Goal: Task Accomplishment & Management: Manage account settings

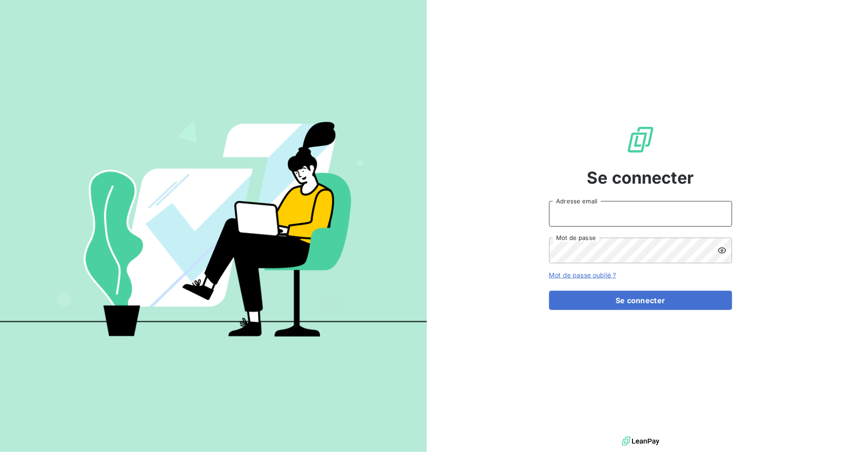
type input "[EMAIL_ADDRESS][DOMAIN_NAME]"
click at [575, 283] on form "[EMAIL_ADDRESS][DOMAIN_NAME] Adresse email Mot de passe Mot de passe oublié ? S…" at bounding box center [640, 255] width 183 height 109
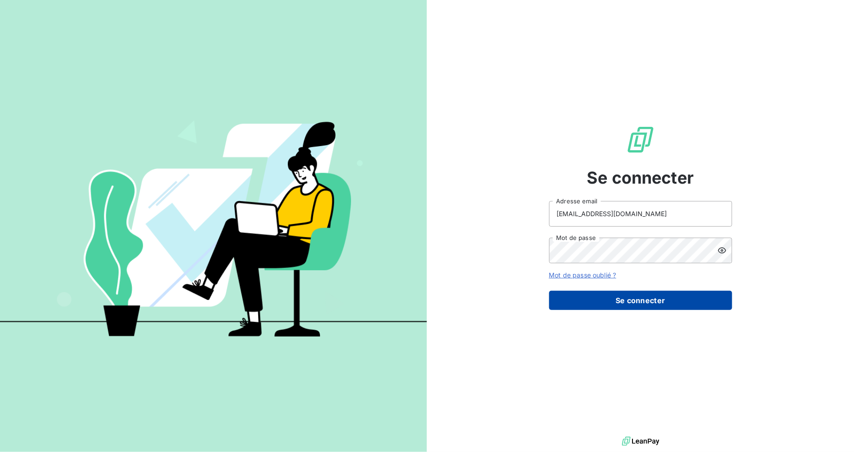
click at [571, 297] on button "Se connecter" at bounding box center [640, 300] width 183 height 19
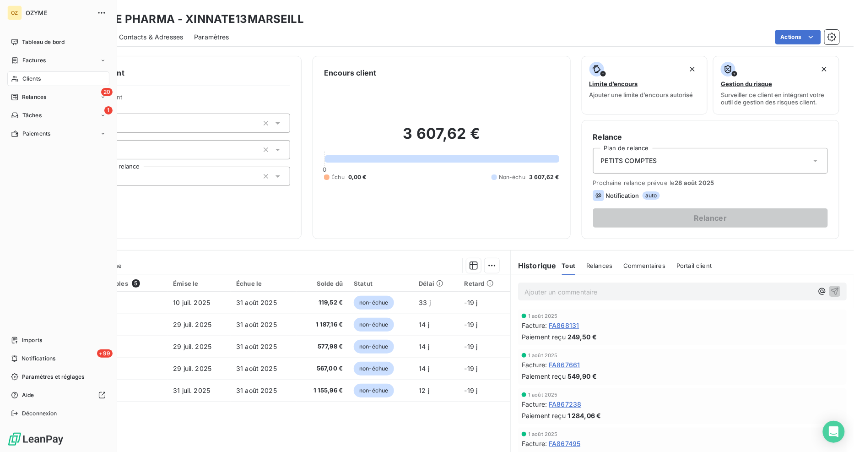
click at [23, 82] on span "Clients" at bounding box center [31, 79] width 18 height 8
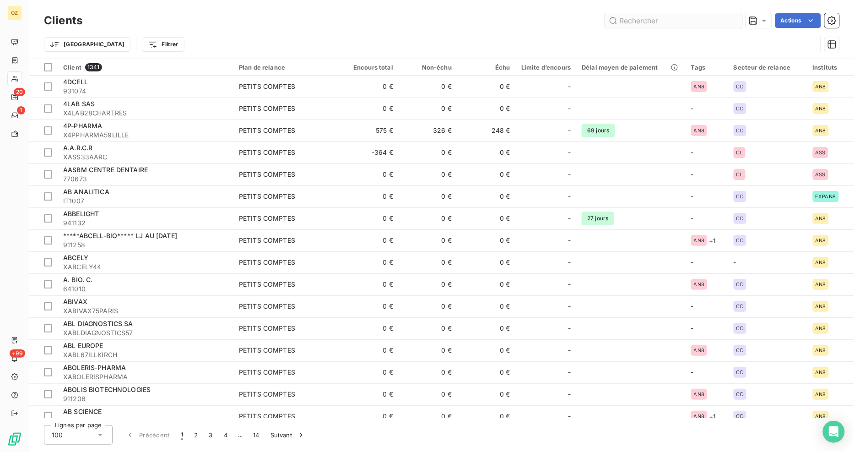
click at [633, 23] on input "text" at bounding box center [673, 20] width 137 height 15
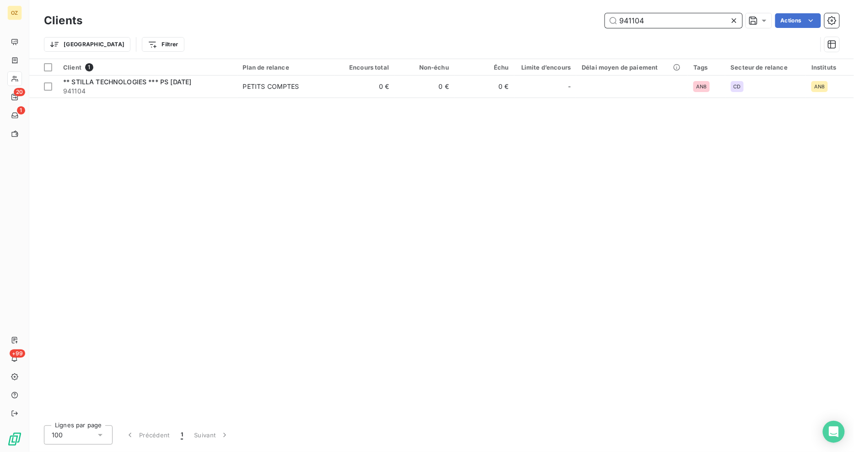
click at [656, 23] on input "941104" at bounding box center [673, 20] width 137 height 15
click at [658, 17] on input "941104" at bounding box center [673, 20] width 137 height 15
drag, startPoint x: 658, startPoint y: 17, endPoint x: 586, endPoint y: 11, distance: 71.7
click at [586, 11] on div "Clients 941104 Actions" at bounding box center [441, 20] width 795 height 19
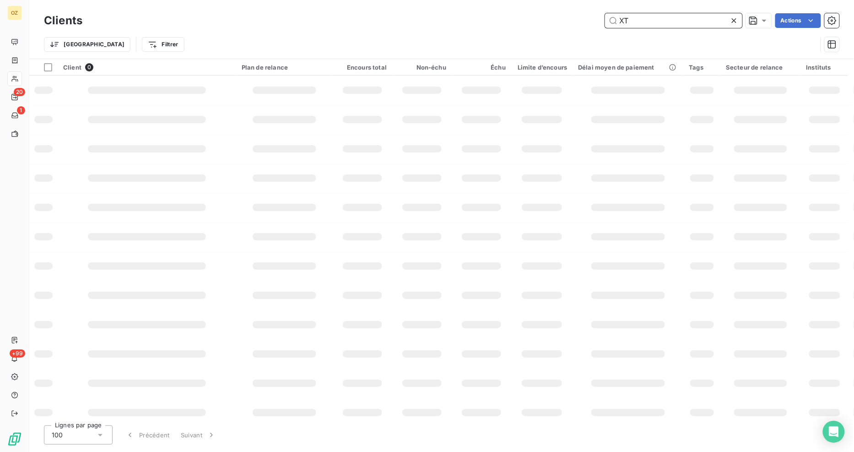
type input "X"
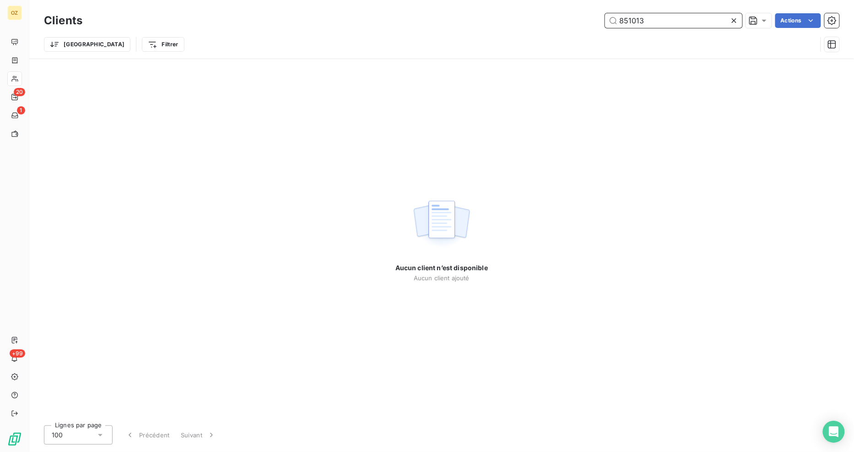
type input "851013"
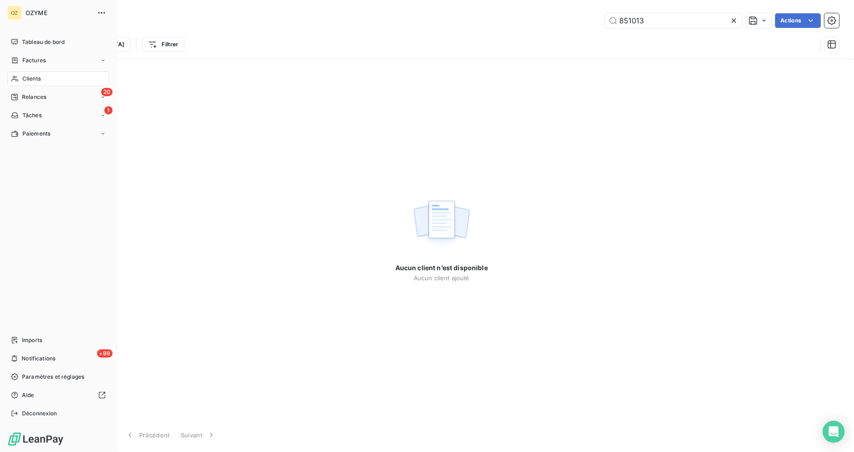
click at [22, 81] on span "Clients" at bounding box center [31, 79] width 18 height 8
click at [37, 73] on div "Clients" at bounding box center [58, 78] width 102 height 15
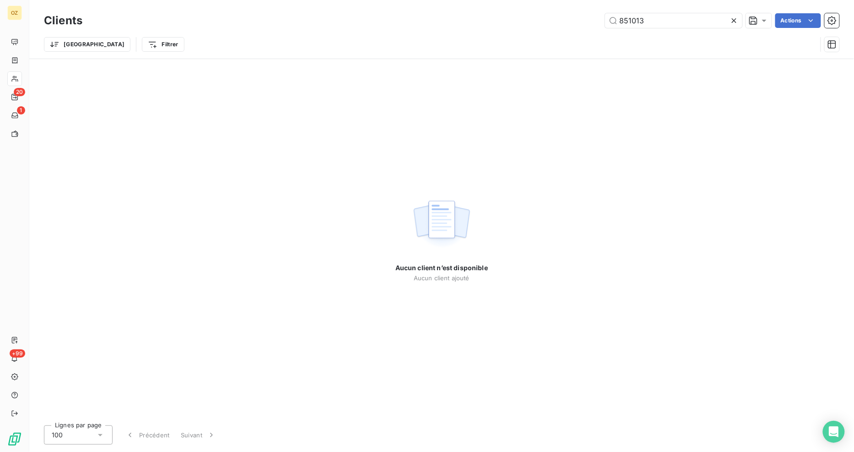
click at [735, 22] on icon at bounding box center [734, 20] width 5 height 5
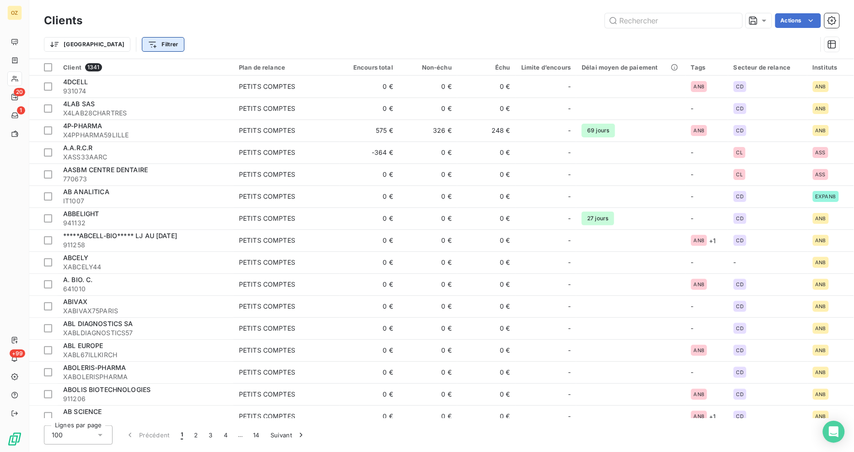
click at [124, 47] on html "OZ 20 1 +99 Clients Actions Trier Filtrer Client 1341 Plan de relance Encours t…" at bounding box center [427, 226] width 854 height 452
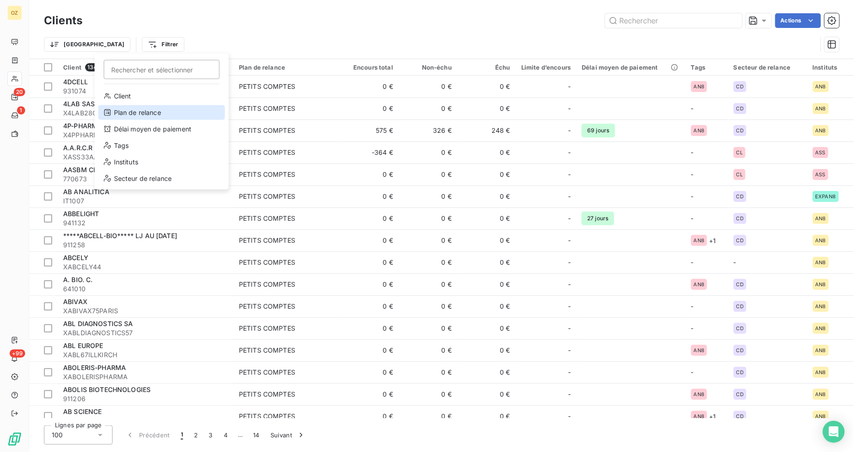
click at [166, 112] on div "Plan de relance" at bounding box center [161, 112] width 127 height 15
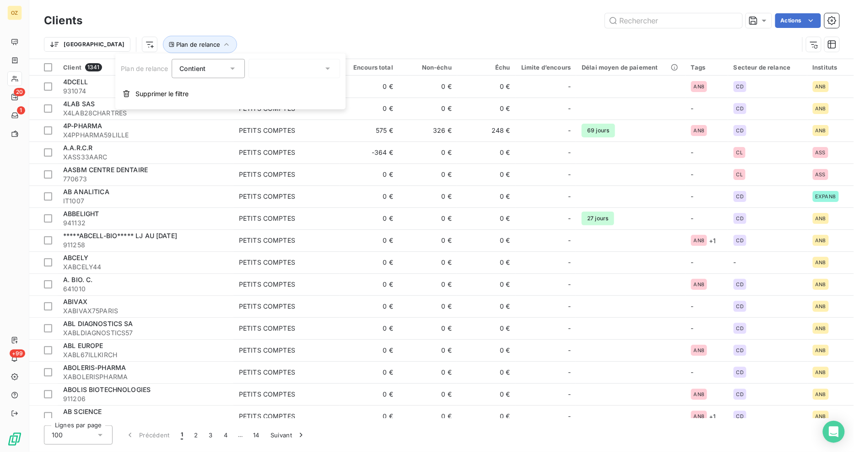
click at [282, 65] on div at bounding box center [294, 68] width 92 height 19
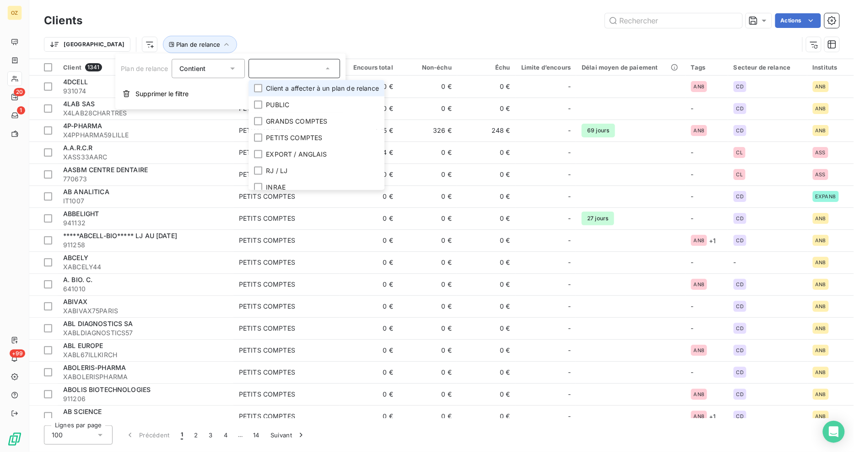
click at [286, 90] on span "Client a affecter à un plan de relance" at bounding box center [322, 88] width 113 height 9
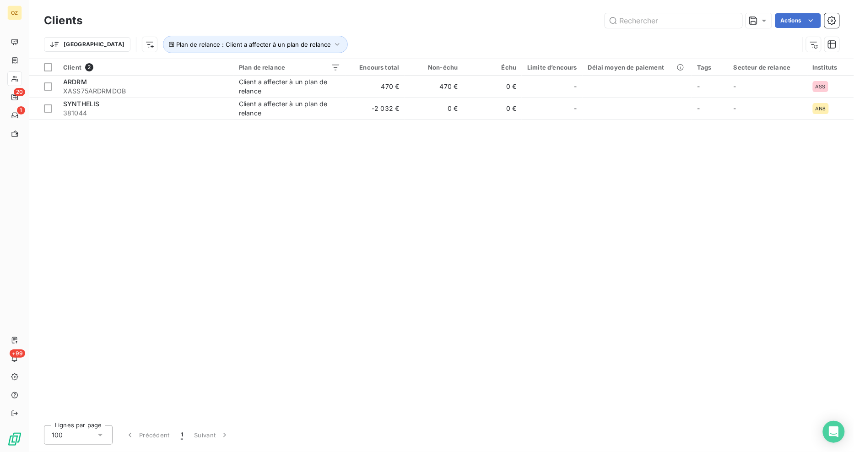
click at [591, 248] on div "Client 2 Plan de relance Encours total Non-échu Échu Limite d’encours Délai moy…" at bounding box center [441, 238] width 825 height 359
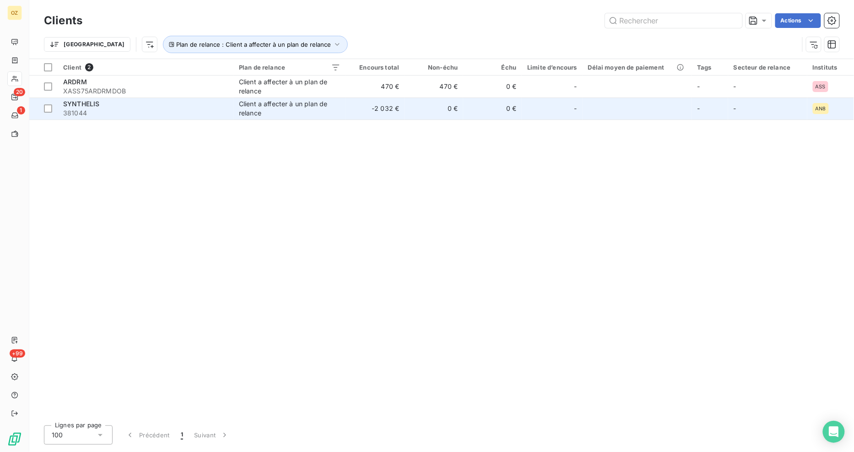
click at [95, 105] on span "SYNTHELIS" at bounding box center [81, 104] width 36 height 8
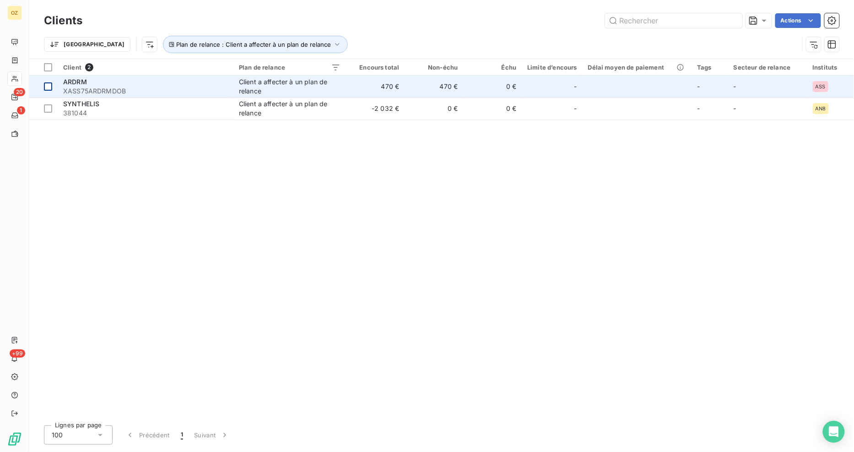
click at [50, 85] on div at bounding box center [48, 86] width 8 height 8
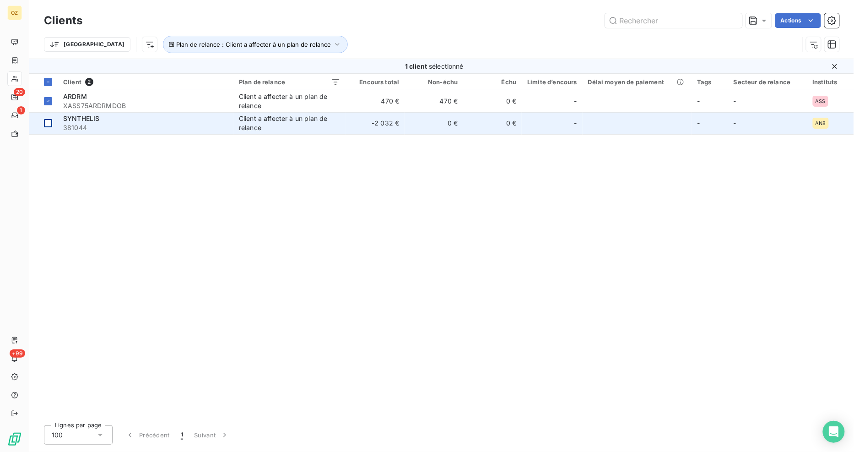
click at [43, 118] on td at bounding box center [43, 123] width 28 height 22
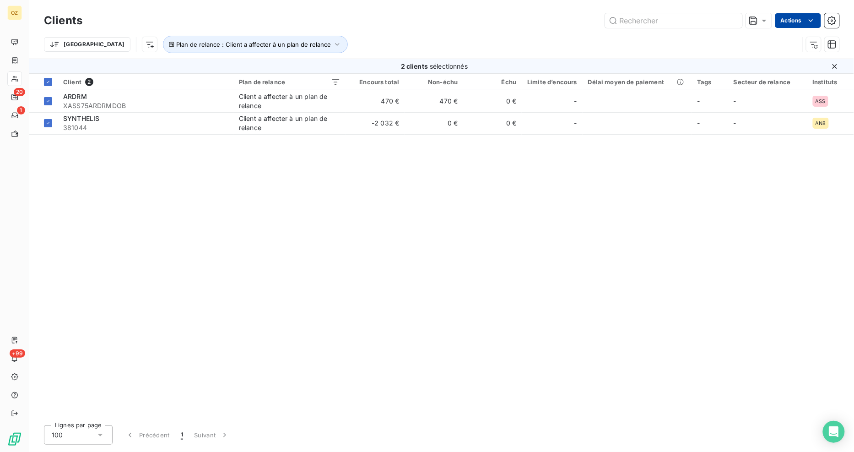
click at [803, 22] on html "OZ 20 1 +99 Clients Actions Trier Plan de relance : Client a affecter à un plan…" at bounding box center [427, 226] width 854 height 452
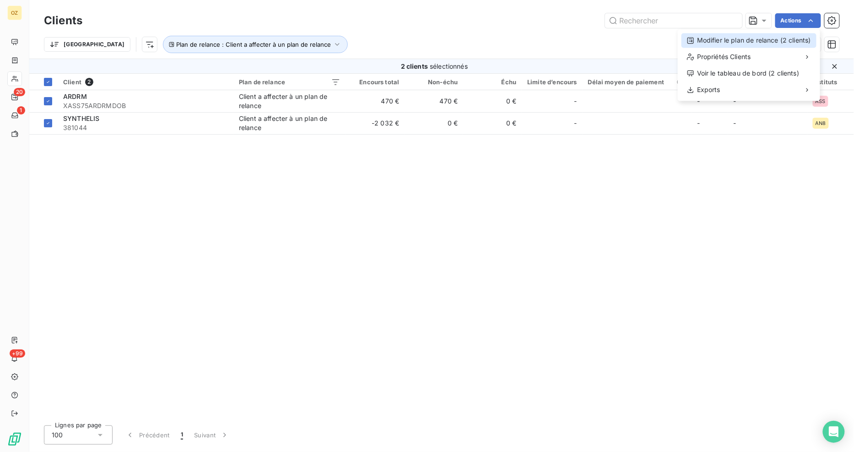
click at [801, 35] on div "Modifier le plan de relance (2 clients)" at bounding box center [748, 40] width 135 height 15
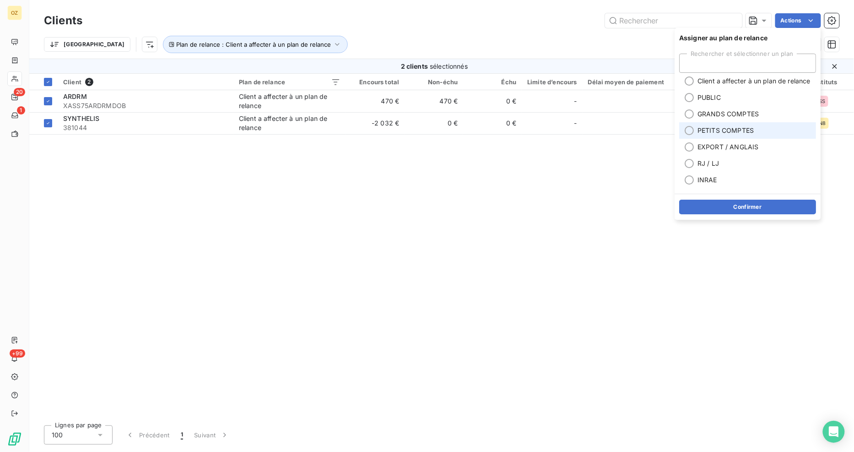
click at [734, 130] on span "PETITS COMPTES" at bounding box center [725, 130] width 56 height 9
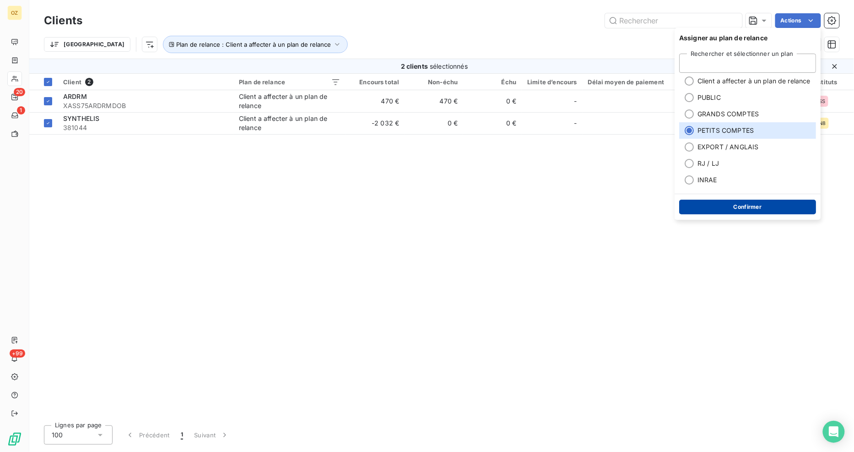
click at [744, 208] on button "Confirmer" at bounding box center [747, 207] width 137 height 15
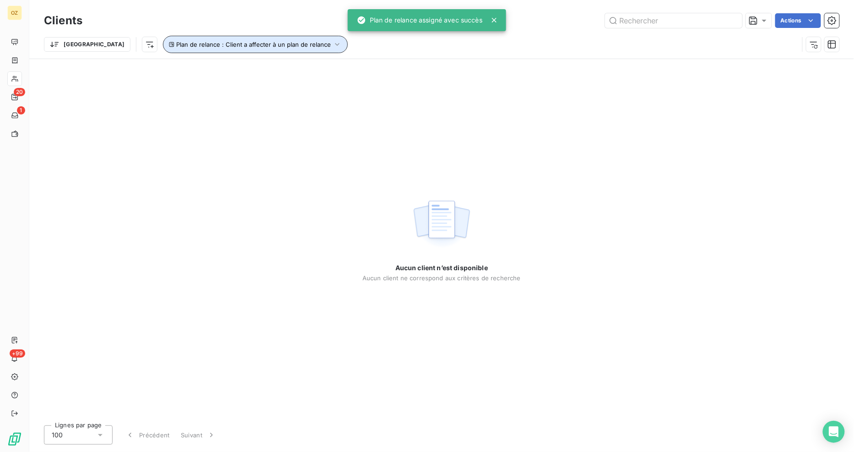
click at [197, 50] on button "Plan de relance : Client a affecter à un plan de relance" at bounding box center [255, 44] width 185 height 17
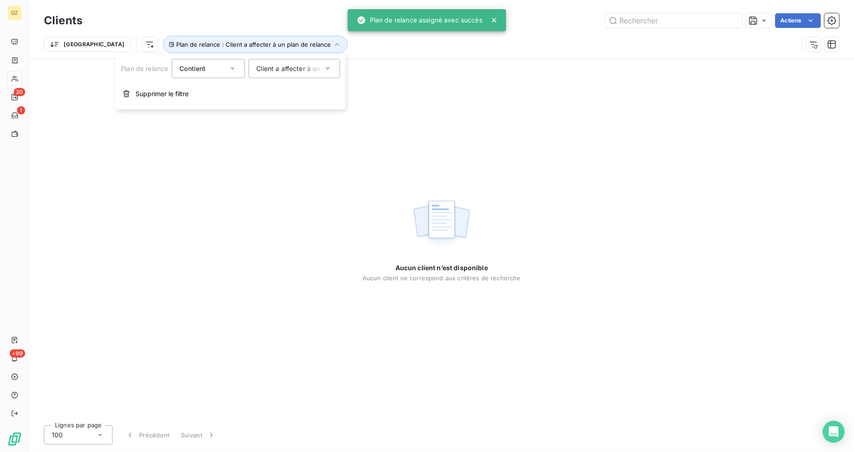
click at [265, 65] on div "Client a affecter à un plan de relance" at bounding box center [289, 68] width 67 height 9
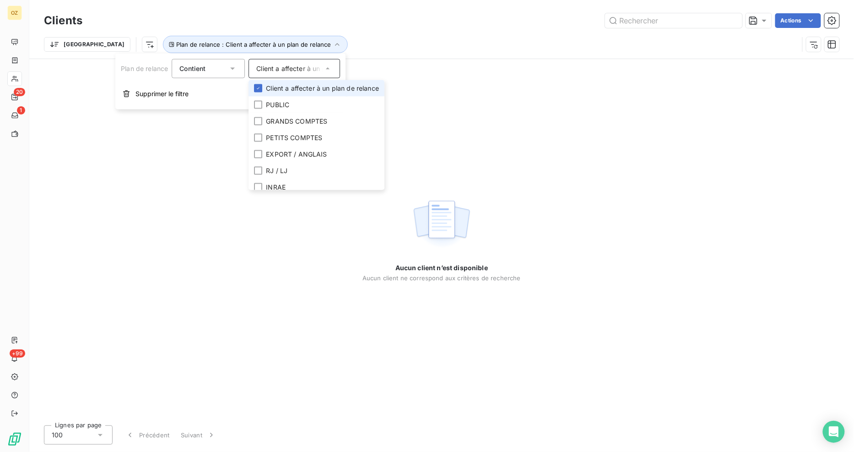
click at [262, 83] on li "Client a affecter à un plan de relance" at bounding box center [316, 88] width 136 height 16
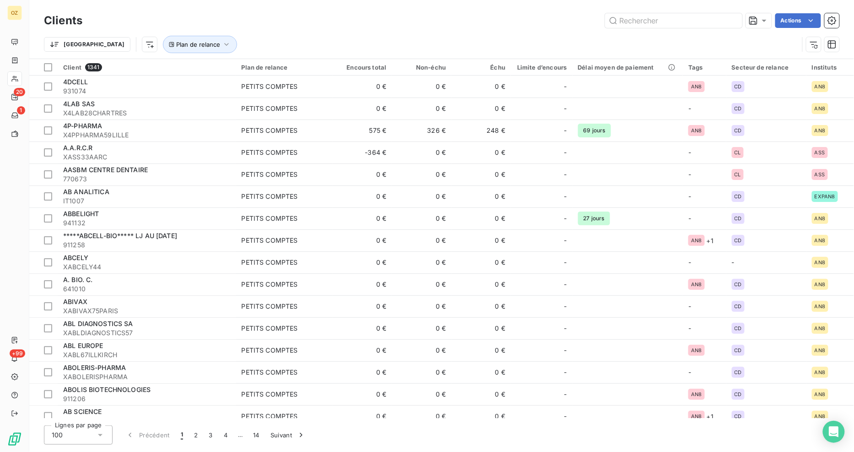
click at [400, 19] on div "Actions" at bounding box center [466, 20] width 746 height 15
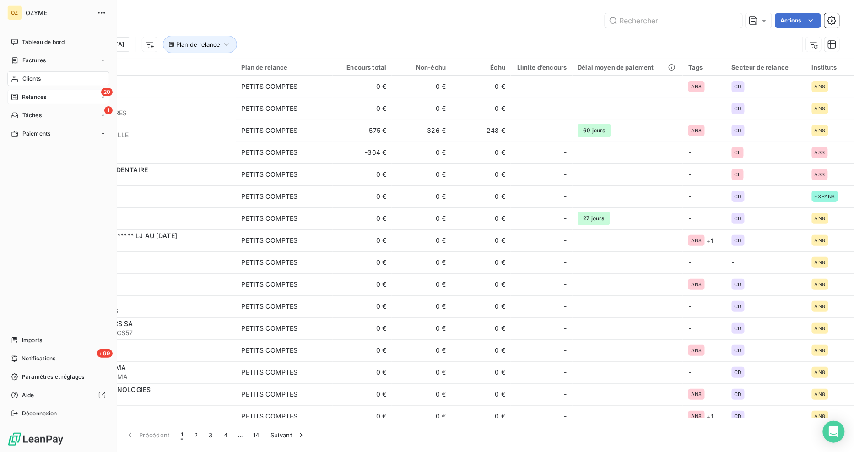
click at [35, 95] on span "Relances" at bounding box center [34, 97] width 24 height 8
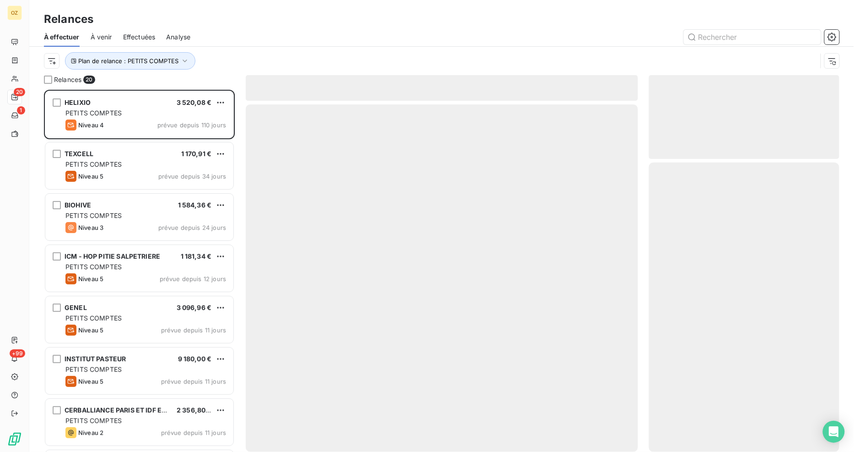
scroll to position [355, 183]
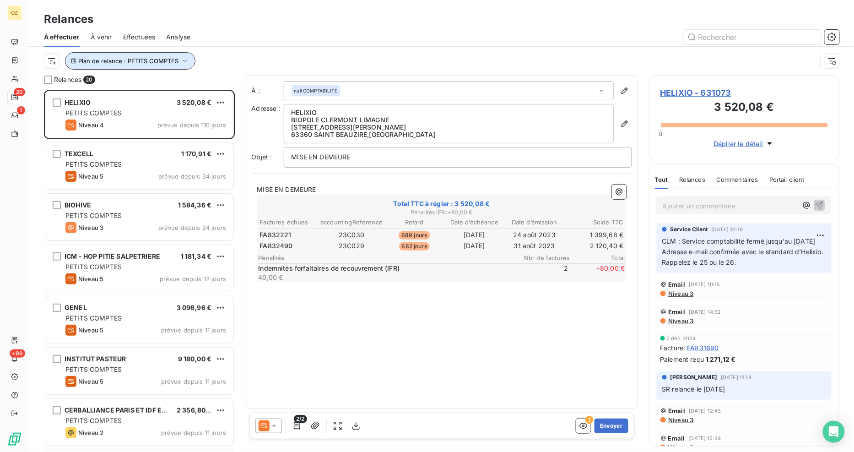
click at [177, 65] on button "Plan de relance : PETITS COMPTES" at bounding box center [130, 60] width 130 height 17
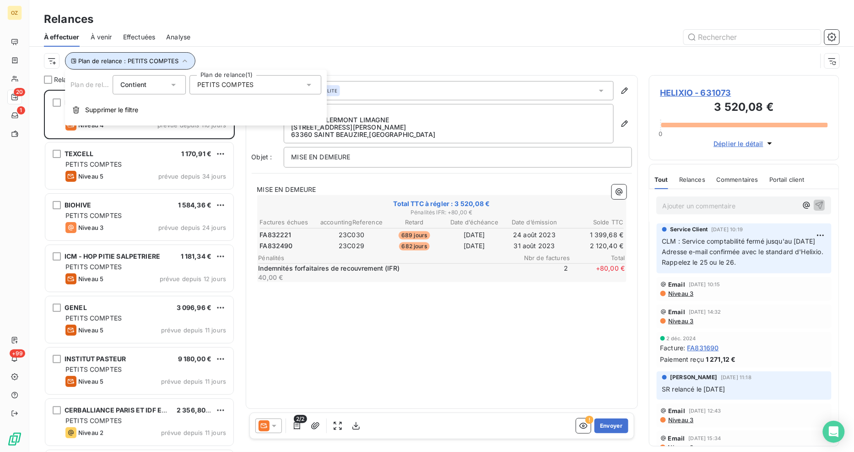
click at [177, 65] on button "Plan de relance : PETITS COMPTES" at bounding box center [130, 60] width 130 height 17
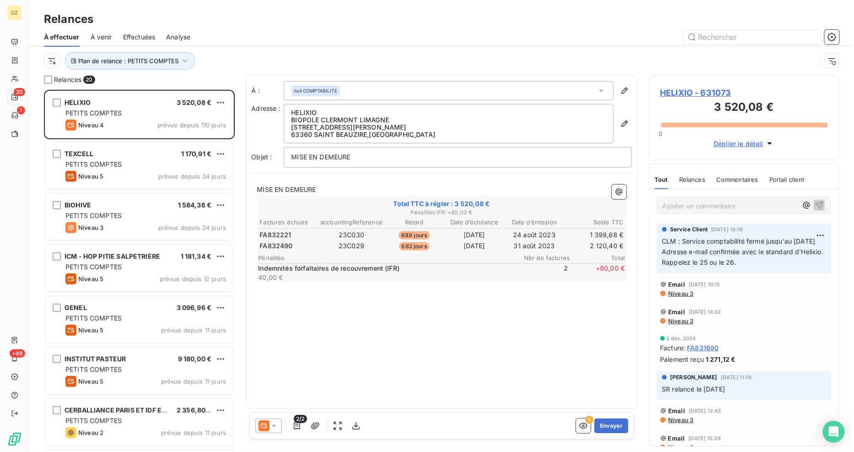
click at [248, 49] on div "Plan de relance : PETITS COMPTES" at bounding box center [441, 61] width 795 height 28
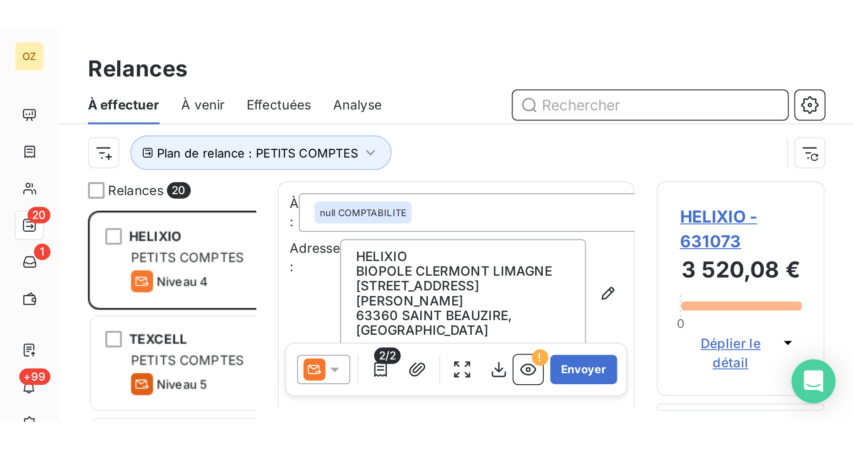
scroll to position [355, 183]
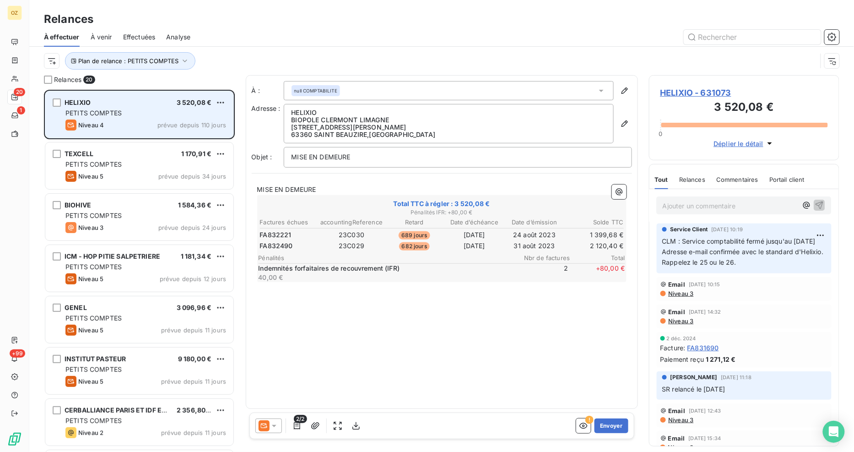
click at [119, 119] on div "HELIXIO 3 520,08 € PETITS COMPTES Niveau 4 prévue depuis 110 jours" at bounding box center [139, 114] width 188 height 47
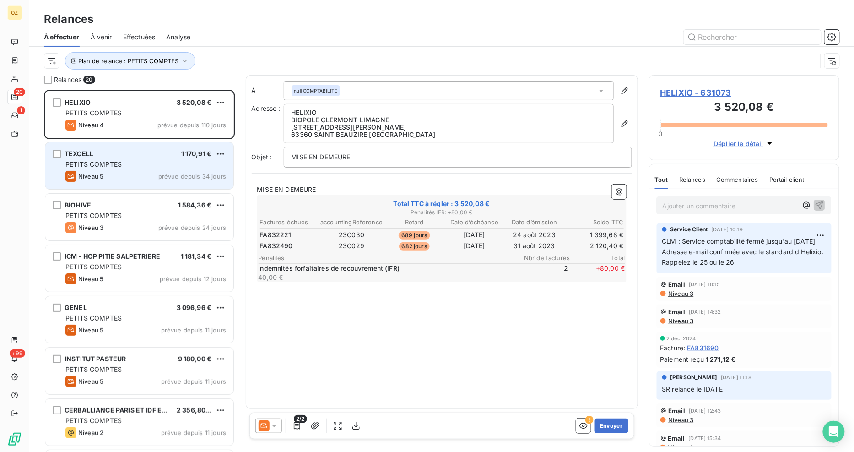
click at [97, 173] on span "Niveau 5" at bounding box center [90, 176] width 25 height 7
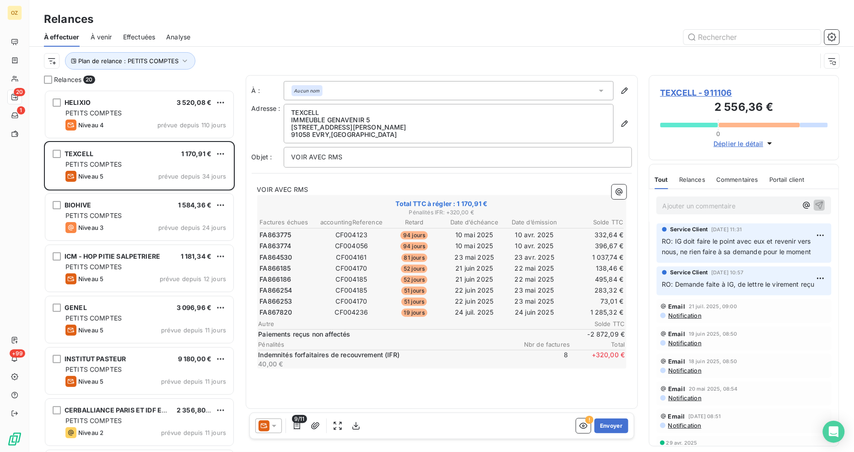
click at [688, 244] on span "RO: IG doit faire le point avec eux et revenir vers nous, ne rien faire à sa de…" at bounding box center [737, 246] width 151 height 18
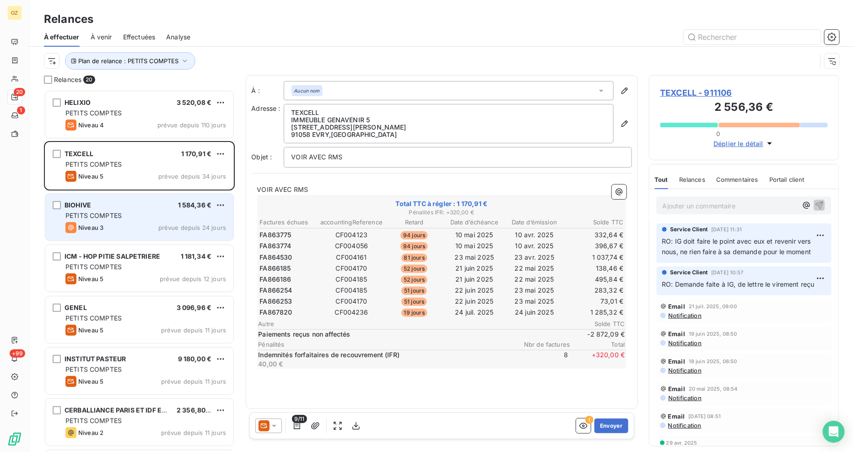
click at [94, 211] on div "PETITS COMPTES" at bounding box center [145, 215] width 161 height 9
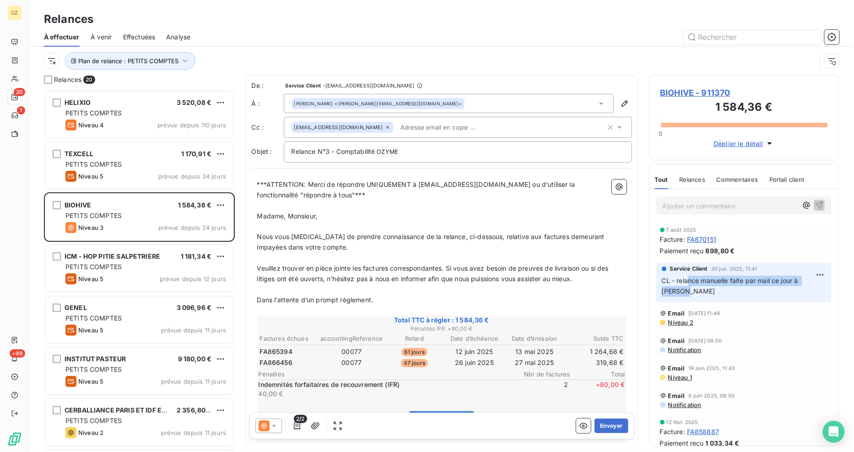
drag, startPoint x: 708, startPoint y: 287, endPoint x: 766, endPoint y: 290, distance: 58.2
click at [766, 290] on p "CL - relance manuelle faite par mail ce jour à G.Ferri" at bounding box center [744, 285] width 164 height 21
click at [283, 351] on span "FA865394" at bounding box center [276, 351] width 32 height 9
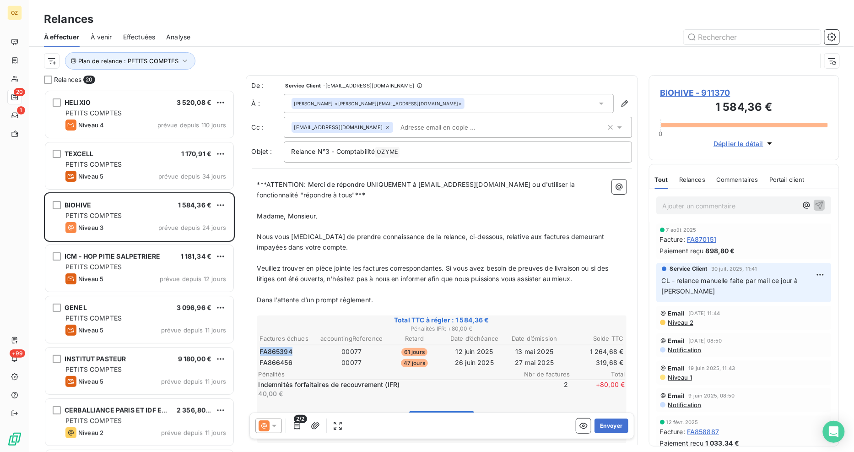
click at [283, 351] on span "FA865394" at bounding box center [276, 351] width 32 height 9
click at [276, 351] on span "FA865394" at bounding box center [276, 351] width 32 height 9
copy span "FA865394"
click at [276, 351] on span "FA865394" at bounding box center [276, 351] width 32 height 9
click at [698, 281] on span "CL - relance manuelle faite par mail ce jour à G.Ferri" at bounding box center [731, 285] width 138 height 18
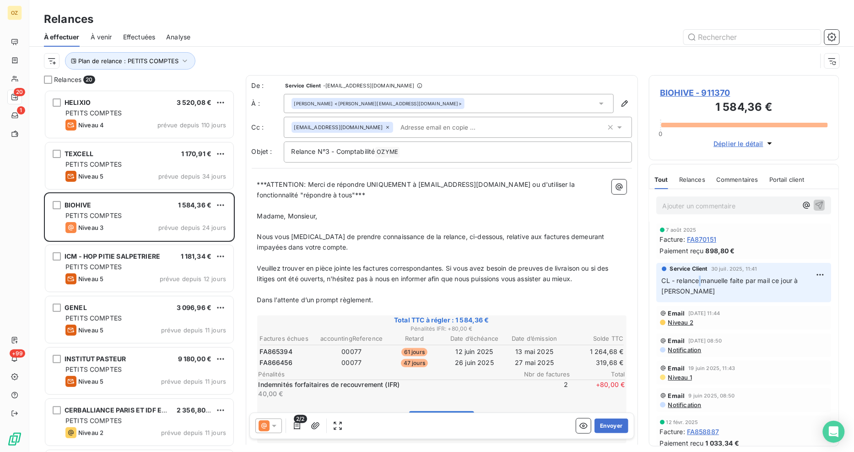
click at [698, 281] on span "CL - relance manuelle faite par mail ce jour à G.Ferri" at bounding box center [731, 285] width 138 height 18
drag, startPoint x: 685, startPoint y: 90, endPoint x: 709, endPoint y: 93, distance: 24.0
click at [709, 93] on span "BIOHIVE - 911370" at bounding box center [744, 92] width 168 height 12
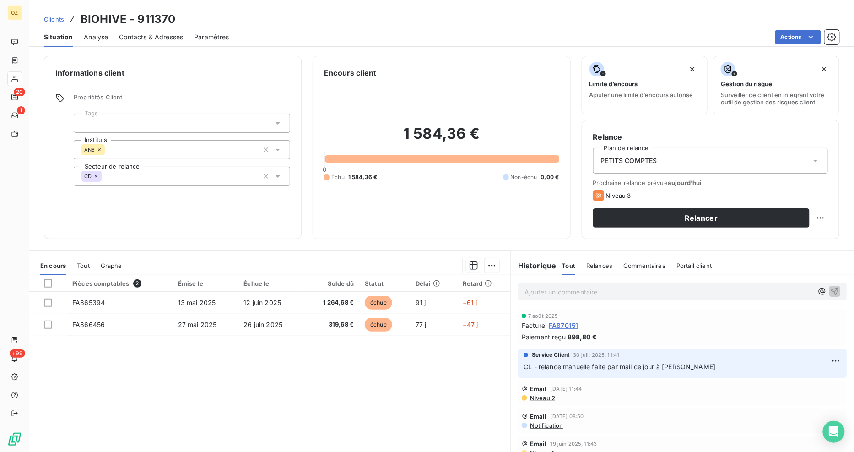
click at [158, 39] on span "Contacts & Adresses" at bounding box center [151, 36] width 64 height 9
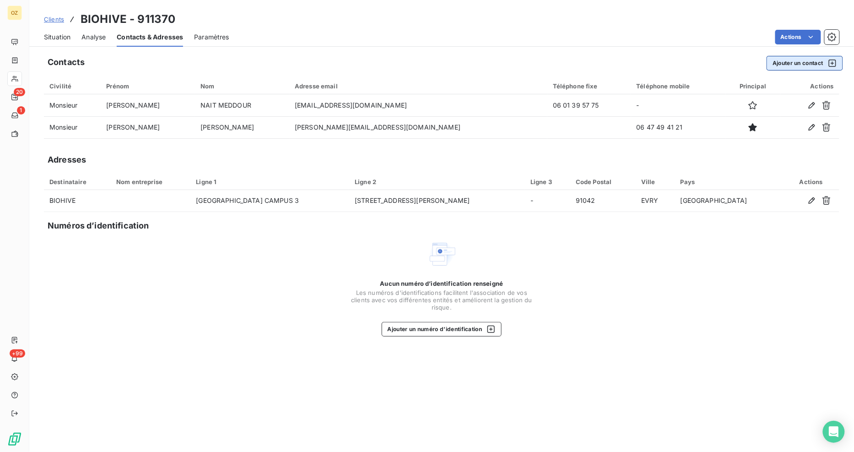
click at [794, 64] on button "Ajouter un contact" at bounding box center [804, 63] width 76 height 15
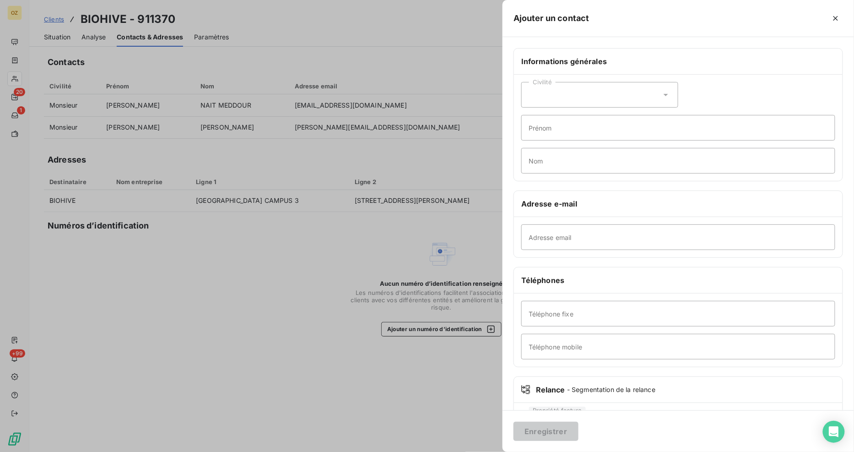
click at [582, 97] on div "Civilité" at bounding box center [599, 95] width 157 height 26
click at [582, 119] on li "Madame" at bounding box center [599, 117] width 157 height 16
click at [593, 134] on input "Prénom" at bounding box center [678, 128] width 314 height 26
paste input "Giulia"
type input "Giulia"
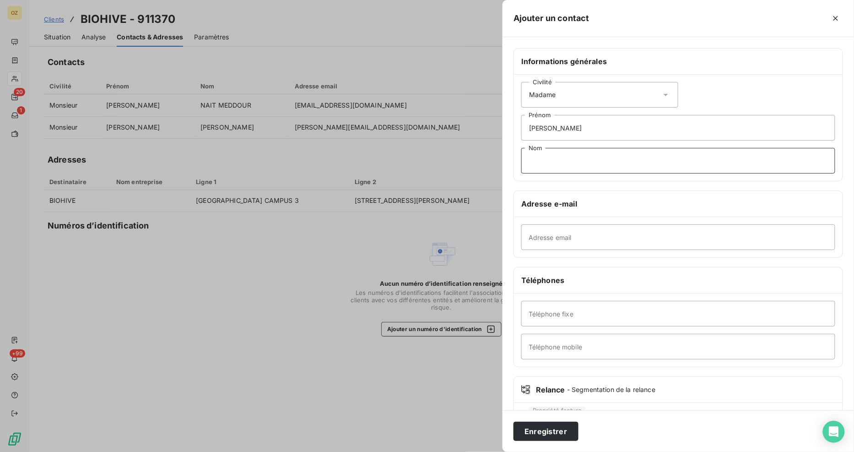
drag, startPoint x: 529, startPoint y: 166, endPoint x: 568, endPoint y: 175, distance: 39.5
click at [529, 166] on input "Nom" at bounding box center [678, 161] width 314 height 26
paste input "Ferri"
type input "Ferri"
click at [561, 245] on input "Adresse email" at bounding box center [678, 237] width 314 height 26
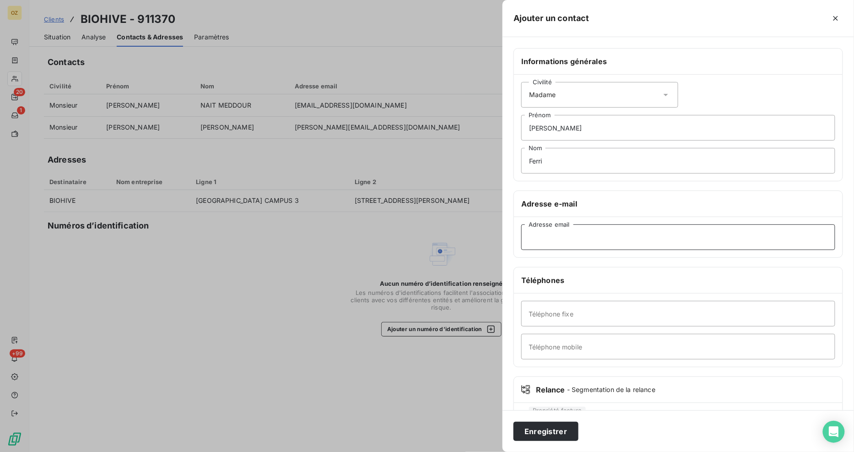
paste input "g.ferri@biohive-innovations.com"
type input "g.ferri@biohive-innovations.com"
click at [537, 317] on input "Téléphone fixe" at bounding box center [678, 314] width 314 height 26
paste input "07.67.92.59.84"
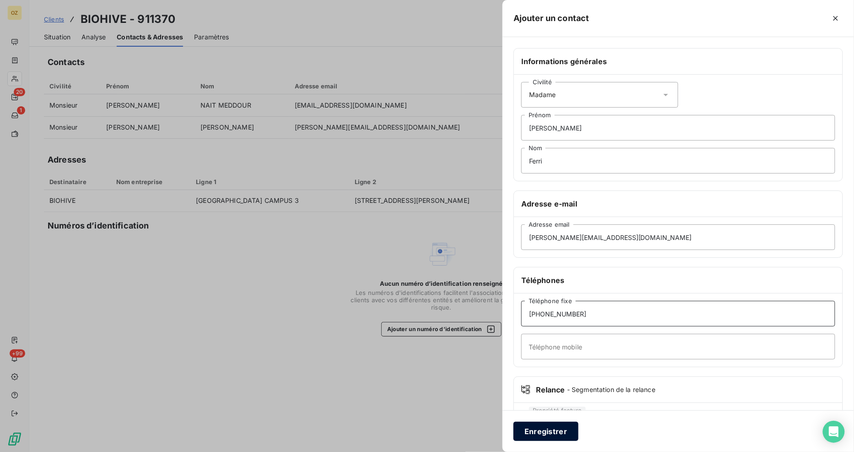
type input "07.67.92.59.84"
click at [560, 425] on button "Enregistrer" at bounding box center [545, 430] width 65 height 19
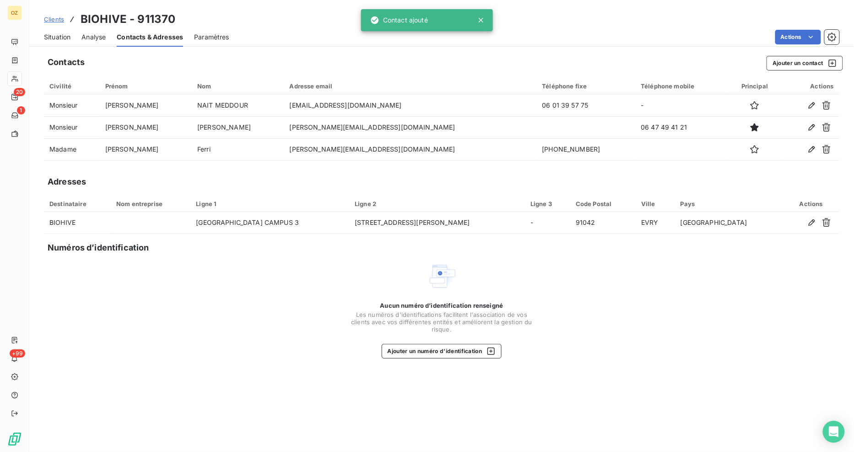
click at [560, 383] on div "Contacts Ajouter un contact Civilité Prénom Nom Adresse email Téléphone fixe Té…" at bounding box center [441, 250] width 825 height 401
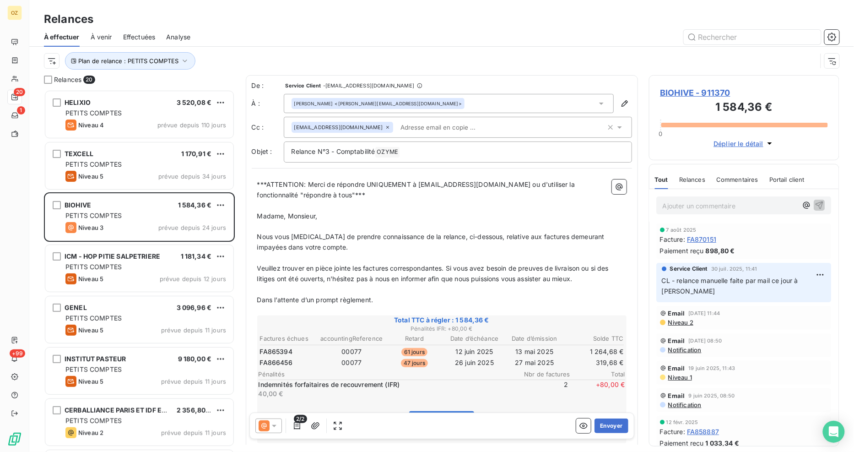
scroll to position [355, 183]
click at [548, 106] on div "Mathieu Durand <m.durand@biohive-innovations.com>" at bounding box center [449, 103] width 330 height 19
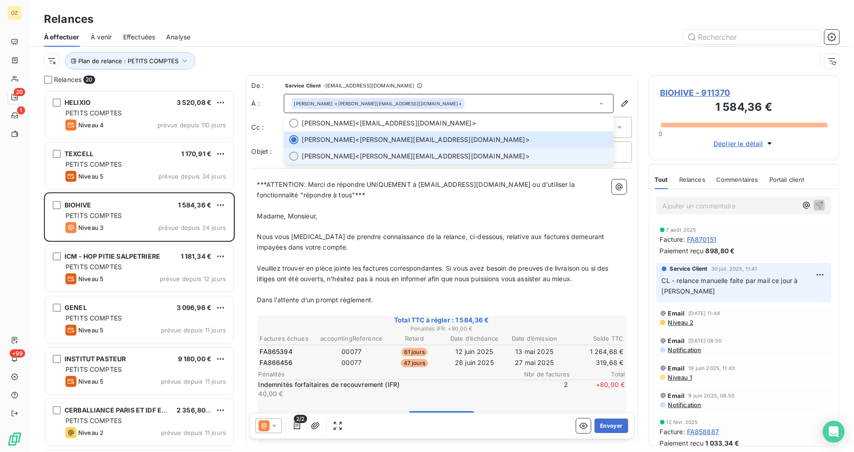
click at [442, 148] on li "Giulia Ferri <g.ferri@biohive-innovations.com>" at bounding box center [449, 156] width 330 height 16
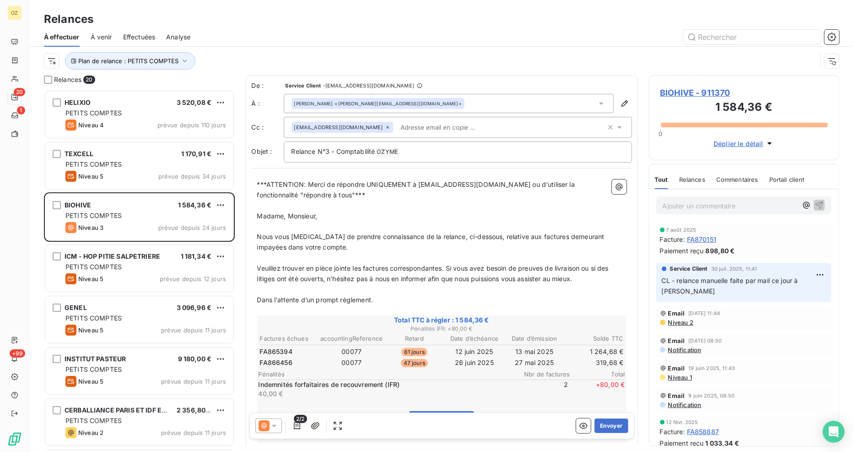
click at [538, 126] on div "[EMAIL_ADDRESS][DOMAIN_NAME]" at bounding box center [448, 127] width 314 height 14
click at [426, 106] on div "Giulia Ferri <g.ferri@biohive-innovations.com>" at bounding box center [449, 103] width 330 height 19
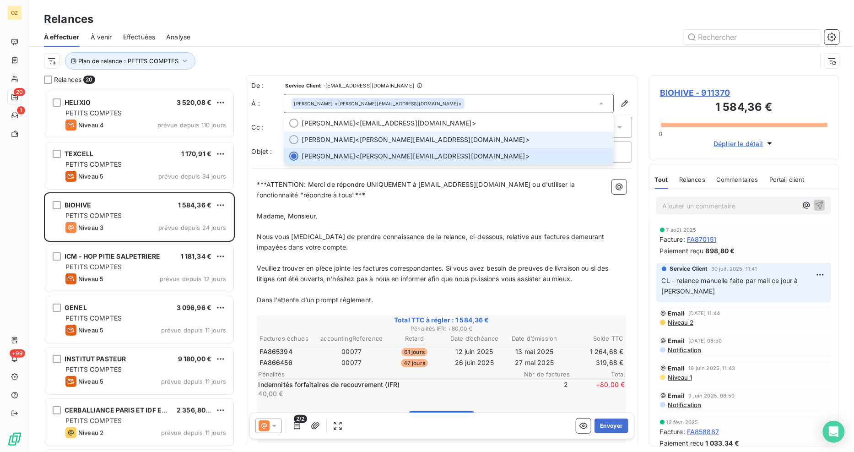
click at [413, 131] on li "Mathieu Durand <m.durand@biohive-innovations.com>" at bounding box center [449, 139] width 330 height 16
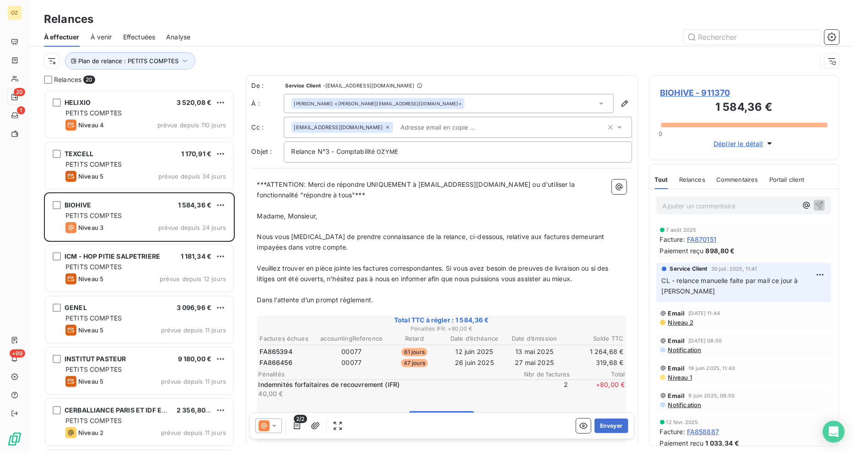
click at [416, 129] on input "text" at bounding box center [450, 127] width 106 height 14
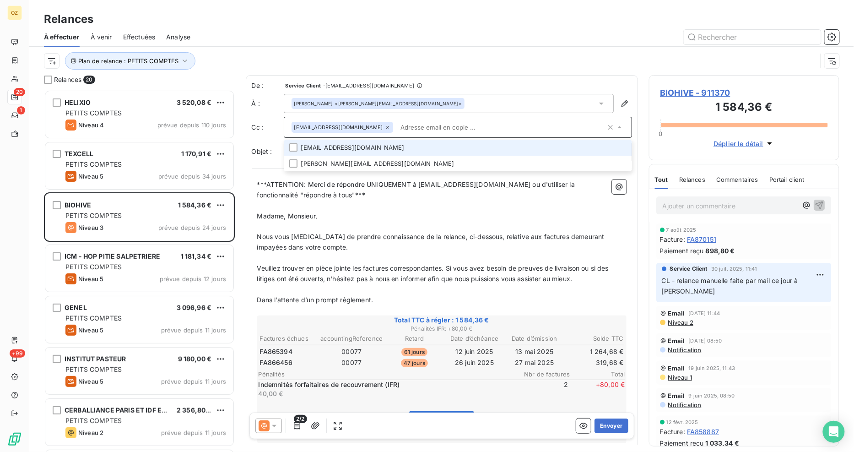
click at [560, 136] on div "[EMAIL_ADDRESS][DOMAIN_NAME]" at bounding box center [458, 127] width 348 height 21
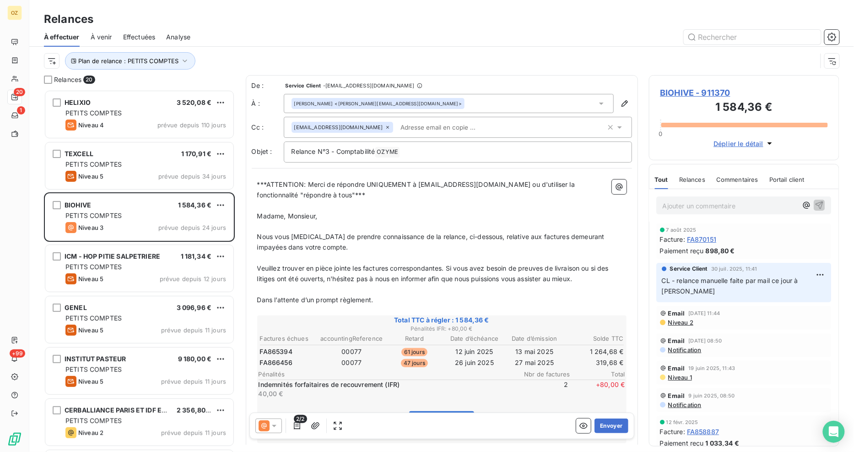
click at [553, 131] on div "[EMAIL_ADDRESS][DOMAIN_NAME]" at bounding box center [448, 127] width 314 height 14
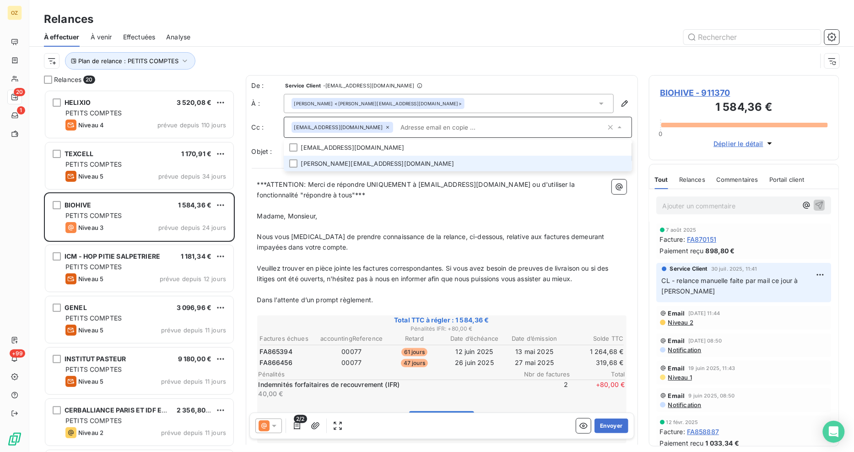
click at [310, 163] on li "g.ferri@biohive-innovations.com" at bounding box center [458, 164] width 348 height 16
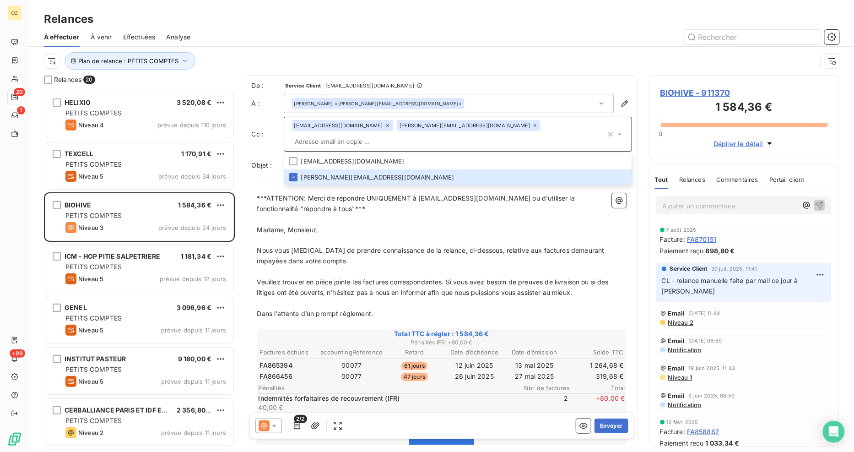
click at [473, 49] on div "Plan de relance : PETITS COMPTES" at bounding box center [441, 61] width 795 height 28
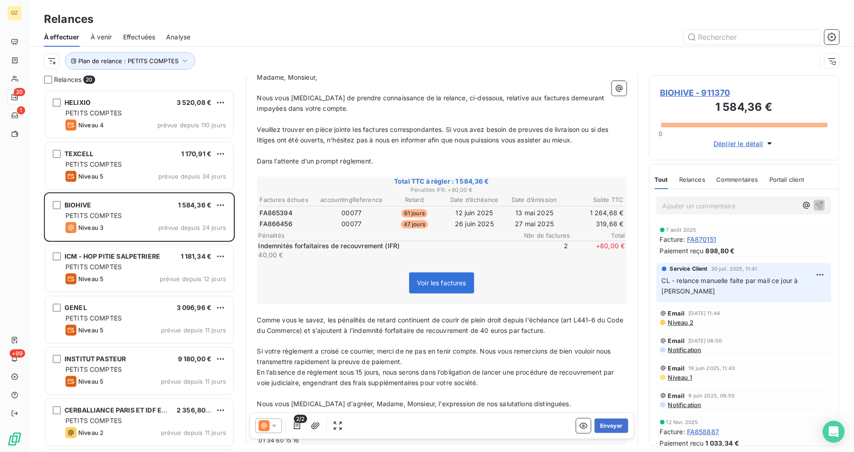
scroll to position [0, 0]
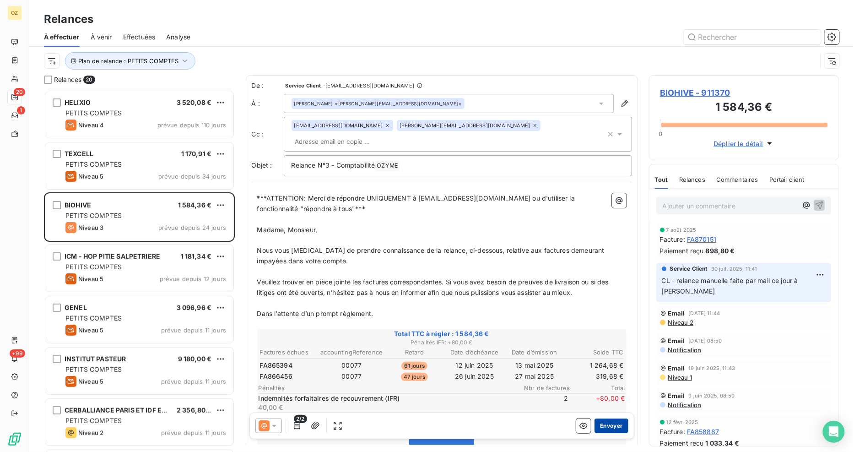
click at [612, 420] on button "Envoyer" at bounding box center [610, 425] width 33 height 15
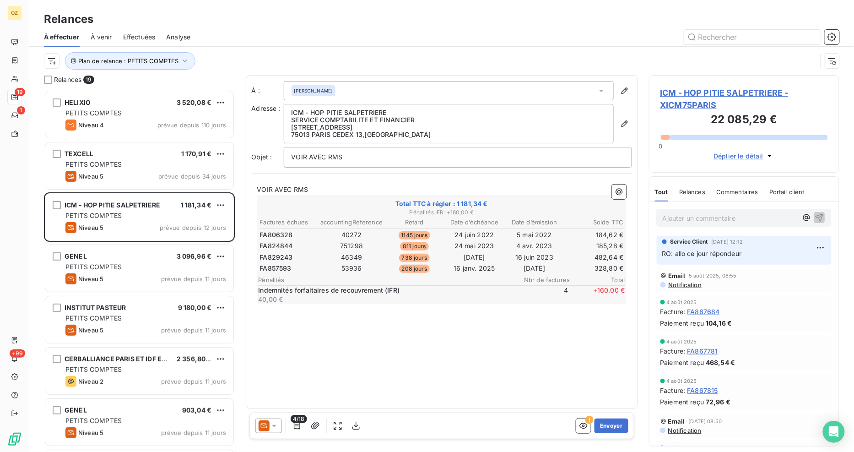
click at [722, 254] on span "RO: allo ce jour répondeur" at bounding box center [702, 253] width 80 height 8
click at [741, 257] on span "RO: allo ce jour répondeur" at bounding box center [702, 253] width 80 height 8
drag, startPoint x: 745, startPoint y: 254, endPoint x: 653, endPoint y: 248, distance: 91.7
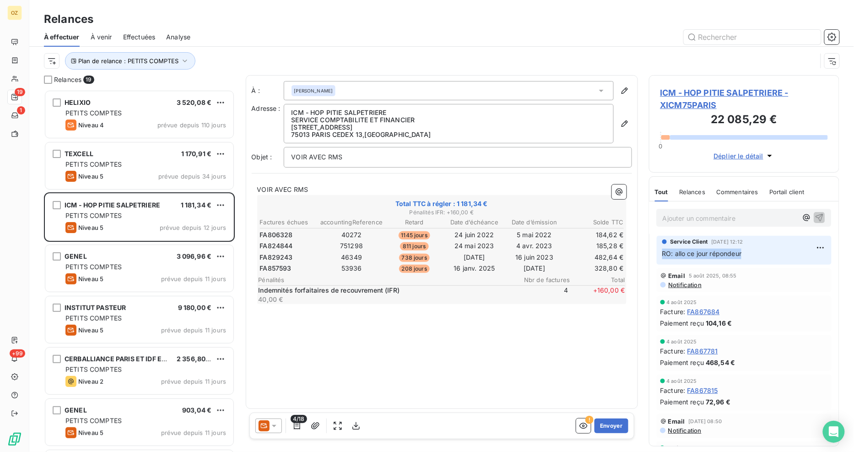
click at [653, 248] on div "Service Client 7 août 2025, 12:12 RO: allo ce jour répondeur" at bounding box center [744, 250] width 190 height 32
copy span "RO: allo ce jour répondeur"
click at [686, 217] on p "Ajouter un commentaire ﻿" at bounding box center [730, 217] width 135 height 11
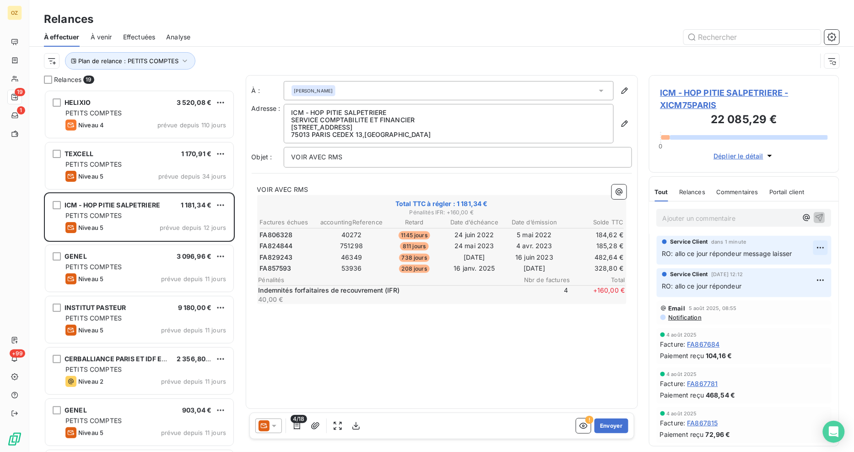
click at [816, 246] on html "OZ 19 1 +99 Relances À effectuer À venir Effectuées Analyse Plan de relance : P…" at bounding box center [427, 226] width 854 height 452
drag, startPoint x: 806, startPoint y: 275, endPoint x: 803, endPoint y: 267, distance: 8.4
click at [346, 364] on div "À : PHILIPPE SIMON Adresse : ICM - HOP PITIE SALPETRIERE SERVICE COMPTABILITE E…" at bounding box center [442, 242] width 392 height 334
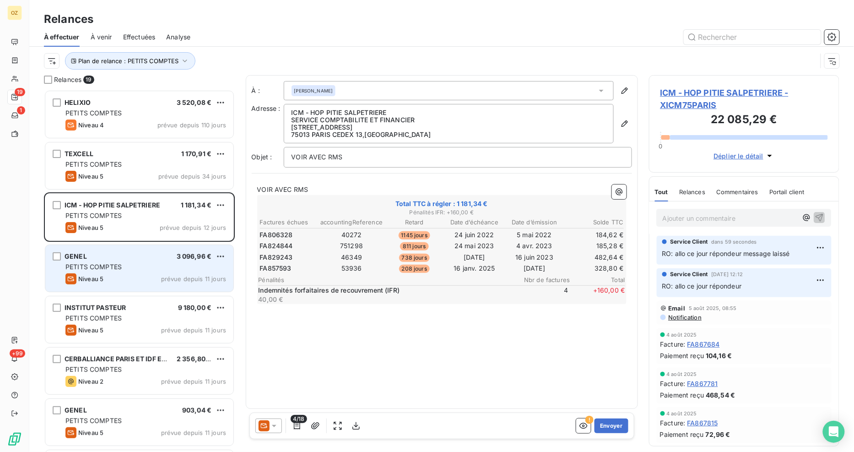
click at [120, 264] on span "PETITS COMPTES" at bounding box center [93, 267] width 56 height 8
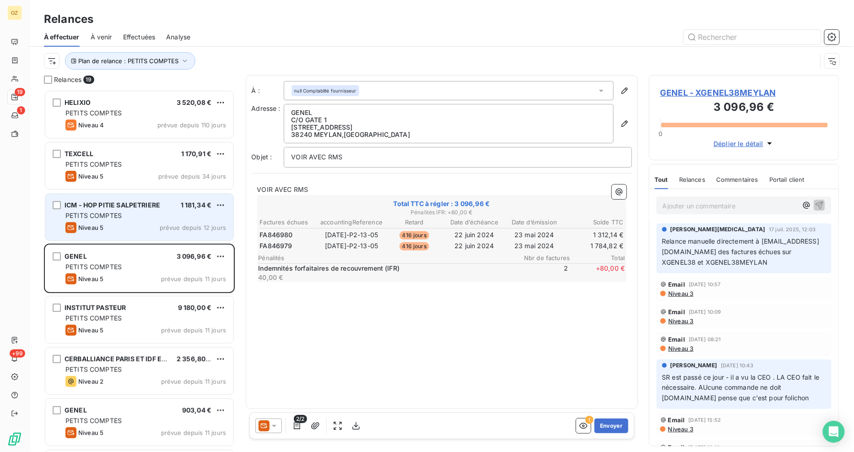
click at [118, 215] on span "PETITS COMPTES" at bounding box center [93, 215] width 56 height 8
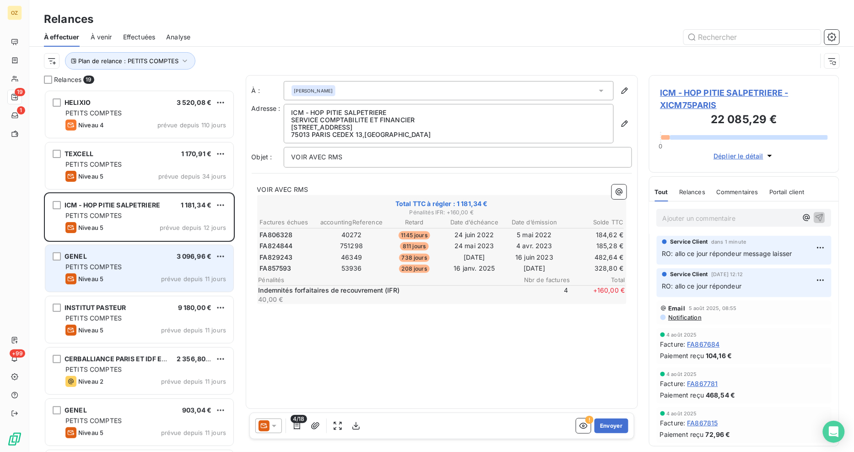
drag, startPoint x: 130, startPoint y: 246, endPoint x: 138, endPoint y: 250, distance: 9.2
click at [130, 248] on div "GENEL 3 096,96 € PETITS COMPTES Niveau 5 prévue depuis 11 jours" at bounding box center [139, 268] width 188 height 47
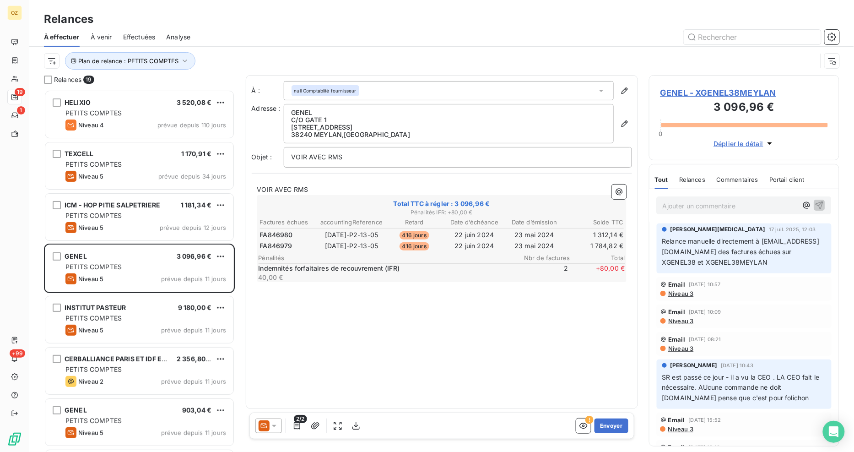
scroll to position [355, 183]
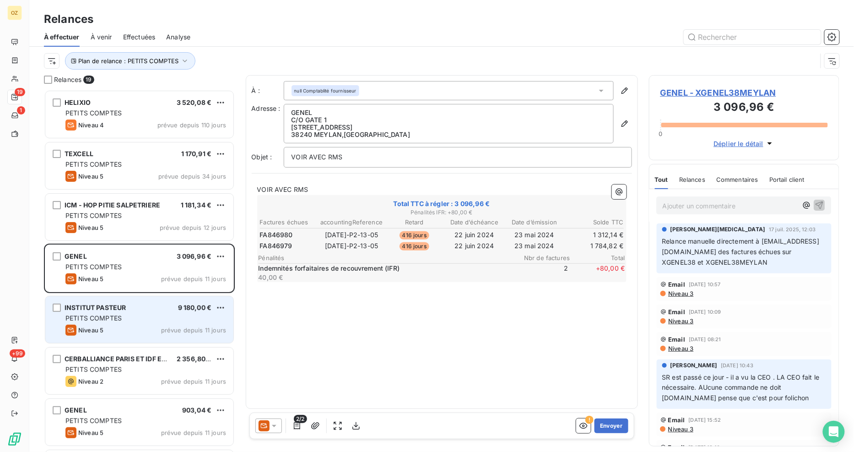
click at [127, 306] on div "INSTITUT PASTEUR 9 180,00 €" at bounding box center [145, 307] width 161 height 8
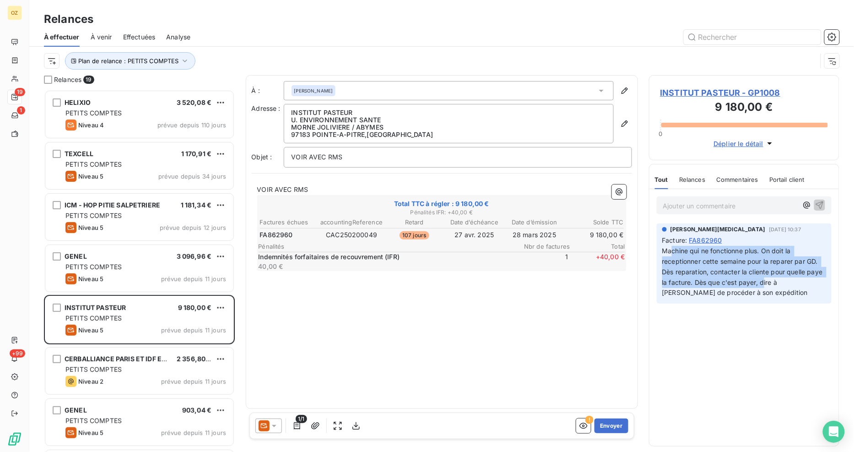
drag, startPoint x: 685, startPoint y: 254, endPoint x: 765, endPoint y: 280, distance: 83.1
click at [765, 280] on p "Machine qui ne fonctionne plus. On doit la receptionner cette semaine pour la r…" at bounding box center [744, 272] width 164 height 52
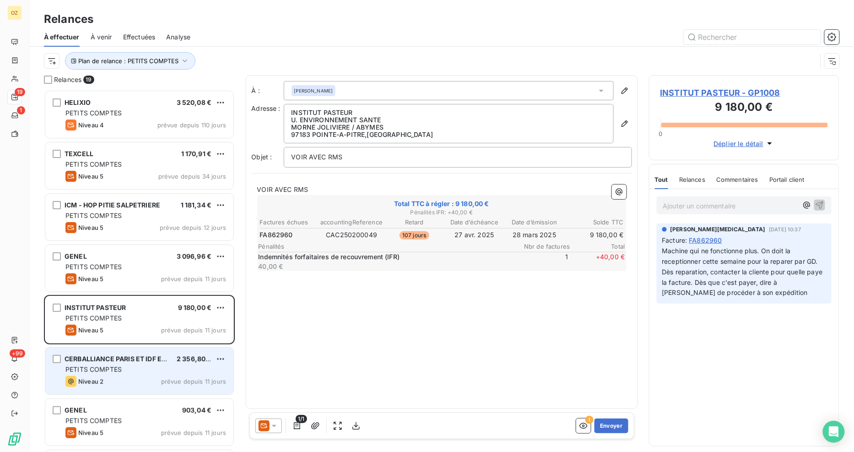
click at [116, 360] on span "CERBALLIANCE PARIS ET IDF EST" at bounding box center [117, 359] width 105 height 8
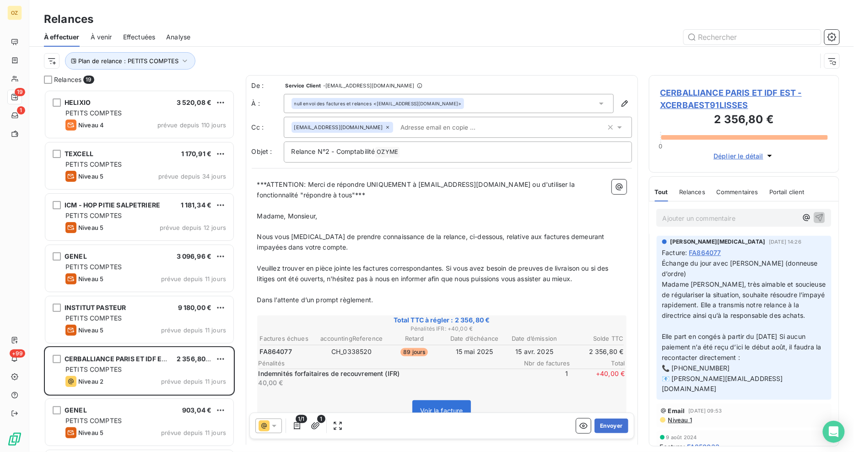
click at [673, 285] on span "Madame [PERSON_NAME], très aimable et soucieuse de régulariser la situation, so…" at bounding box center [745, 299] width 166 height 39
click at [674, 285] on span "Madame [PERSON_NAME], très aimable et soucieuse de régulariser la situation, so…" at bounding box center [745, 299] width 166 height 39
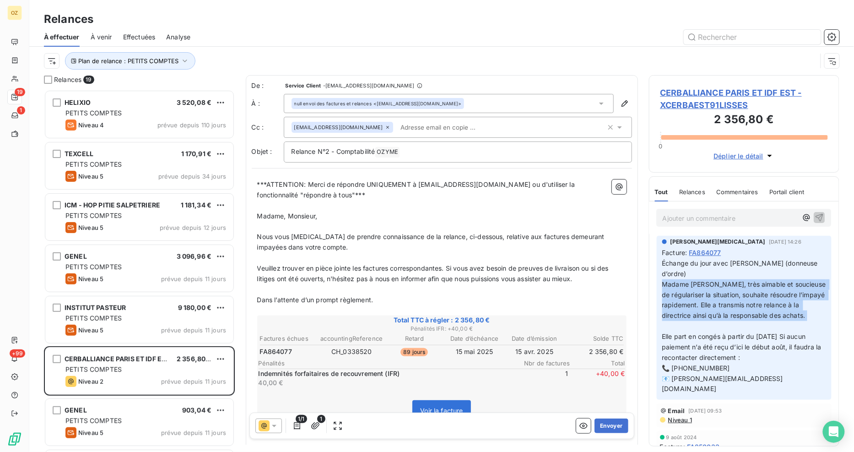
click at [674, 285] on span "Madame [PERSON_NAME], très aimable et soucieuse de régulariser la situation, so…" at bounding box center [745, 299] width 166 height 39
click at [657, 298] on div "Camille BENET 17 juil. 2025, 14:26 Facture : FA864077 Échange du jour avec Mada…" at bounding box center [744, 318] width 175 height 164
click at [669, 297] on span "Madame [PERSON_NAME], très aimable et soucieuse de régulariser la situation, so…" at bounding box center [745, 299] width 166 height 39
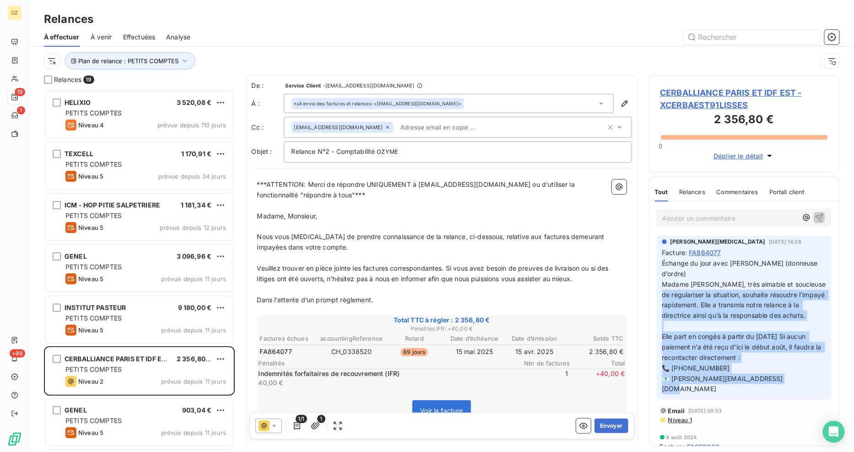
drag, startPoint x: 693, startPoint y: 295, endPoint x: 807, endPoint y: 377, distance: 140.7
click at [807, 377] on p "Échange du jour avec Madame Gilsanz (donneuse d’ordre) Madame Gilsanz, très aim…" at bounding box center [744, 326] width 164 height 136
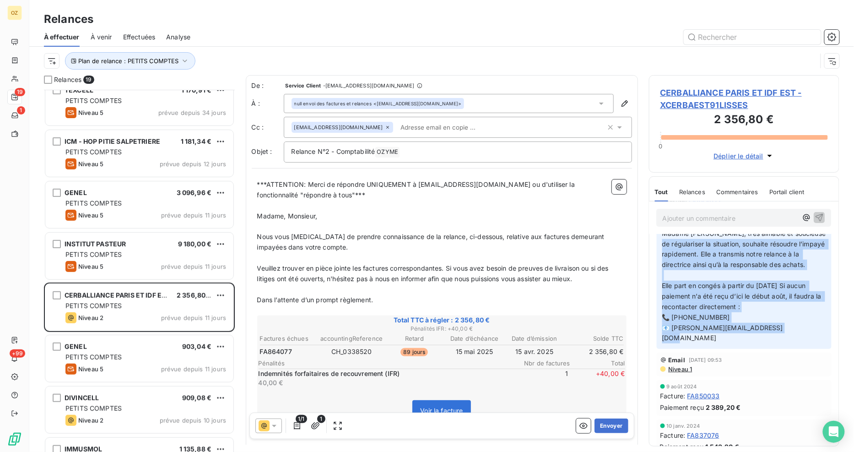
scroll to position [102, 0]
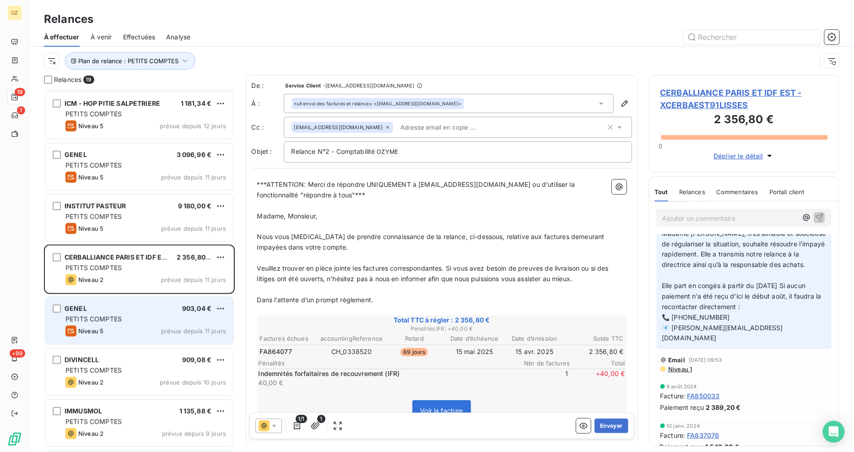
click at [97, 323] on div "PETITS COMPTES" at bounding box center [145, 318] width 161 height 9
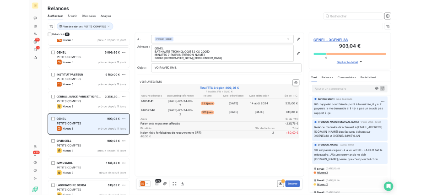
scroll to position [153, 0]
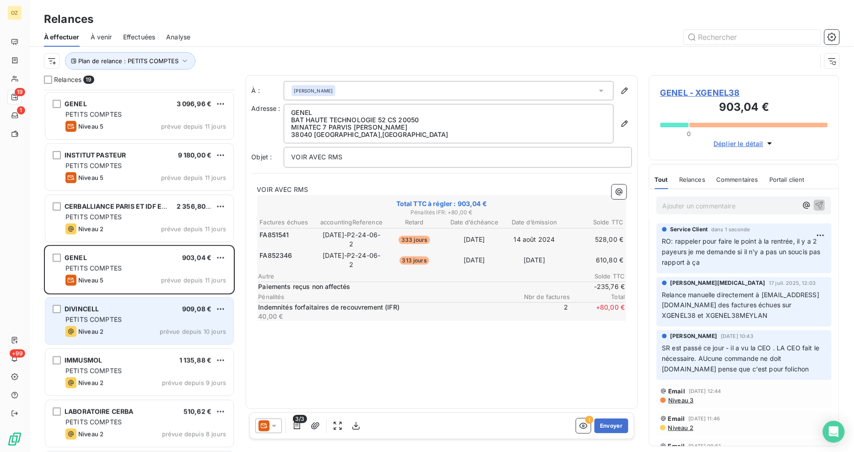
click at [103, 331] on span "Niveau 2" at bounding box center [90, 331] width 25 height 7
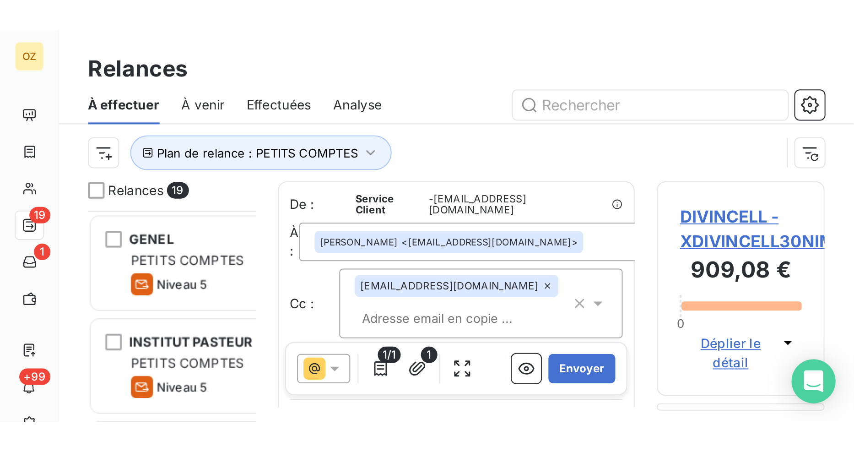
scroll to position [355, 183]
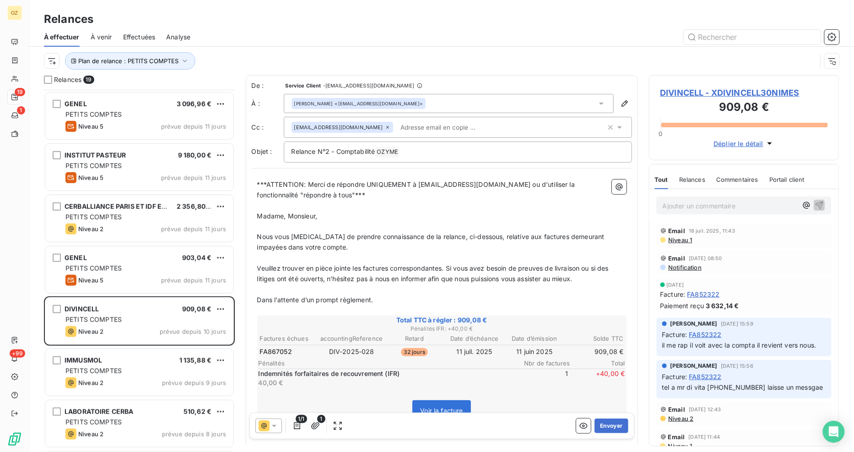
click at [282, 348] on span "FA867052" at bounding box center [276, 351] width 32 height 9
copy span "FA867052"
drag, startPoint x: 800, startPoint y: 90, endPoint x: 714, endPoint y: 94, distance: 85.7
click at [714, 94] on span "DIVINCELL - XDIVINCELL30NIMES" at bounding box center [744, 92] width 168 height 12
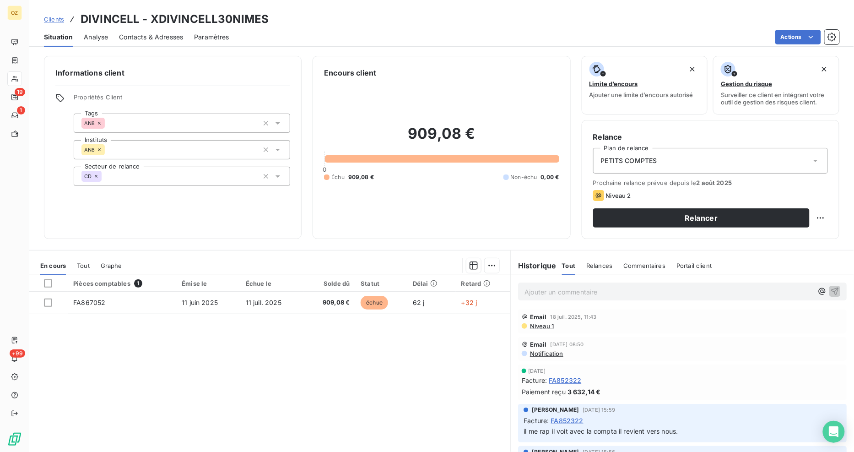
click at [249, 19] on h3 "DIVINCELL - XDIVINCELL30NIMES" at bounding box center [175, 19] width 188 height 16
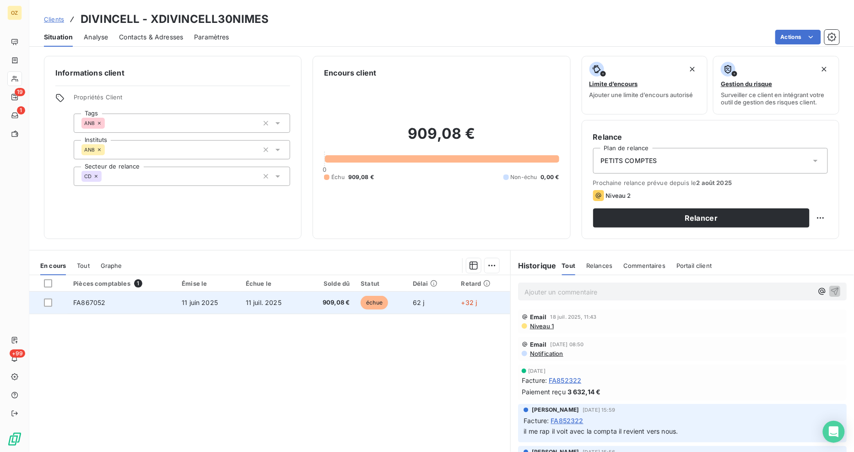
click at [101, 301] on span "FA867052" at bounding box center [89, 302] width 32 height 8
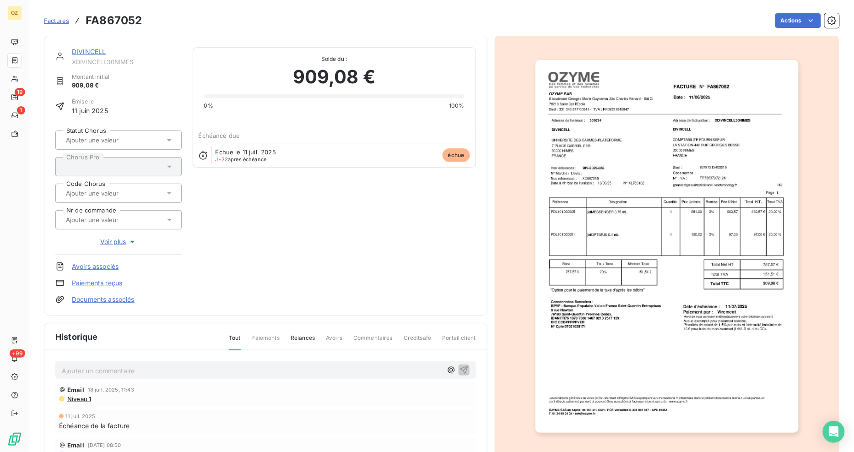
click at [728, 168] on img "button" at bounding box center [666, 246] width 263 height 372
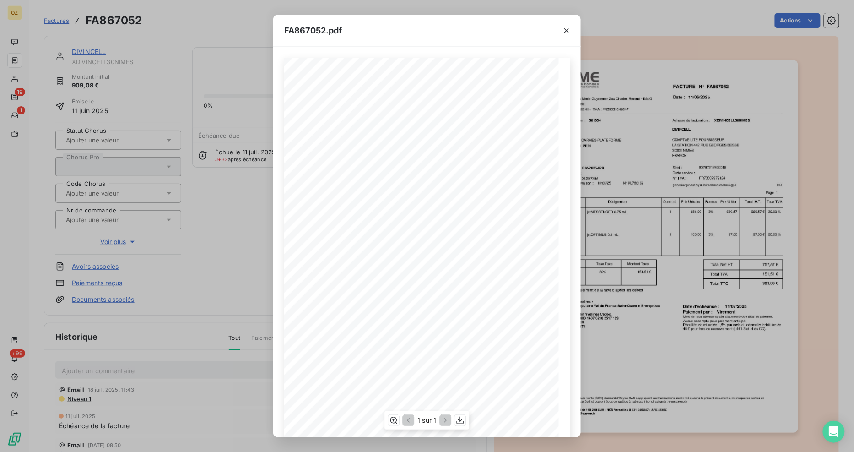
click at [387, 184] on span "N° XL780162" at bounding box center [394, 185] width 24 height 4
copy span "XL780162"
click at [474, 85] on span "FA867052" at bounding box center [481, 84] width 25 height 5
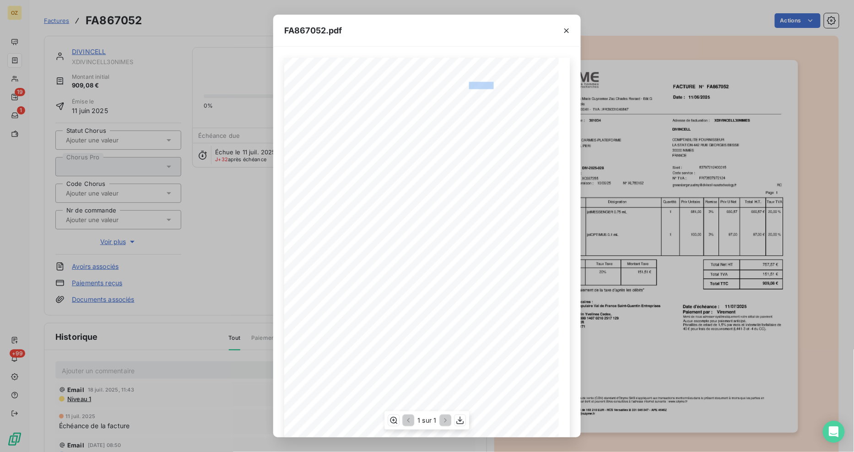
copy span "FA867052"
click at [479, 83] on span "FA867052" at bounding box center [481, 84] width 25 height 5
copy span "FA867052"
drag, startPoint x: 566, startPoint y: 27, endPoint x: 482, endPoint y: 172, distance: 167.9
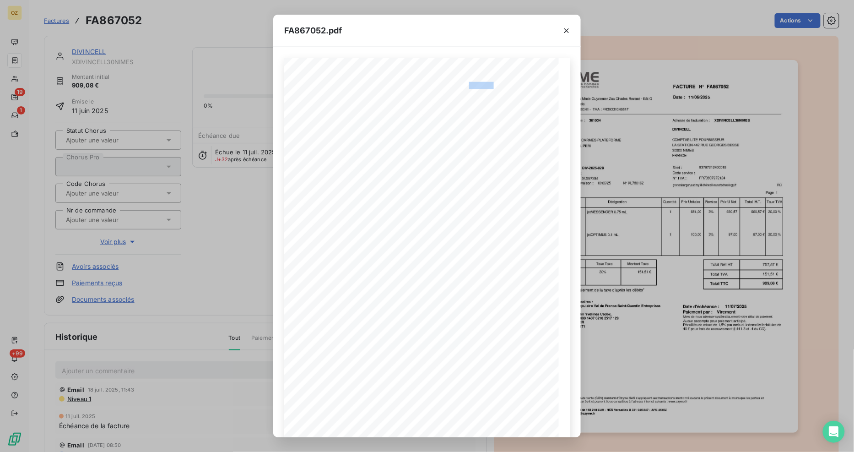
click at [566, 27] on icon "button" at bounding box center [566, 30] width 9 height 9
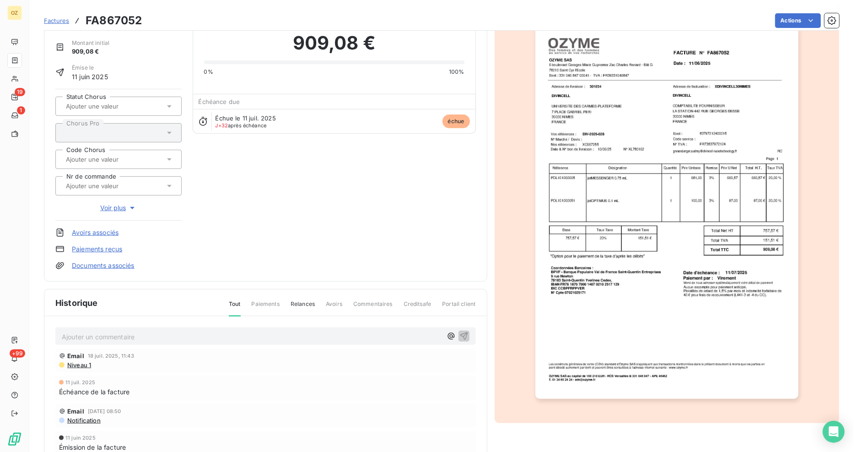
scroll to position [52, 0]
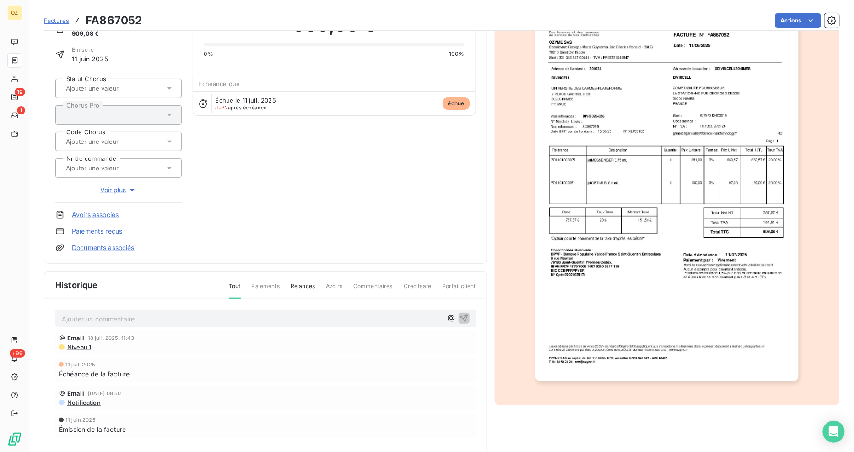
click at [92, 243] on link "Documents associés" at bounding box center [103, 247] width 63 height 9
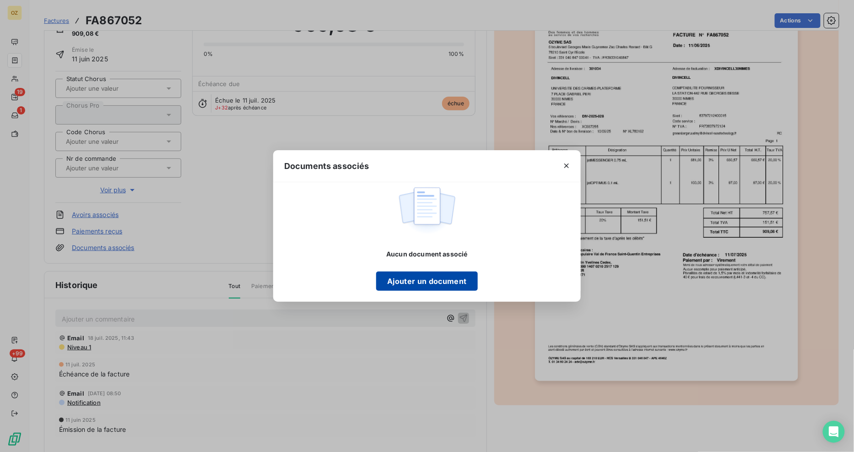
click at [403, 281] on button "Ajouter un document" at bounding box center [426, 280] width 101 height 19
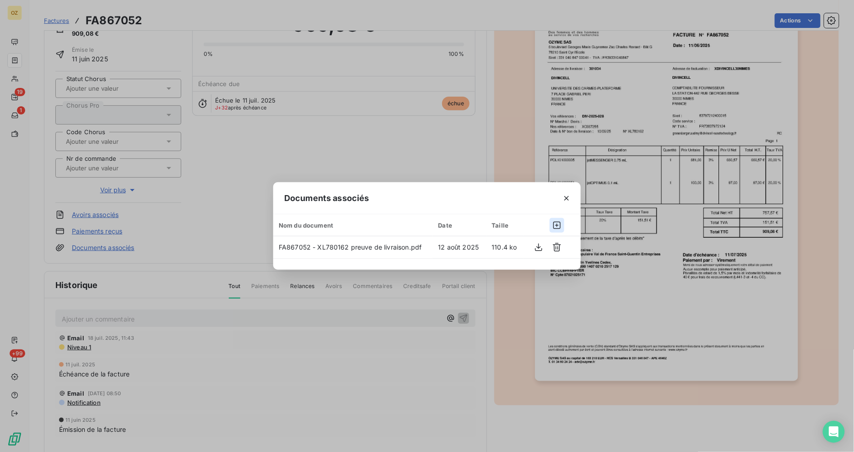
click at [554, 229] on icon "button" at bounding box center [556, 225] width 9 height 9
click at [551, 227] on button "button" at bounding box center [557, 225] width 15 height 15
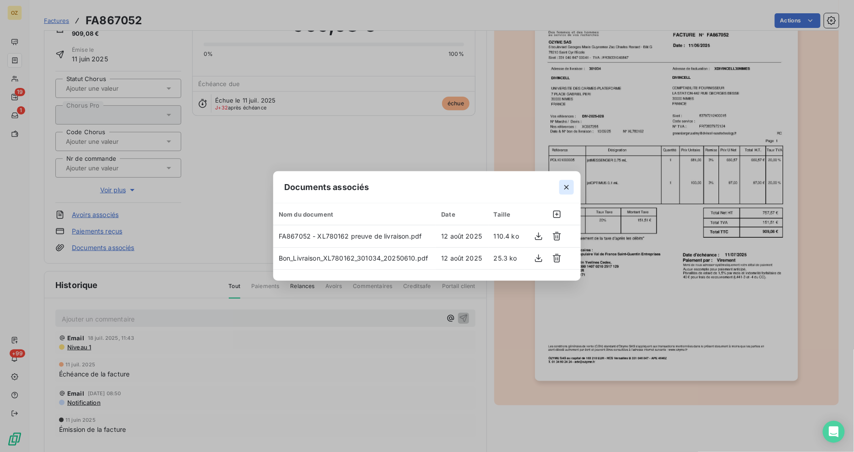
click at [565, 189] on icon "button" at bounding box center [566, 187] width 9 height 9
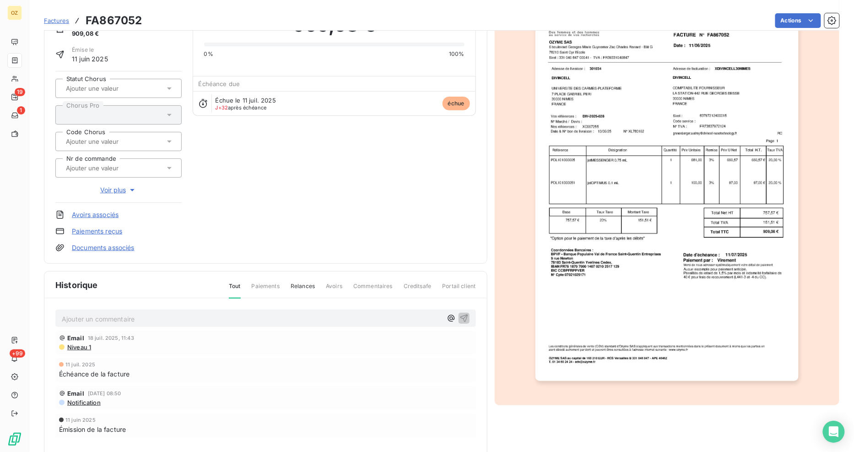
click at [263, 288] on span "Paiements" at bounding box center [266, 290] width 28 height 16
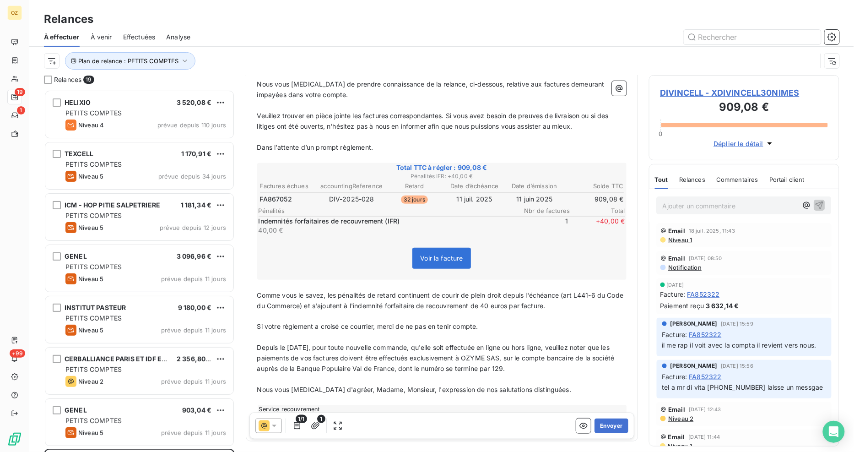
scroll to position [185, 0]
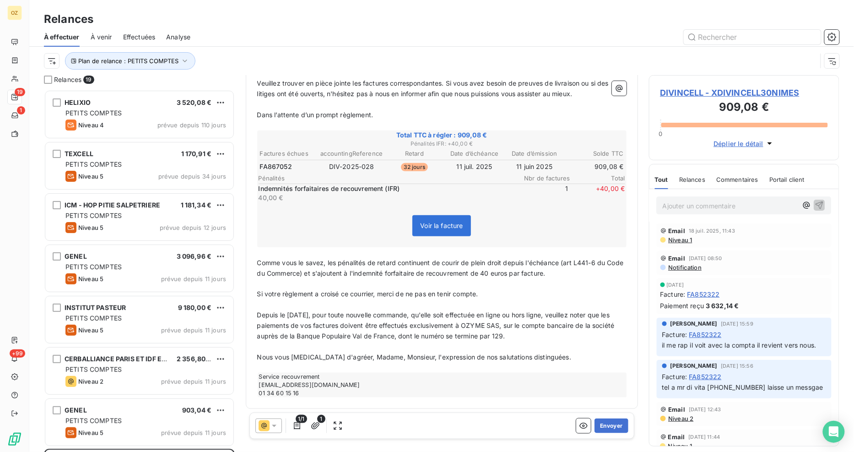
click at [271, 419] on div at bounding box center [268, 425] width 27 height 15
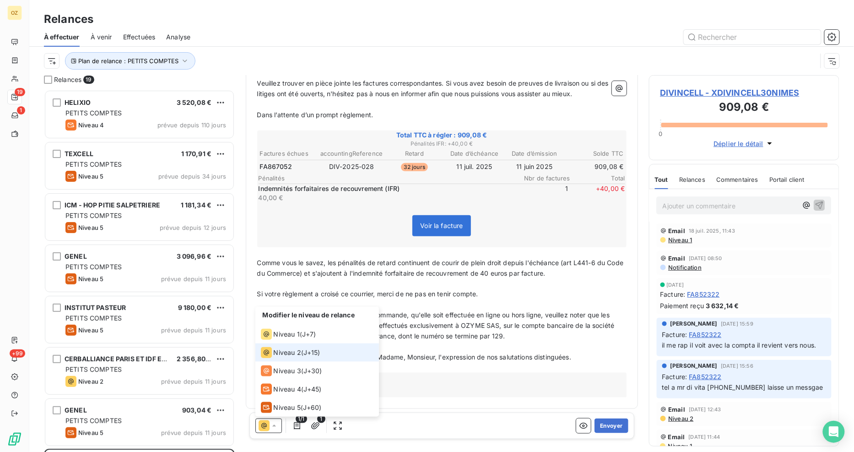
click at [318, 348] on span "J+15 )" at bounding box center [311, 352] width 17 height 9
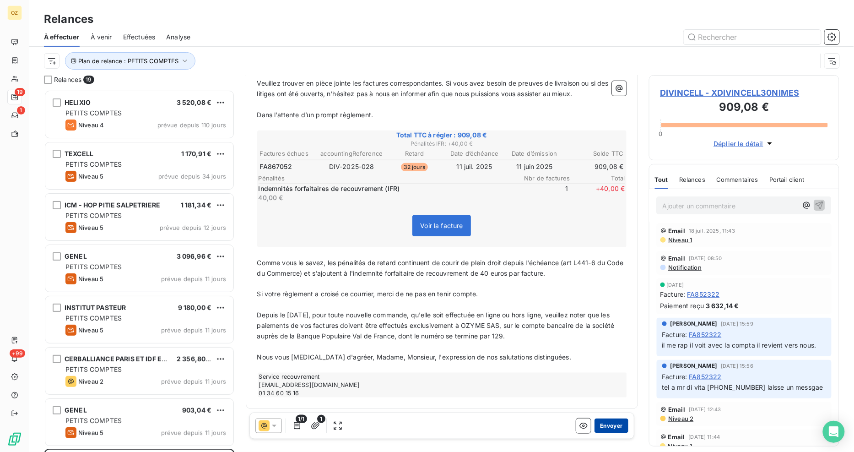
click at [601, 421] on button "Envoyer" at bounding box center [610, 425] width 33 height 15
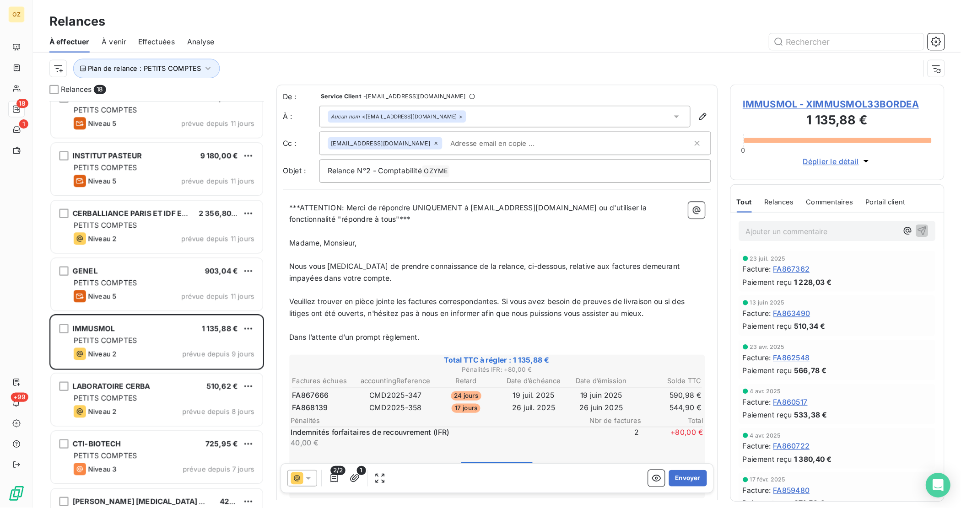
scroll to position [255, 0]
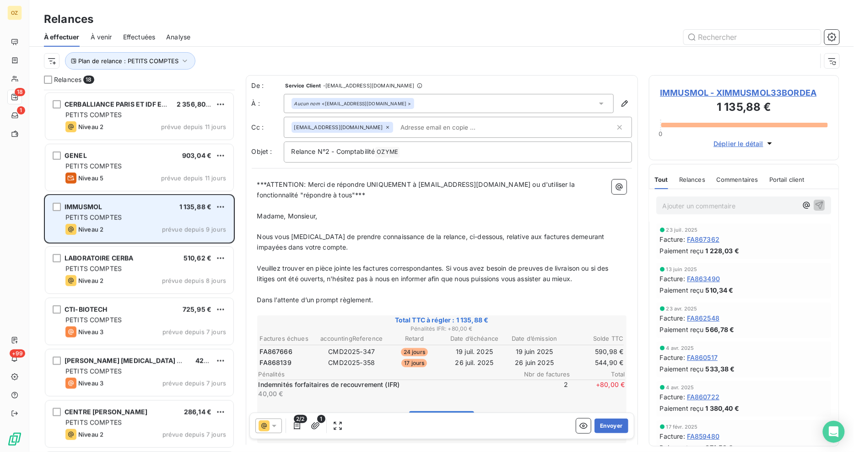
click at [167, 213] on div "PETITS COMPTES" at bounding box center [145, 217] width 161 height 9
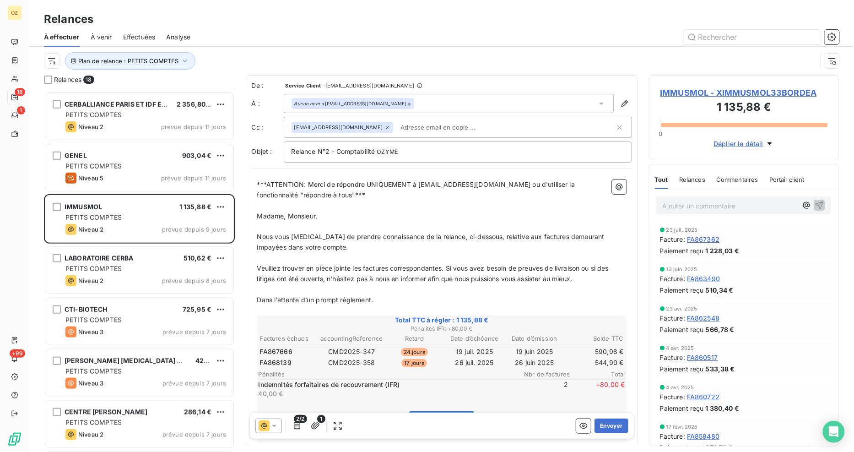
click at [288, 348] on span "FA867666" at bounding box center [276, 351] width 32 height 9
copy span "FA867666"
drag, startPoint x: 711, startPoint y: 87, endPoint x: 563, endPoint y: 42, distance: 154.2
click at [563, 42] on div at bounding box center [520, 37] width 638 height 15
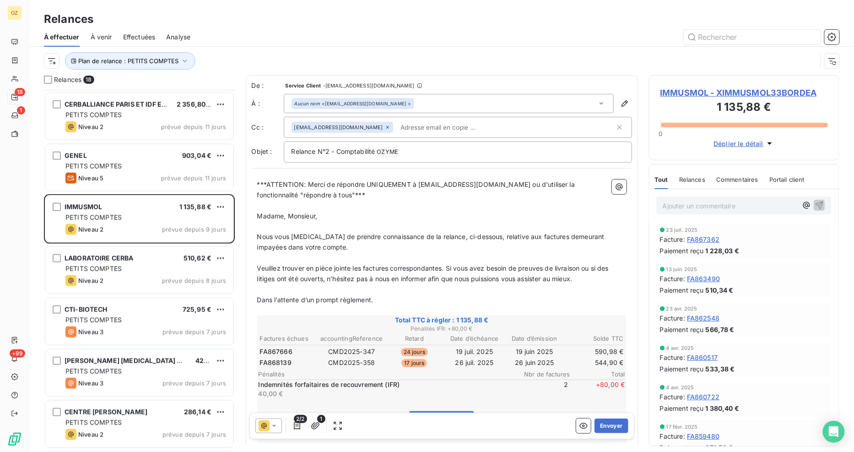
drag, startPoint x: 735, startPoint y: 92, endPoint x: 455, endPoint y: 55, distance: 282.8
click at [455, 55] on div "Plan de relance : PETITS COMPTES" at bounding box center [430, 60] width 773 height 17
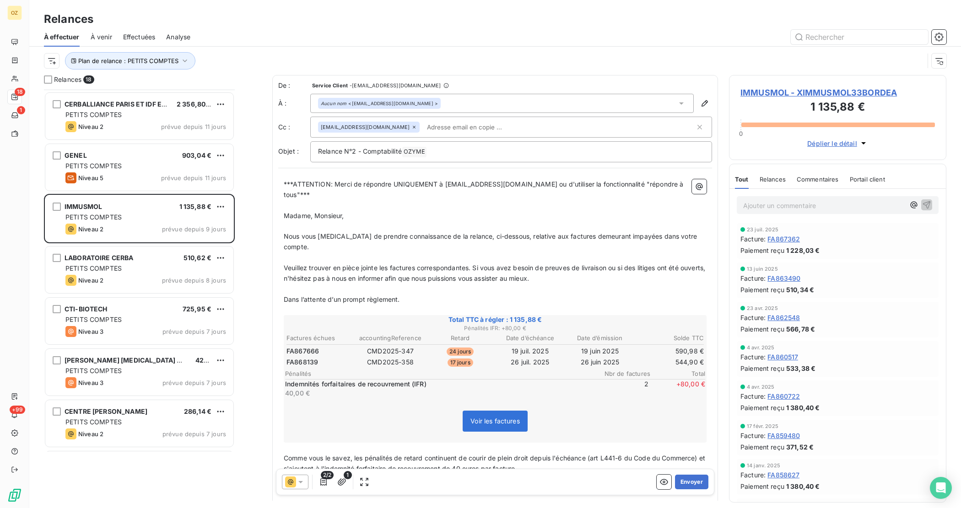
scroll to position [410, 209]
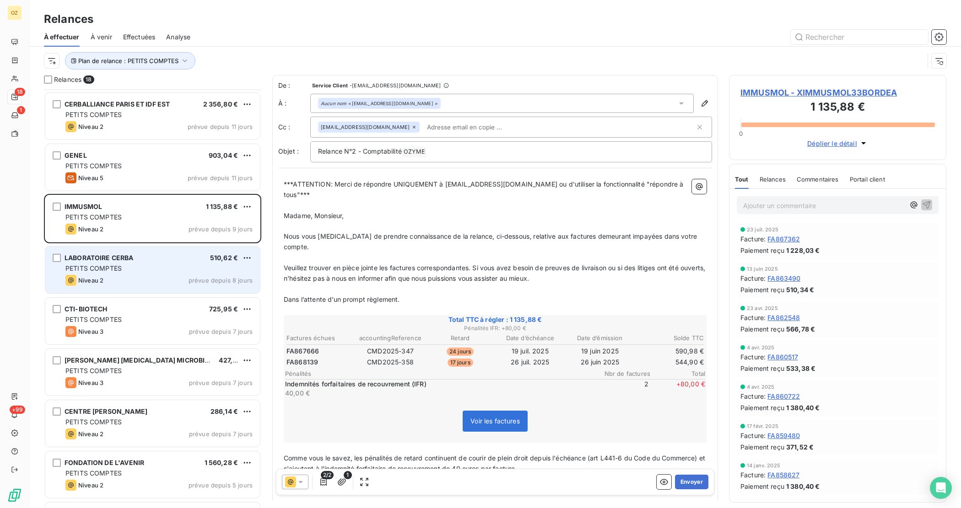
click at [127, 264] on div "PETITS COMPTES" at bounding box center [158, 268] width 187 height 9
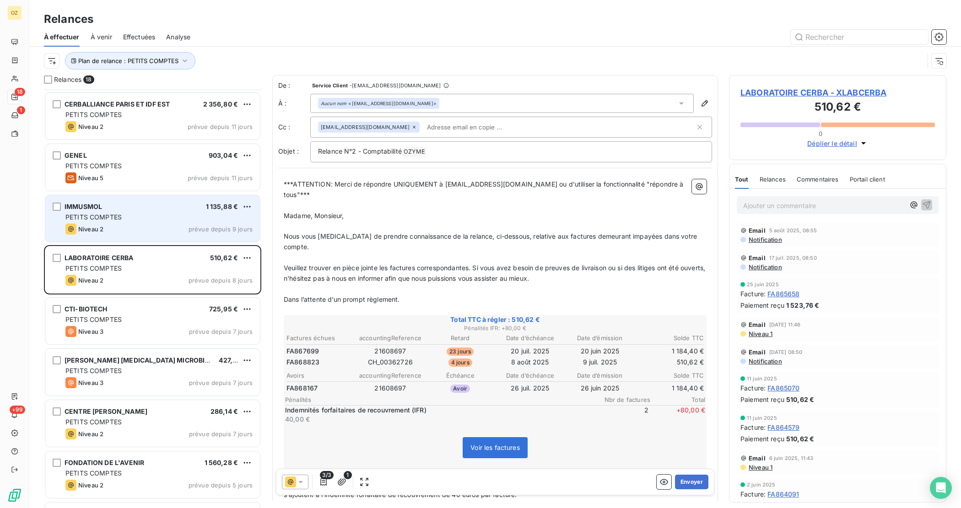
click at [118, 227] on div "Niveau 2 prévue depuis 9 jours" at bounding box center [158, 229] width 187 height 11
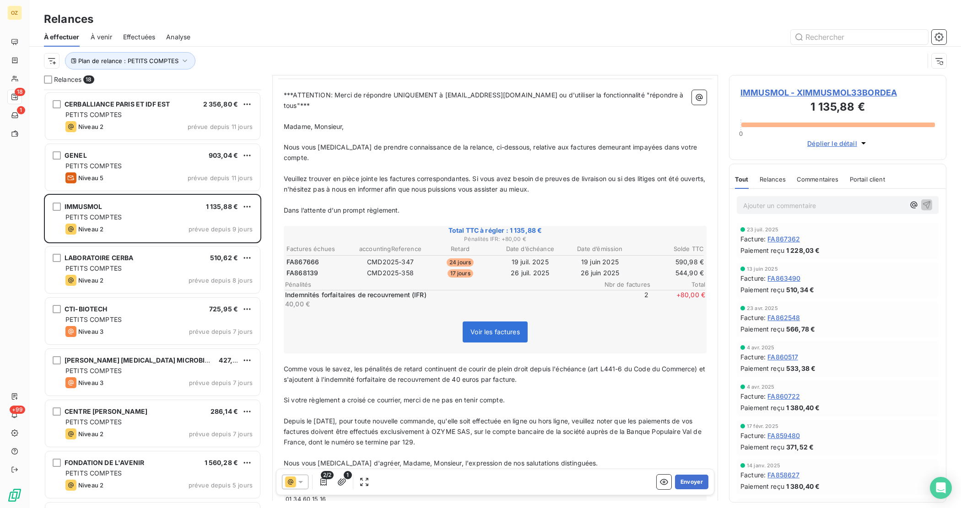
scroll to position [119, 0]
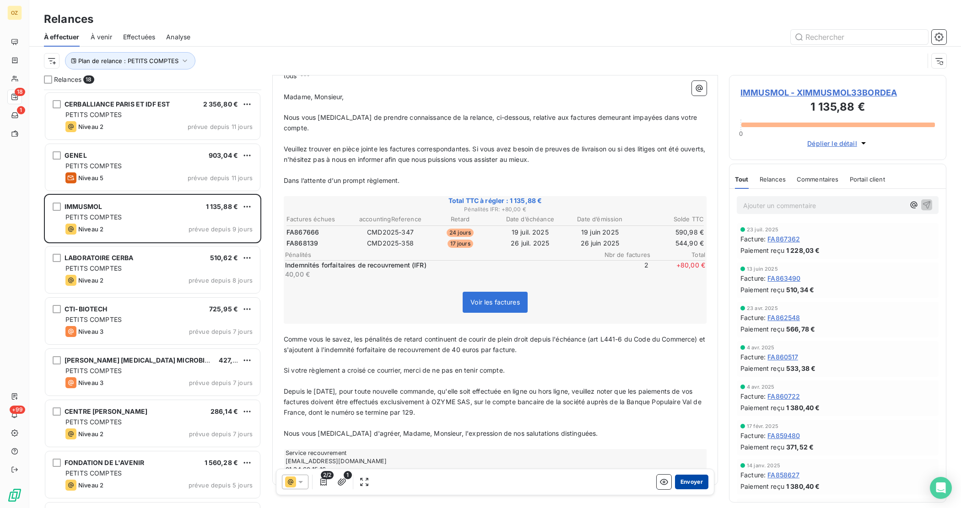
click at [683, 451] on button "Envoyer" at bounding box center [691, 482] width 33 height 15
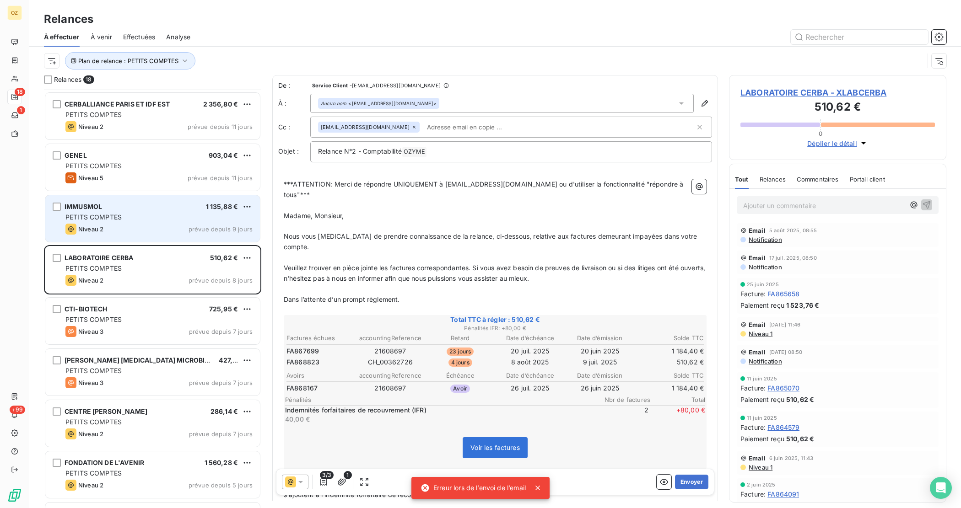
click at [163, 226] on div "Niveau 2 prévue depuis 9 jours" at bounding box center [158, 229] width 187 height 11
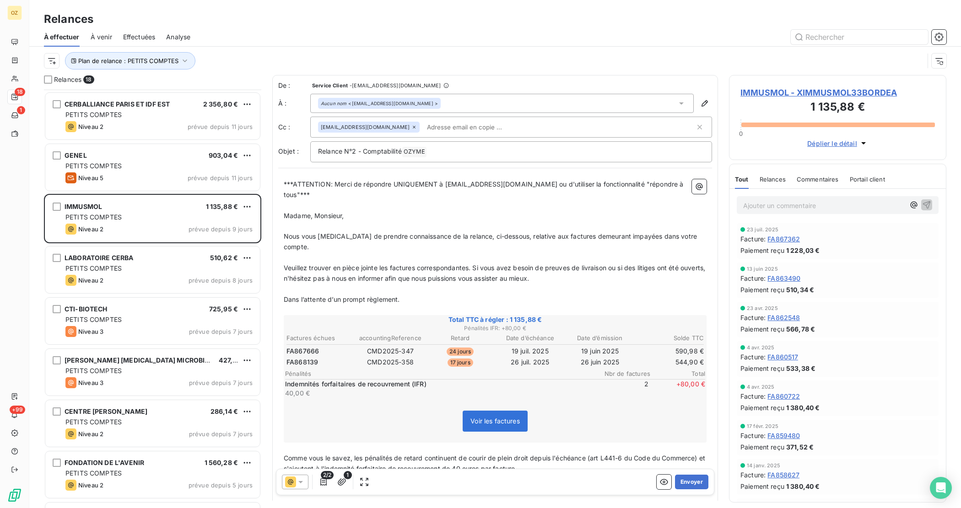
click at [512, 108] on div "Aucun nom <accounting@immusmol.com >" at bounding box center [501, 103] width 383 height 19
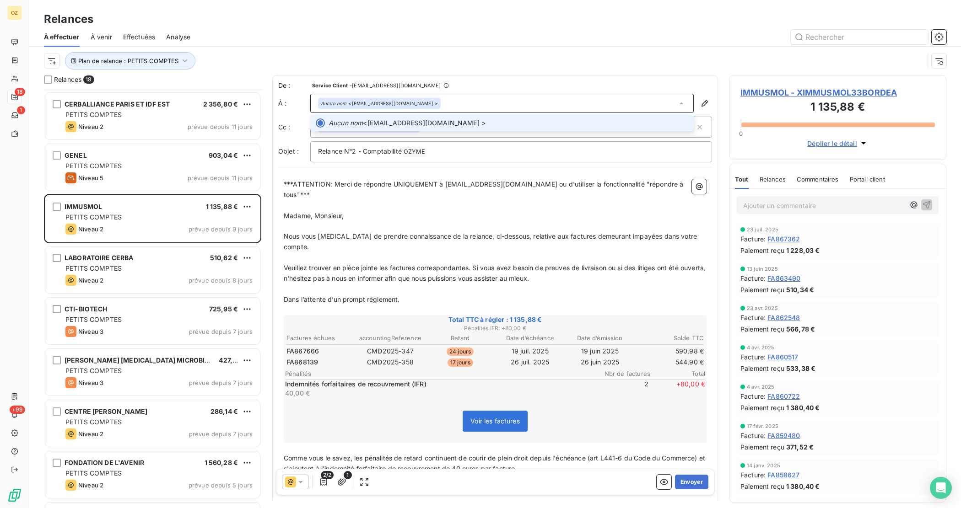
click at [480, 124] on span "Aucun nom <accounting@immusmol.com >" at bounding box center [509, 123] width 360 height 9
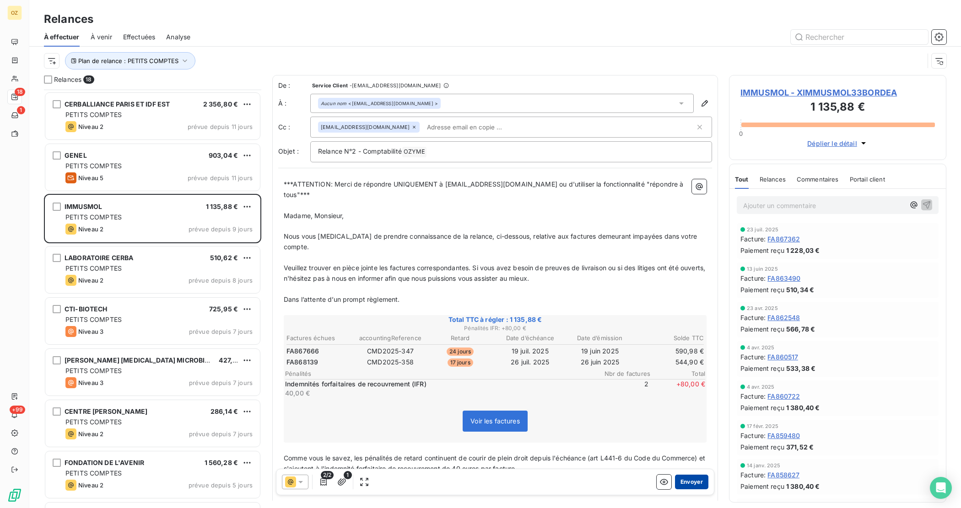
click at [690, 451] on button "Envoyer" at bounding box center [691, 482] width 33 height 15
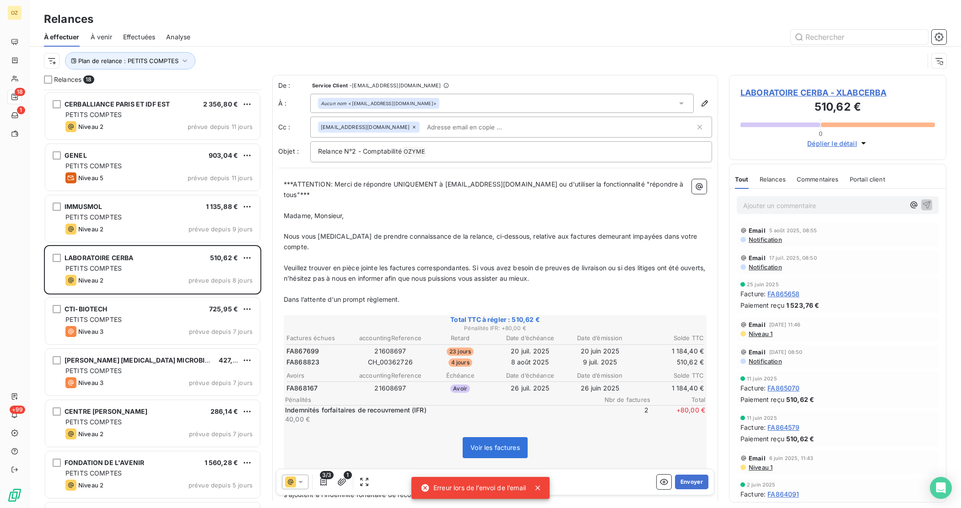
click at [473, 451] on div "Erreur lors de l’envoi de l’email" at bounding box center [473, 488] width 105 height 16
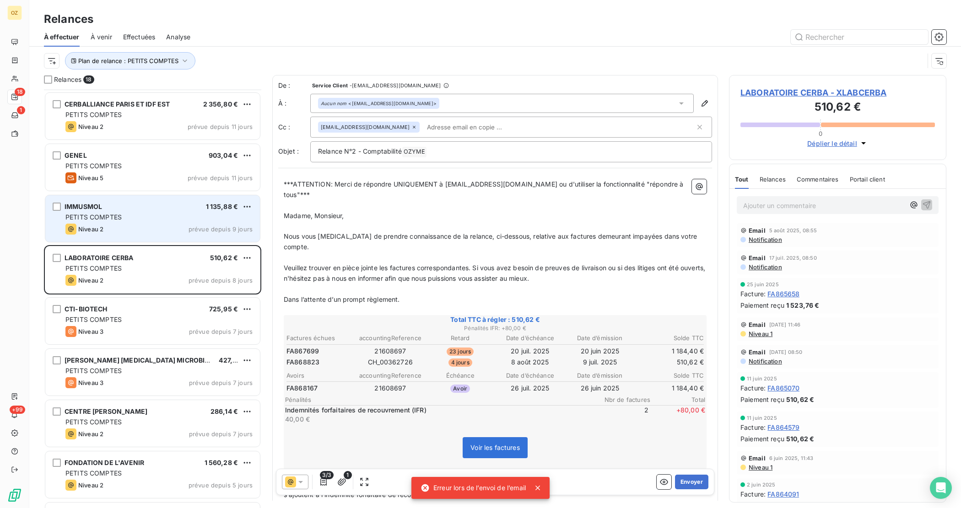
click at [88, 228] on span "Niveau 2" at bounding box center [90, 229] width 25 height 7
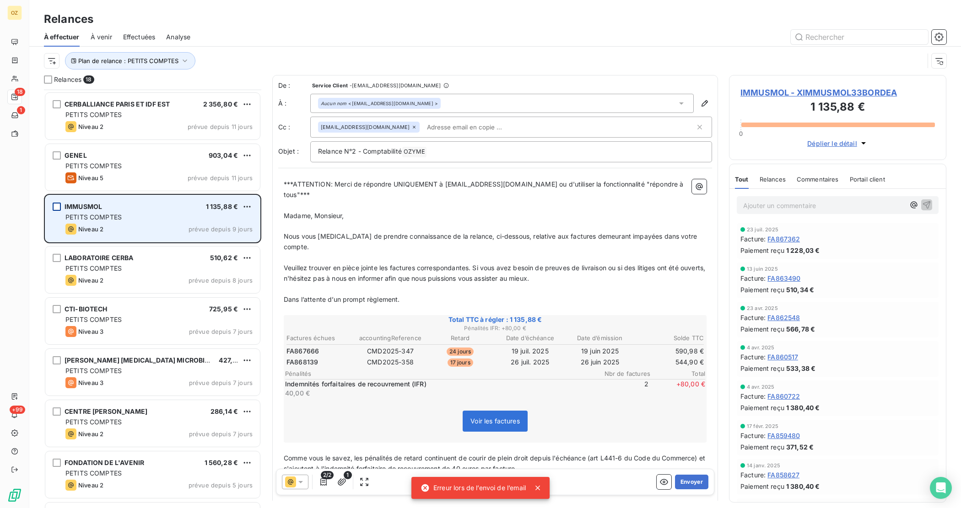
click at [59, 203] on div "grid" at bounding box center [57, 207] width 8 height 8
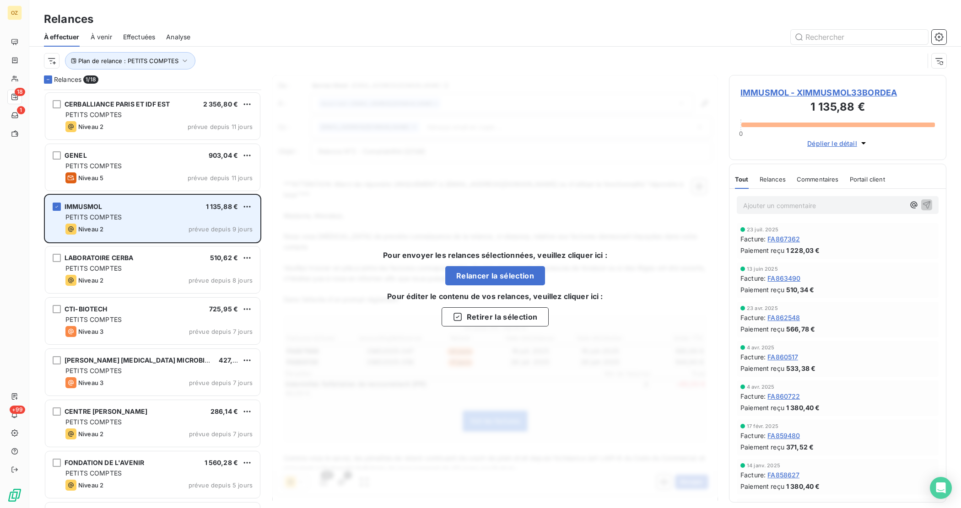
click at [63, 205] on div "IMMUSMOL 1 135,88 € PETITS COMPTES Niveau 2 prévue depuis 9 jours" at bounding box center [152, 218] width 215 height 47
click at [58, 205] on icon "grid" at bounding box center [56, 206] width 5 height 5
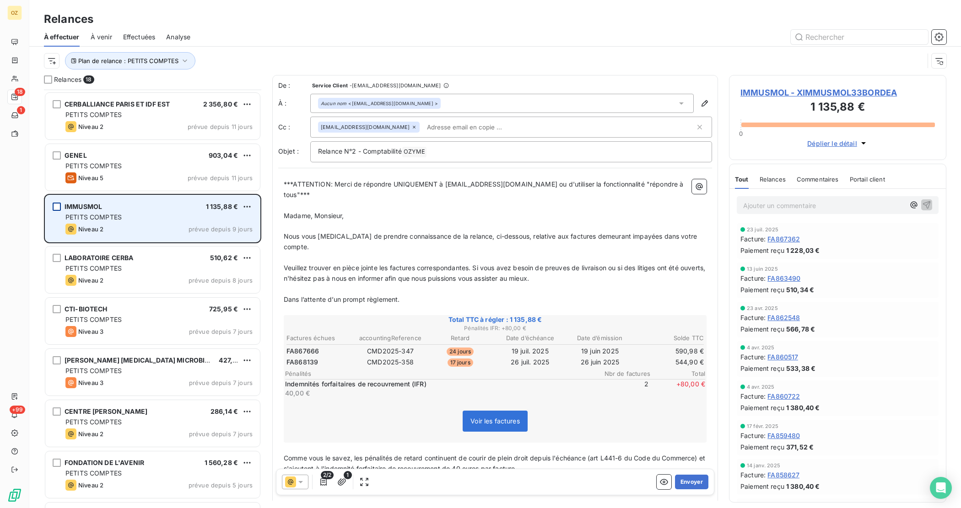
click at [107, 216] on span "PETITS COMPTES" at bounding box center [93, 217] width 56 height 8
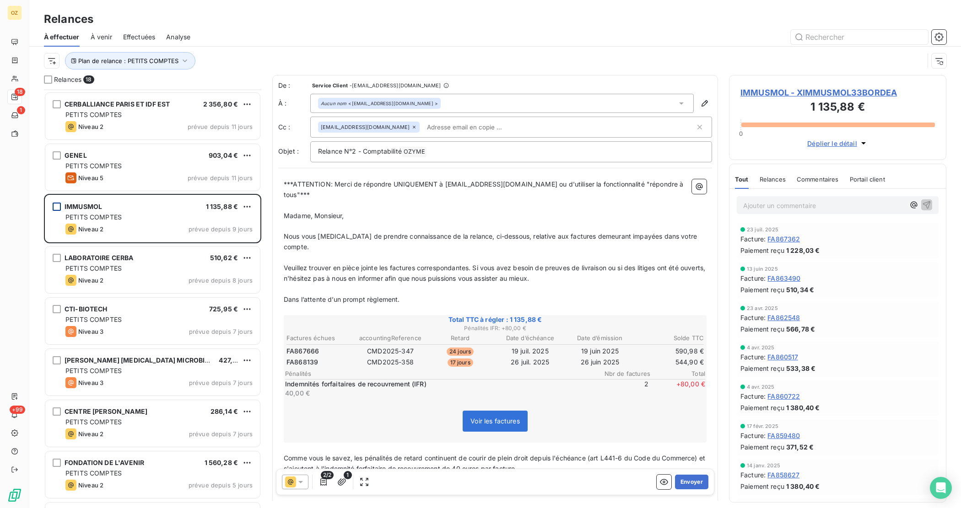
click at [349, 221] on p "﻿" at bounding box center [495, 226] width 423 height 11
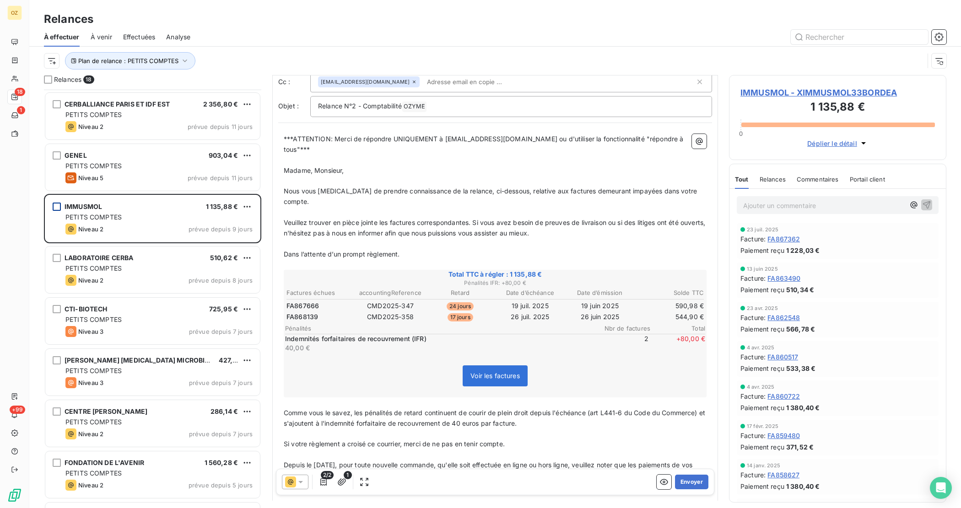
scroll to position [119, 0]
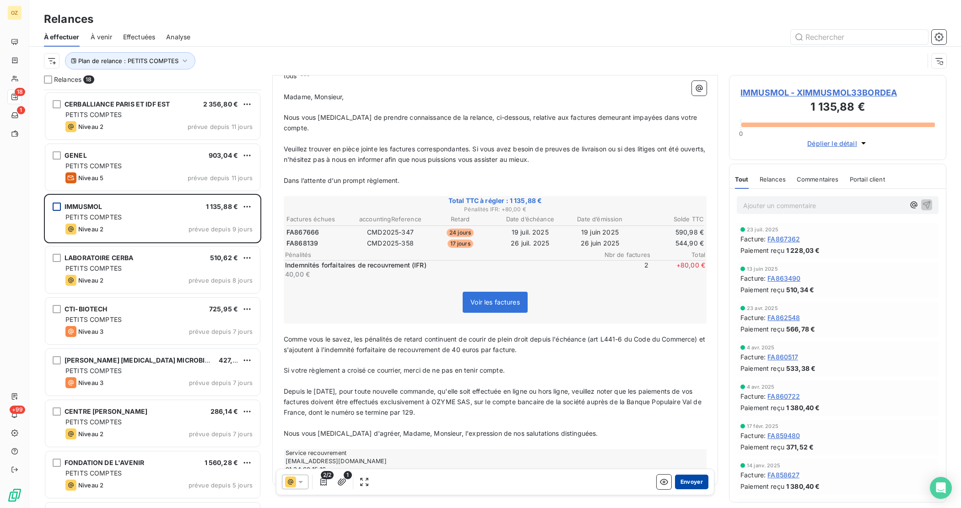
click at [680, 451] on button "Envoyer" at bounding box center [691, 482] width 33 height 15
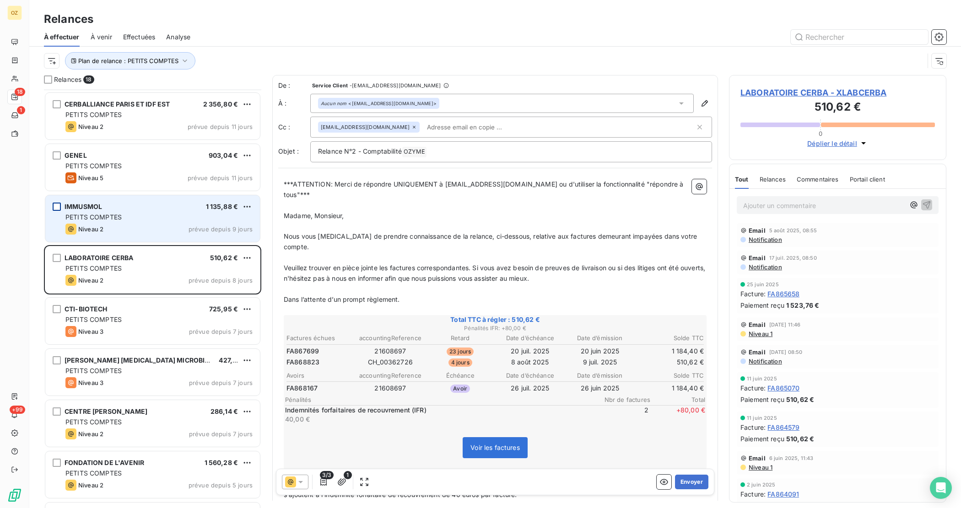
click at [129, 224] on div "Niveau 2 prévue depuis 9 jours" at bounding box center [158, 229] width 187 height 11
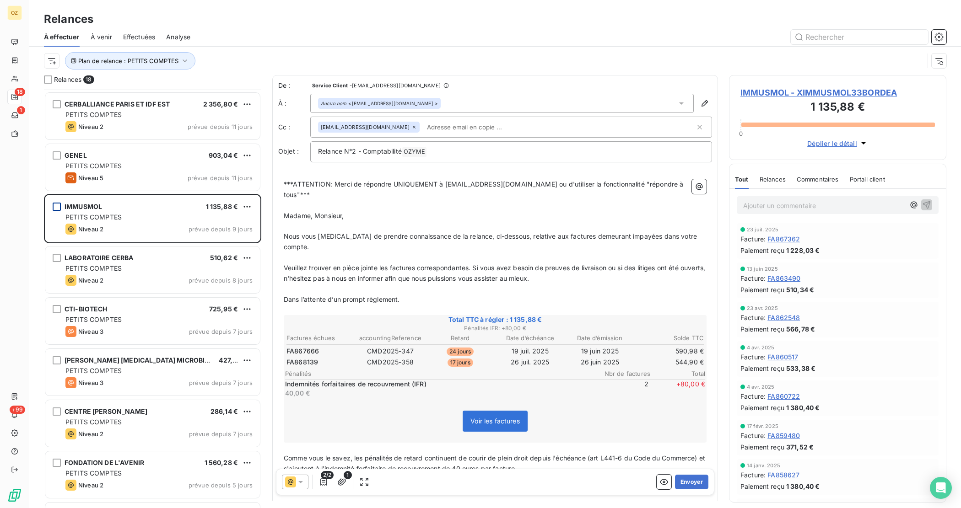
click at [788, 87] on span "IMMUSMOL - XIMMUSMOL33BORDEA" at bounding box center [837, 92] width 194 height 12
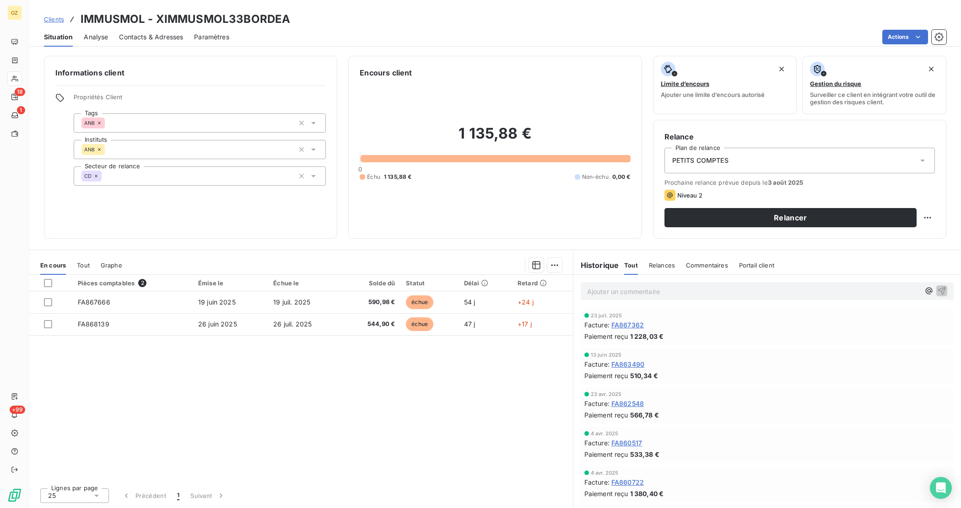
click at [146, 32] on span "Contacts & Adresses" at bounding box center [151, 36] width 64 height 9
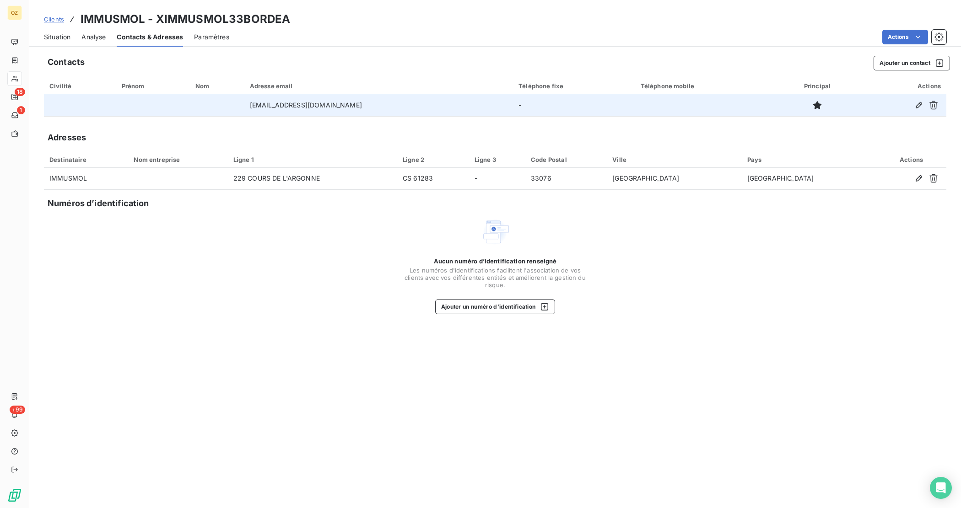
click at [273, 105] on td "accounting@immusmol.com" at bounding box center [378, 105] width 269 height 22
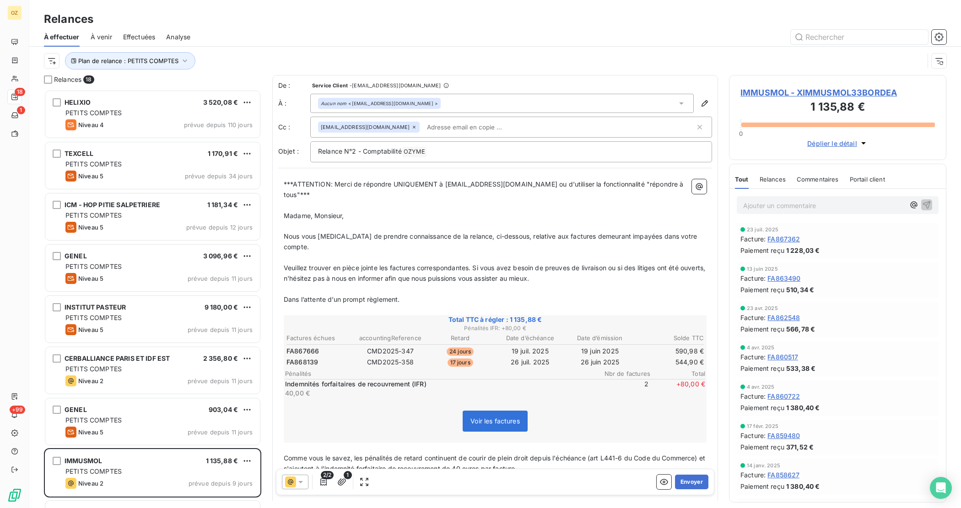
scroll to position [410, 209]
click at [667, 99] on div "Aucun nom <accounting@immusmol.com >" at bounding box center [501, 103] width 383 height 19
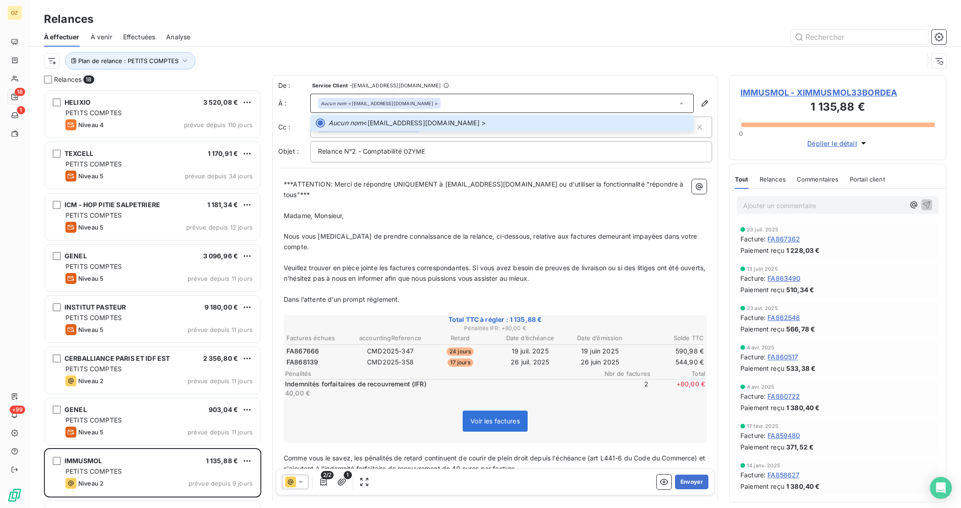
click at [435, 113] on div "Aucun nom <accounting@immusmol.com >" at bounding box center [501, 103] width 383 height 19
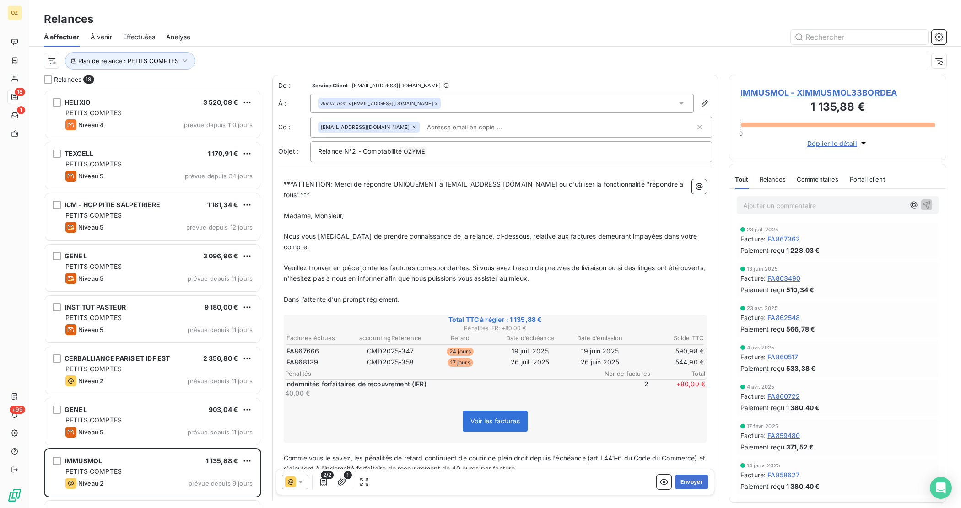
click at [443, 221] on p "﻿" at bounding box center [495, 226] width 423 height 11
click at [676, 451] on button "Envoyer" at bounding box center [691, 482] width 33 height 15
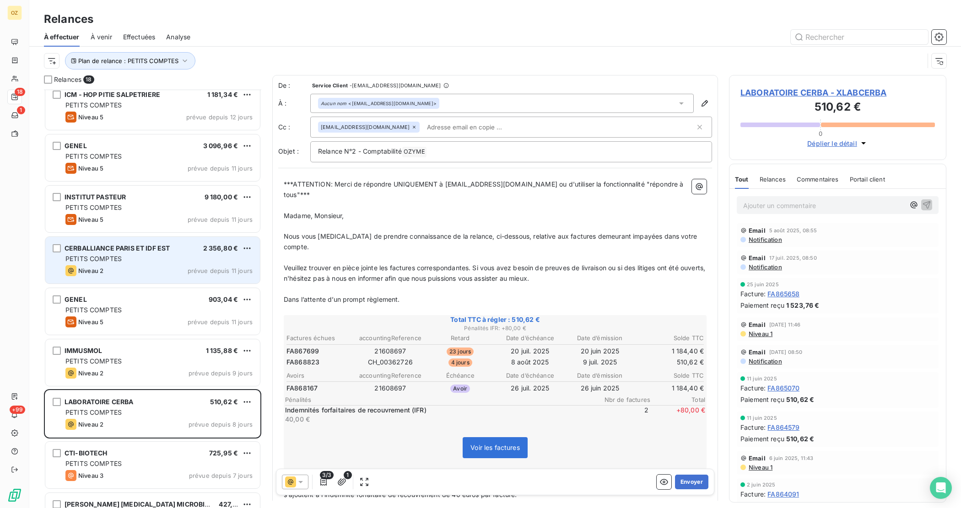
scroll to position [115, 0]
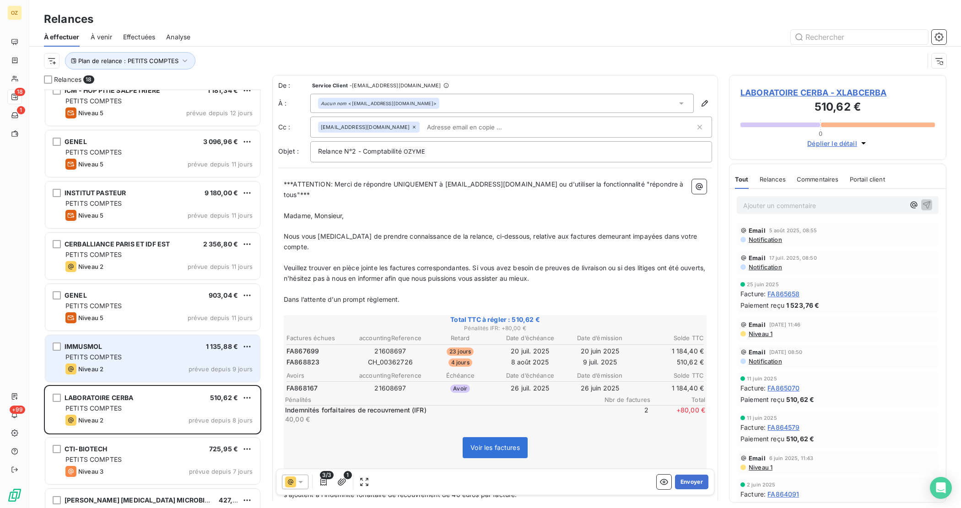
click at [121, 357] on span "PETITS COMPTES" at bounding box center [93, 357] width 56 height 8
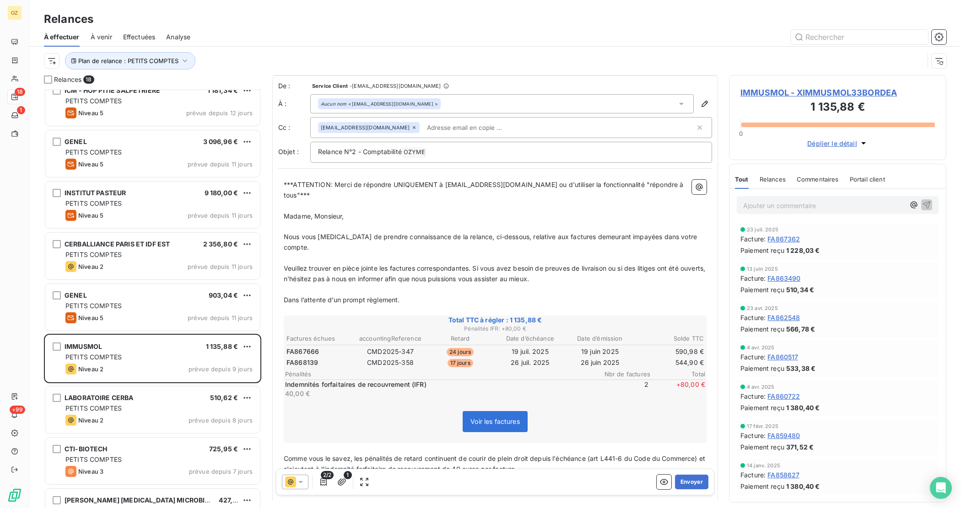
scroll to position [119, 0]
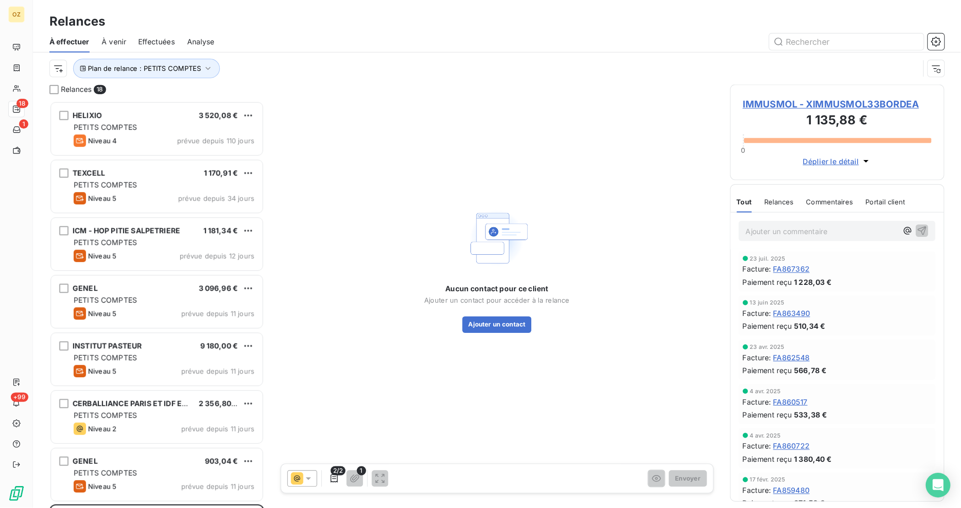
scroll to position [355, 183]
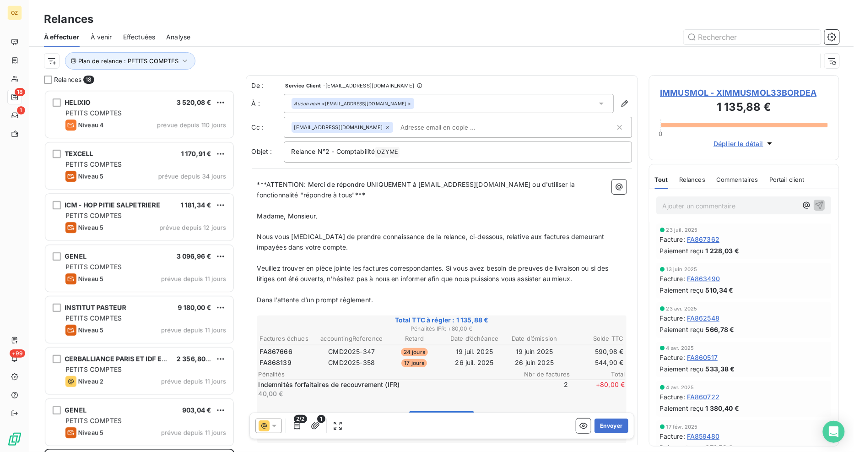
click at [757, 91] on span "IMMUSMOL - XIMMUSMOL33BORDEA" at bounding box center [744, 92] width 168 height 12
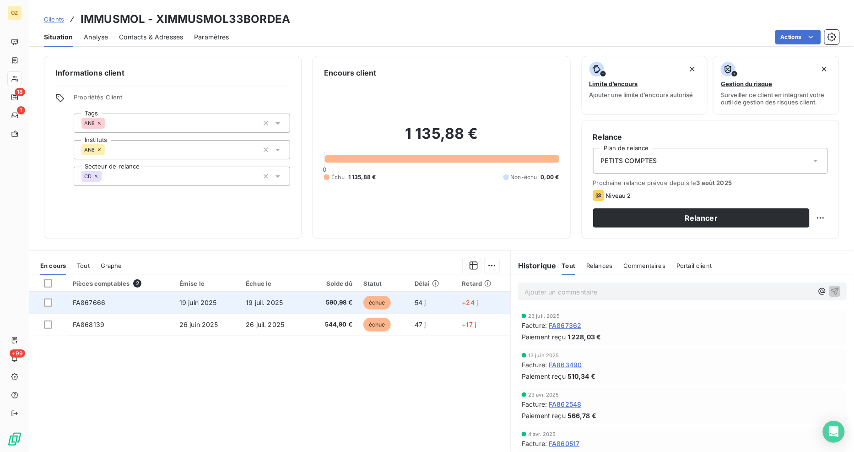
click at [221, 305] on td "19 juin 2025" at bounding box center [207, 302] width 66 height 22
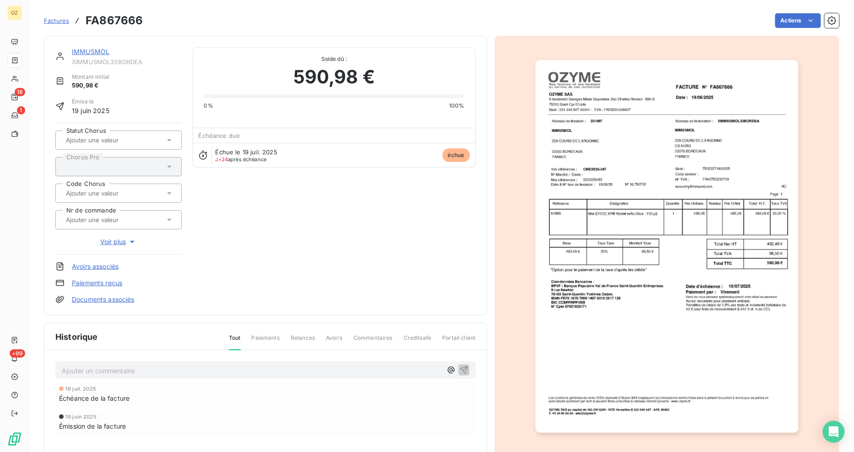
click at [702, 107] on img "button" at bounding box center [666, 246] width 263 height 372
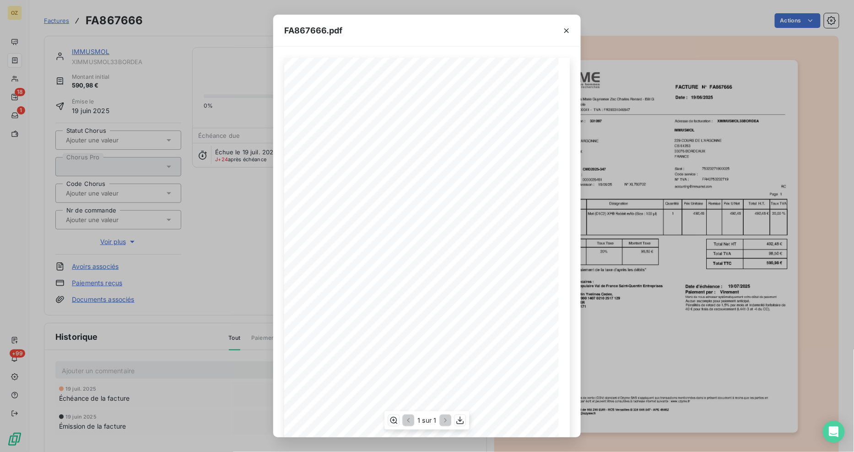
click at [399, 189] on span "N° XL780702" at bounding box center [395, 187] width 25 height 4
copy span "XL780702"
click at [477, 84] on span "FA867666" at bounding box center [485, 84] width 26 height 5
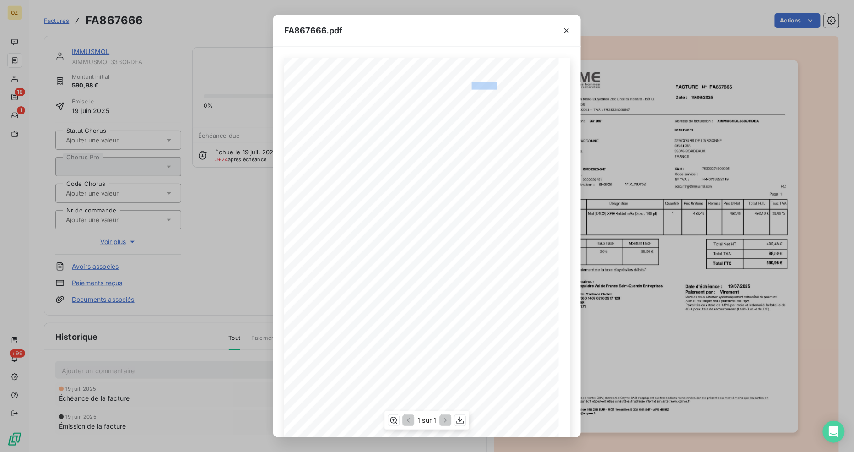
copy span "FA867666"
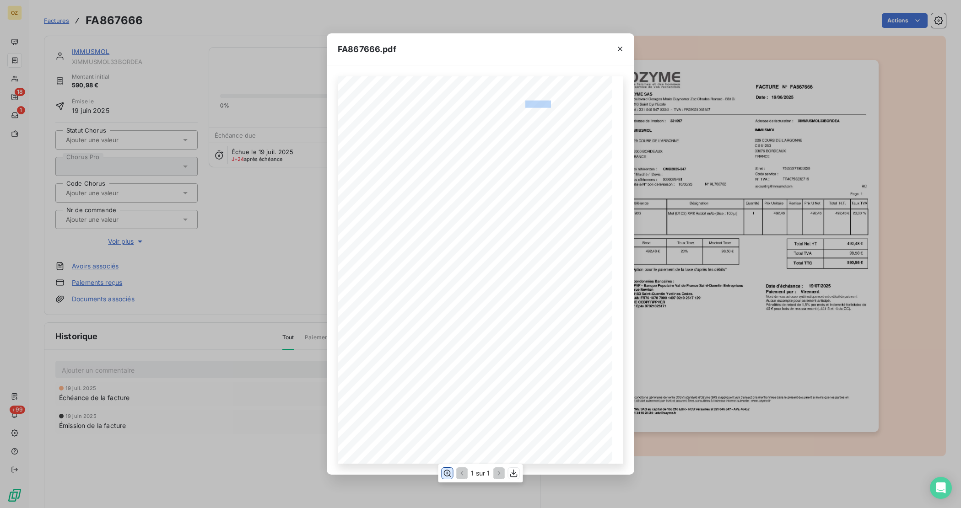
click at [444, 451] on icon "button" at bounding box center [447, 473] width 9 height 9
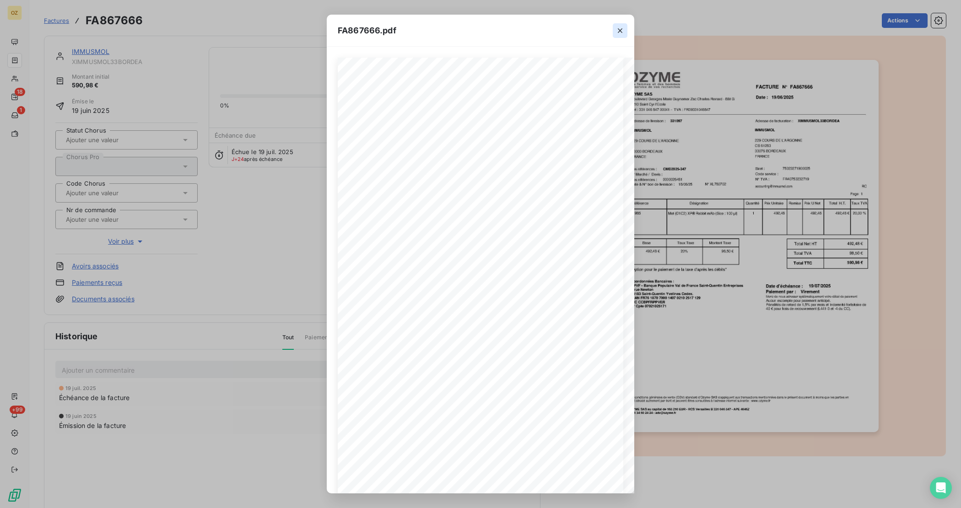
click at [618, 35] on icon "button" at bounding box center [619, 30] width 9 height 9
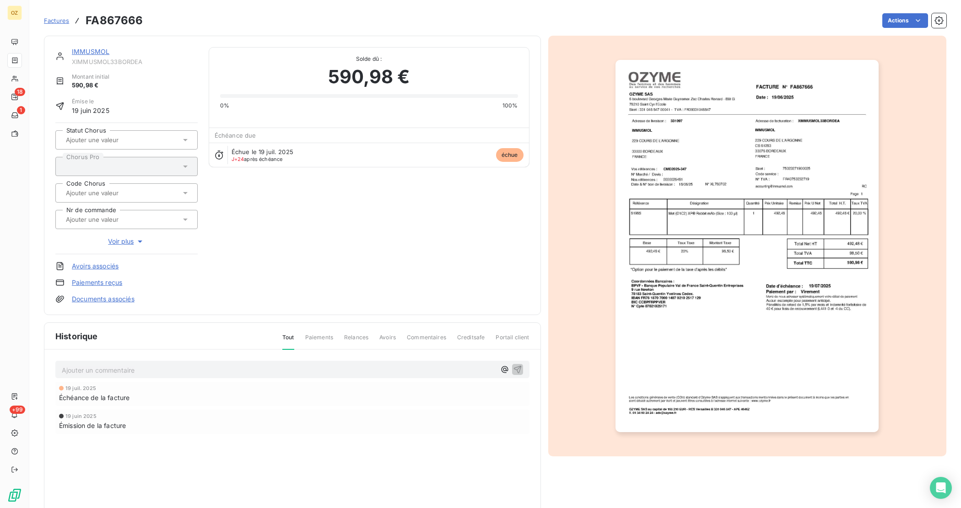
click at [121, 301] on link "Documents associés" at bounding box center [103, 299] width 63 height 9
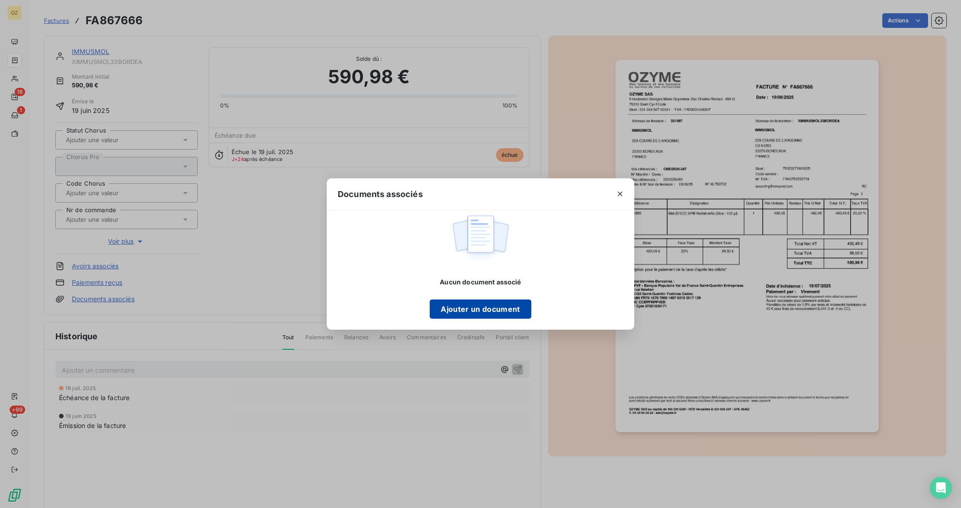
click at [465, 310] on button "Ajouter un document" at bounding box center [480, 309] width 101 height 19
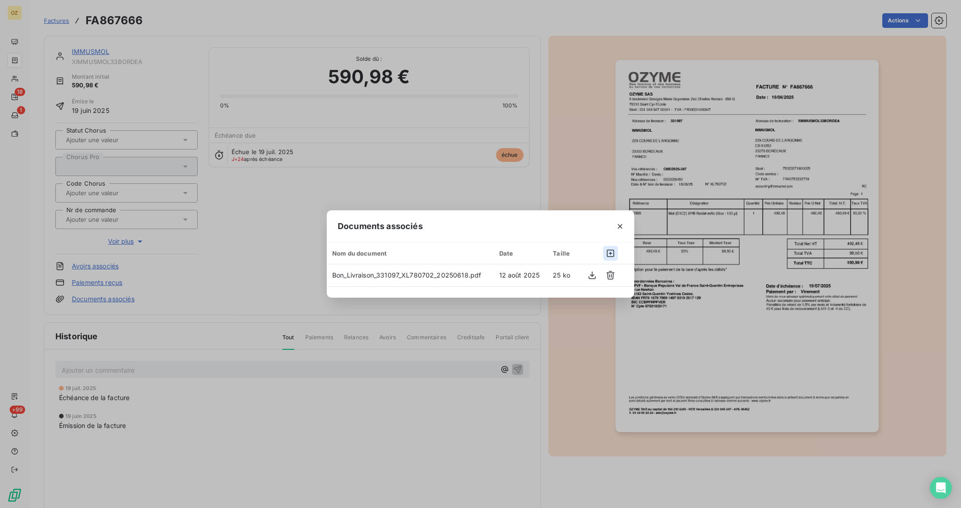
click at [606, 257] on icon "button" at bounding box center [610, 253] width 9 height 9
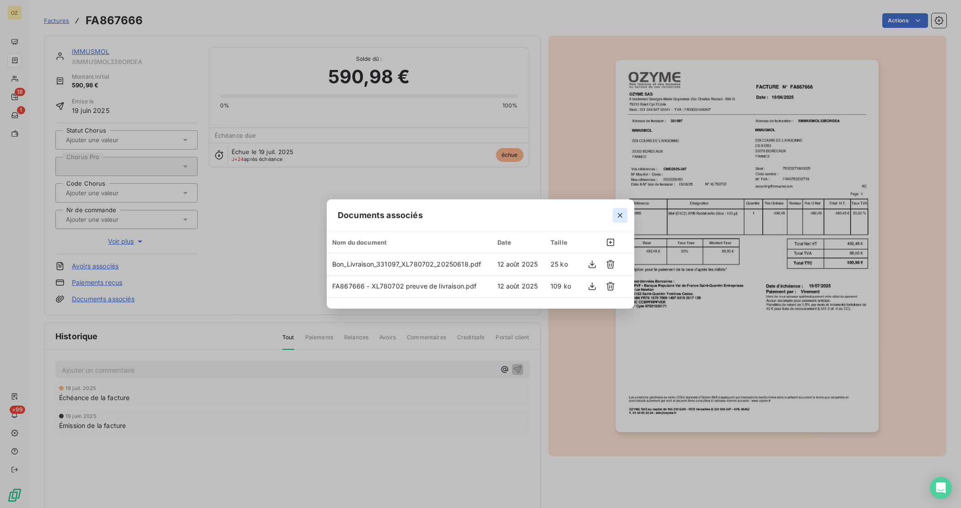
click at [621, 214] on icon "button" at bounding box center [620, 215] width 5 height 5
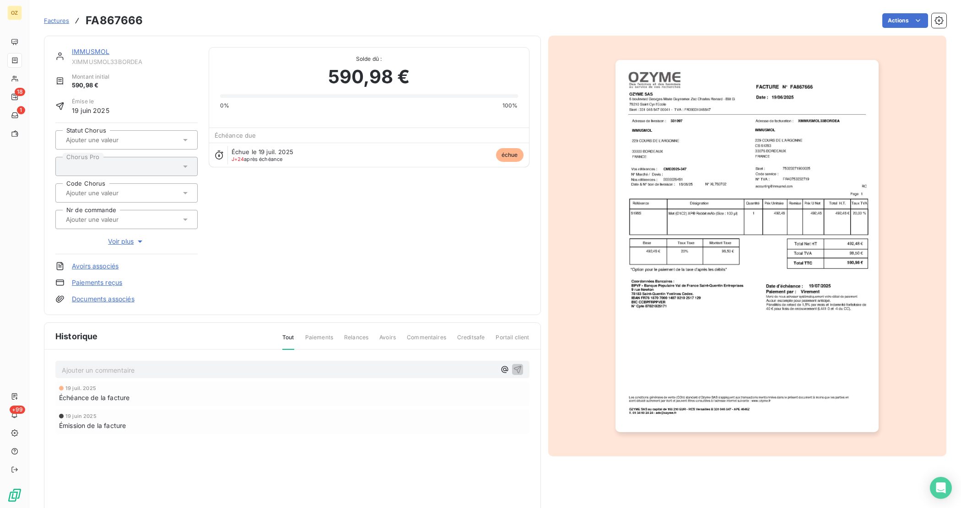
click at [98, 50] on link "IMMUSMOL" at bounding box center [91, 52] width 38 height 8
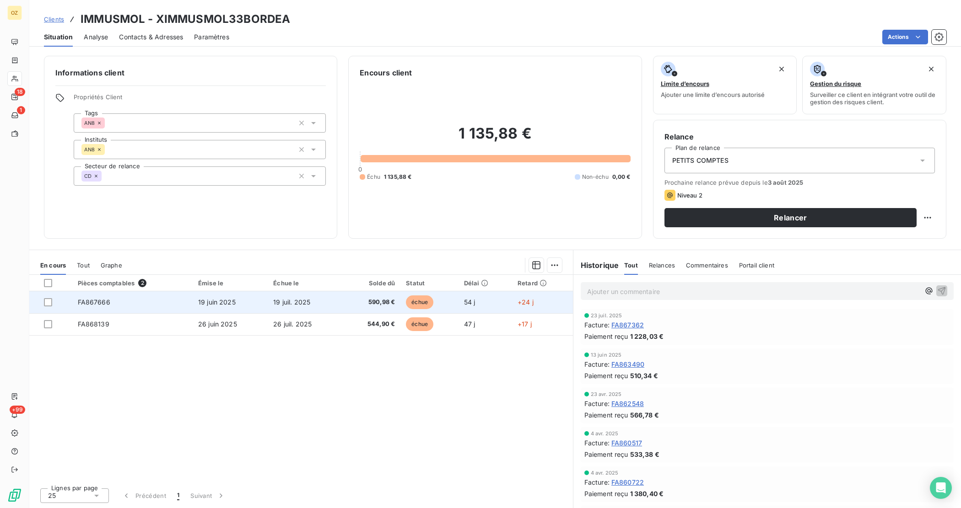
click at [103, 308] on td "FA867666" at bounding box center [132, 302] width 120 height 22
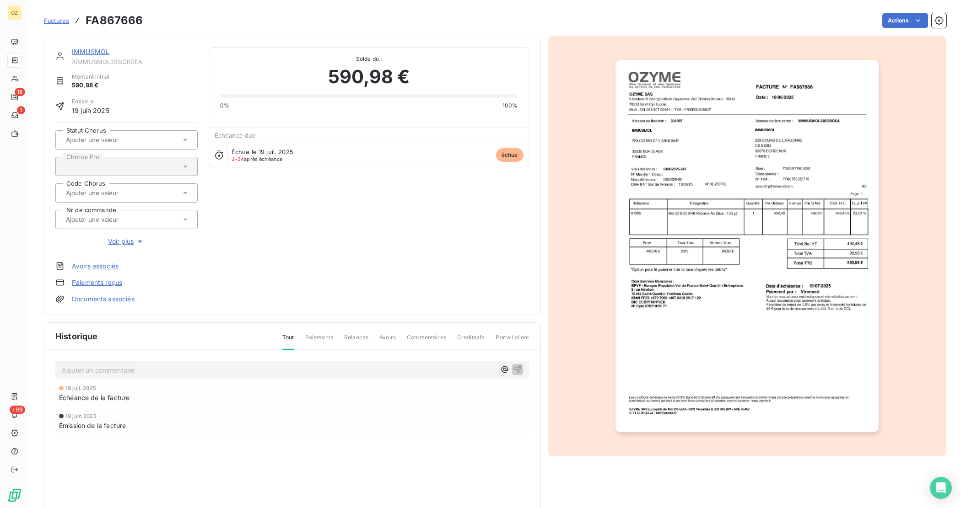
click at [101, 298] on link "Documents associés" at bounding box center [103, 299] width 63 height 9
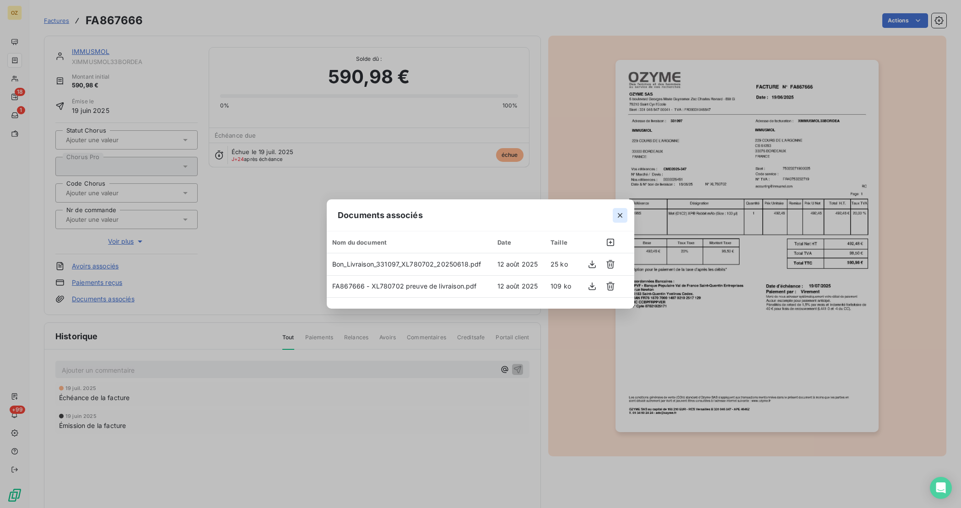
click at [615, 216] on icon "button" at bounding box center [619, 215] width 9 height 9
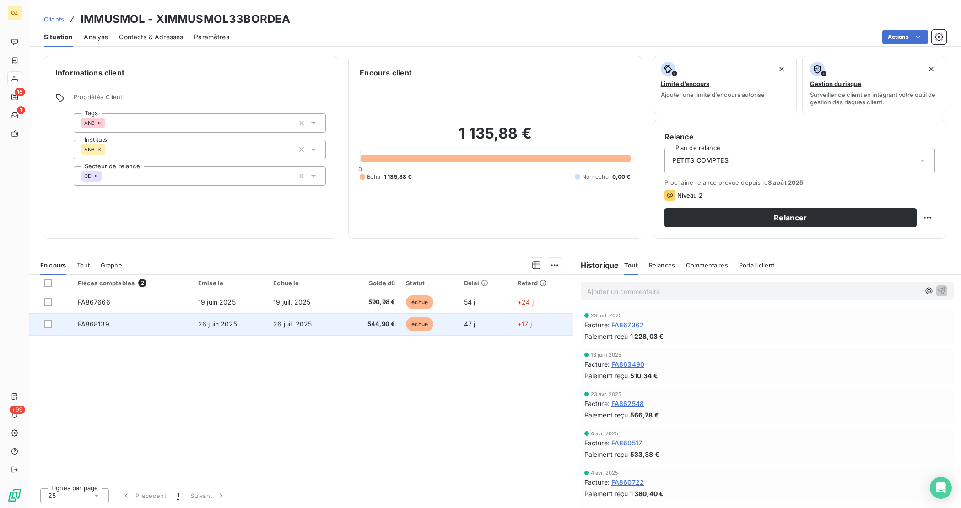
click at [111, 321] on td "FA868139" at bounding box center [132, 324] width 120 height 22
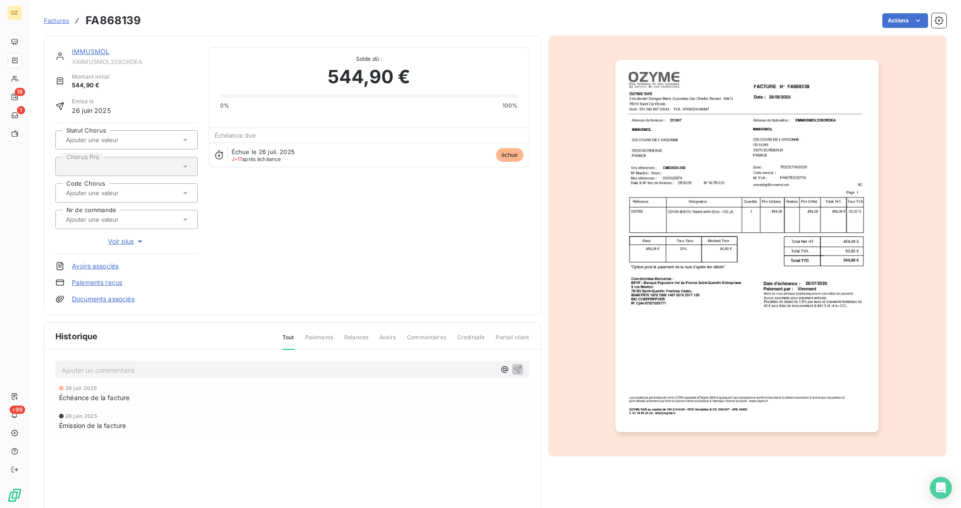
click at [115, 298] on link "Documents associés" at bounding box center [103, 299] width 63 height 9
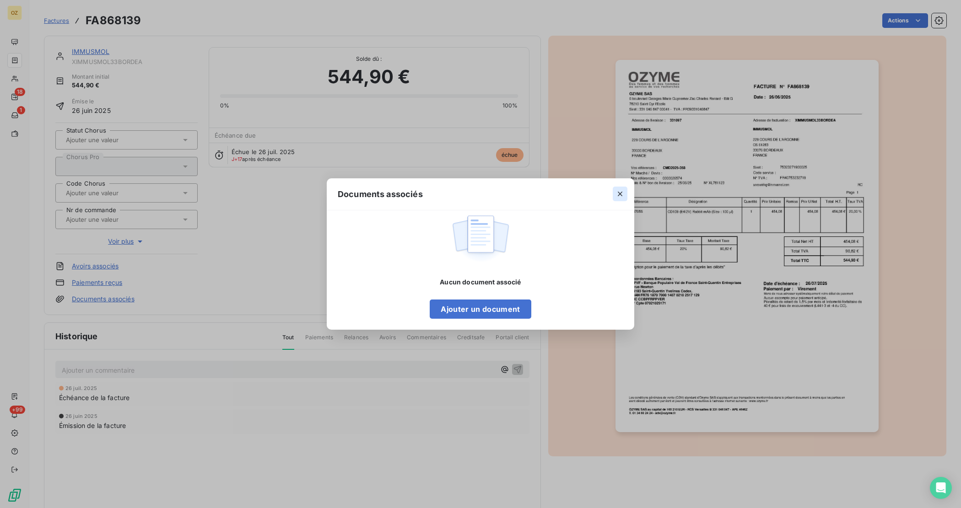
click at [621, 193] on icon "button" at bounding box center [620, 194] width 5 height 5
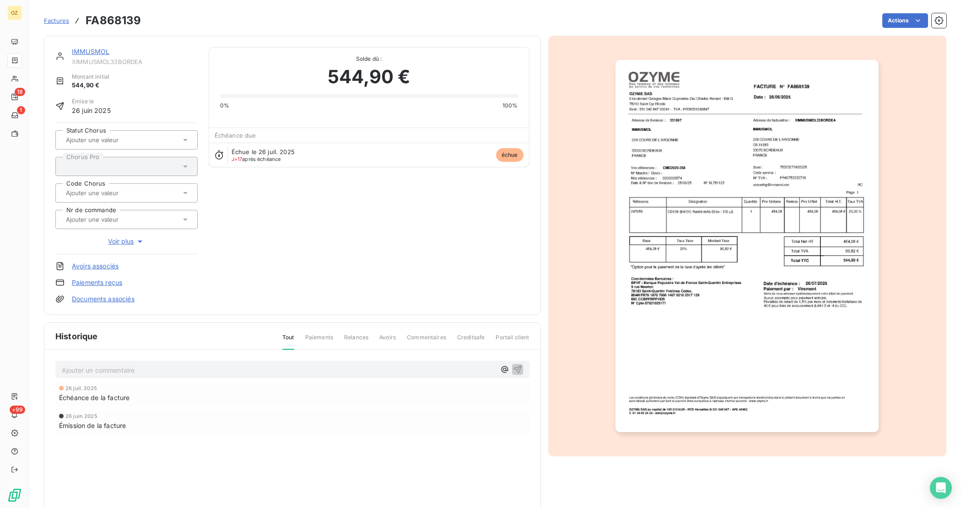
click at [737, 232] on img "button" at bounding box center [746, 246] width 263 height 372
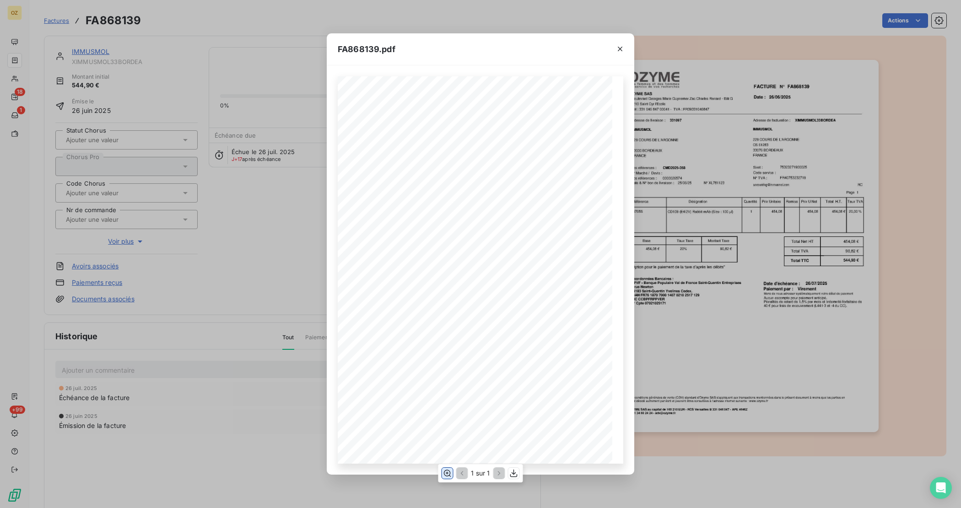
click at [446, 451] on icon "button" at bounding box center [447, 473] width 9 height 9
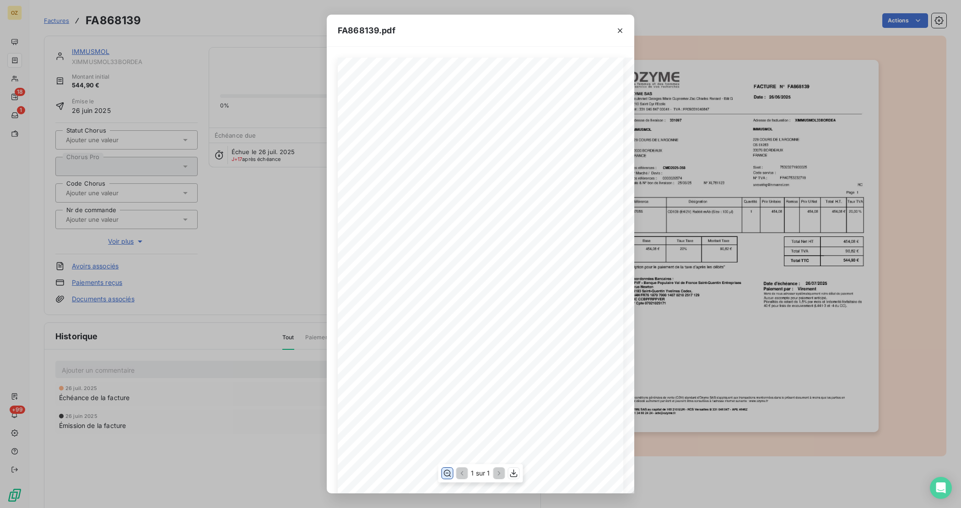
click at [493, 271] on div "Référence Désignation Total H.T. Remise IMMUSMOL IMMUSMOL 229 COURS DE L'ARGONN…" at bounding box center [481, 381] width 286 height 647
click at [507, 271] on span "accounting@immusmol.com" at bounding box center [545, 274] width 108 height 6
drag, startPoint x: 624, startPoint y: 28, endPoint x: 612, endPoint y: 37, distance: 14.7
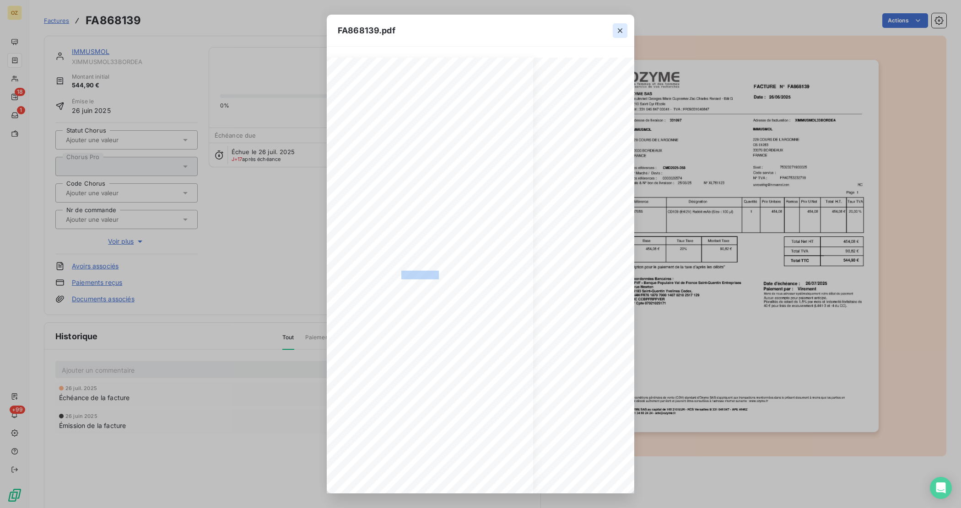
click at [623, 28] on icon "button" at bounding box center [619, 30] width 9 height 9
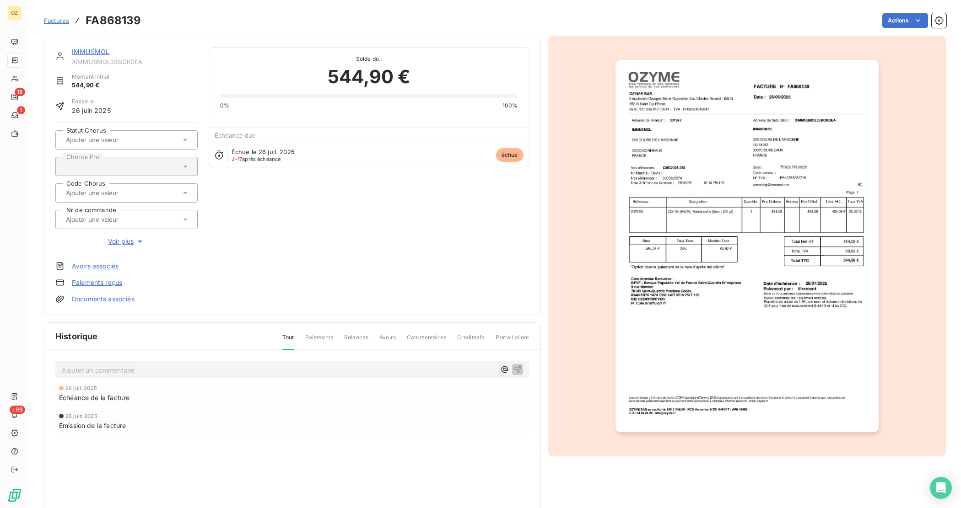
click at [83, 301] on link "Documents associés" at bounding box center [103, 299] width 63 height 9
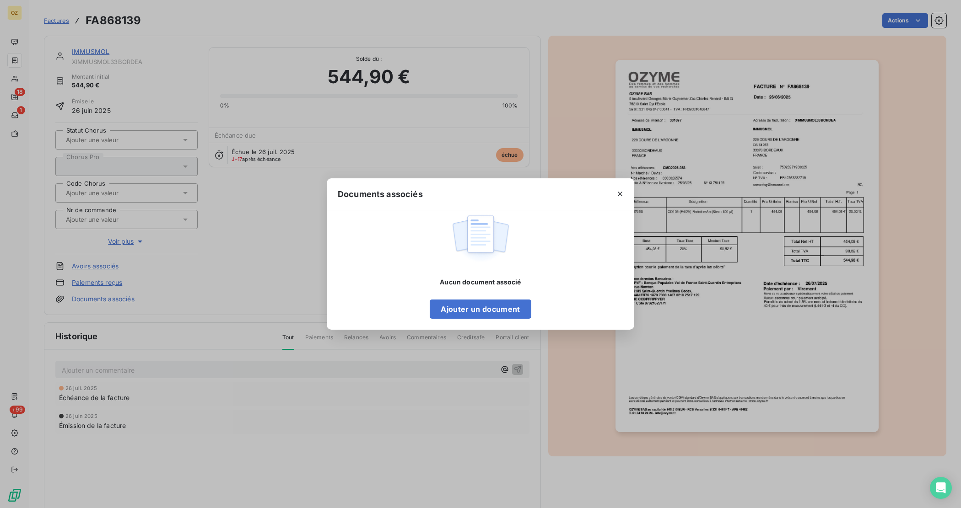
click at [469, 299] on div "Aucun document associé Ajouter un document" at bounding box center [480, 298] width 101 height 41
click at [468, 301] on button "Ajouter un document" at bounding box center [480, 309] width 101 height 19
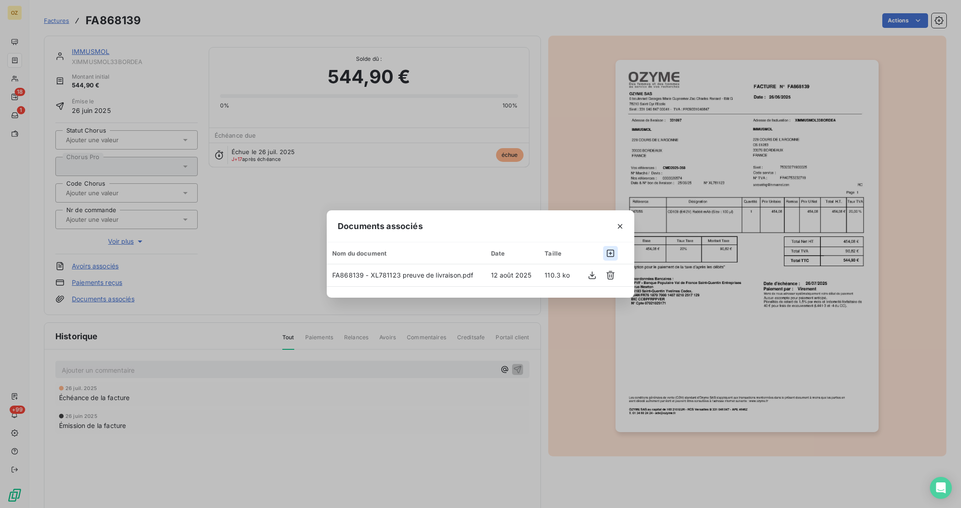
click at [608, 252] on icon "button" at bounding box center [610, 253] width 9 height 9
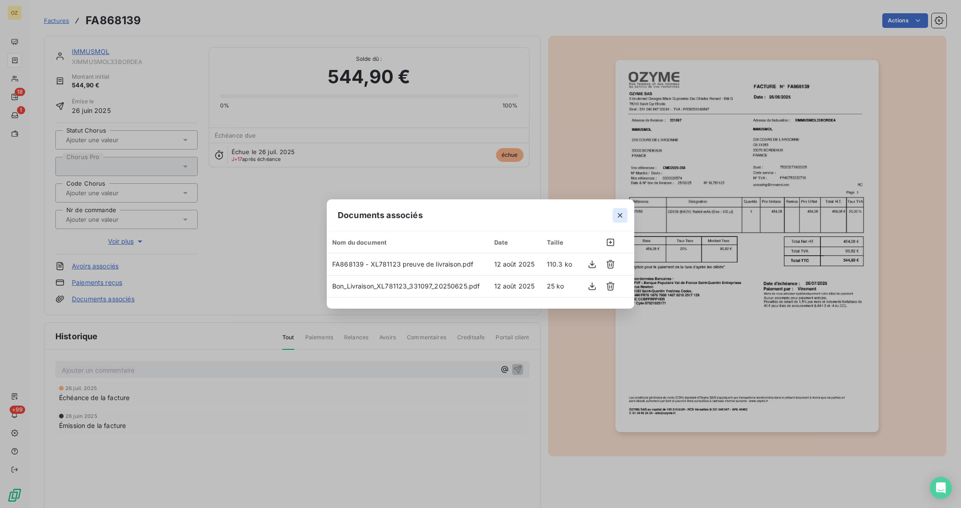
click at [617, 213] on icon "button" at bounding box center [619, 215] width 9 height 9
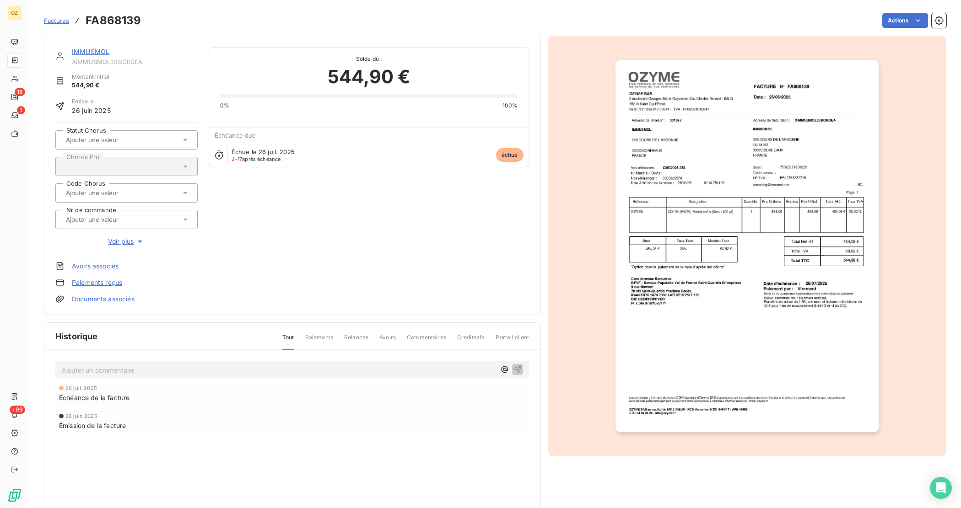
click at [73, 51] on link "IMMUSMOL" at bounding box center [91, 52] width 38 height 8
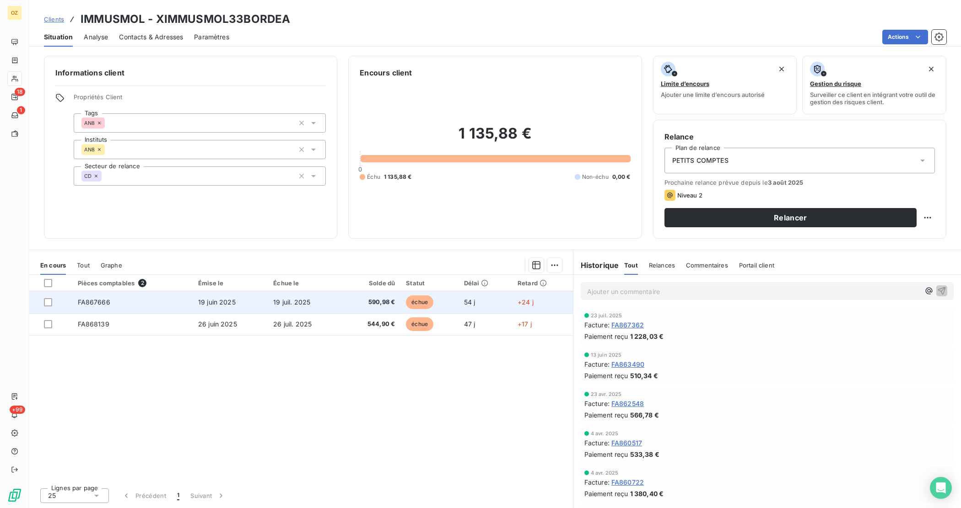
click at [134, 302] on td "FA867666" at bounding box center [132, 302] width 120 height 22
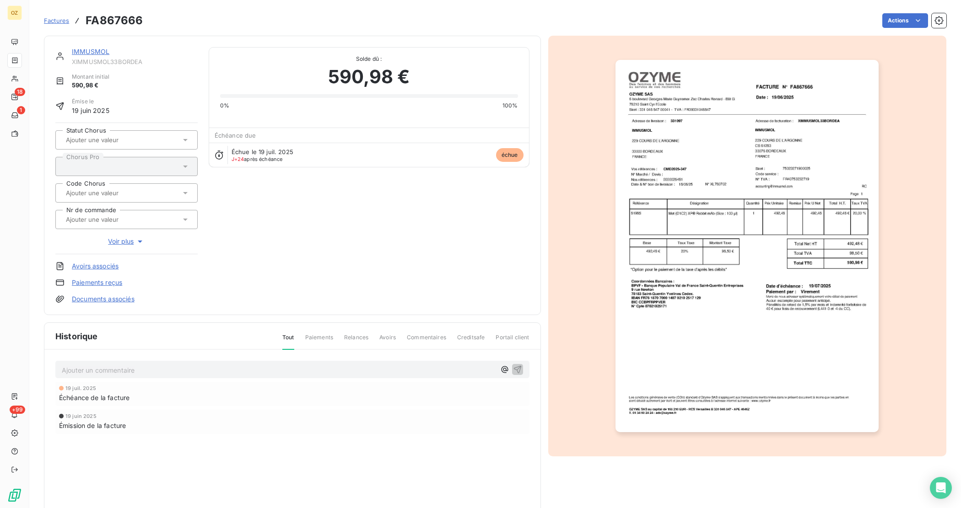
click at [103, 293] on div "IMMUSMOL XIMMUSMOL33BORDEA Montant initial 590,98 € Émise le 19 juin 2025 Statu…" at bounding box center [126, 175] width 142 height 257
click at [101, 296] on link "Documents associés" at bounding box center [103, 299] width 63 height 9
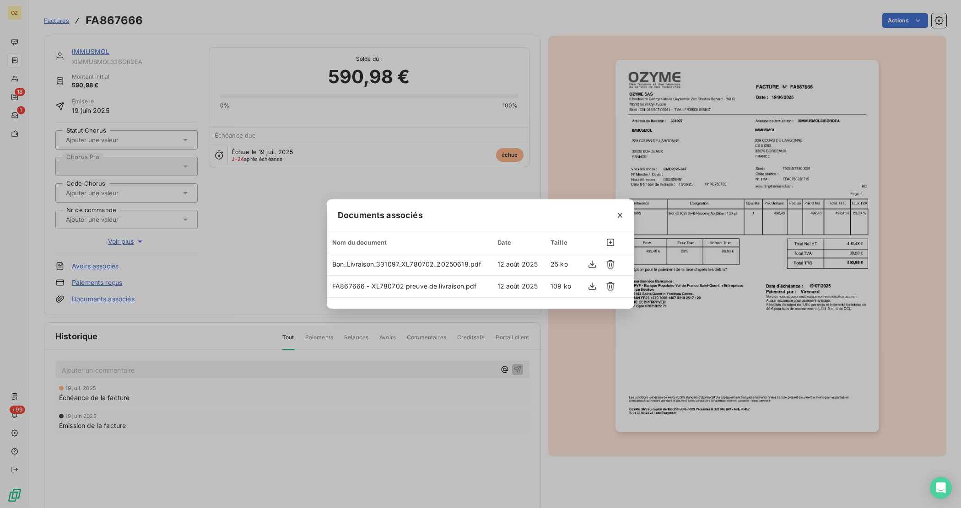
click at [616, 214] on icon "button" at bounding box center [619, 215] width 9 height 9
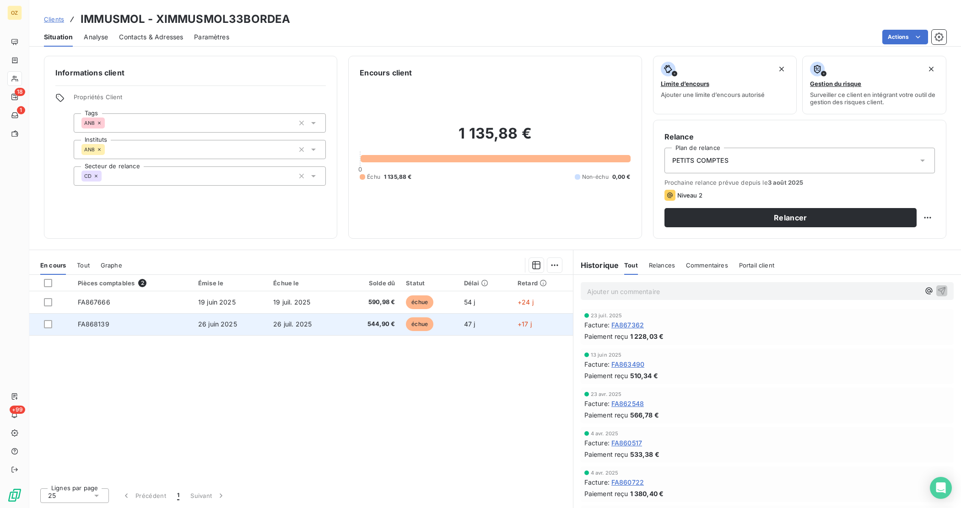
click at [101, 324] on span "FA868139" at bounding box center [94, 324] width 32 height 8
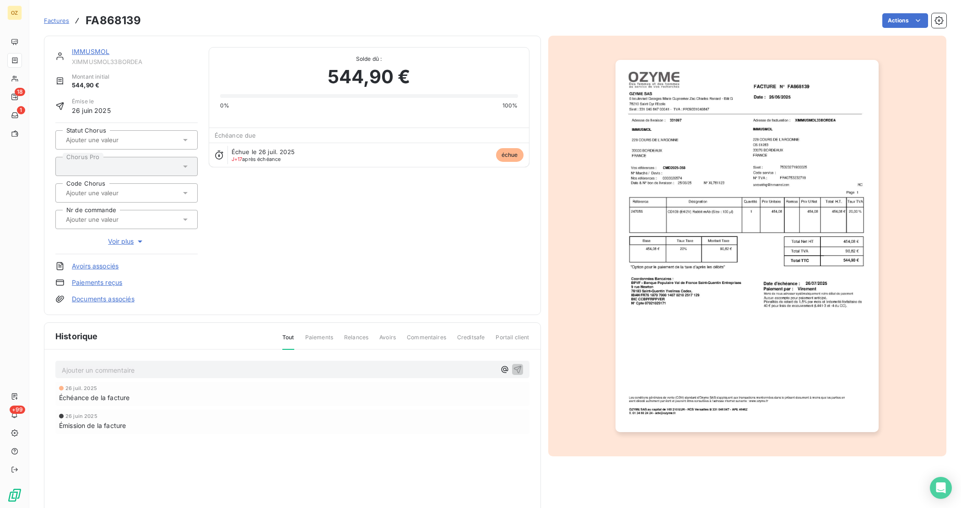
click at [100, 299] on link "Documents associés" at bounding box center [103, 299] width 63 height 9
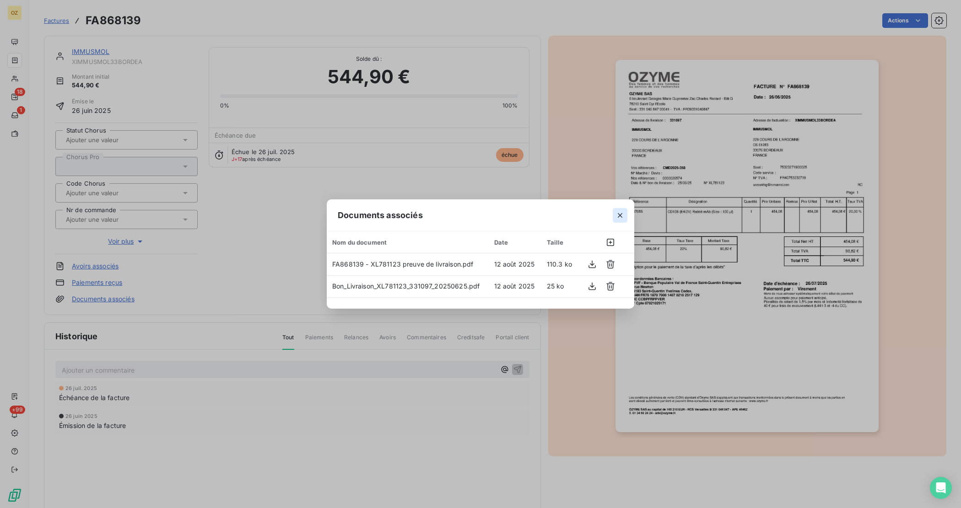
click at [625, 215] on button "button" at bounding box center [620, 215] width 15 height 15
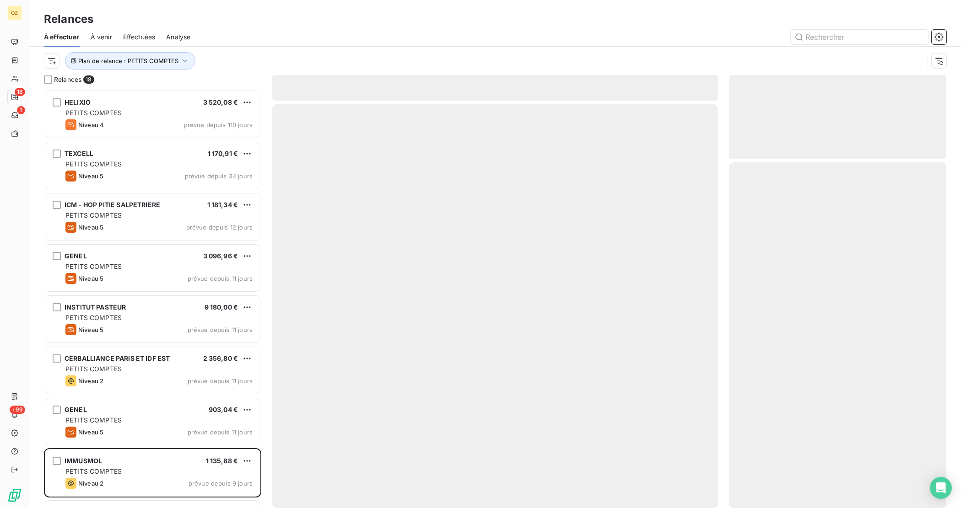
scroll to position [410, 209]
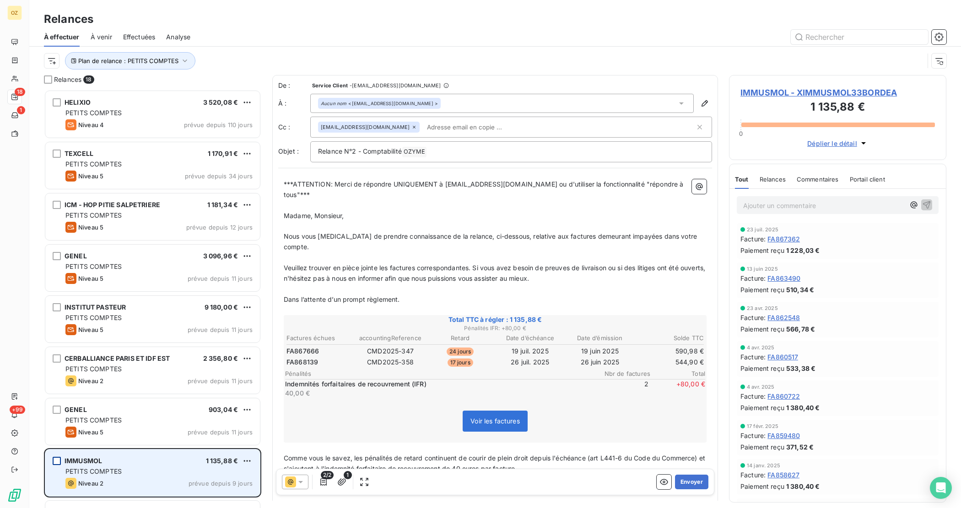
click at [59, 459] on div "grid" at bounding box center [57, 461] width 8 height 8
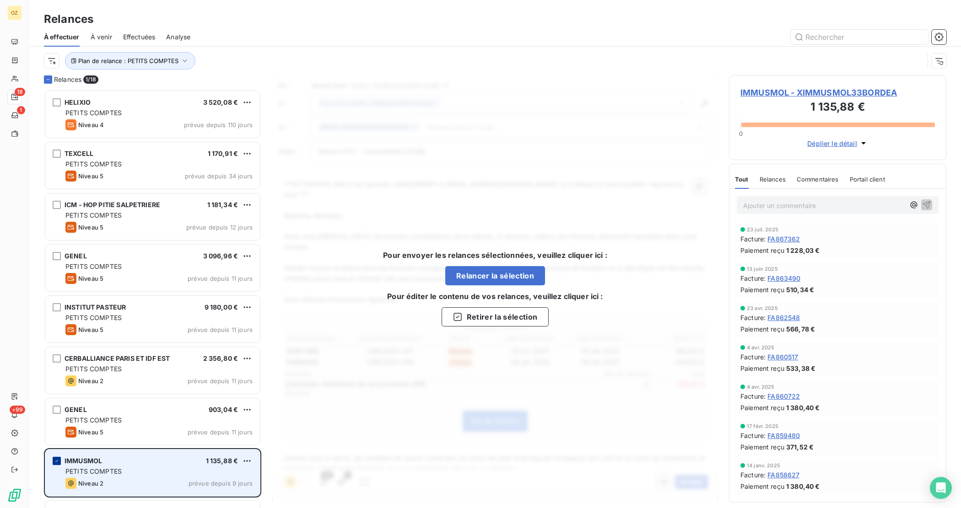
click at [54, 459] on icon "grid" at bounding box center [56, 461] width 5 height 5
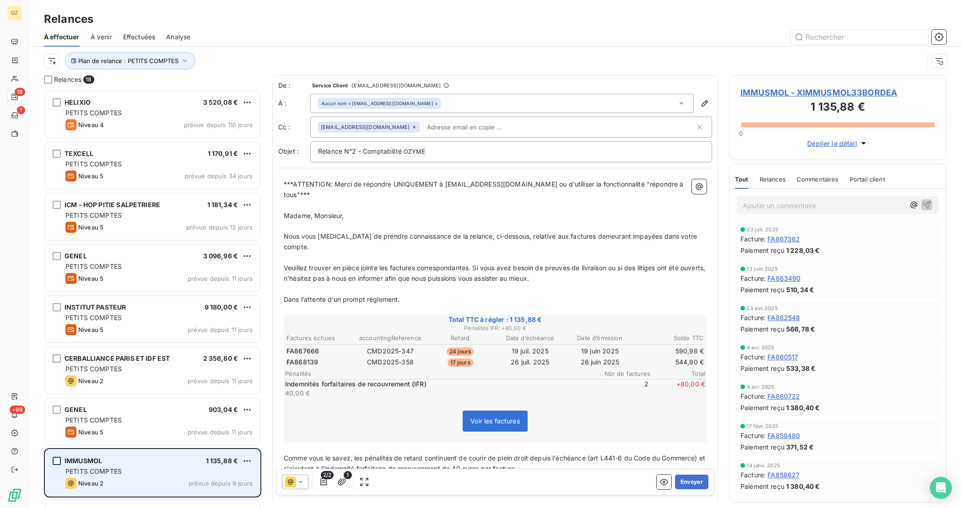
scroll to position [119, 0]
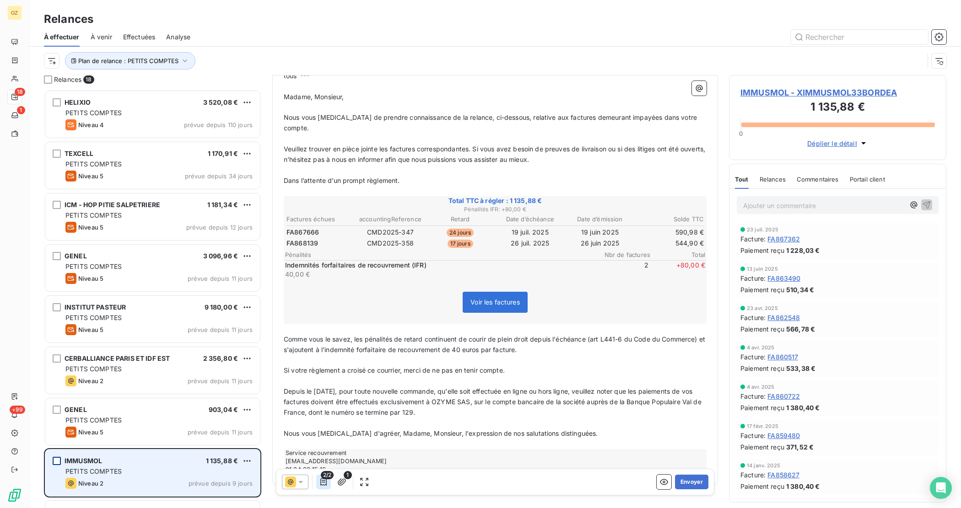
click at [318, 481] on button "button" at bounding box center [323, 482] width 15 height 15
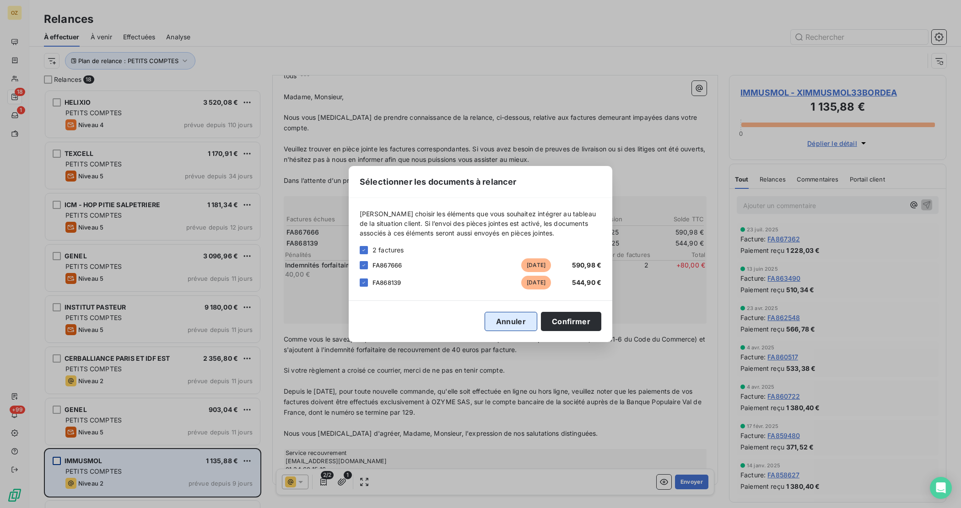
click at [517, 323] on button "Annuler" at bounding box center [511, 321] width 53 height 19
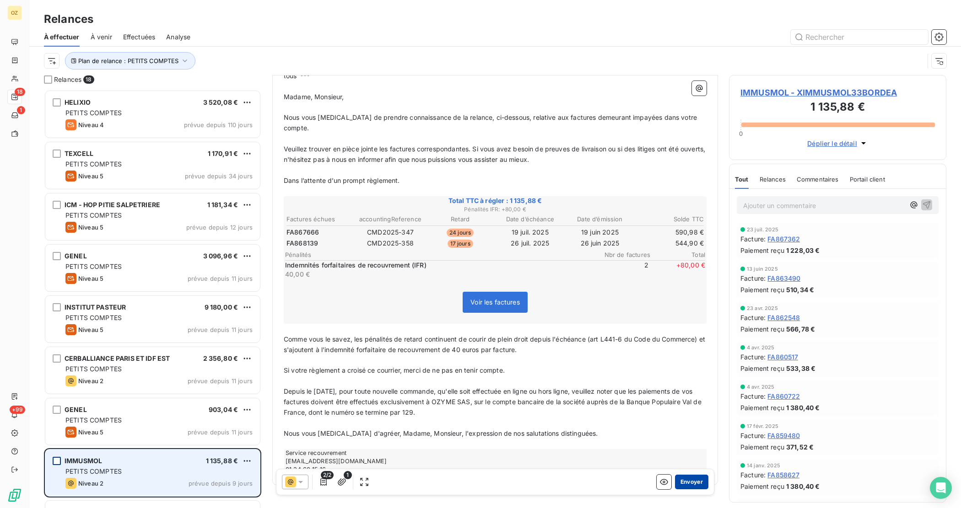
click at [695, 482] on button "Envoyer" at bounding box center [691, 482] width 33 height 15
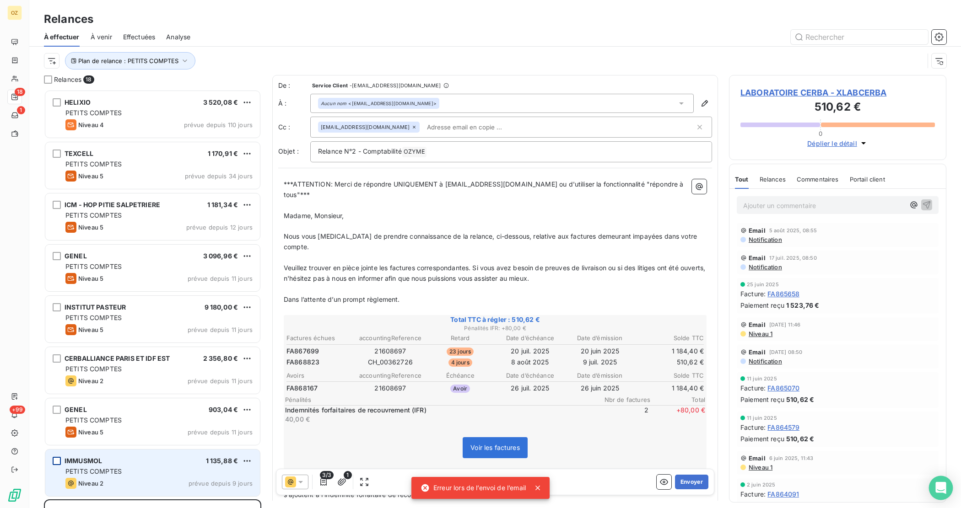
click at [940, 490] on icon "Open Intercom Messenger" at bounding box center [940, 488] width 11 height 12
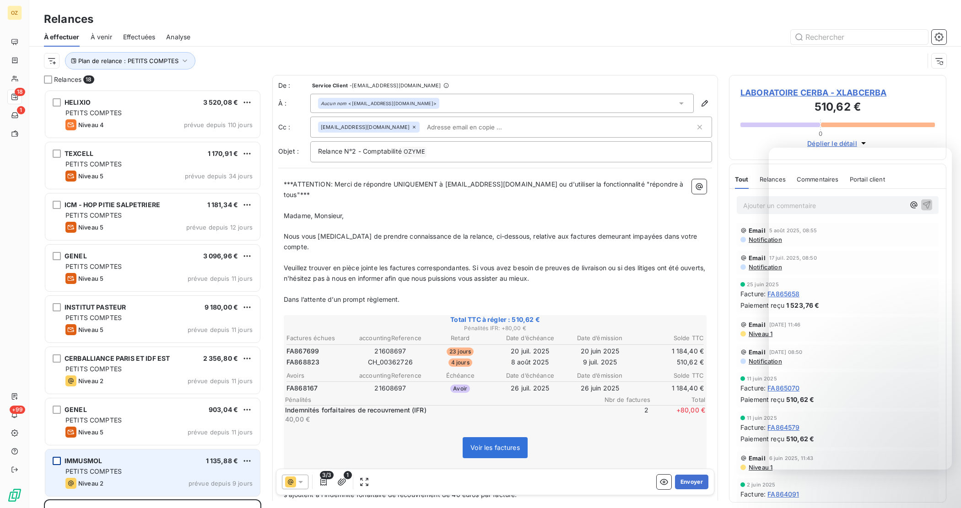
click at [71, 465] on div "IMMUSMOL" at bounding box center [84, 461] width 38 height 9
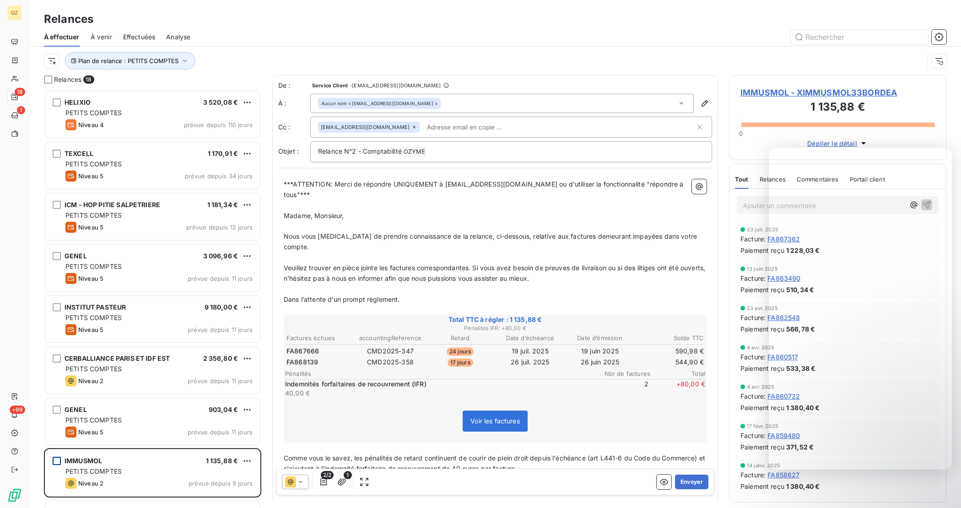
click at [361, 106] on div "Aucun nom <[EMAIL_ADDRESS][DOMAIN_NAME] >" at bounding box center [379, 103] width 117 height 6
click at [300, 347] on span "FA867666" at bounding box center [302, 351] width 32 height 9
copy span "FA867666"
click at [300, 347] on span "FA867666" at bounding box center [302, 351] width 32 height 9
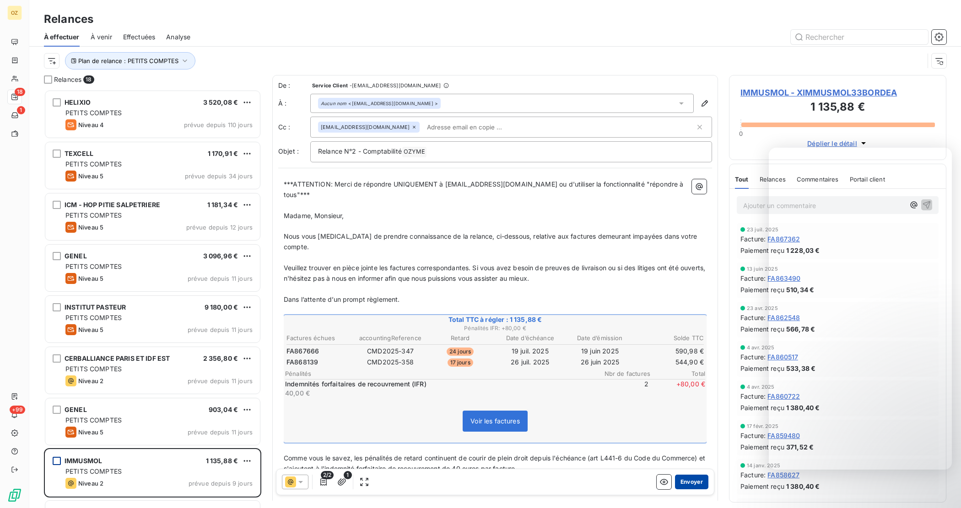
click at [687, 486] on button "Envoyer" at bounding box center [691, 482] width 33 height 15
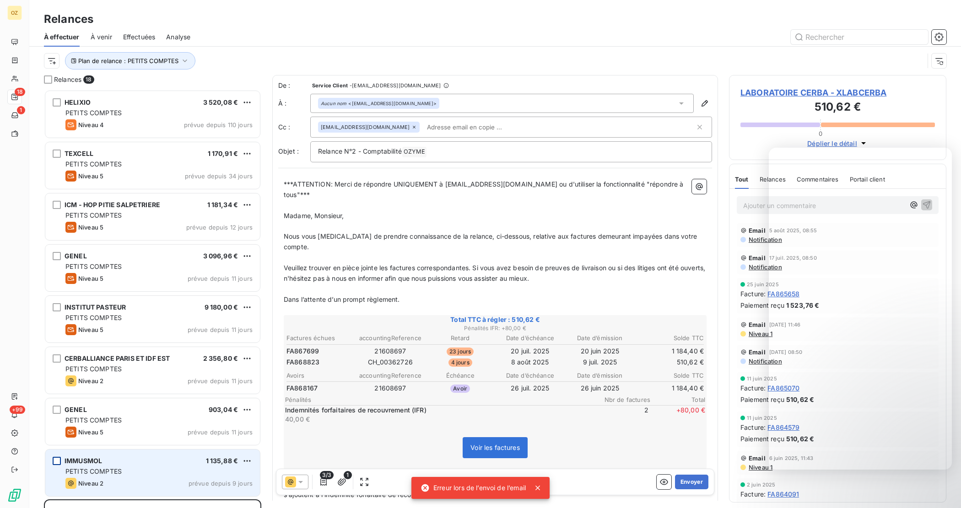
click at [126, 461] on div "IMMUSMOL 1 135,88 €" at bounding box center [158, 461] width 187 height 8
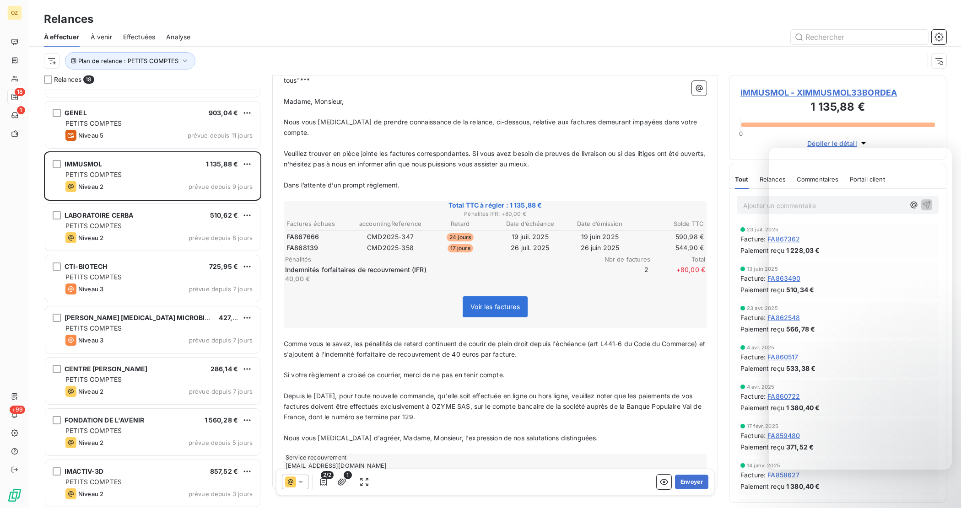
scroll to position [275, 0]
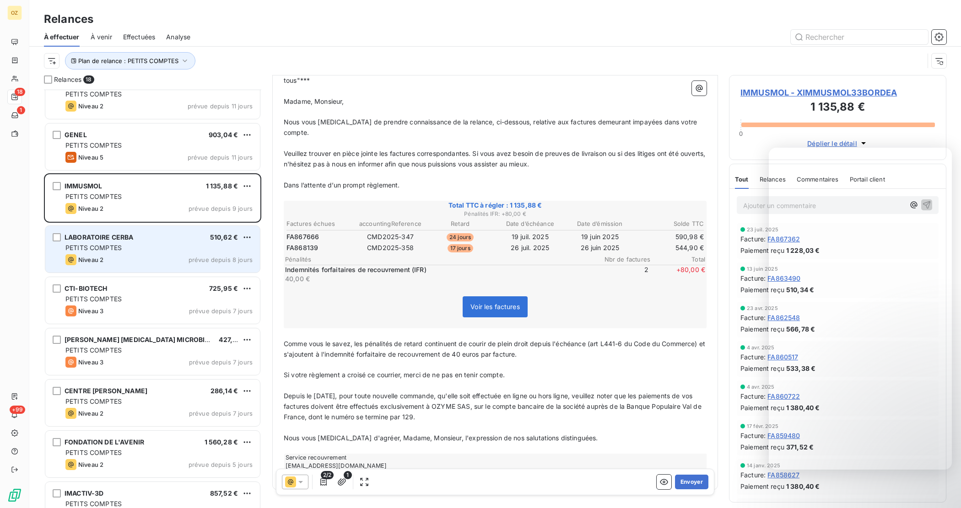
click at [112, 255] on div "Niveau 2 prévue depuis 8 jours" at bounding box center [158, 259] width 187 height 11
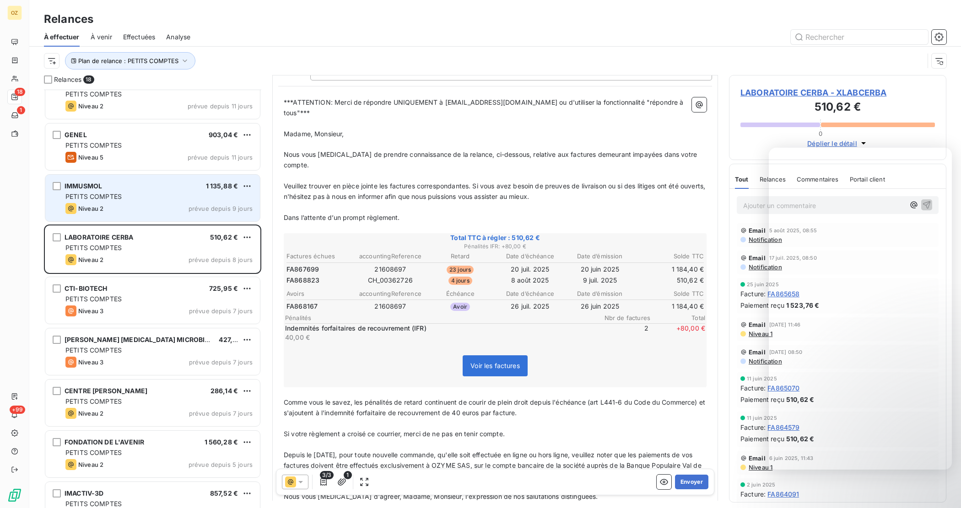
click at [117, 206] on div "Niveau 2 prévue depuis 9 jours" at bounding box center [158, 208] width 187 height 11
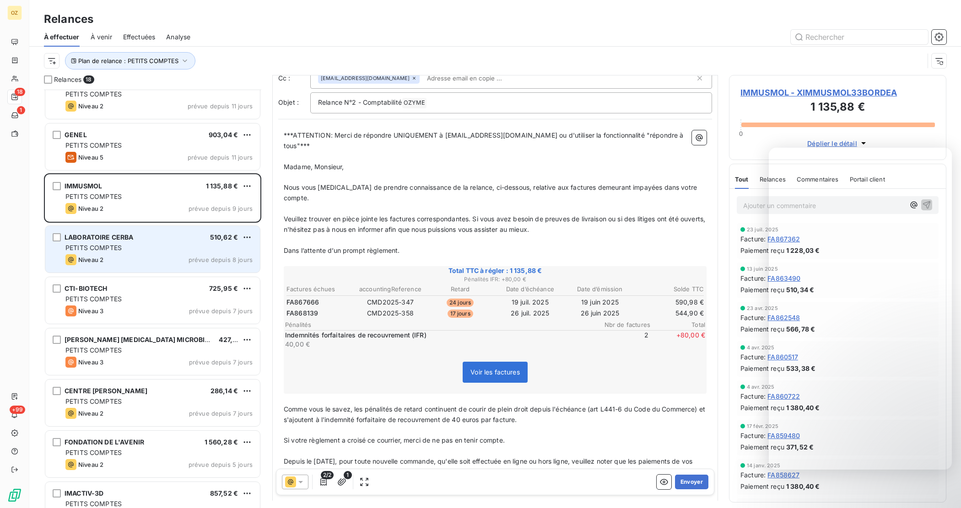
click at [127, 245] on div "PETITS COMPTES" at bounding box center [158, 247] width 187 height 9
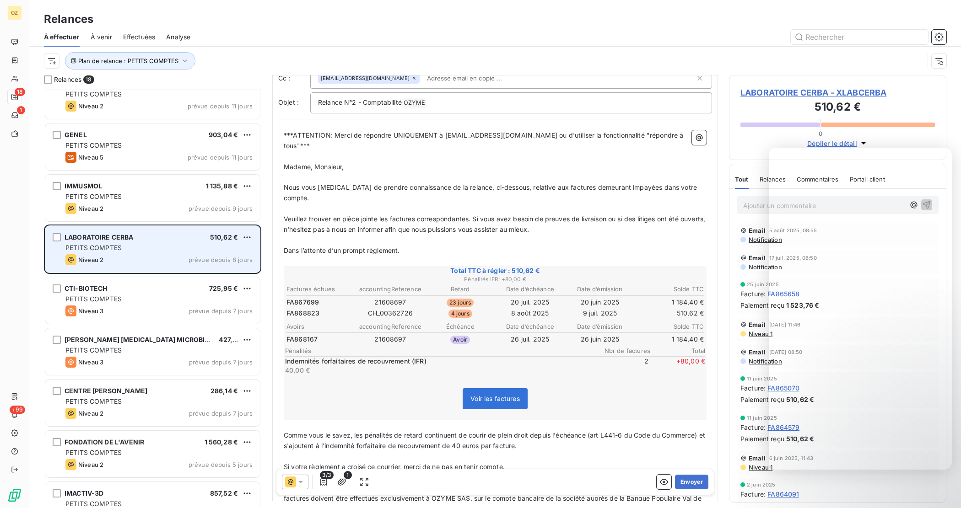
scroll to position [16, 0]
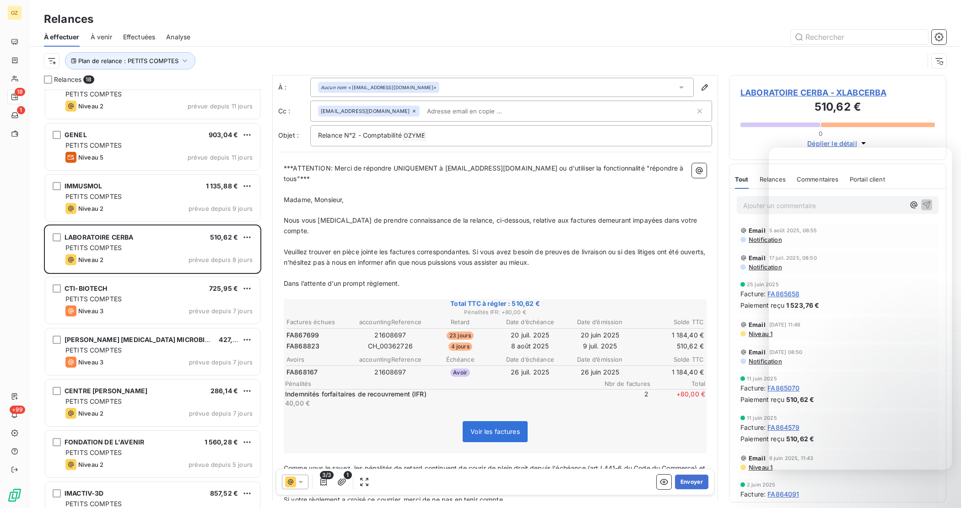
click at [293, 331] on span "FA867699" at bounding box center [302, 335] width 32 height 9
copy span "FA867699"
click at [293, 331] on span "FA867699" at bounding box center [302, 335] width 32 height 9
click at [448, 330] on td "23 jours" at bounding box center [460, 335] width 69 height 10
click at [819, 92] on span "LABORATOIRE CERBA - XLABCERBA" at bounding box center [837, 92] width 194 height 12
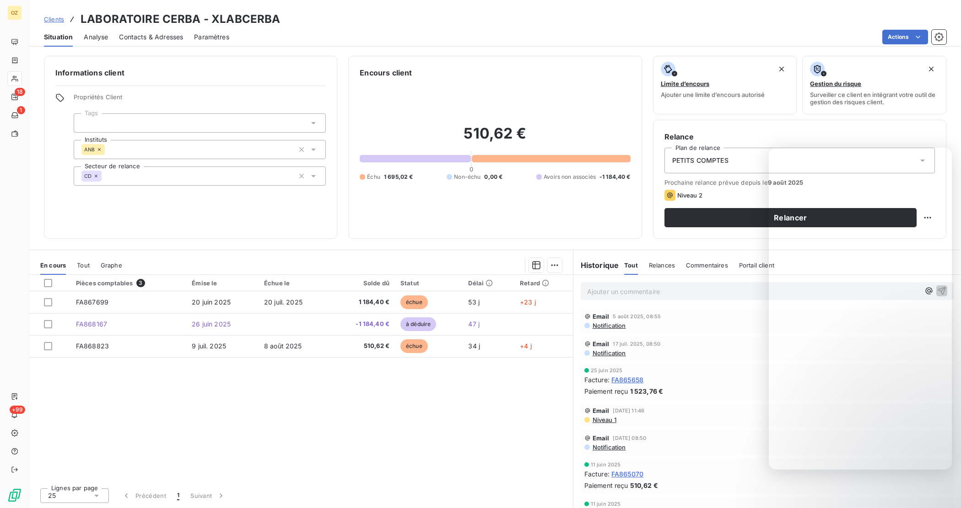
click at [404, 445] on div "Pièces comptables 3 Émise le Échue le Solde dû Statut Délai Retard FA867699 20 …" at bounding box center [301, 378] width 544 height 206
click at [433, 397] on div "Pièces comptables 3 Émise le Échue le Solde dû Statut Délai Retard FA867699 20 …" at bounding box center [301, 378] width 544 height 206
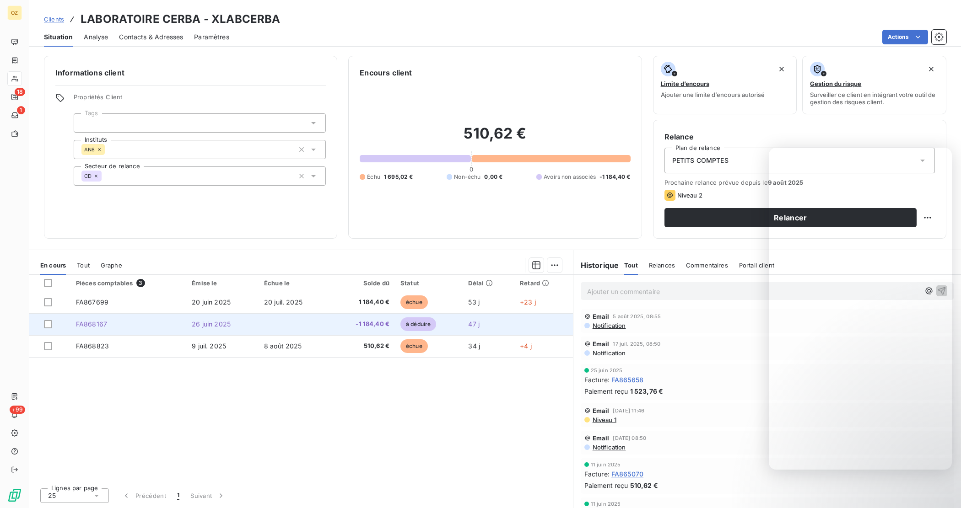
click at [196, 319] on td "26 juin 2025" at bounding box center [222, 324] width 72 height 22
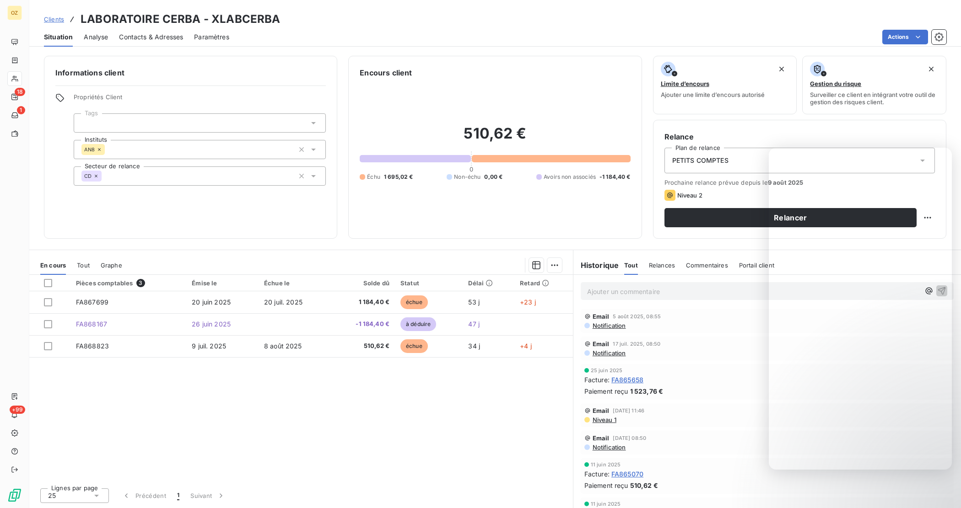
click at [301, 255] on section "En cours Tout Graphe Pièces comptables 3 Émise le Échue le Solde dû Statut Déla…" at bounding box center [301, 379] width 544 height 258
click at [362, 437] on div "Pièces comptables 3 Émise le Échue le Solde dû Statut Délai Retard FA867699 20 …" at bounding box center [301, 378] width 544 height 206
click at [383, 364] on div "Pièces comptables 3 Émise le Échue le Solde dû Statut Délai Retard FA867699 20 …" at bounding box center [301, 378] width 544 height 206
click at [251, 12] on h3 "LABORATOIRE CERBA - XLABCERBA" at bounding box center [181, 19] width 200 height 16
click at [248, 16] on h3 "LABORATOIRE CERBA - XLABCERBA" at bounding box center [181, 19] width 200 height 16
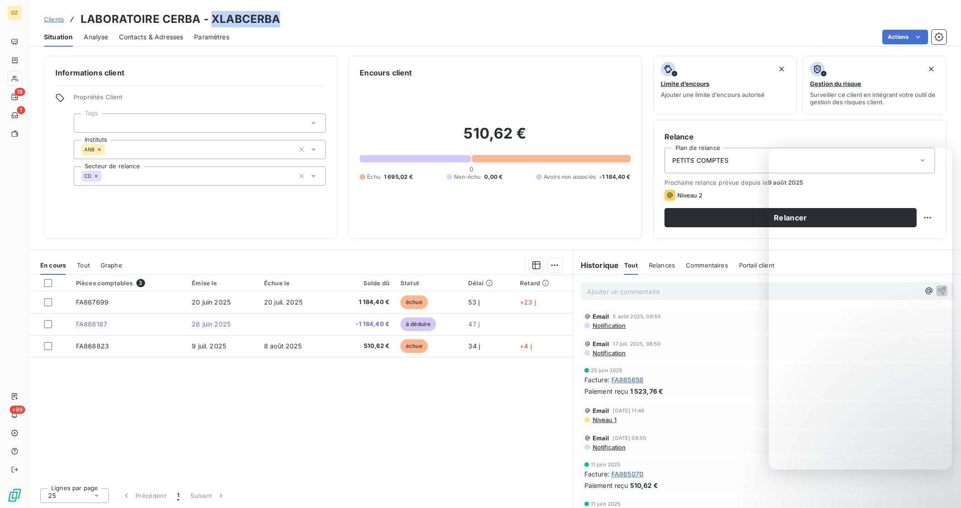
click at [248, 16] on h3 "LABORATOIRE CERBA - XLABCERBA" at bounding box center [181, 19] width 200 height 16
copy h3 "XLABCERBA"
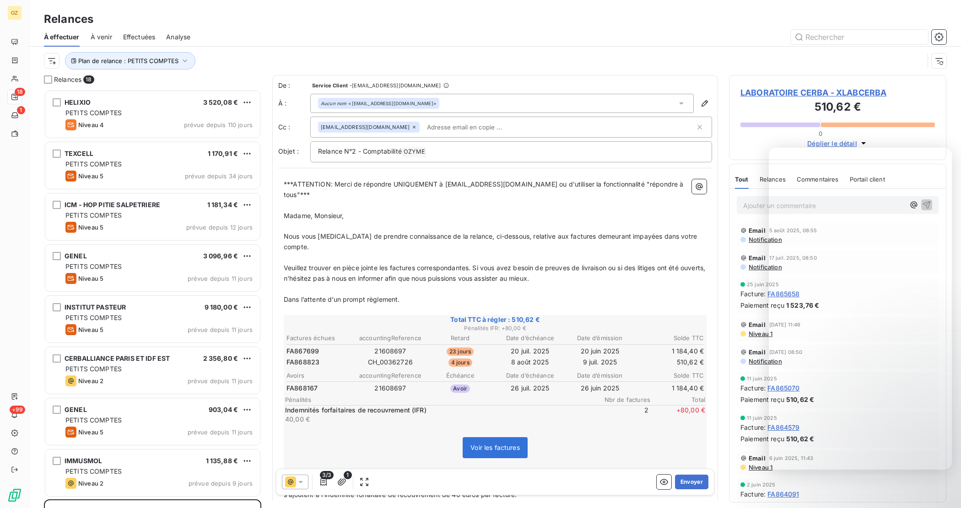
scroll to position [410, 209]
click at [594, 406] on span "2" at bounding box center [621, 415] width 55 height 18
click at [723, 211] on div "Relances 18 HELIXIO 3 520,08 € PETITS COMPTES Niveau 4 prévue depuis 110 jours …" at bounding box center [495, 291] width 932 height 433
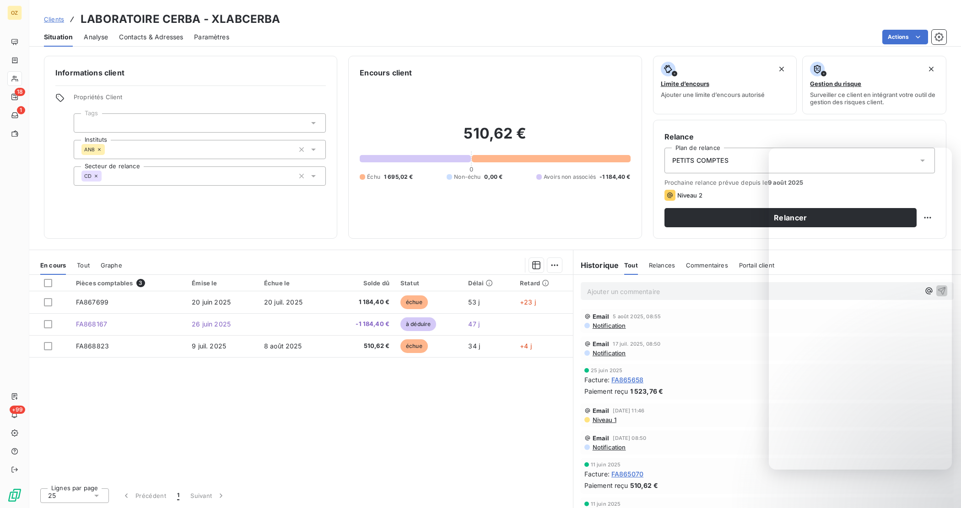
click at [541, 421] on div "Pièces comptables 3 Émise le Échue le Solde dû Statut Délai Retard FA867699 20 …" at bounding box center [301, 378] width 544 height 206
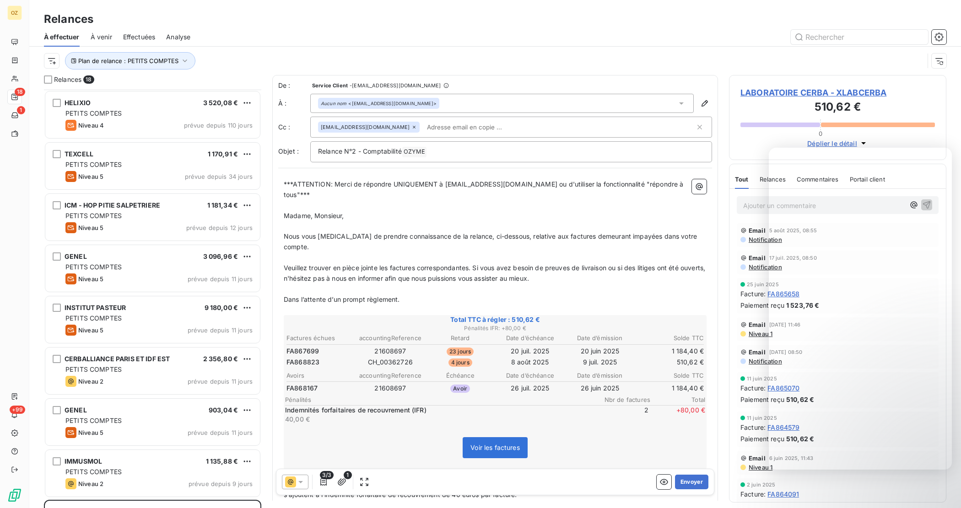
scroll to position [58, 0]
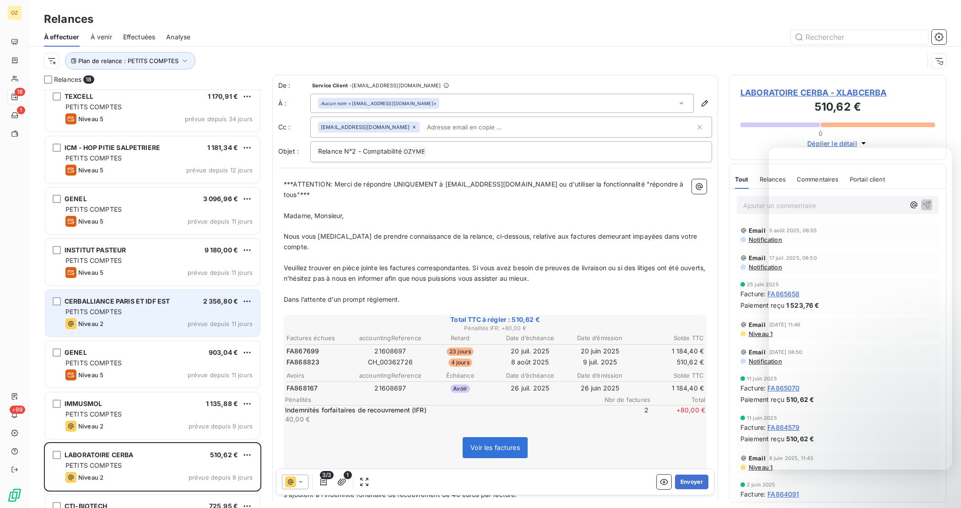
click at [143, 303] on span "CERBALLIANCE PARIS ET IDF EST" at bounding box center [117, 301] width 105 height 8
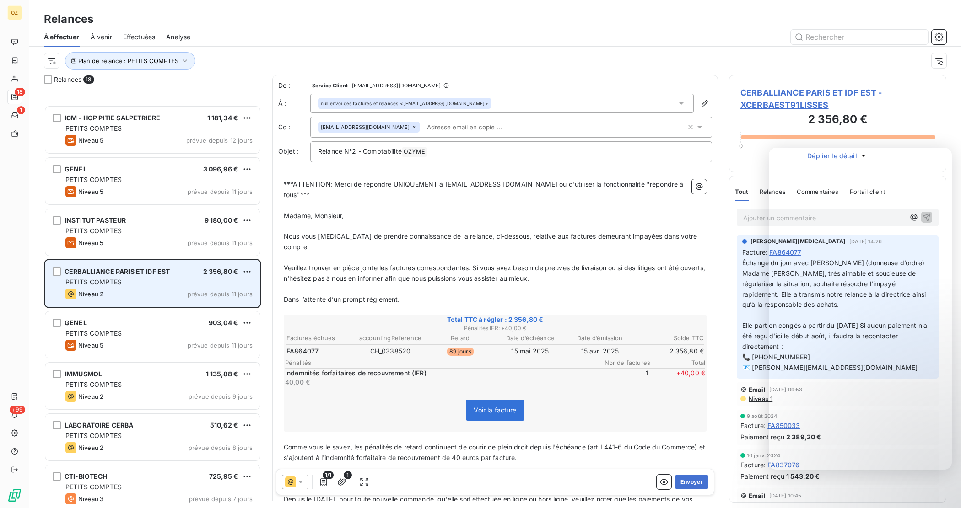
scroll to position [229, 0]
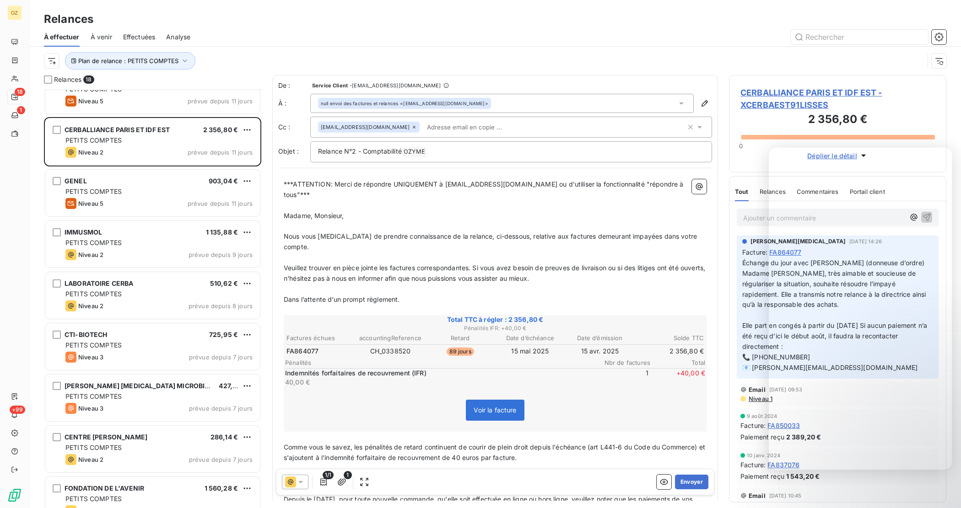
click at [313, 347] on span "FA864077" at bounding box center [302, 351] width 32 height 9
copy span "FA864077"
click at [948, 121] on div "Relances 18 GENEL 3 096,96 € PETITS COMPTES Niveau 5 prévue depuis 11 jours INS…" at bounding box center [495, 291] width 932 height 433
click at [822, 92] on span "CERBALLIANCE PARIS ET IDF EST - XCERBAEST91LISSES" at bounding box center [837, 98] width 194 height 25
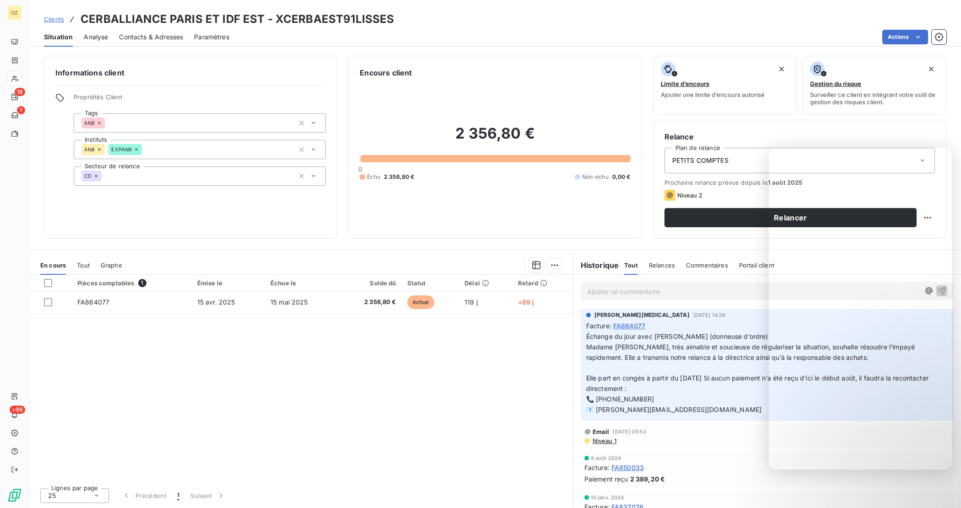
drag, startPoint x: 186, startPoint y: 387, endPoint x: 167, endPoint y: 356, distance: 36.5
click at [186, 385] on div "Pièces comptables 1 Émise le Échue le Solde dû Statut Délai Retard FA864077 15 …" at bounding box center [301, 378] width 544 height 206
click at [625, 382] on span "Elle part en congés à partir du 8 août. Si aucun paiement n’a été reçu d’ici le…" at bounding box center [758, 383] width 344 height 18
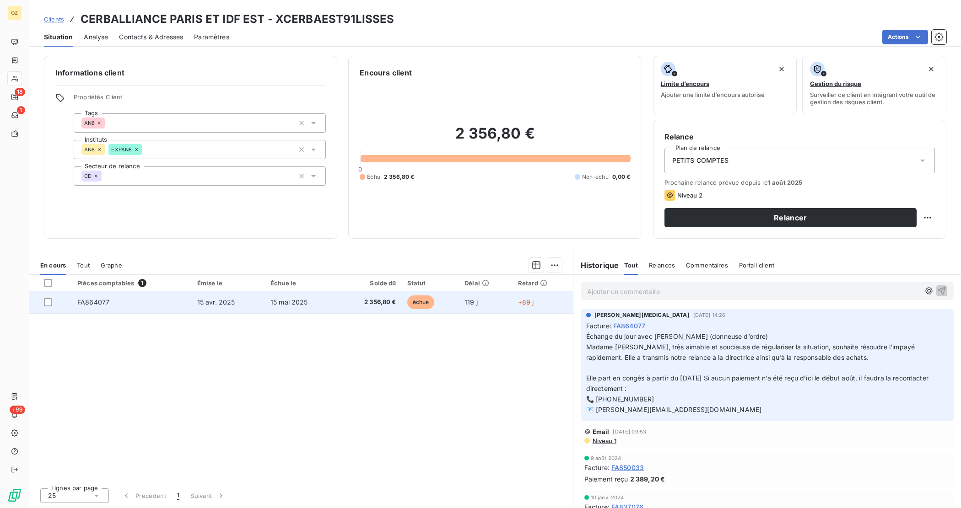
click at [118, 300] on td "FA864077" at bounding box center [132, 302] width 120 height 22
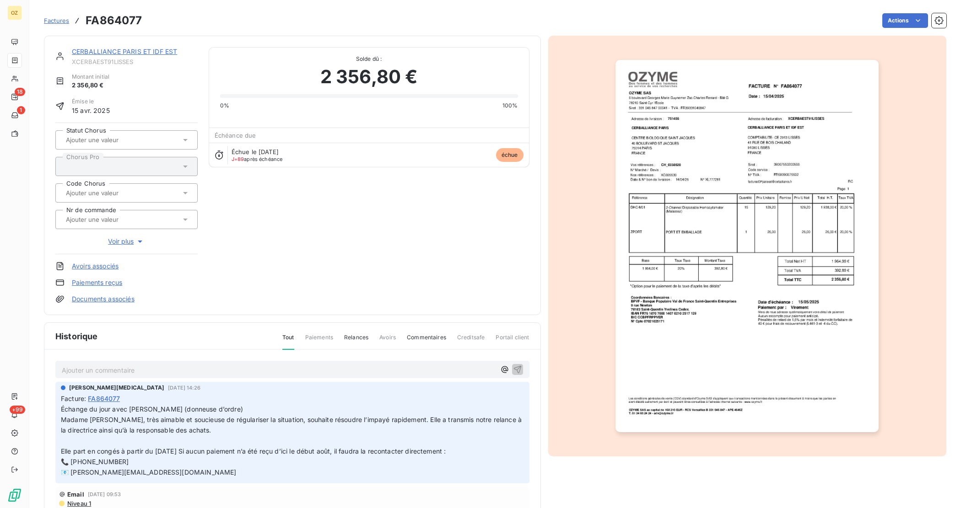
click at [97, 298] on link "Documents associés" at bounding box center [103, 299] width 63 height 9
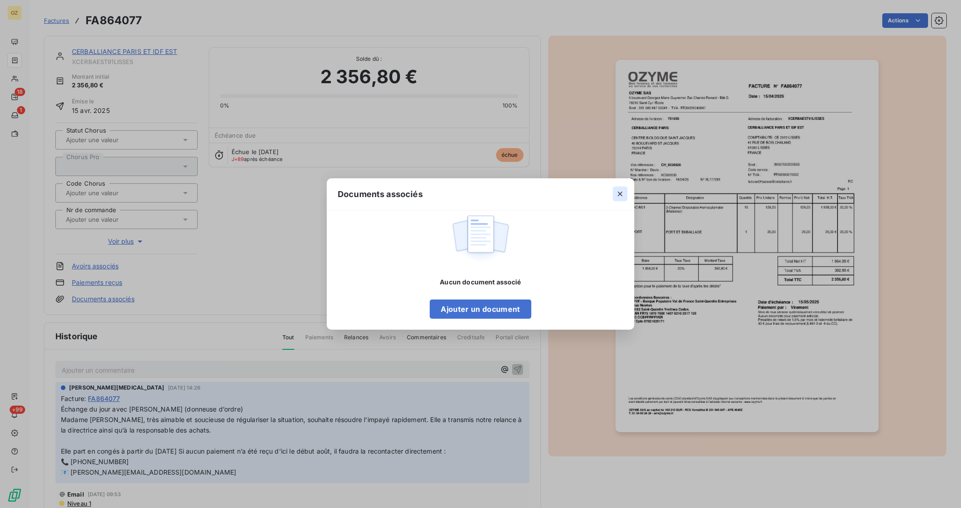
click at [621, 194] on icon "button" at bounding box center [619, 193] width 9 height 9
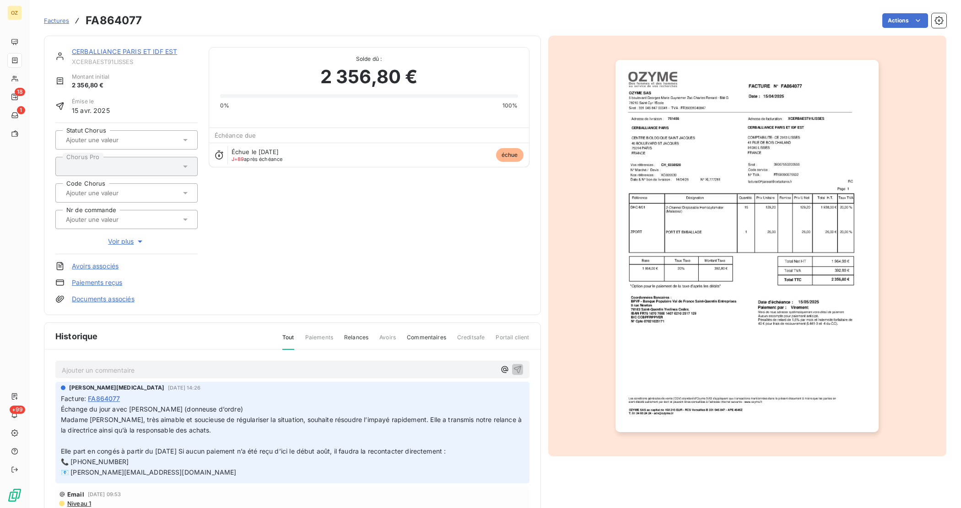
click at [715, 228] on img "button" at bounding box center [746, 246] width 263 height 372
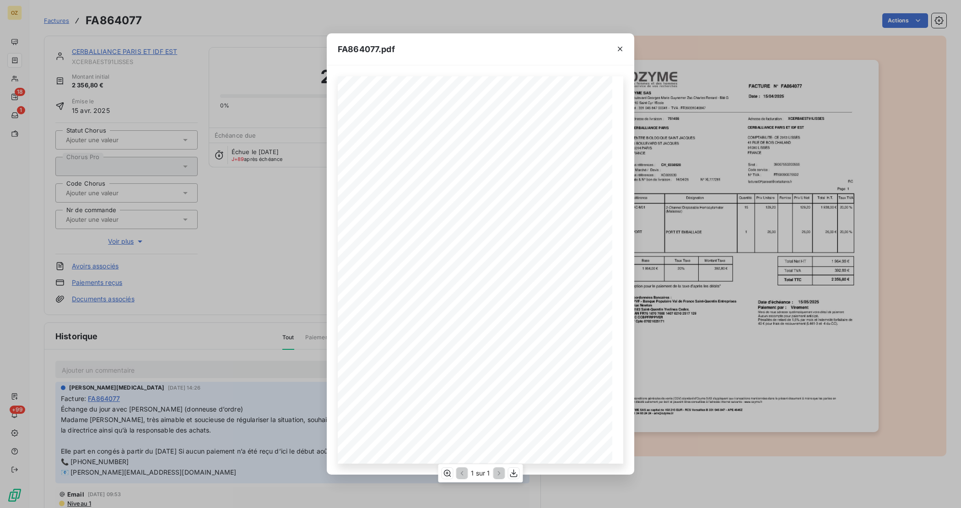
click at [458, 292] on span "392,80 €" at bounding box center [455, 293] width 16 height 4
click at [447, 475] on icon "button" at bounding box center [447, 473] width 9 height 9
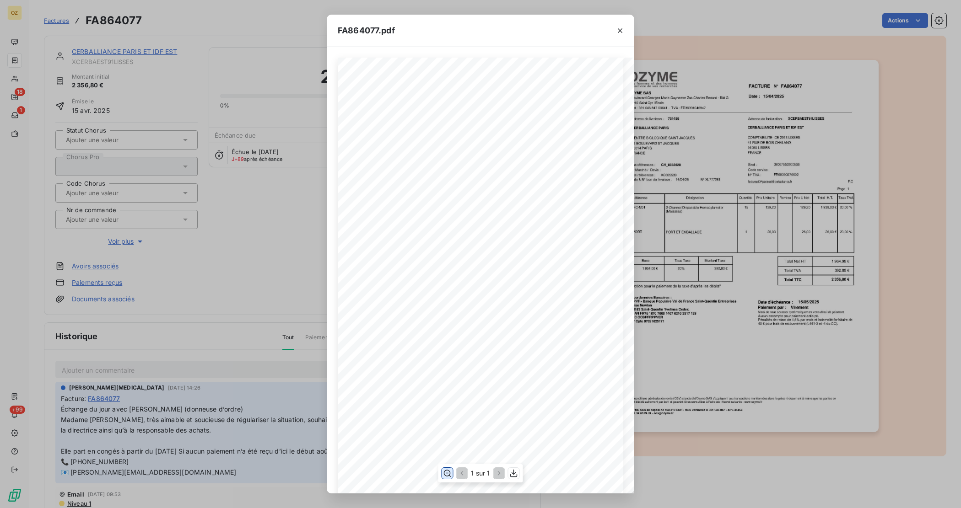
click at [507, 265] on span "facturesIDFparisest@cerballiance.fr" at bounding box center [533, 268] width 102 height 6
click at [511, 265] on span "facturesIDFparisest@cerballiance.fr" at bounding box center [533, 268] width 102 height 6
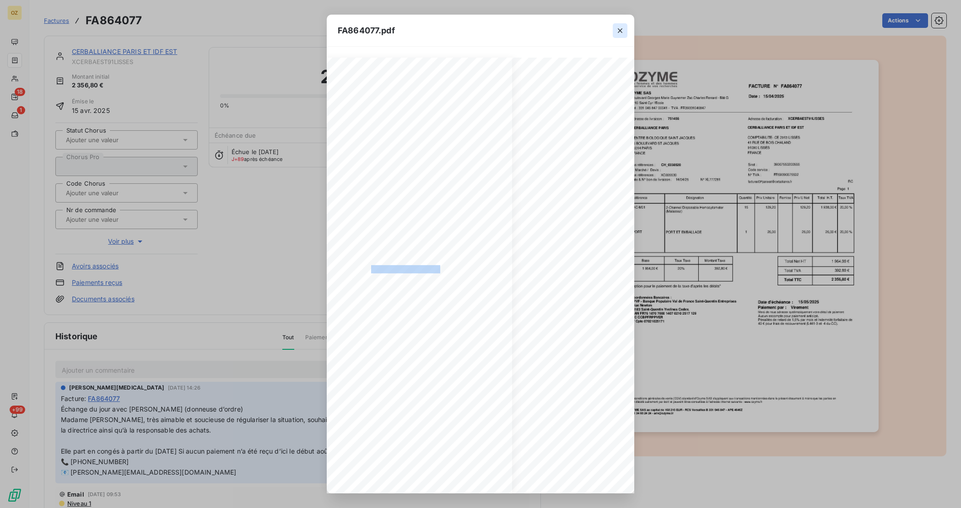
click at [616, 28] on icon "button" at bounding box center [619, 30] width 9 height 9
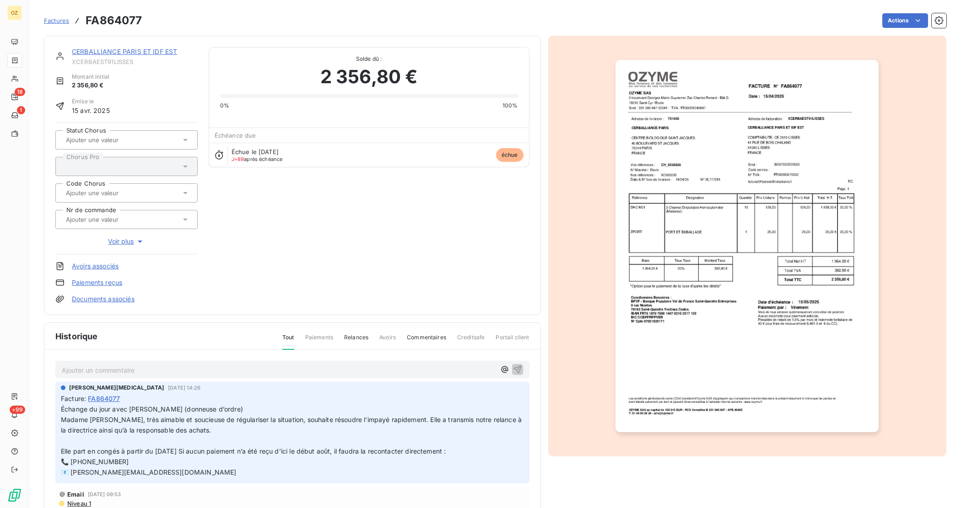
click at [108, 297] on link "Documents associés" at bounding box center [103, 299] width 63 height 9
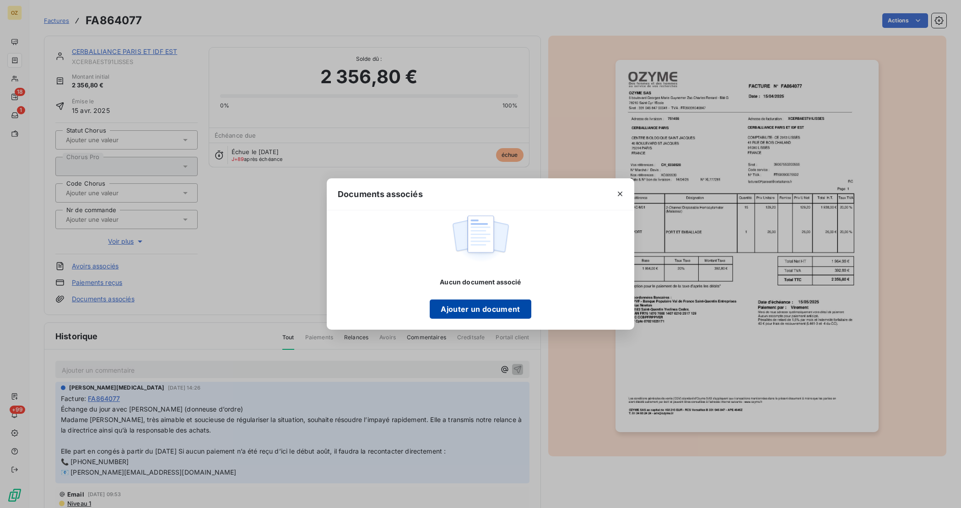
click at [490, 310] on button "Ajouter un document" at bounding box center [480, 309] width 101 height 19
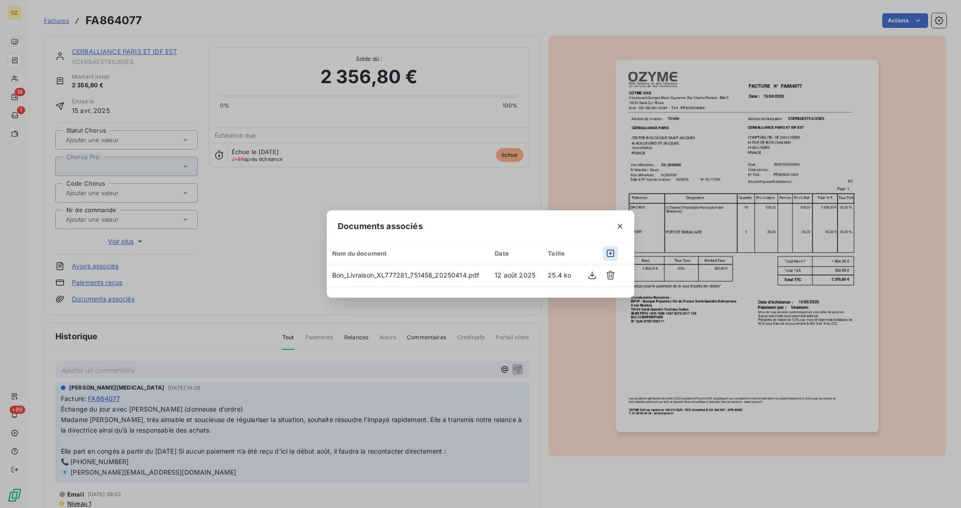
click at [609, 253] on icon "button" at bounding box center [610, 253] width 9 height 9
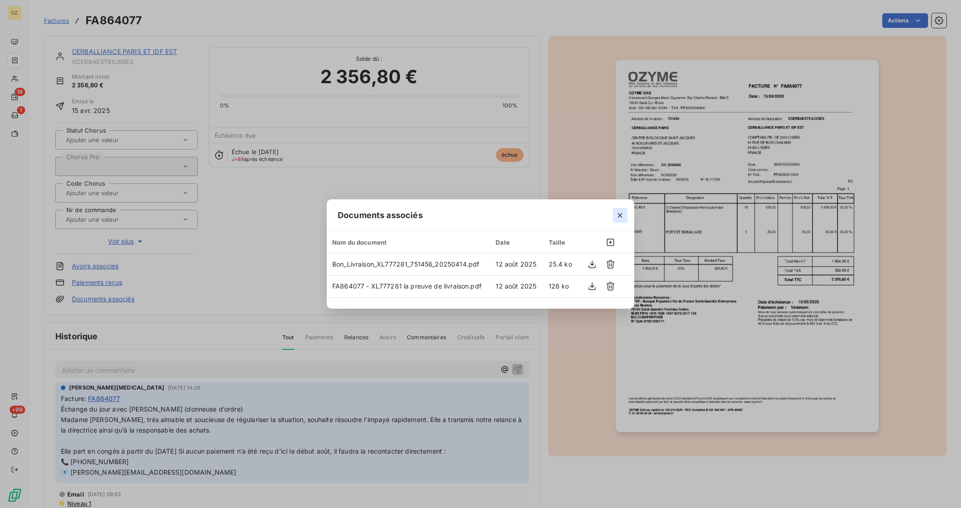
click at [617, 219] on icon "button" at bounding box center [619, 215] width 9 height 9
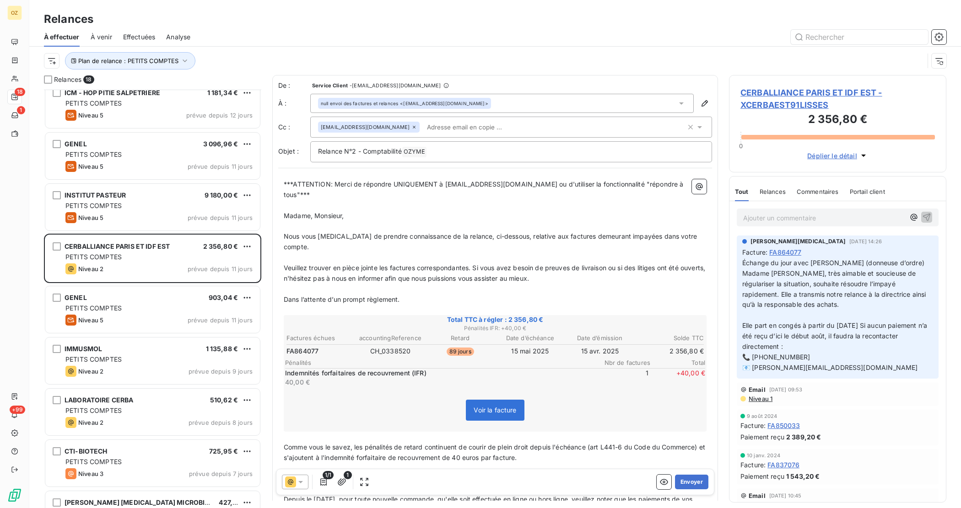
scroll to position [172, 0]
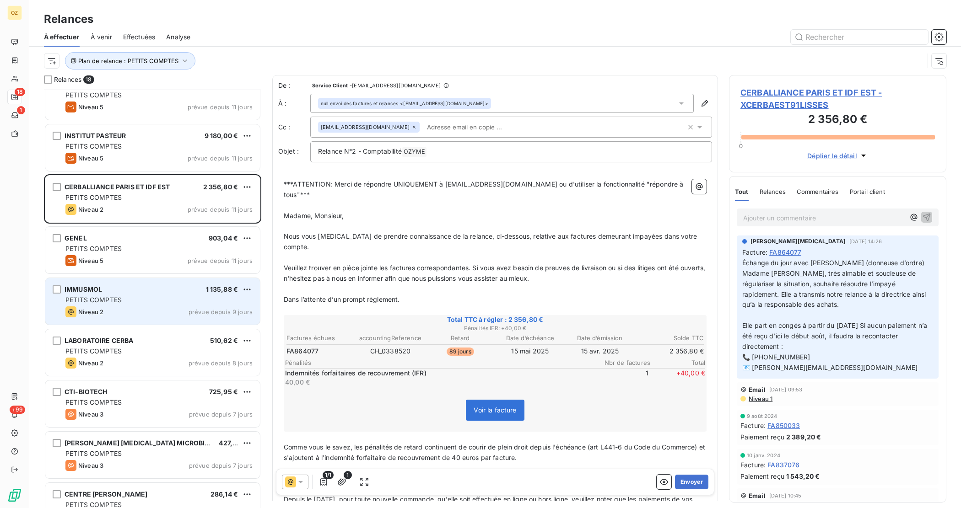
click at [117, 301] on span "PETITS COMPTES" at bounding box center [93, 300] width 56 height 8
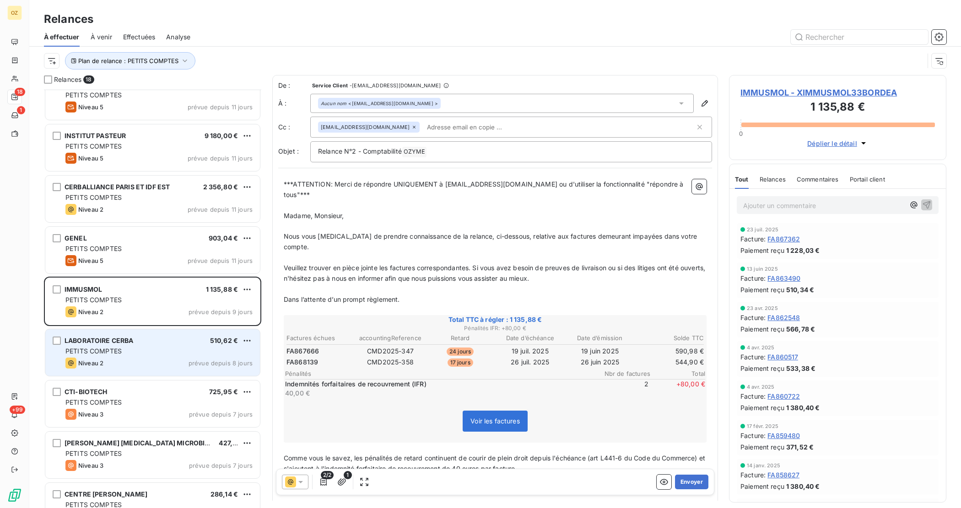
click at [142, 351] on div "PETITS COMPTES" at bounding box center [158, 351] width 187 height 9
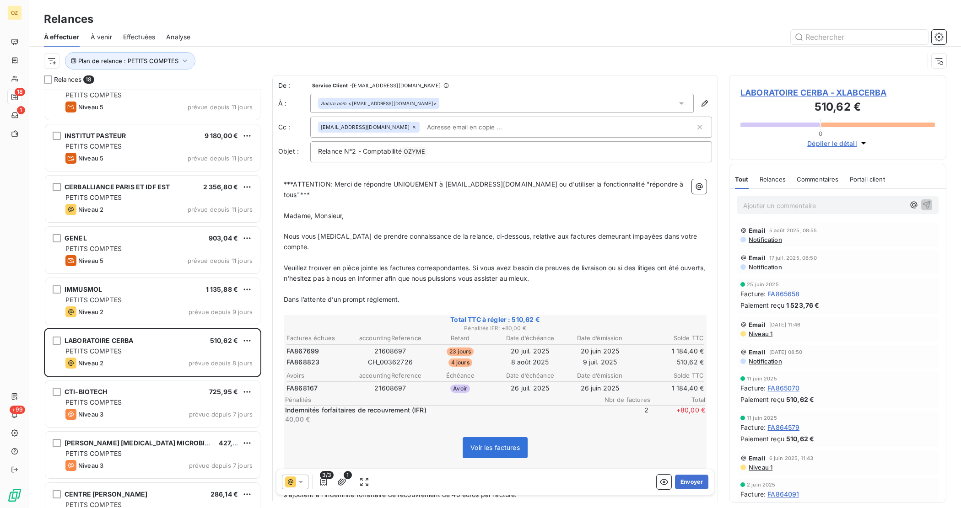
click at [307, 347] on span "FA867699" at bounding box center [302, 351] width 32 height 9
copy span "FA867699"
click at [307, 347] on span "FA867699" at bounding box center [302, 351] width 32 height 9
click at [802, 88] on span "LABORATOIRE CERBA - XLABCERBA" at bounding box center [837, 92] width 194 height 12
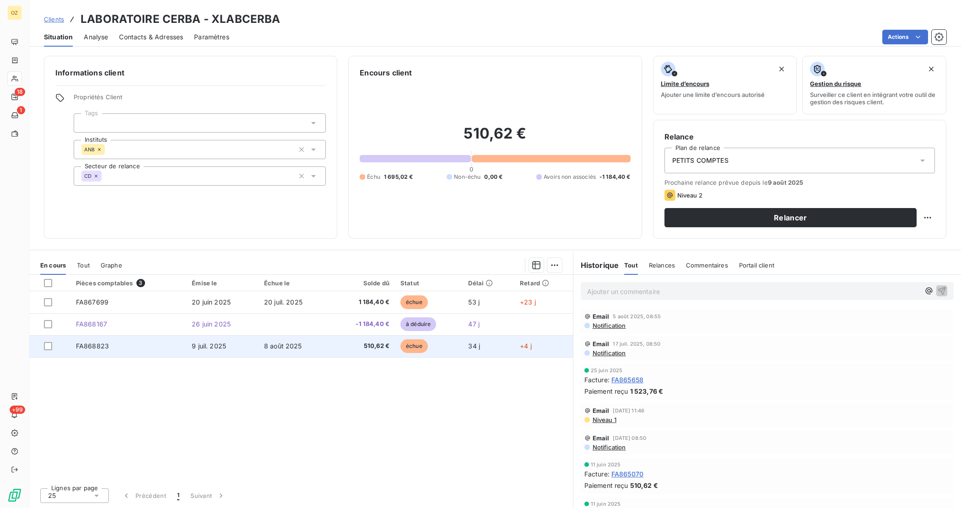
click at [117, 349] on td "FA868823" at bounding box center [128, 346] width 116 height 22
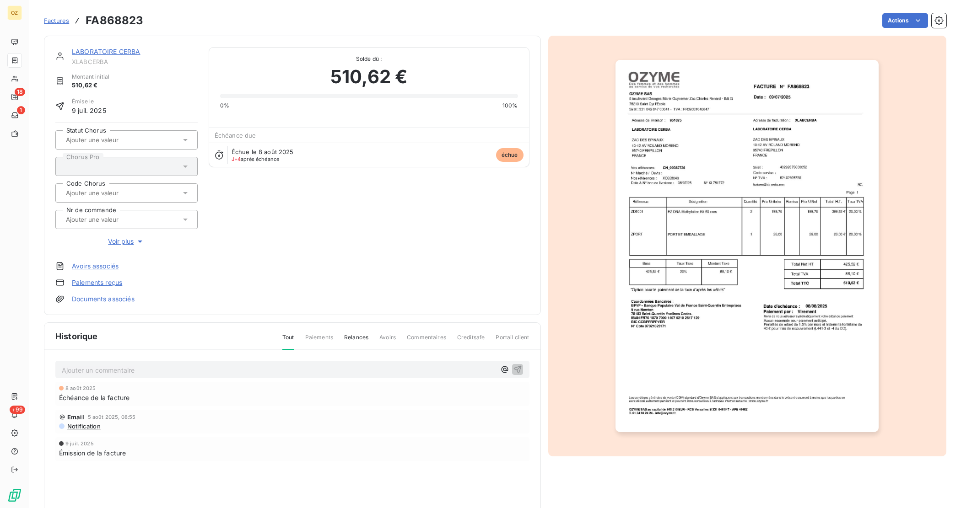
click at [703, 195] on img "button" at bounding box center [746, 246] width 263 height 372
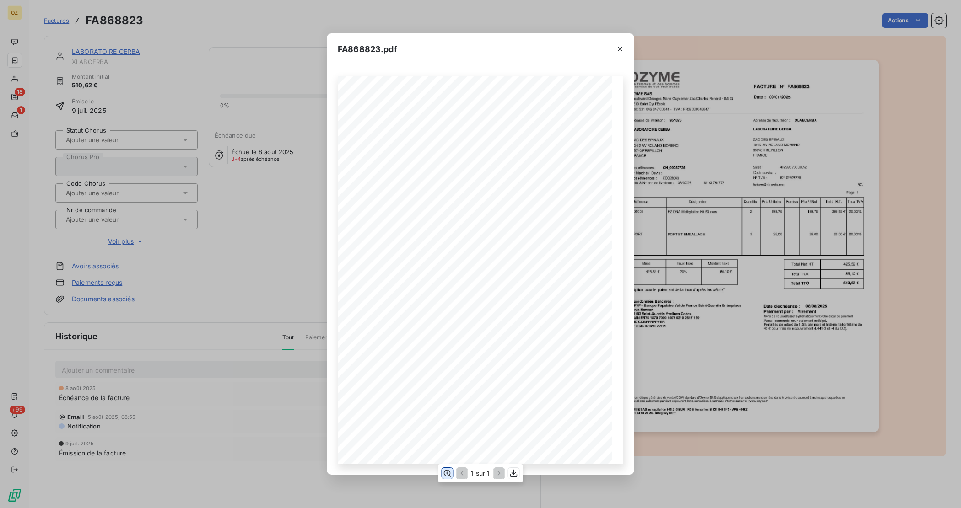
click at [450, 478] on icon "button" at bounding box center [447, 473] width 9 height 9
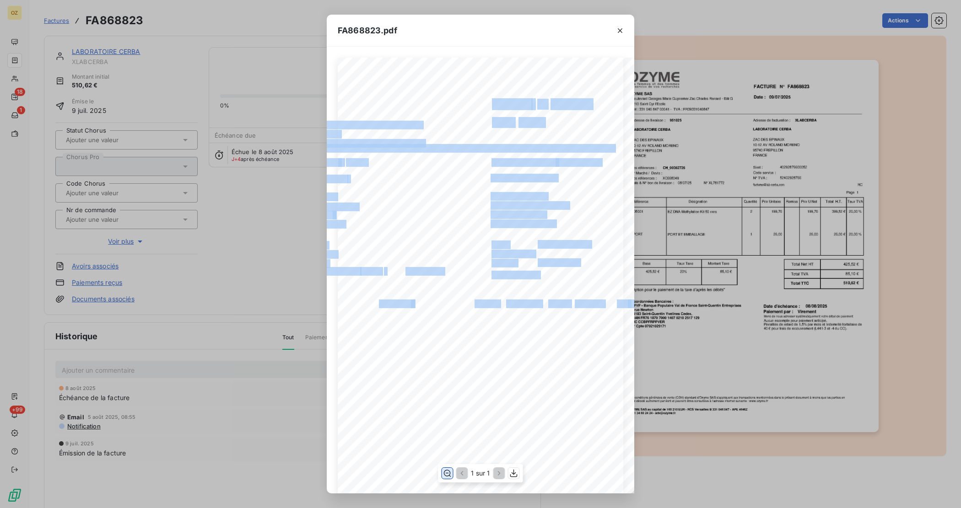
click at [493, 270] on div "Référence Désignation Total H.T. Remise LABORATOIRE CERBA LABORATOIRE CERBA ZAC…" at bounding box center [481, 381] width 286 height 647
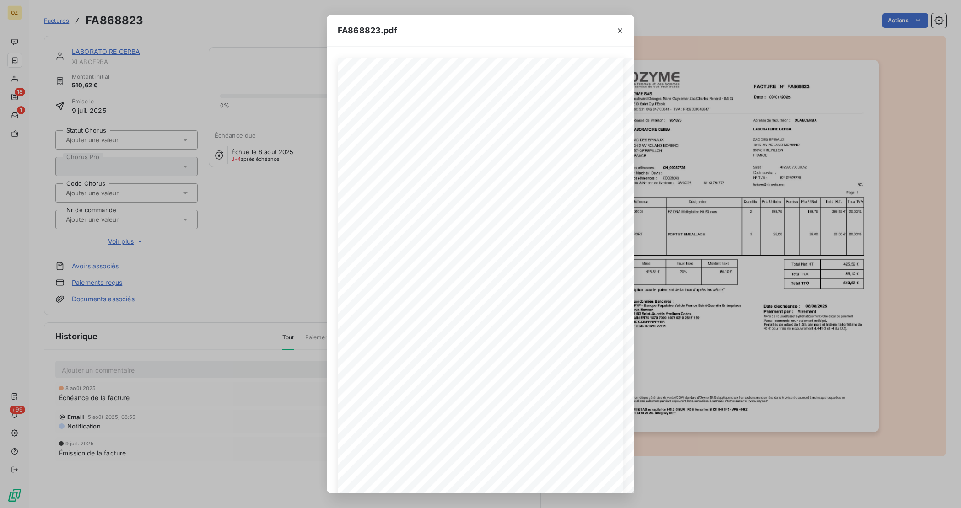
click at [673, 216] on div "FA868823.pdf Référence Désignation Total H.T. Remise LABORATOIRE CERBA LABORATO…" at bounding box center [480, 254] width 961 height 508
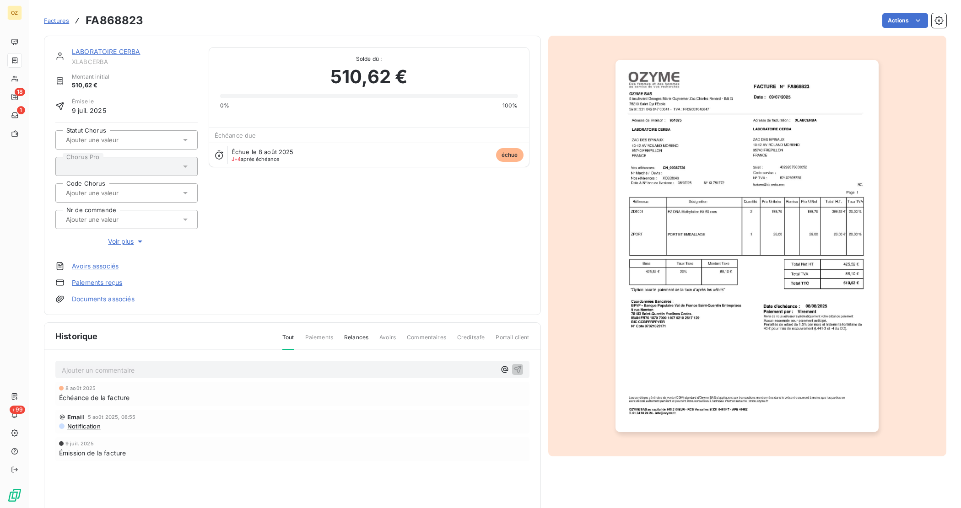
click at [700, 242] on img "button" at bounding box center [746, 246] width 263 height 372
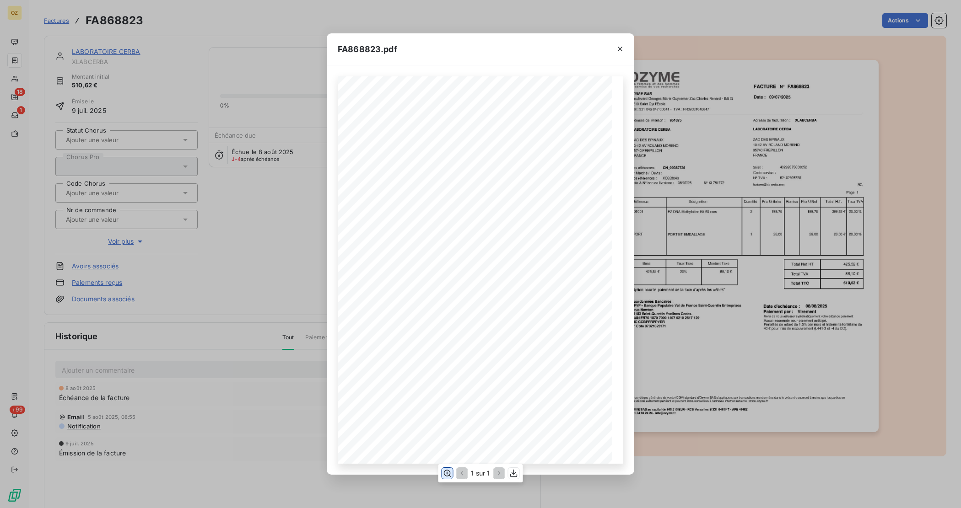
click at [451, 470] on icon "button" at bounding box center [447, 473] width 9 height 9
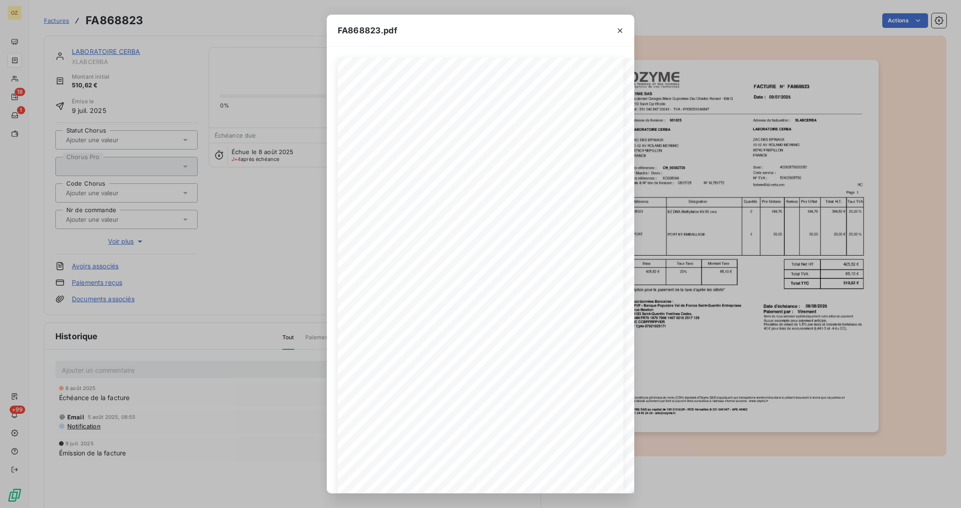
scroll to position [0, 169]
click at [618, 30] on icon "button" at bounding box center [619, 30] width 9 height 9
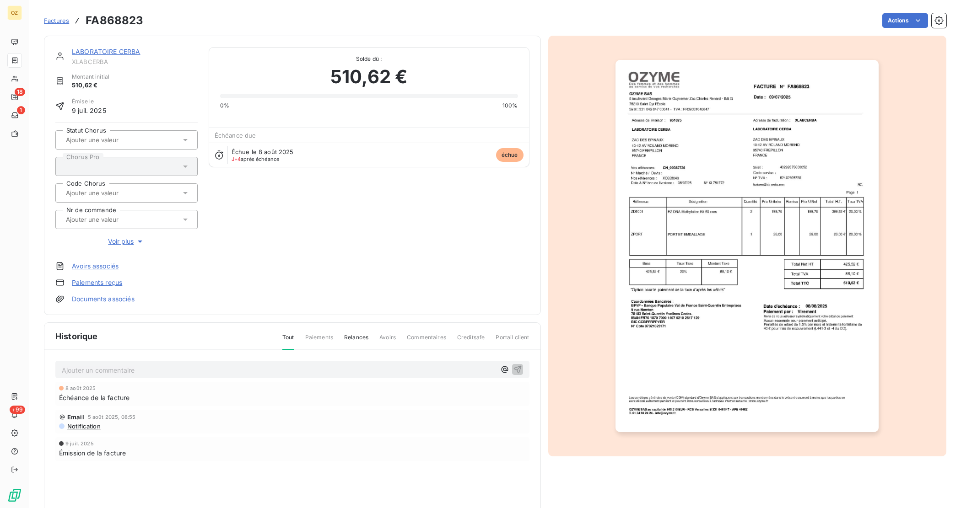
click at [80, 296] on link "Documents associés" at bounding box center [103, 299] width 63 height 9
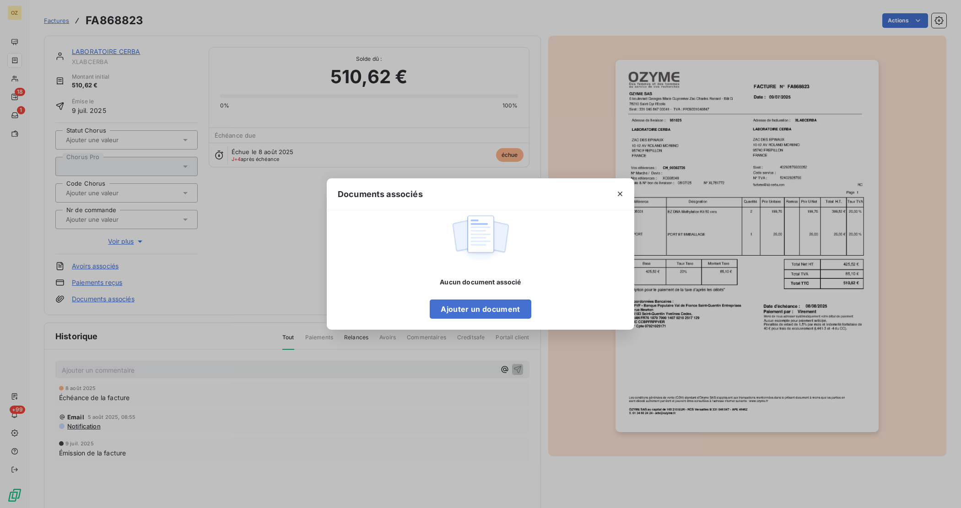
click at [531, 301] on div "Aucun document associé Ajouter un document" at bounding box center [481, 264] width 308 height 109
click at [526, 303] on button "Ajouter un document" at bounding box center [480, 309] width 101 height 19
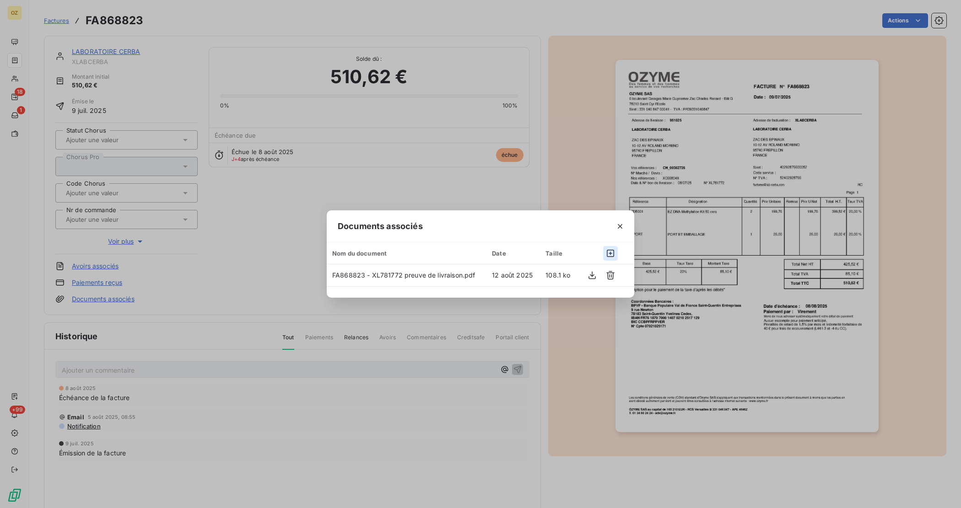
click at [608, 248] on button "button" at bounding box center [610, 253] width 15 height 15
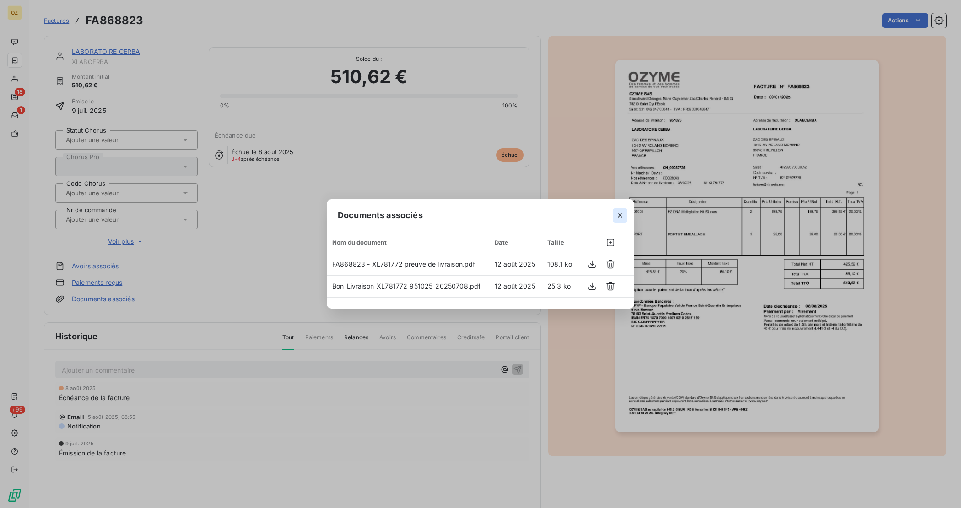
click at [621, 214] on icon "button" at bounding box center [619, 215] width 9 height 9
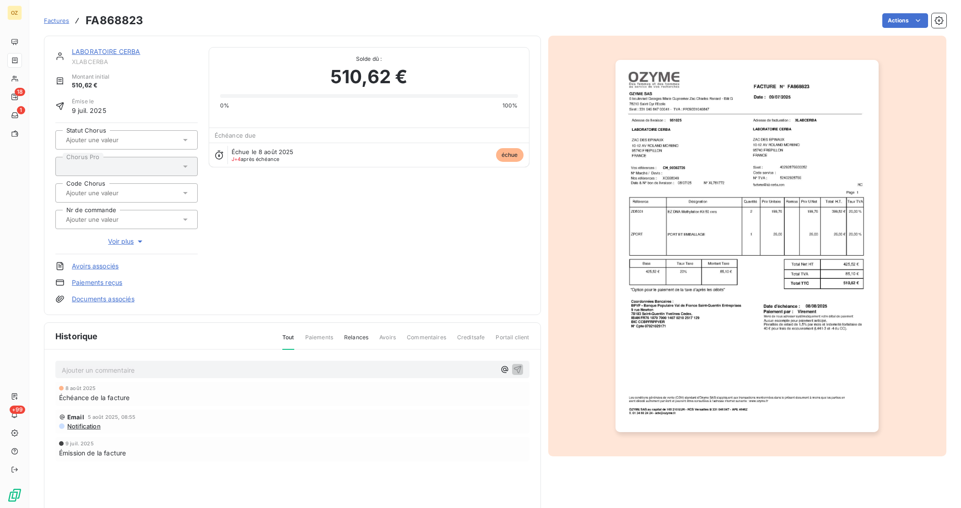
click at [119, 26] on h3 "FA868823" at bounding box center [115, 20] width 58 height 16
copy h3 "FA868823"
drag, startPoint x: 332, startPoint y: 222, endPoint x: 339, endPoint y: 222, distance: 6.9
click at [333, 222] on div "LABORATOIRE CERBA XLABCERBA Montant initial 510,62 € Émise le 9 juil. 2025 Stat…" at bounding box center [292, 175] width 474 height 257
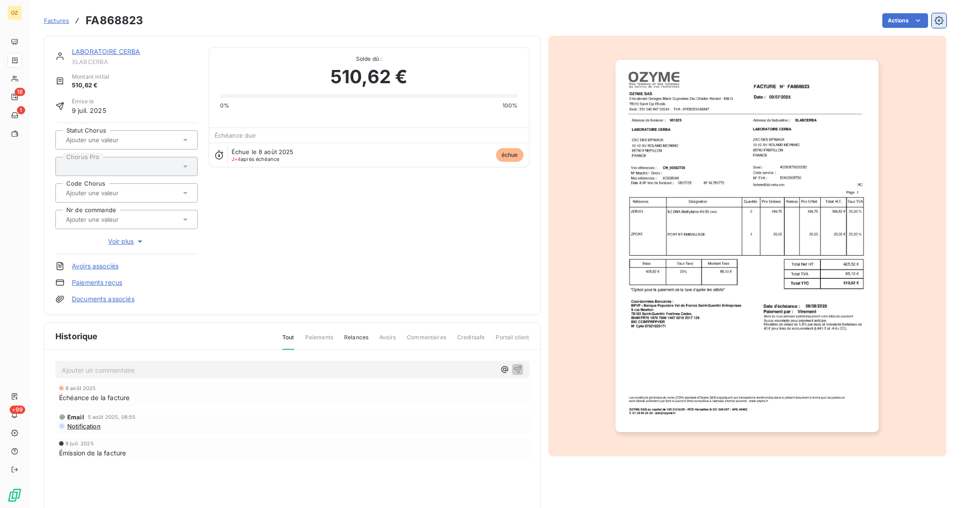
click at [934, 23] on icon "button" at bounding box center [938, 20] width 9 height 9
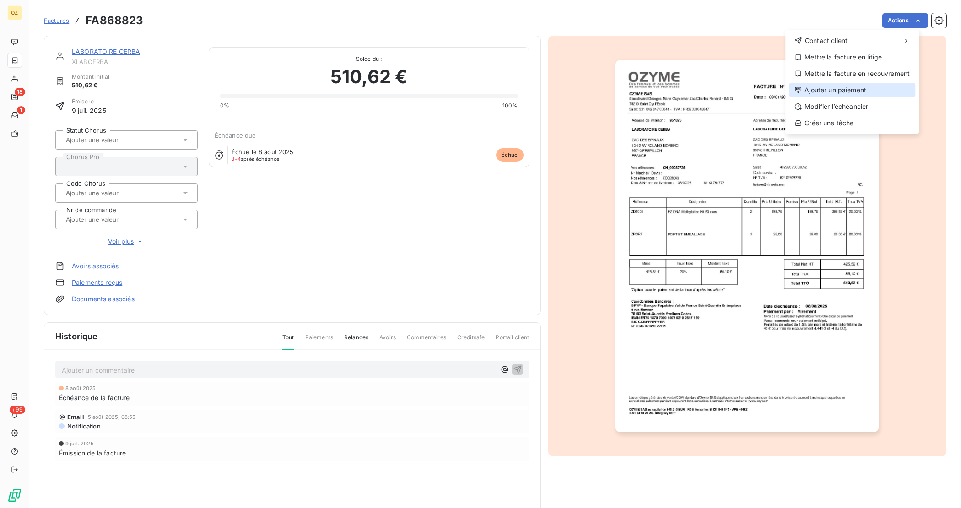
click at [872, 88] on div "Ajouter un paiement" at bounding box center [852, 90] width 126 height 15
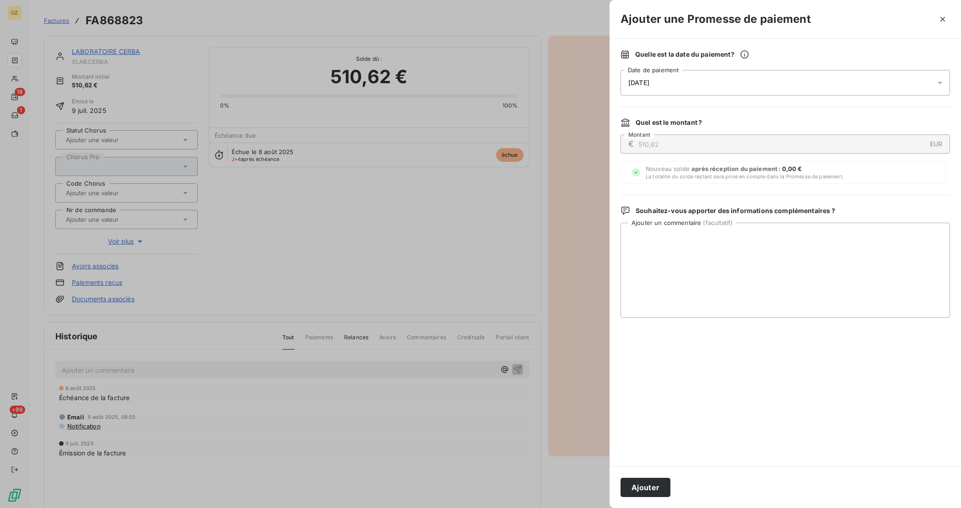
click at [870, 81] on div "13/08/2025" at bounding box center [785, 83] width 329 height 26
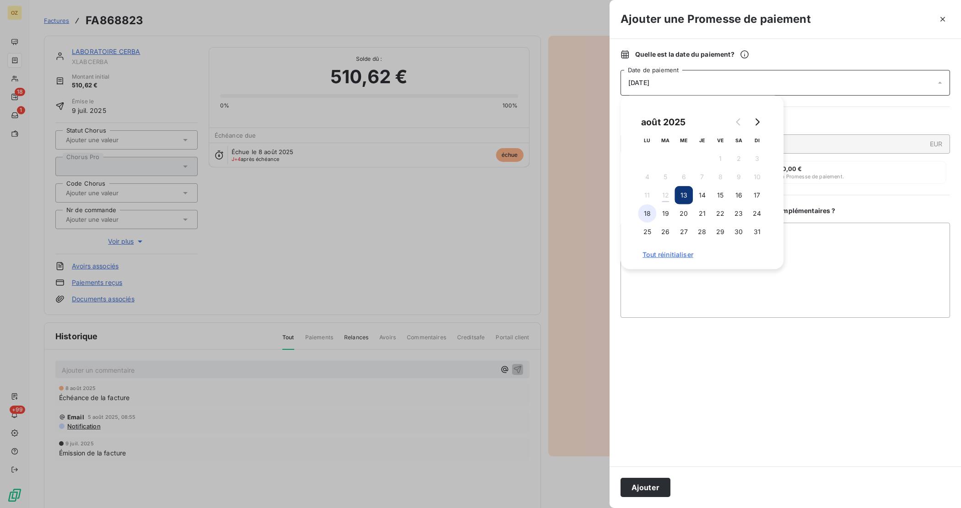
click at [644, 210] on button "18" at bounding box center [647, 214] width 18 height 18
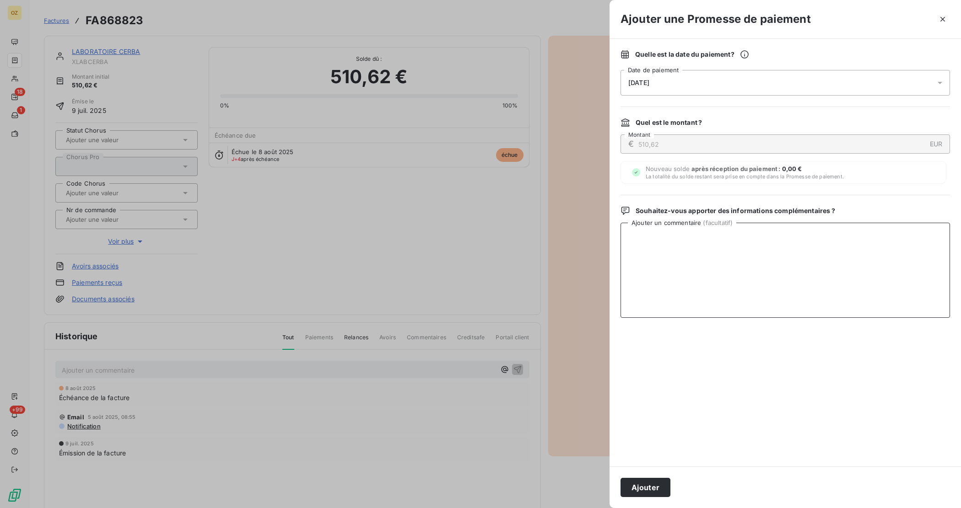
click at [786, 291] on textarea "Ajouter un commentaire ( facultatif )" at bounding box center [785, 270] width 329 height 95
click at [662, 273] on textarea "Ajouter un commentaire ( facultatif )" at bounding box center [785, 270] width 329 height 95
paste textarea "Payment Advice Note from 08.08.2025"
click at [630, 238] on textarea "Payment Advice Note from 08.08.2025" at bounding box center [785, 270] width 329 height 95
type textarea "RO: Payment Advice Note from 08.08.2025"
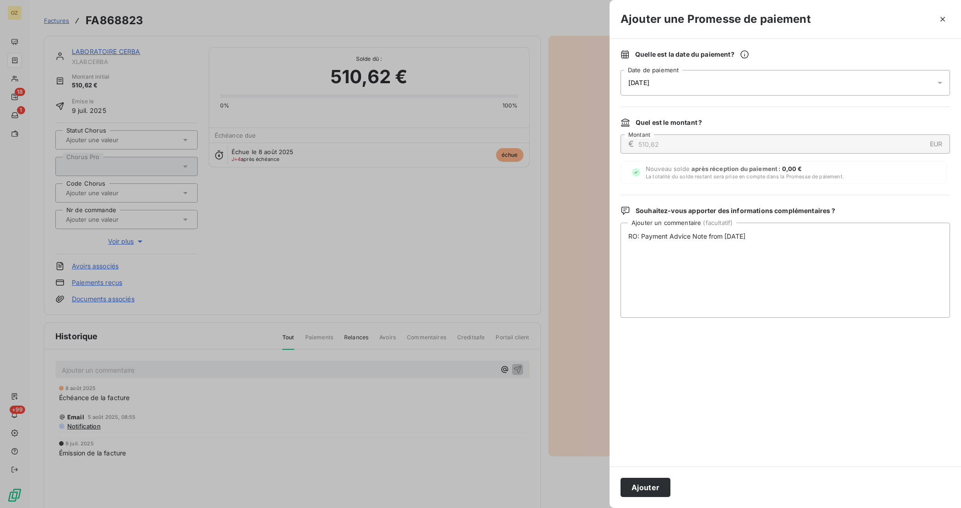
click at [648, 497] on div "Ajouter" at bounding box center [785, 488] width 351 height 42
click at [646, 489] on button "Ajouter" at bounding box center [646, 487] width 50 height 19
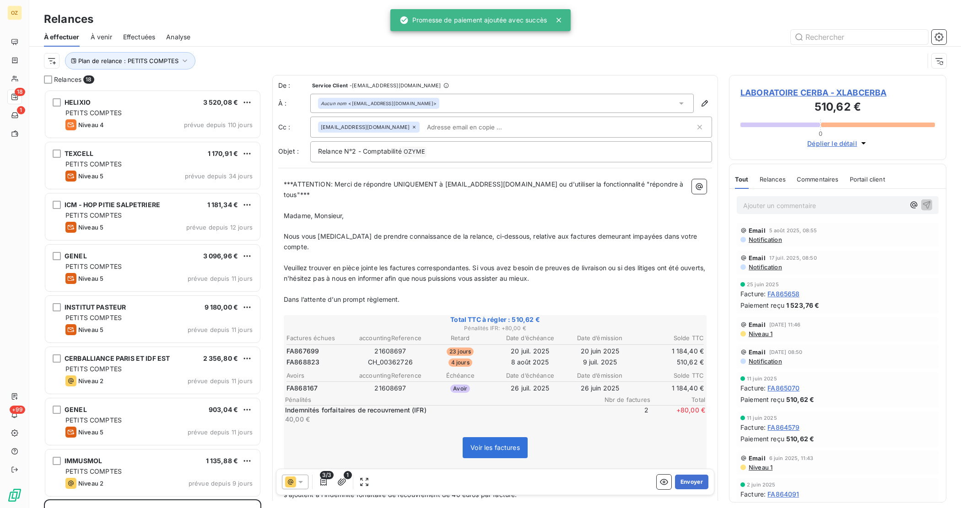
scroll to position [410, 209]
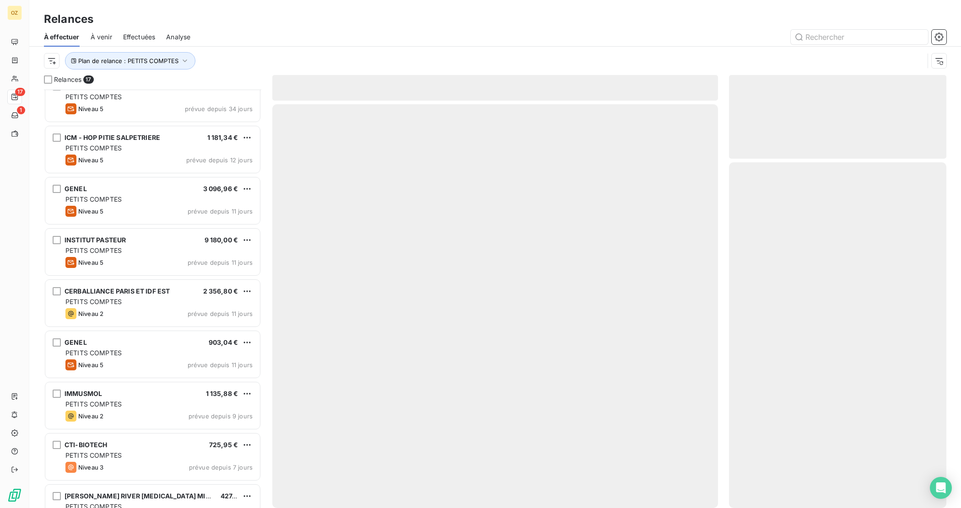
scroll to position [115, 0]
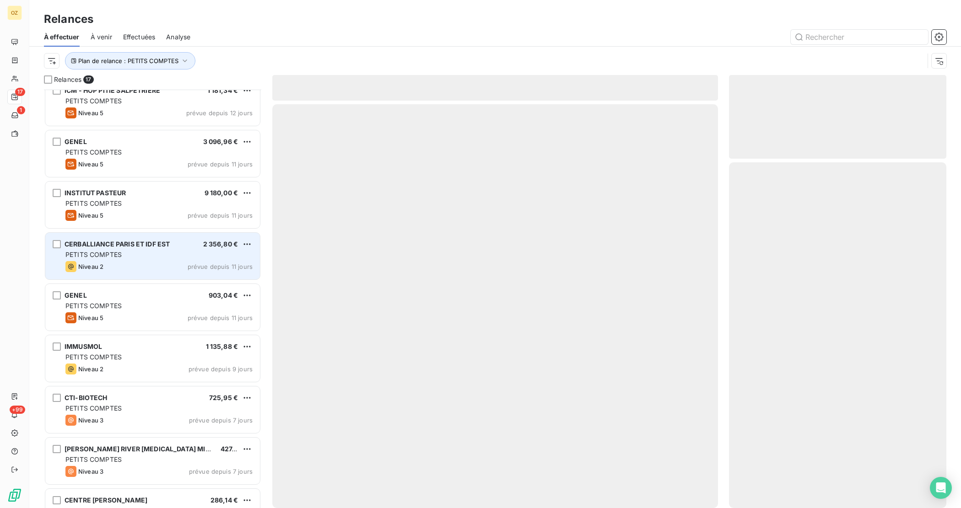
click at [138, 255] on div "PETITS COMPTES" at bounding box center [158, 254] width 187 height 9
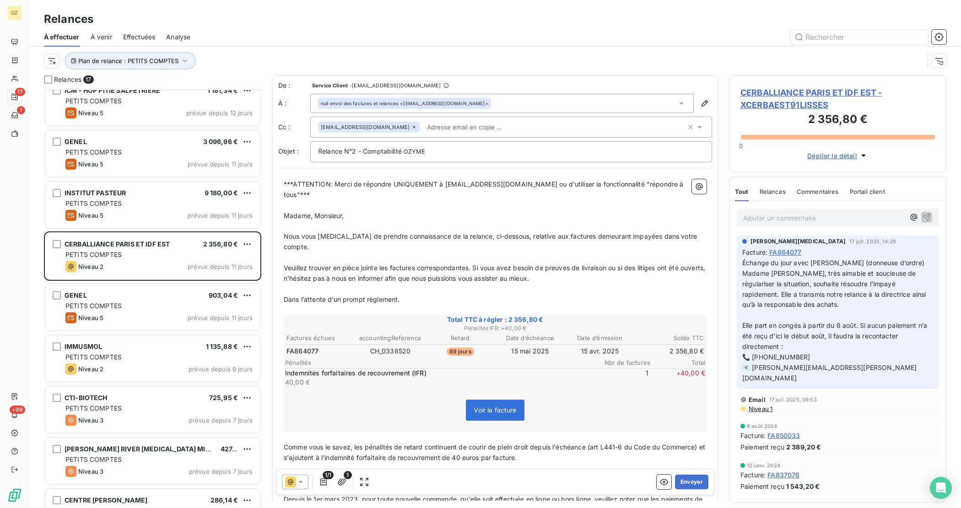
click at [311, 344] on td at bounding box center [495, 344] width 418 height 1
click at [310, 347] on span "FA864077" at bounding box center [302, 351] width 32 height 9
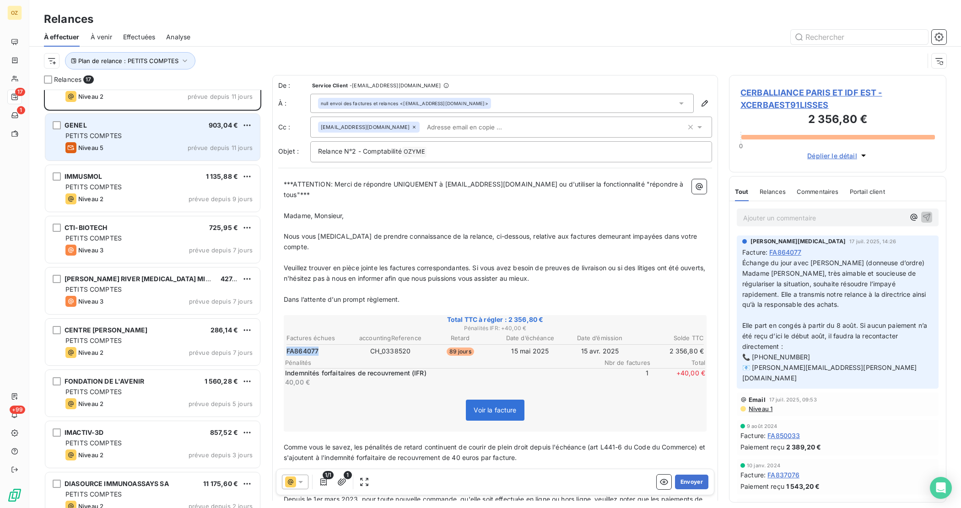
scroll to position [286, 0]
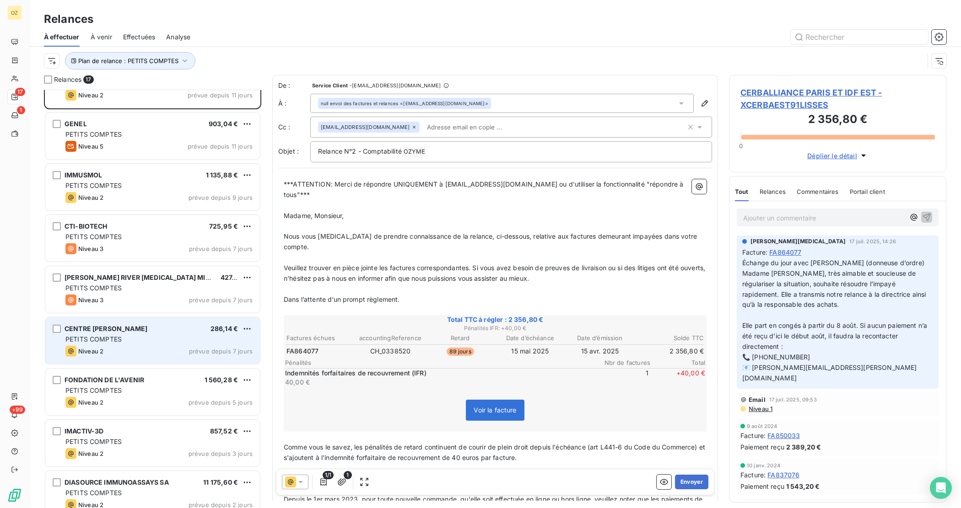
click at [127, 353] on div "Niveau 2 prévue depuis 7 jours" at bounding box center [158, 351] width 187 height 11
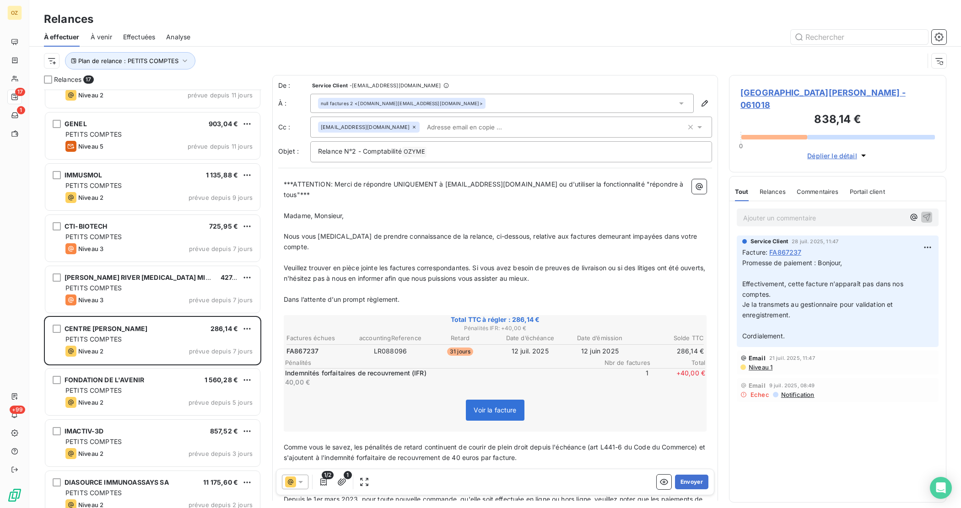
click at [305, 347] on span "FA867237" at bounding box center [302, 351] width 32 height 9
copy span "FA867237"
click at [305, 347] on span "FA867237" at bounding box center [302, 351] width 32 height 9
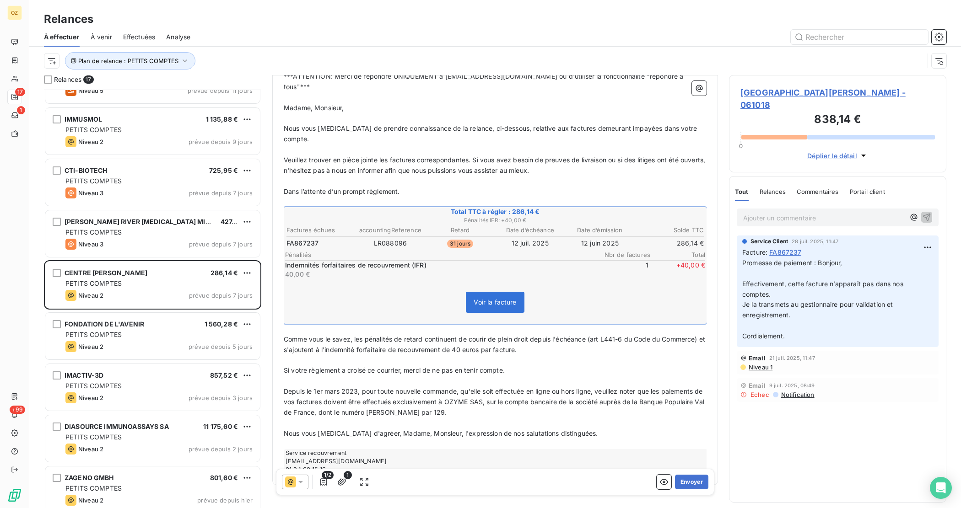
scroll to position [453, 0]
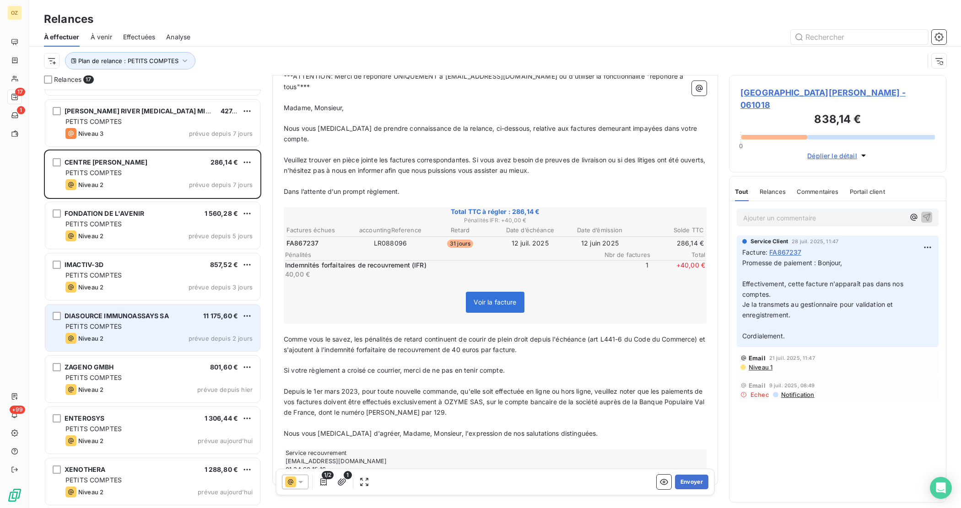
click at [172, 332] on div "DIASOURCE IMMUNOASSAYS SA 11 175,60 € PETITS COMPTES Niveau 2 prévue depuis 2 j…" at bounding box center [152, 328] width 215 height 47
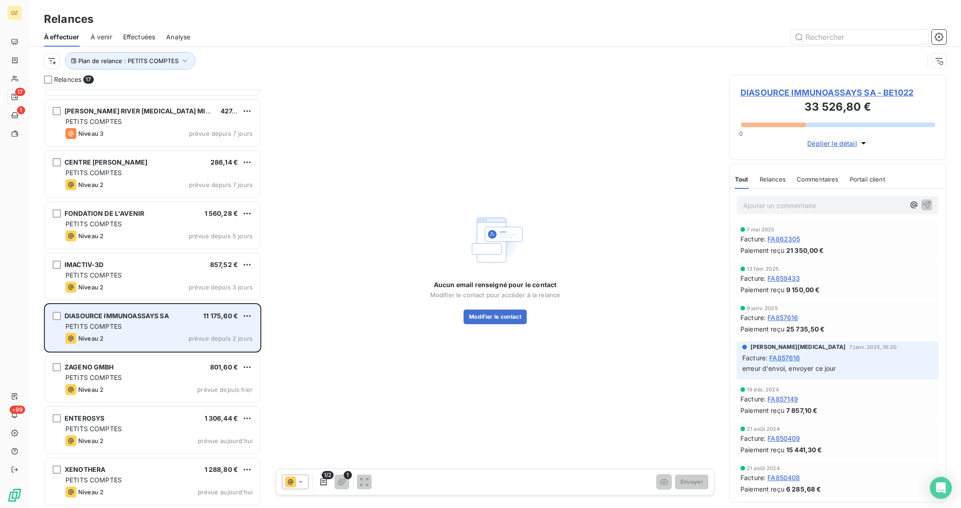
click at [172, 332] on div "DIASOURCE IMMUNOASSAYS SA 11 175,60 € PETITS COMPTES Niveau 2 prévue depuis 2 j…" at bounding box center [152, 328] width 215 height 47
click at [127, 321] on div "DIASOURCE IMMUNOASSAYS SA 11 175,60 € PETITS COMPTES Niveau 2 prévue depuis 2 j…" at bounding box center [152, 328] width 215 height 47
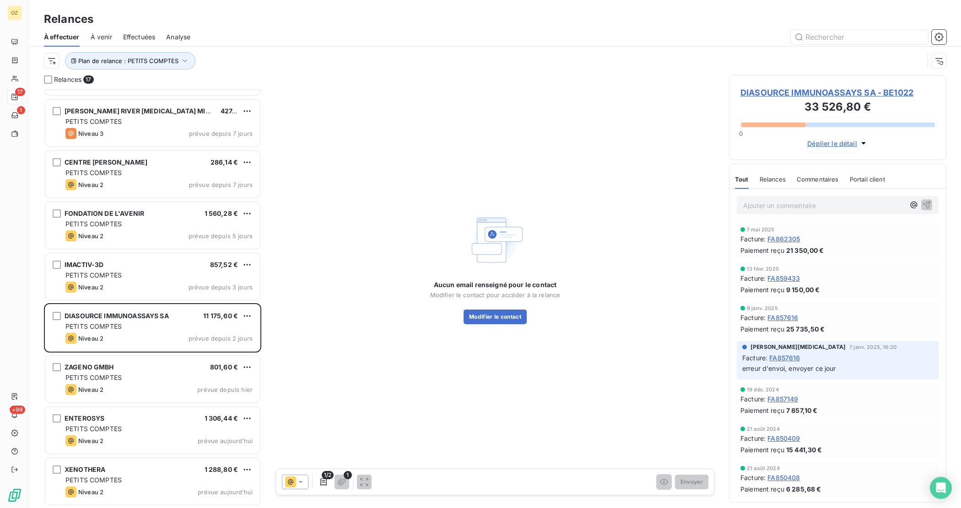
click at [783, 87] on span "DIASOURCE IMMUNOASSAYS SA - BE1022" at bounding box center [837, 92] width 194 height 12
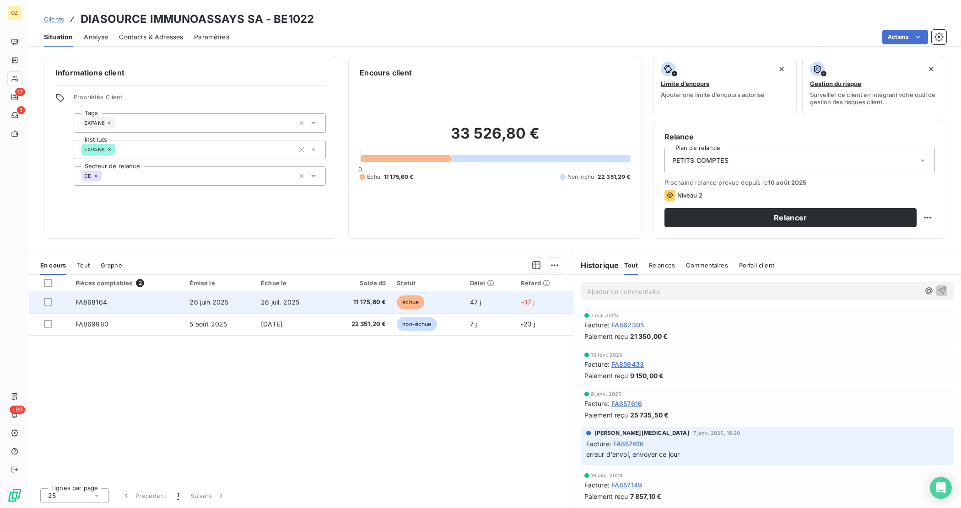
click at [332, 312] on td "11 175,60 €" at bounding box center [358, 302] width 65 height 22
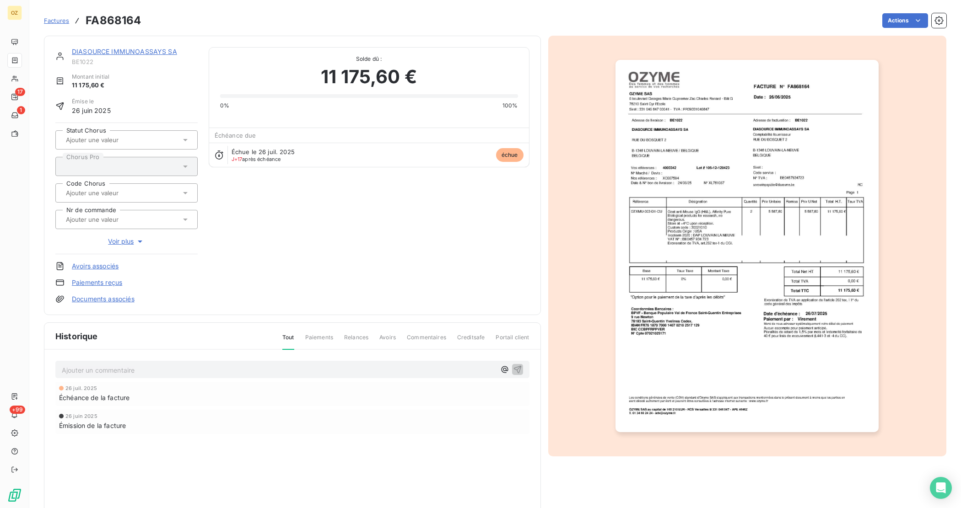
click at [119, 26] on h3 "FA868164" at bounding box center [113, 20] width 55 height 16
copy h3 "FA868164"
click at [107, 51] on link "DIASOURCE IMMUNOASSAYS SA" at bounding box center [124, 52] width 105 height 8
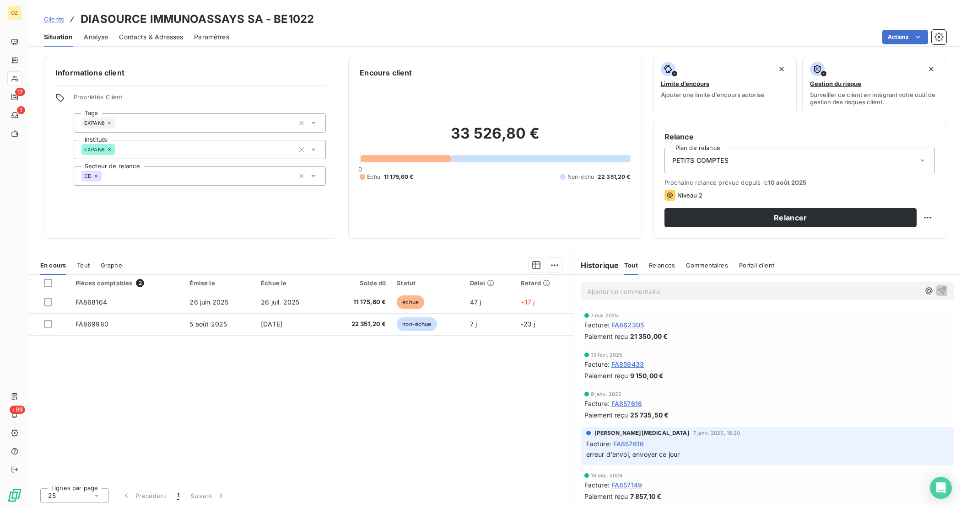
click at [157, 35] on span "Contacts & Adresses" at bounding box center [151, 36] width 64 height 9
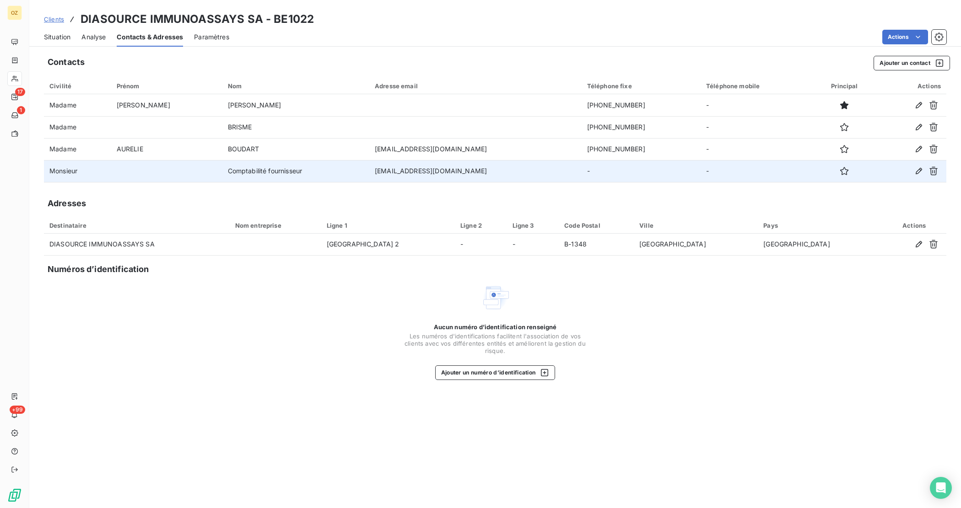
click at [339, 174] on td "Comptabilité fournisseur" at bounding box center [295, 171] width 147 height 22
click at [842, 171] on icon "button" at bounding box center [844, 171] width 9 height 9
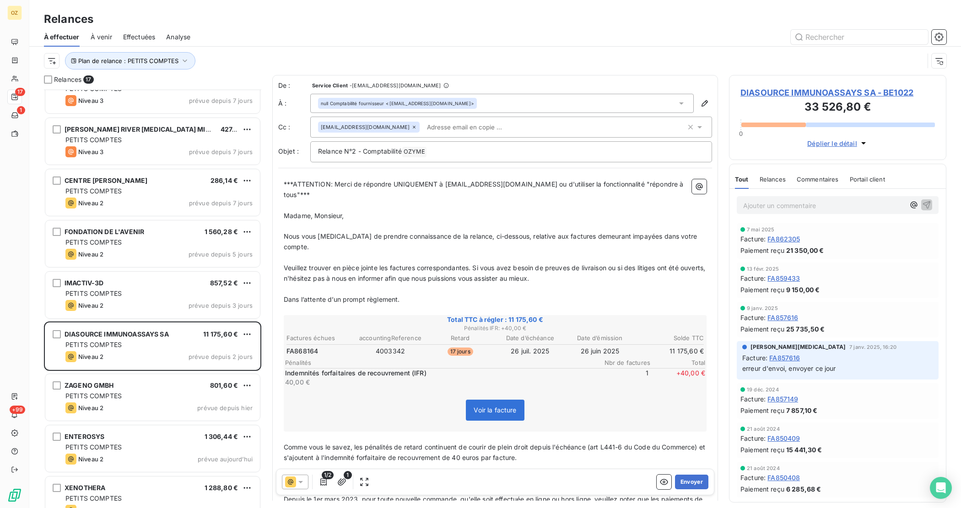
scroll to position [453, 0]
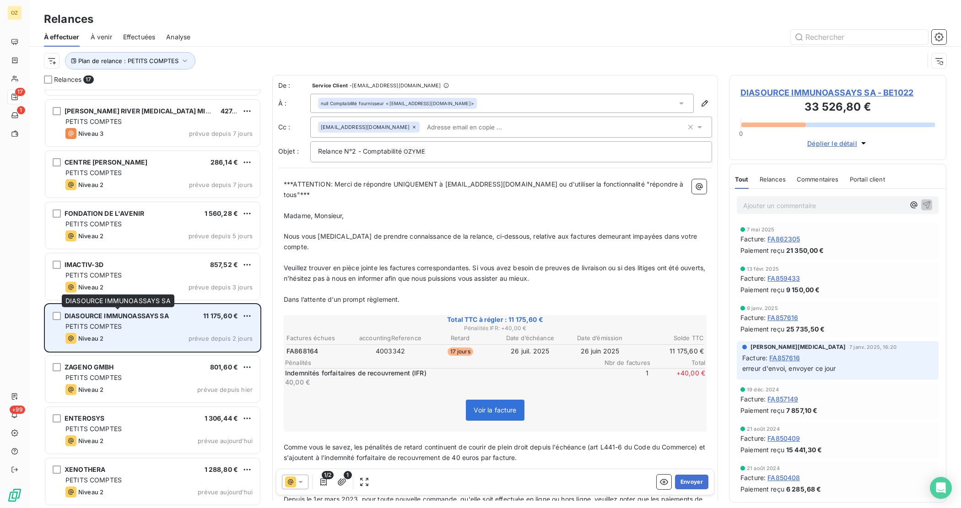
click at [125, 316] on span "DIASOURCE IMMUNOASSAYS SA" at bounding box center [117, 316] width 104 height 8
click at [55, 314] on div "grid" at bounding box center [57, 316] width 8 height 8
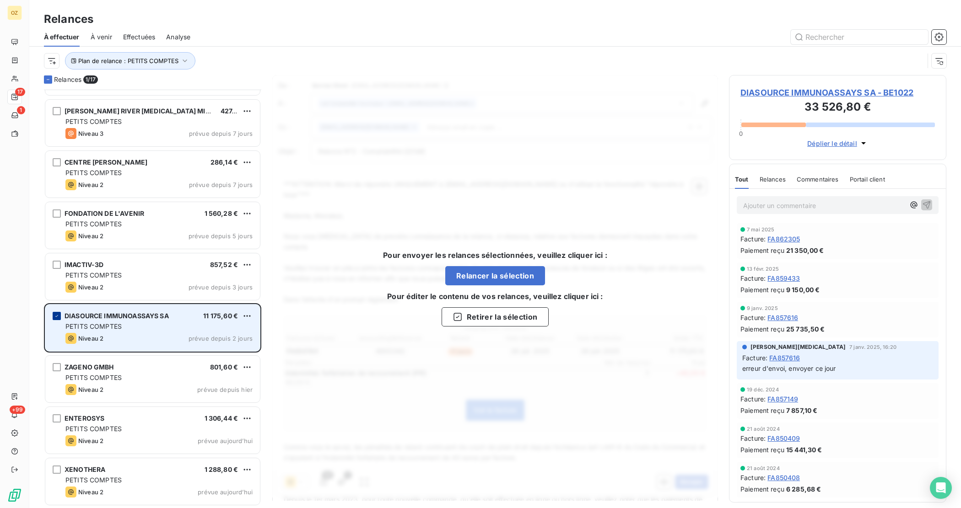
click at [58, 319] on icon "grid" at bounding box center [56, 315] width 5 height 5
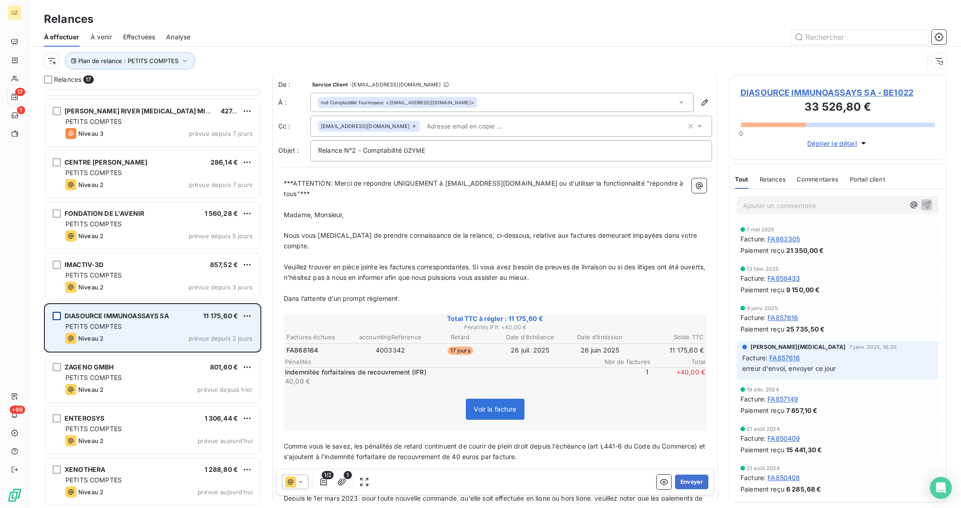
scroll to position [0, 0]
drag, startPoint x: 914, startPoint y: 95, endPoint x: 886, endPoint y: 92, distance: 28.6
click at [886, 92] on span "DIASOURCE IMMUNOASSAYS SA - BE1022" at bounding box center [837, 92] width 194 height 12
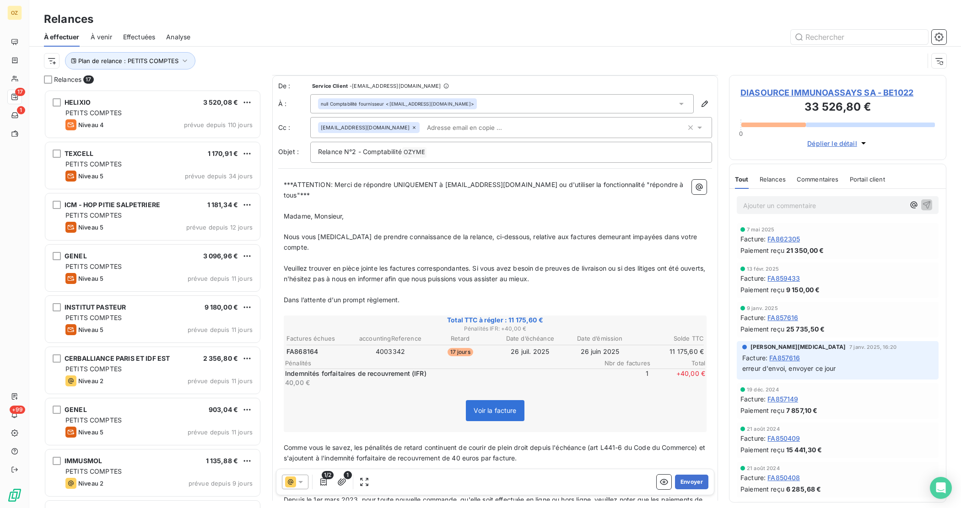
scroll to position [108, 0]
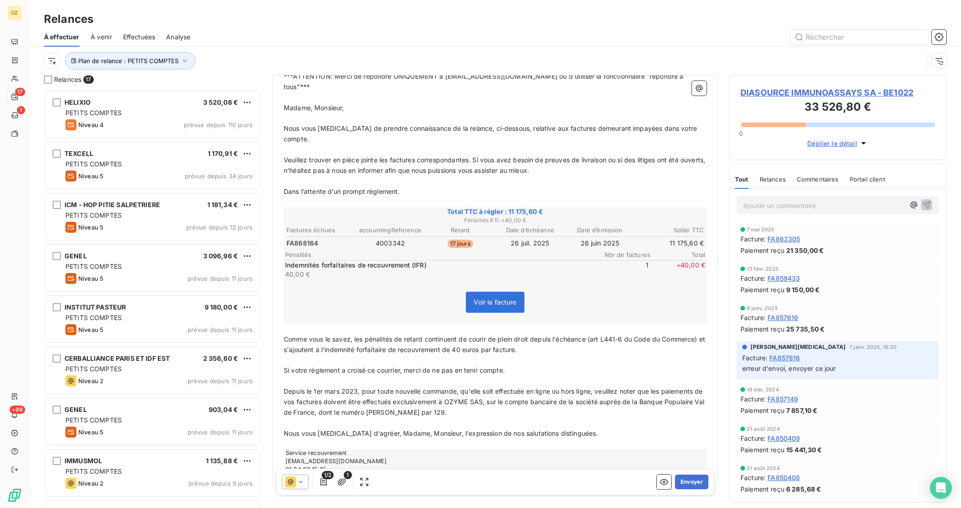
click at [286, 481] on icon at bounding box center [290, 482] width 11 height 11
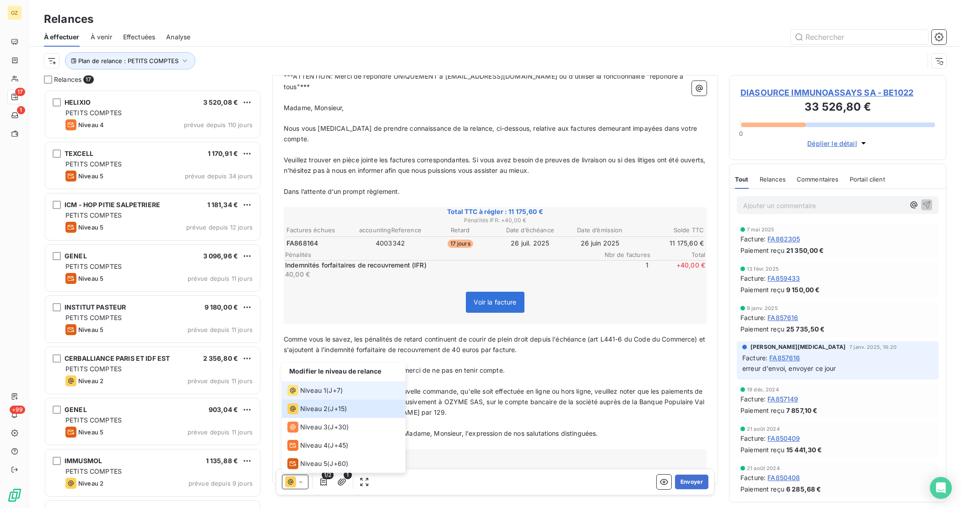
click at [305, 389] on span "Niveau 1" at bounding box center [313, 390] width 26 height 9
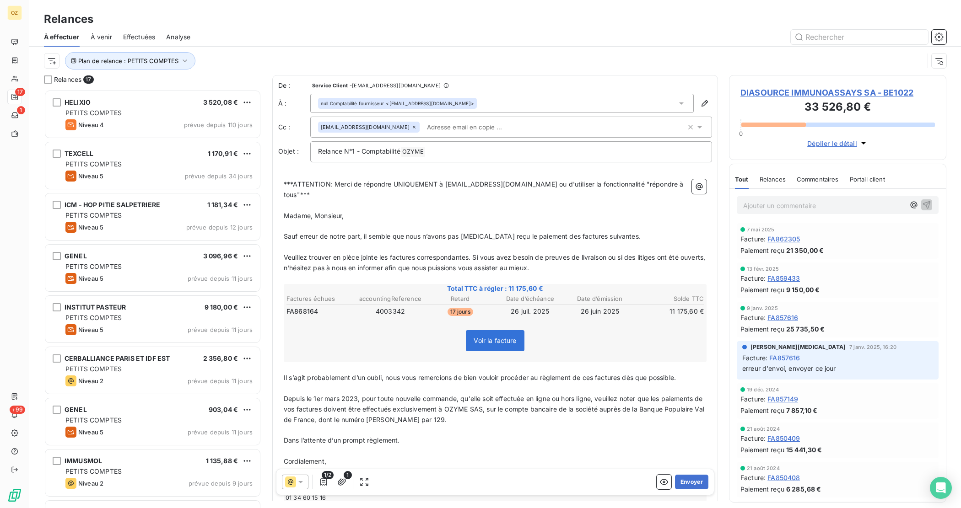
click at [287, 480] on icon at bounding box center [290, 482] width 11 height 11
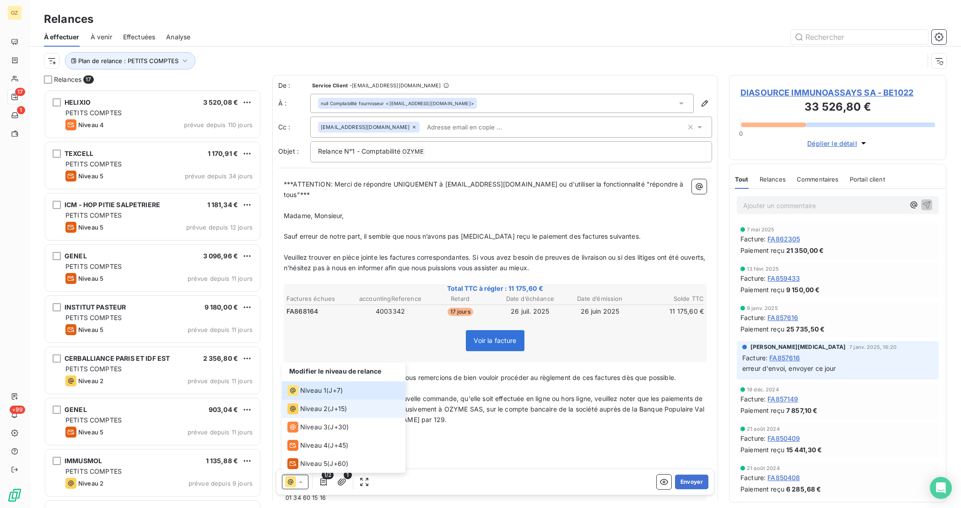
click at [312, 406] on span "Niveau 2" at bounding box center [313, 409] width 27 height 9
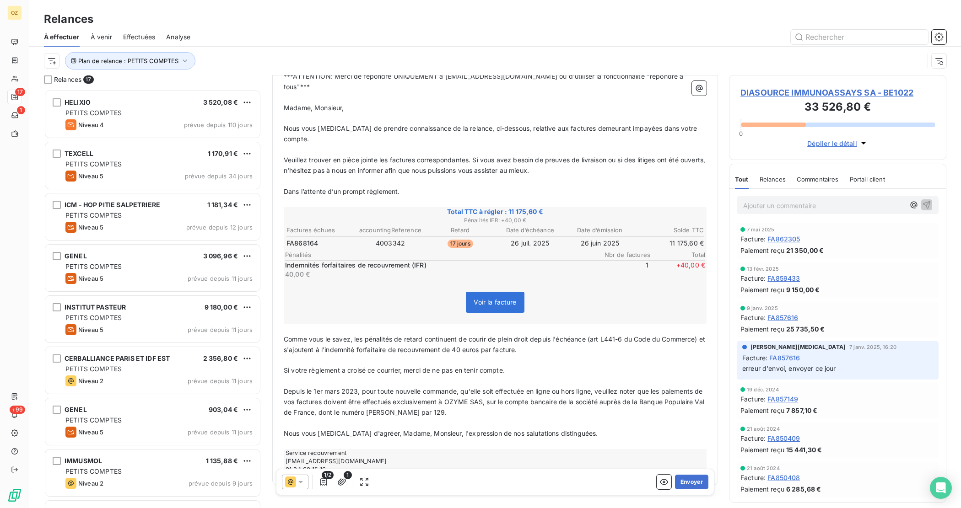
click at [302, 478] on icon at bounding box center [300, 482] width 9 height 9
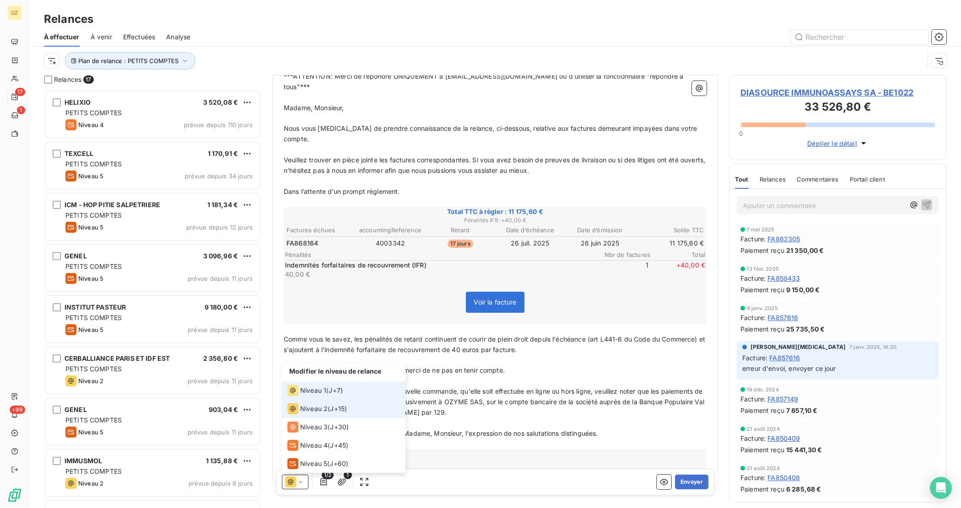
click at [312, 391] on span "Niveau 1" at bounding box center [313, 390] width 26 height 9
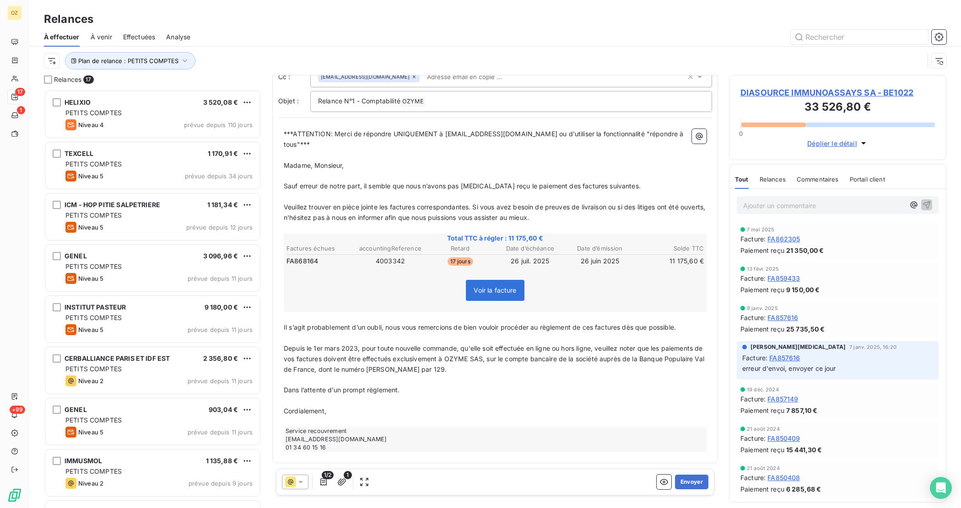
scroll to position [40, 0]
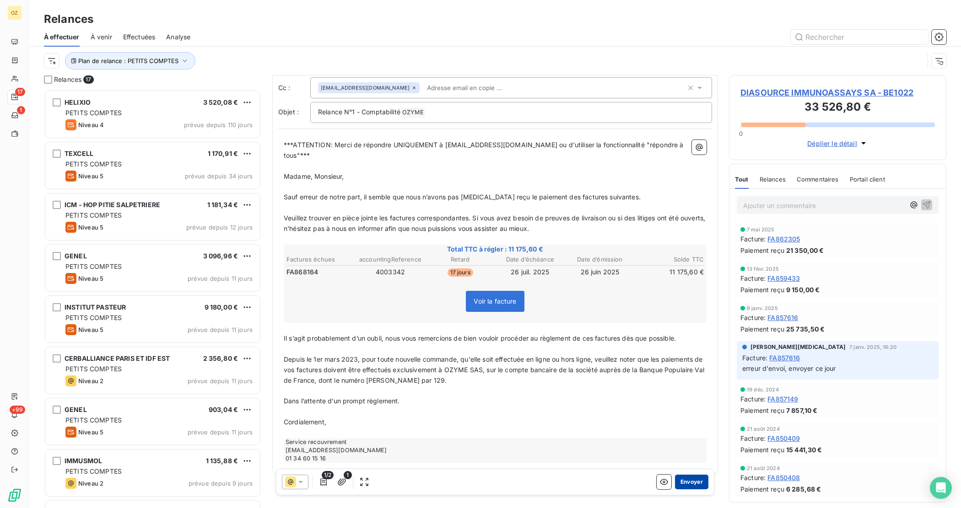
click at [689, 481] on button "Envoyer" at bounding box center [691, 482] width 33 height 15
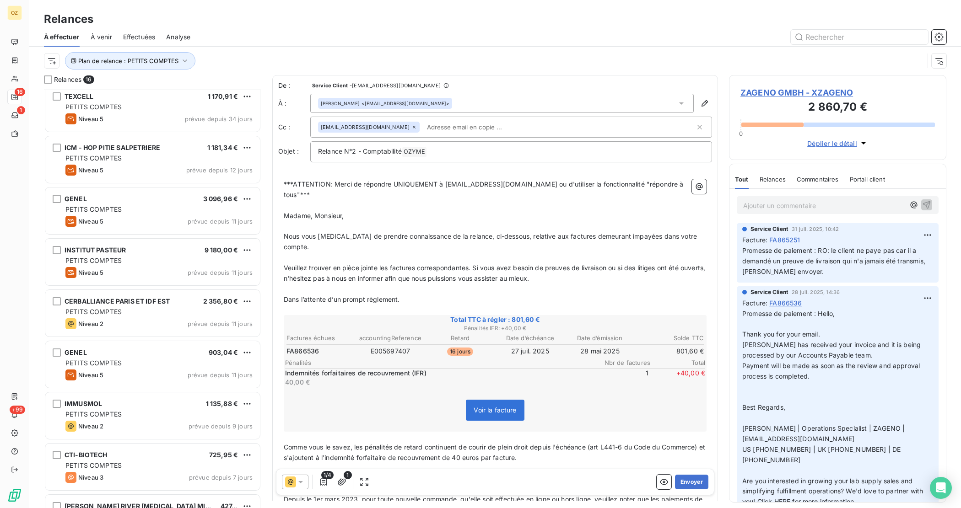
click at [822, 97] on span "ZAGENO GMBH - XZAGENO" at bounding box center [837, 92] width 194 height 12
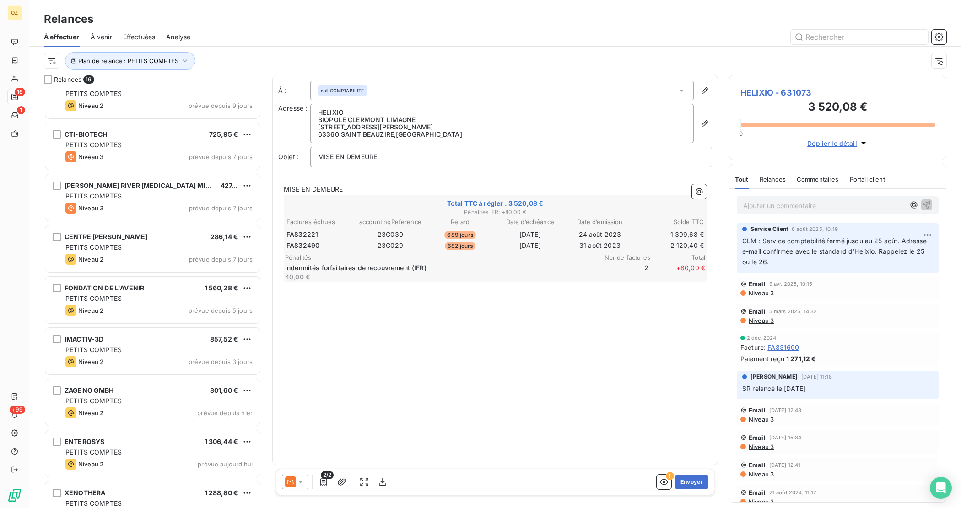
scroll to position [345, 0]
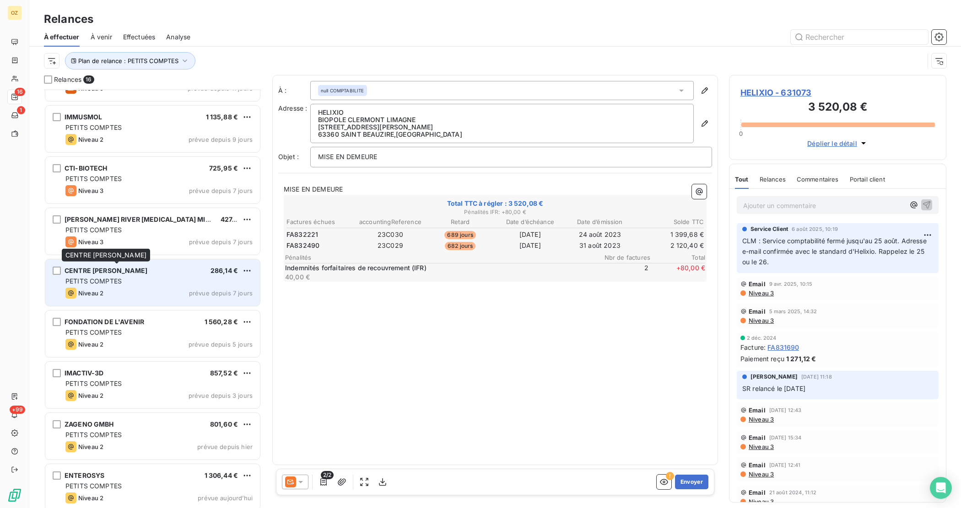
click at [147, 270] on span "CENTRE [PERSON_NAME]" at bounding box center [106, 271] width 83 height 8
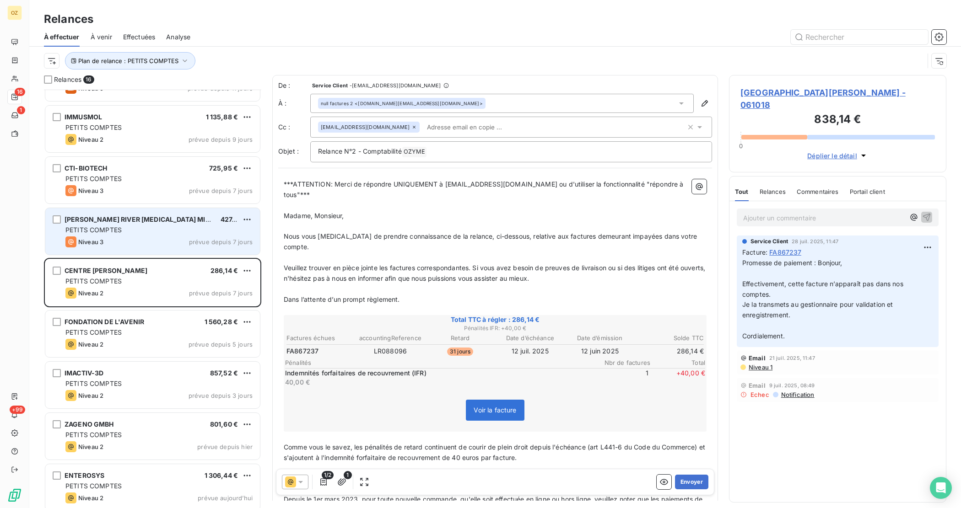
click at [150, 232] on div "PETITS COMPTES" at bounding box center [158, 230] width 187 height 9
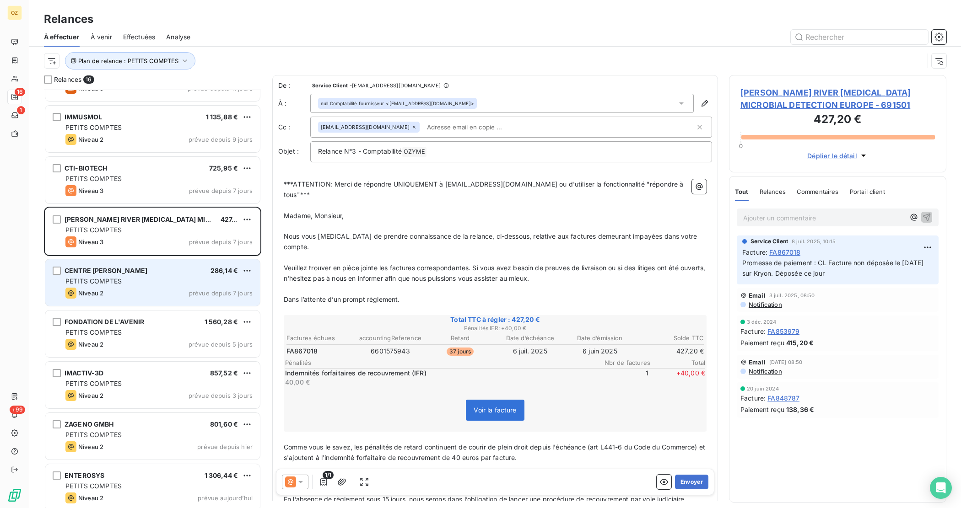
click at [149, 282] on div "PETITS COMPTES" at bounding box center [158, 281] width 187 height 9
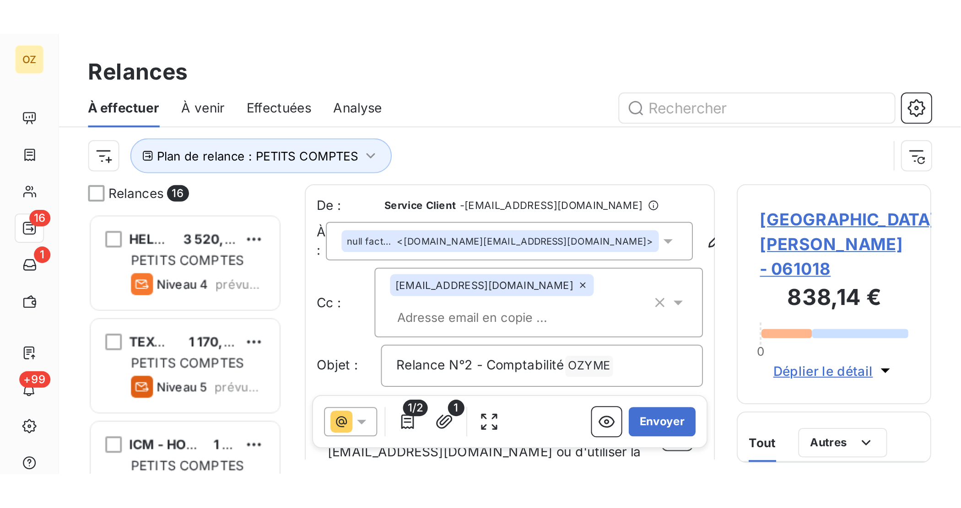
scroll to position [410, 209]
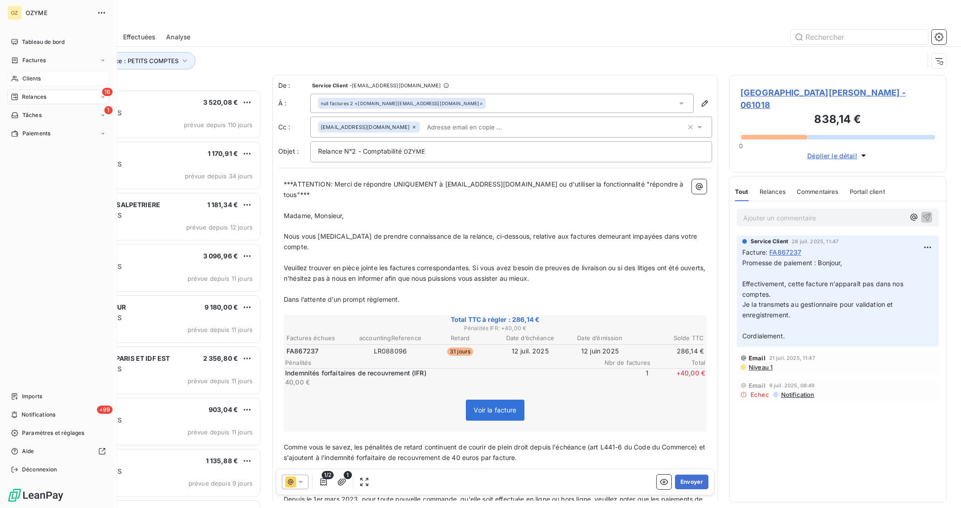
click at [28, 76] on span "Clients" at bounding box center [31, 79] width 18 height 8
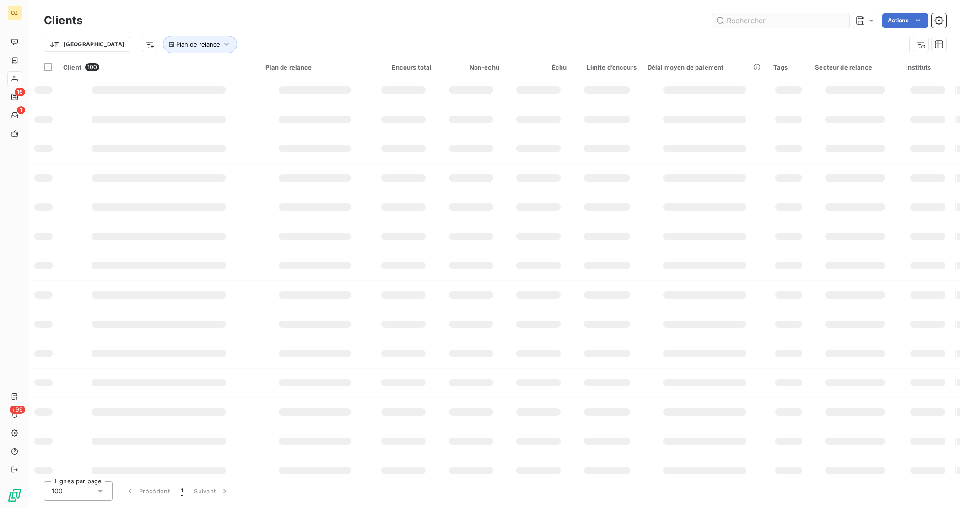
click at [744, 19] on input "text" at bounding box center [780, 20] width 137 height 15
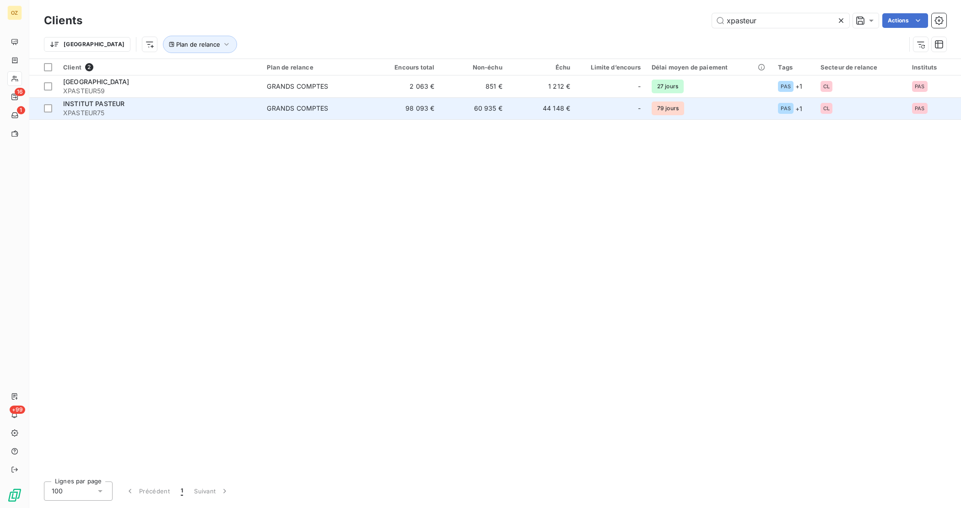
type input "xpasteur"
click at [130, 108] on div "INSTITUT PASTEUR" at bounding box center [159, 103] width 193 height 9
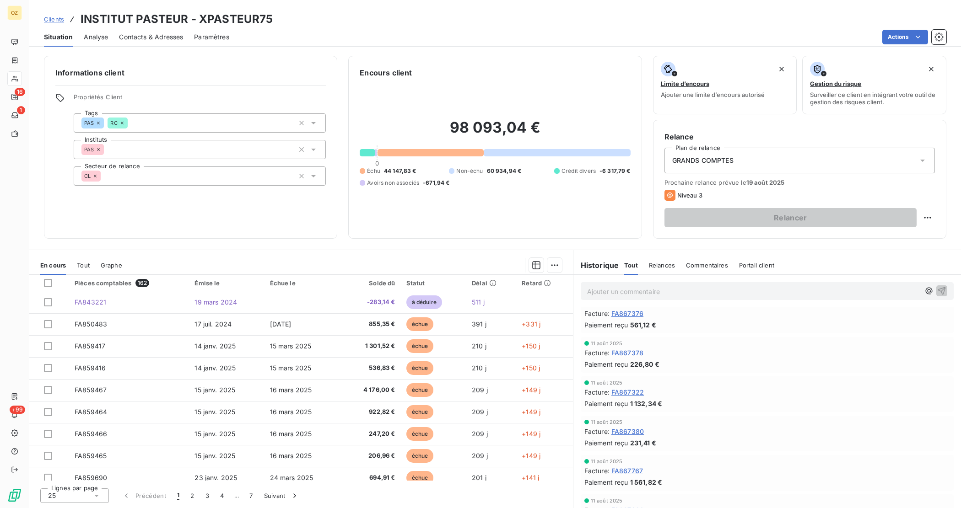
scroll to position [229, 0]
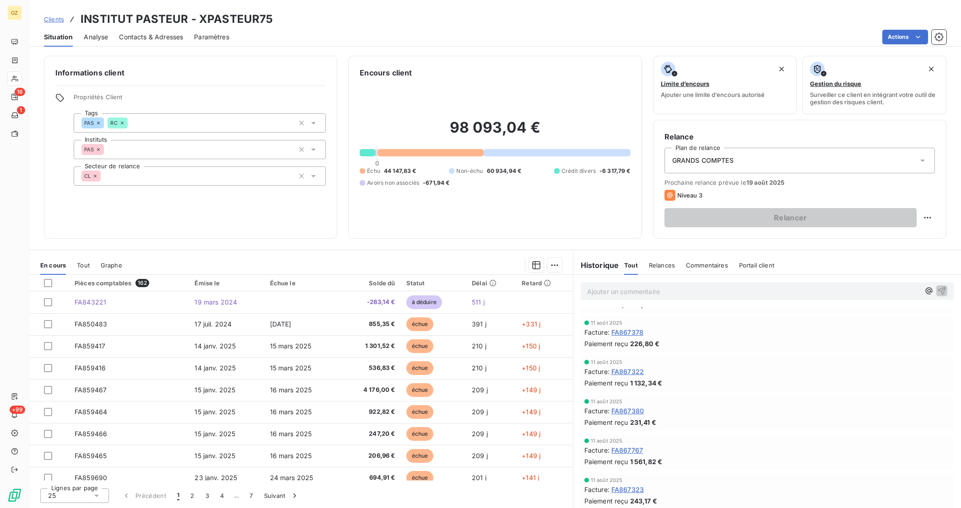
click at [661, 263] on span "Relances" at bounding box center [662, 265] width 26 height 7
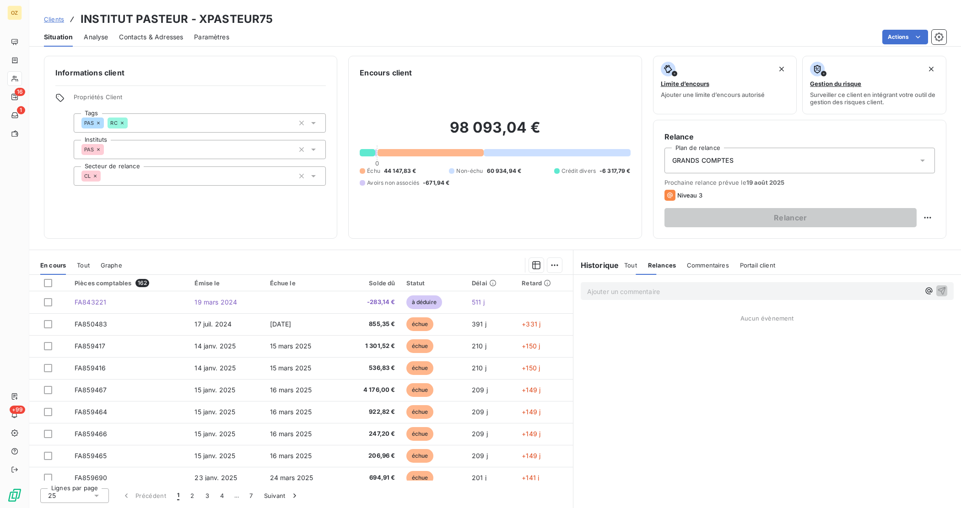
scroll to position [0, 0]
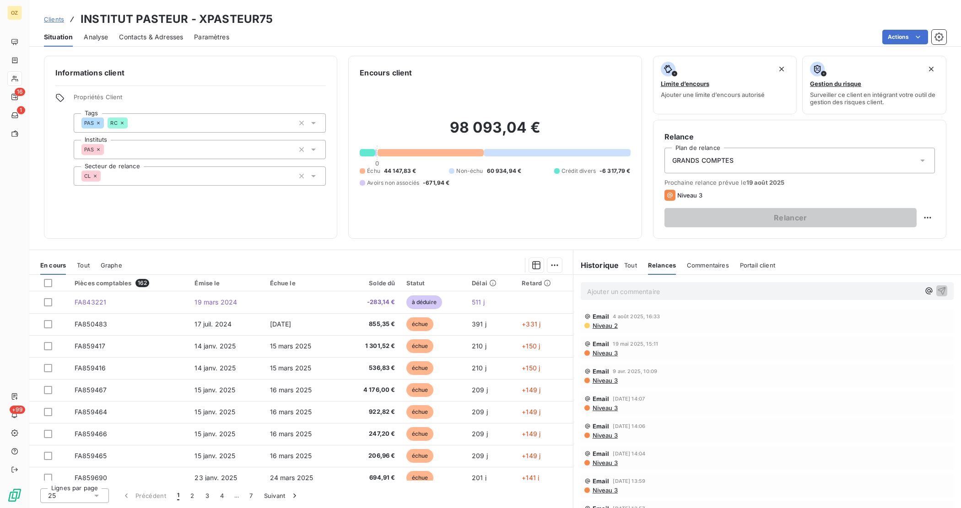
click at [611, 328] on span "Niveau 2" at bounding box center [605, 325] width 26 height 7
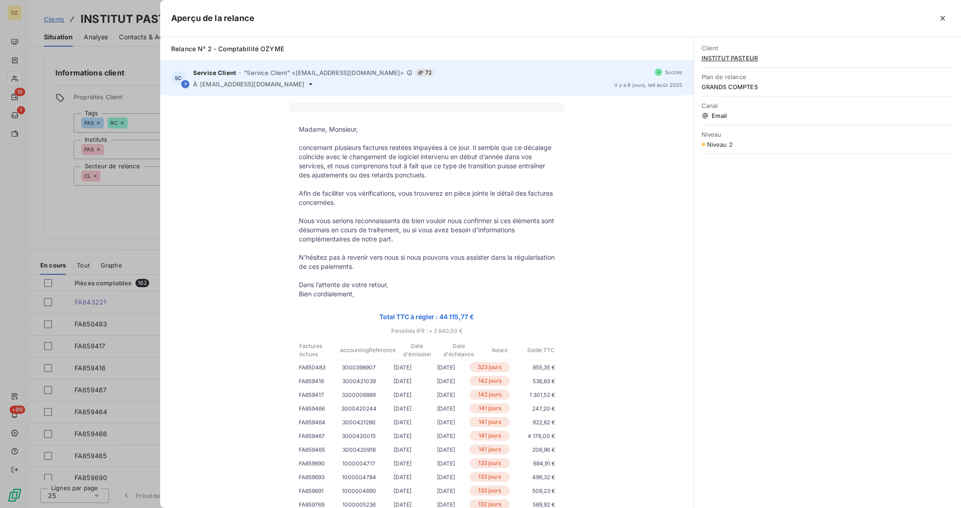
click at [283, 86] on span "[EMAIL_ADDRESS][DOMAIN_NAME]" at bounding box center [252, 84] width 104 height 7
drag, startPoint x: 304, startPoint y: 83, endPoint x: 200, endPoint y: 85, distance: 103.9
click at [200, 85] on div "À [EMAIL_ADDRESS][DOMAIN_NAME]" at bounding box center [400, 84] width 414 height 7
copy div "[EMAIL_ADDRESS][DOMAIN_NAME]"
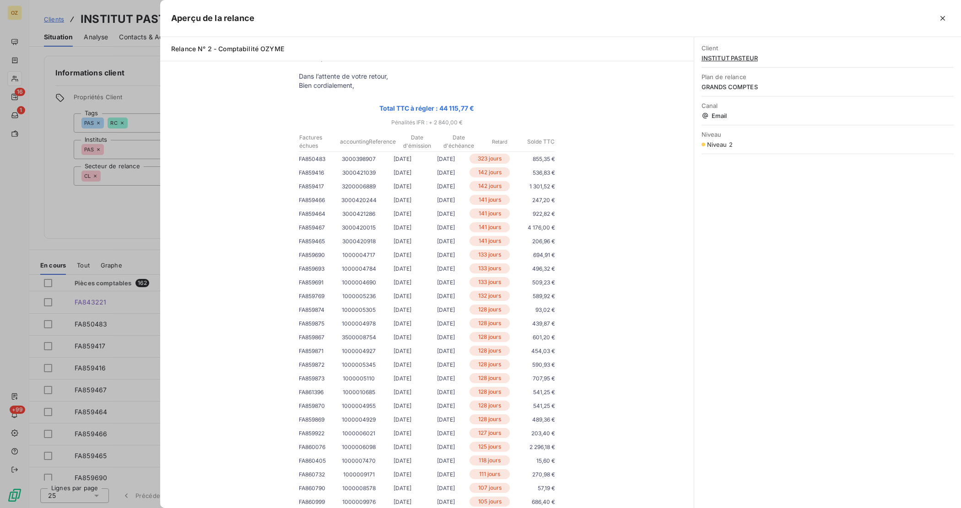
scroll to position [172, 0]
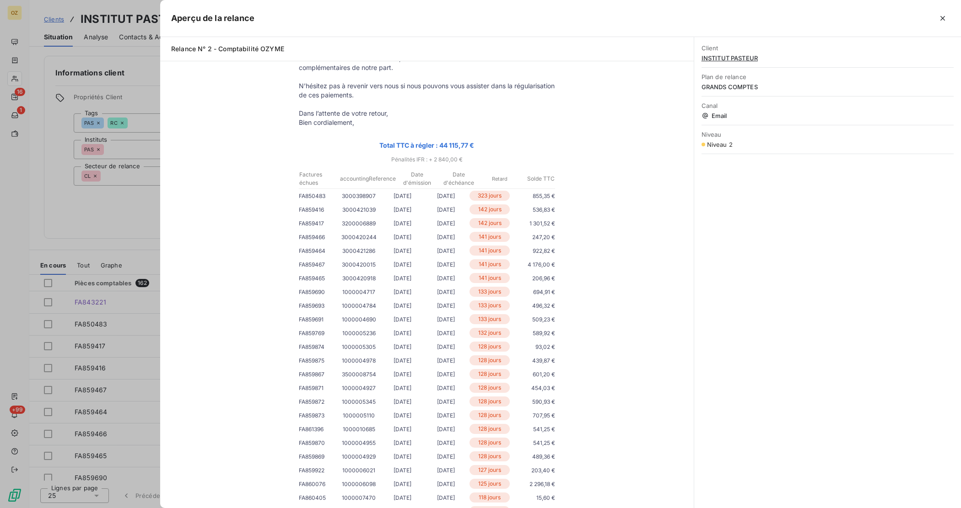
click at [301, 195] on p "FA850483" at bounding box center [318, 196] width 38 height 10
copy p "FA850483"
click at [944, 16] on icon "button" at bounding box center [942, 18] width 9 height 9
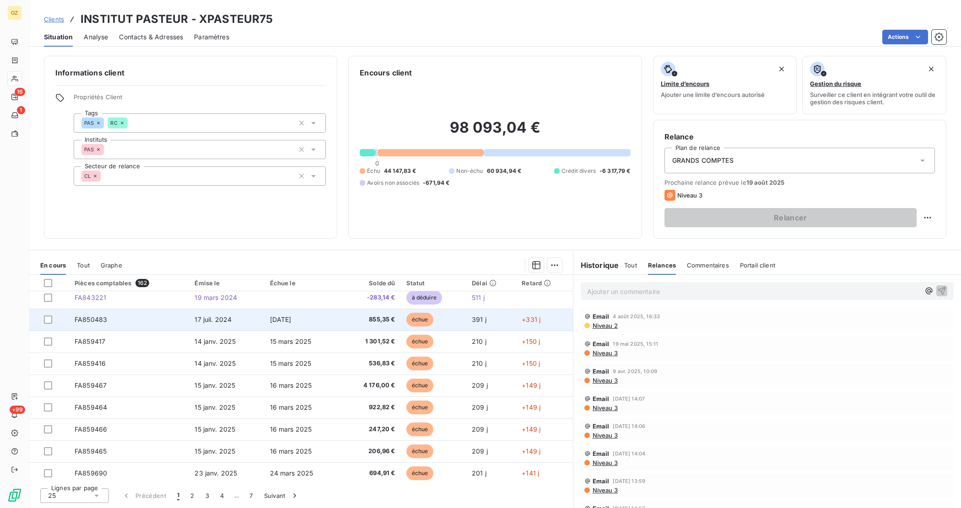
scroll to position [0, 0]
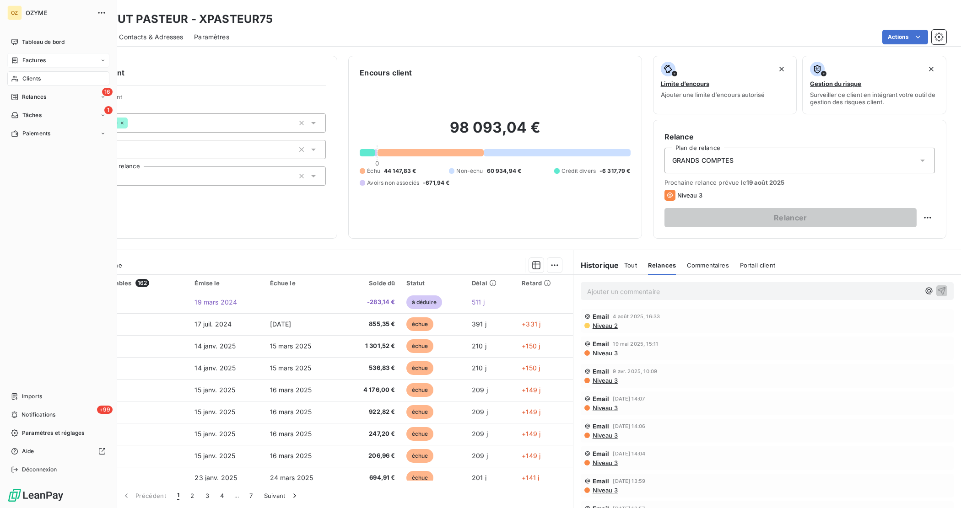
click at [20, 60] on div "Factures" at bounding box center [28, 60] width 35 height 8
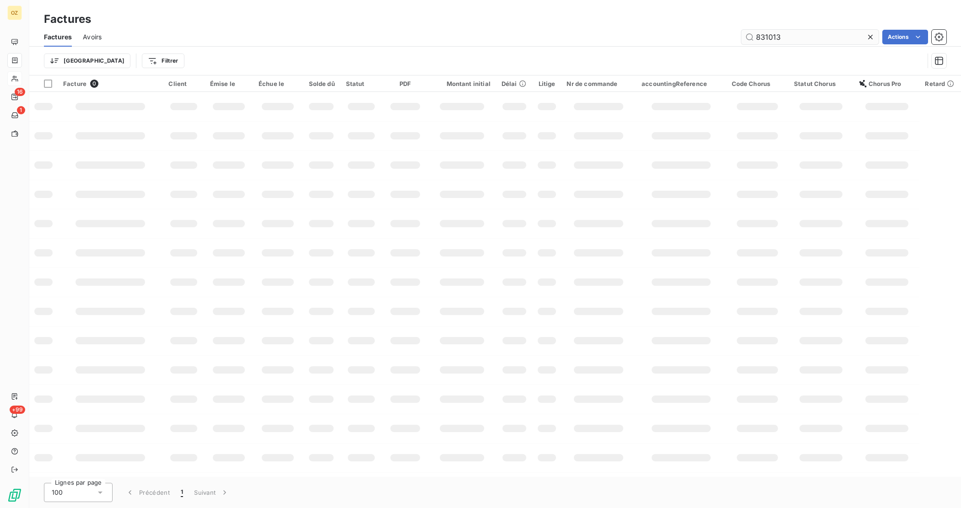
click at [815, 35] on input "831013" at bounding box center [809, 37] width 137 height 15
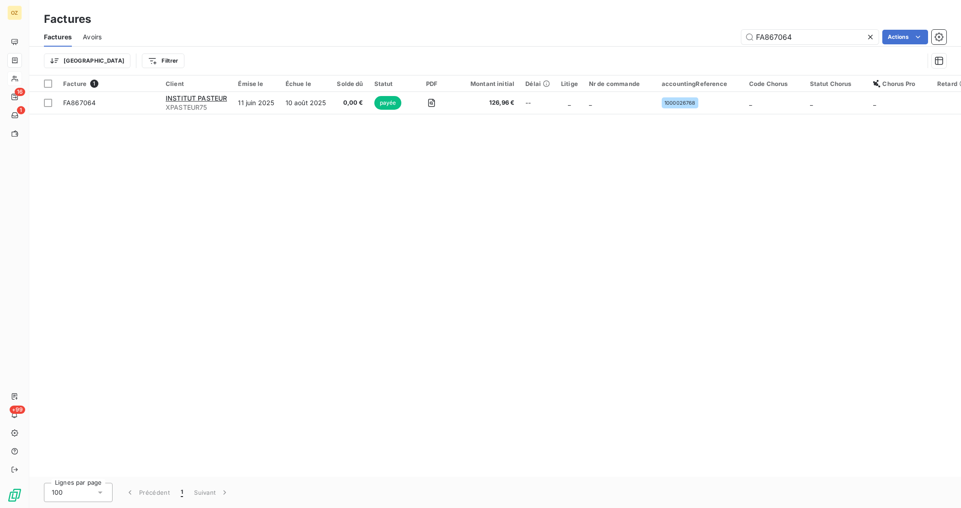
type input "FA867064"
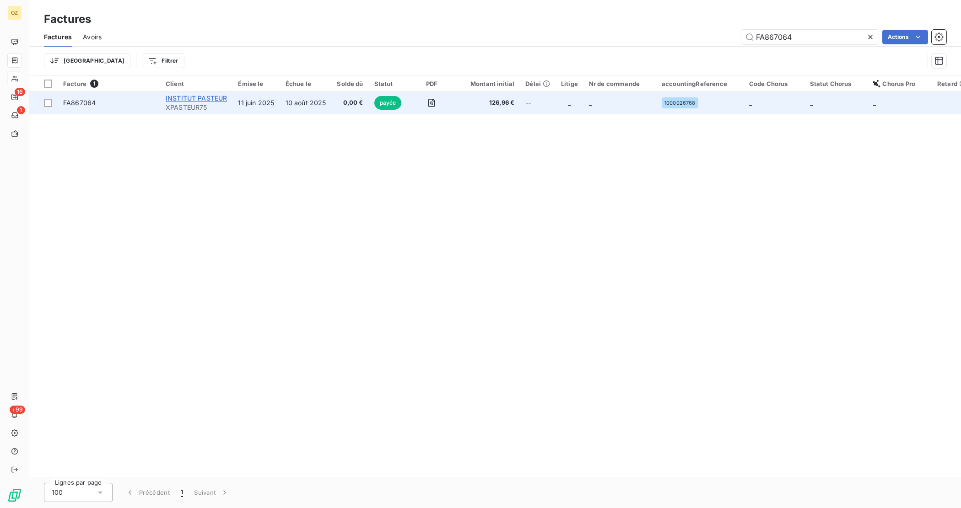
click at [189, 95] on span "INSTITUT PASTEUR" at bounding box center [196, 98] width 61 height 8
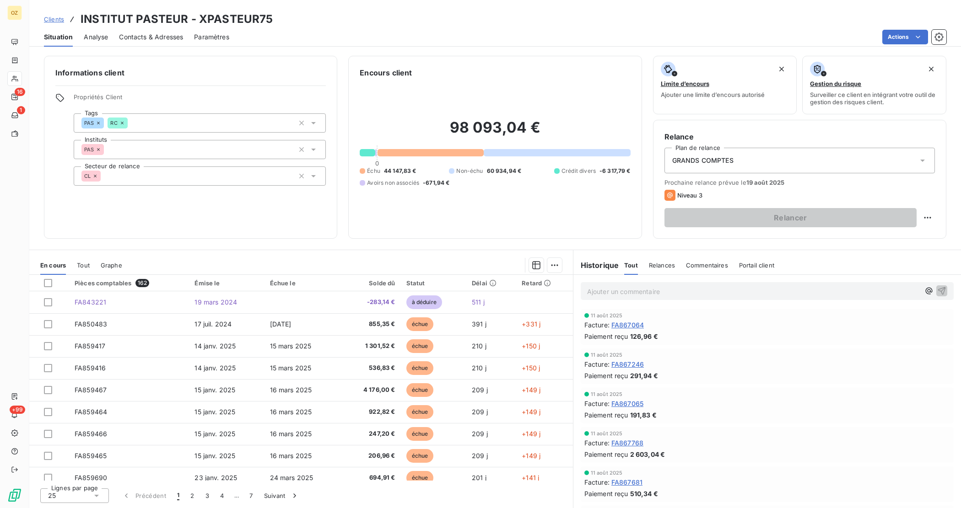
click at [163, 38] on span "Contacts & Adresses" at bounding box center [151, 36] width 64 height 9
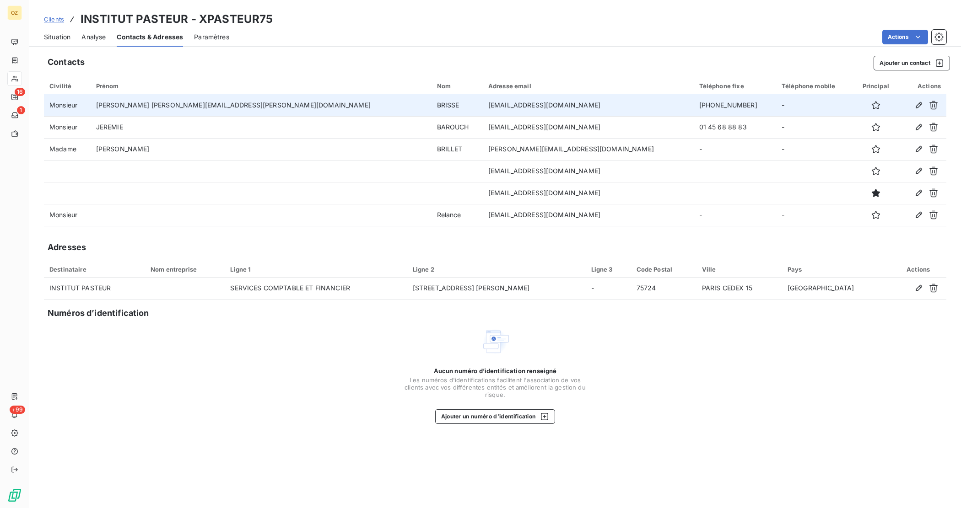
drag, startPoint x: 495, startPoint y: 105, endPoint x: 387, endPoint y: 109, distance: 108.1
click at [483, 109] on td "[EMAIL_ADDRESS][DOMAIN_NAME]" at bounding box center [588, 105] width 211 height 22
copy td "[EMAIL_ADDRESS][DOMAIN_NAME]"
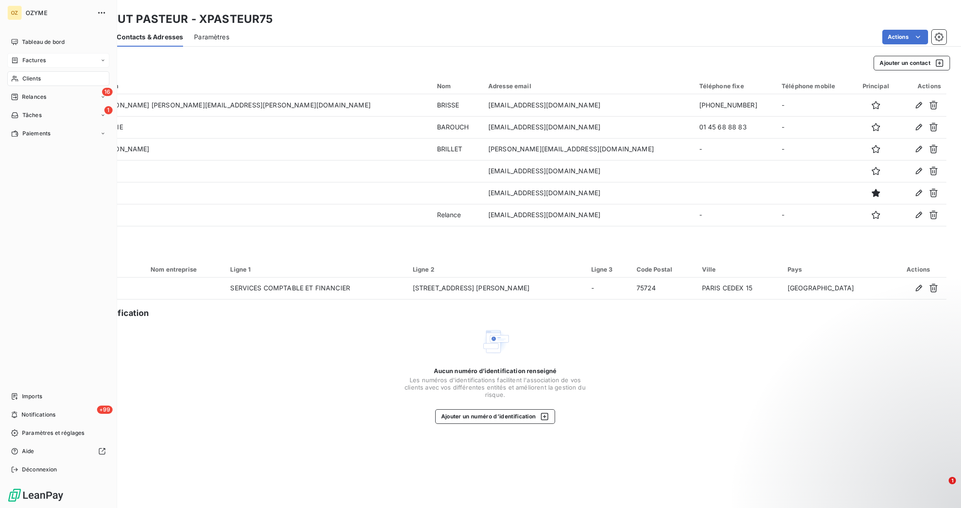
click at [17, 66] on div "Factures" at bounding box center [58, 60] width 102 height 15
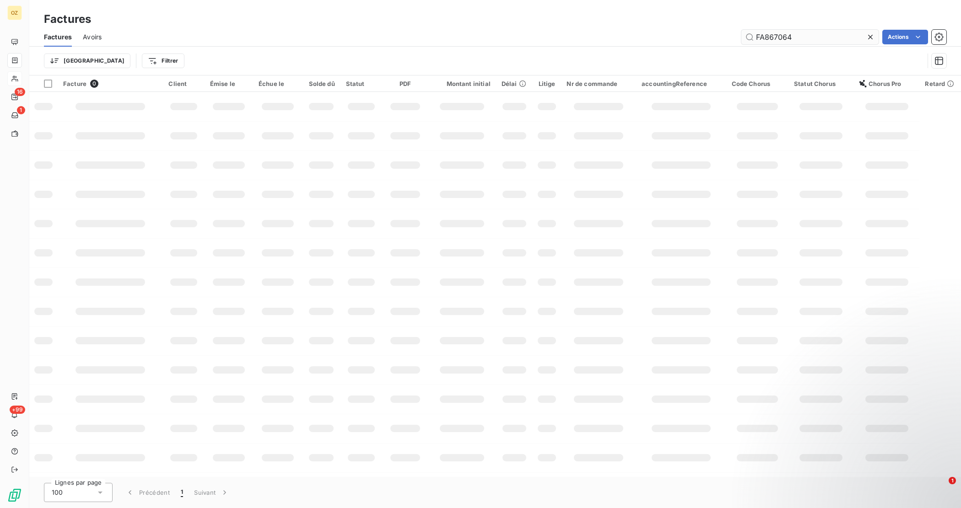
click at [814, 40] on input "FA867064" at bounding box center [809, 37] width 137 height 15
click at [814, 40] on input "FA863672" at bounding box center [809, 37] width 137 height 15
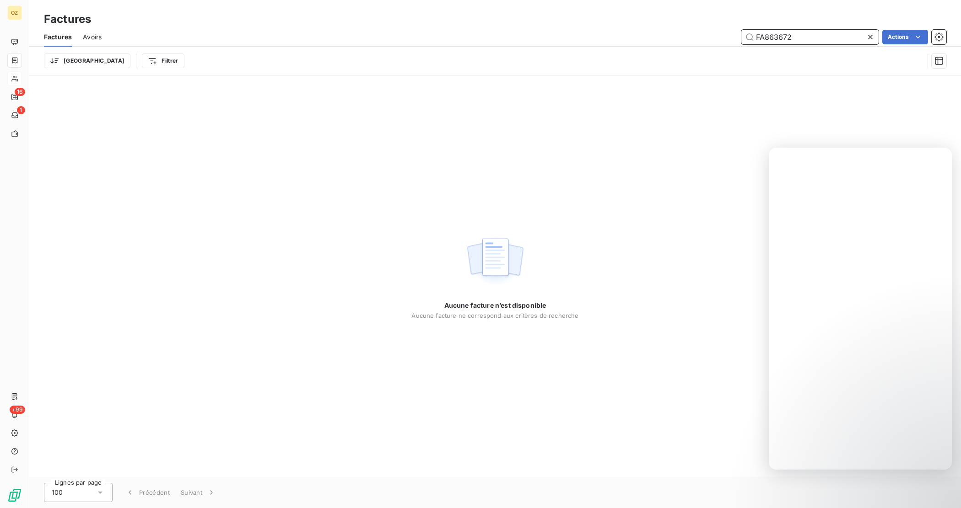
click at [794, 36] on input "FA863672" at bounding box center [809, 37] width 137 height 15
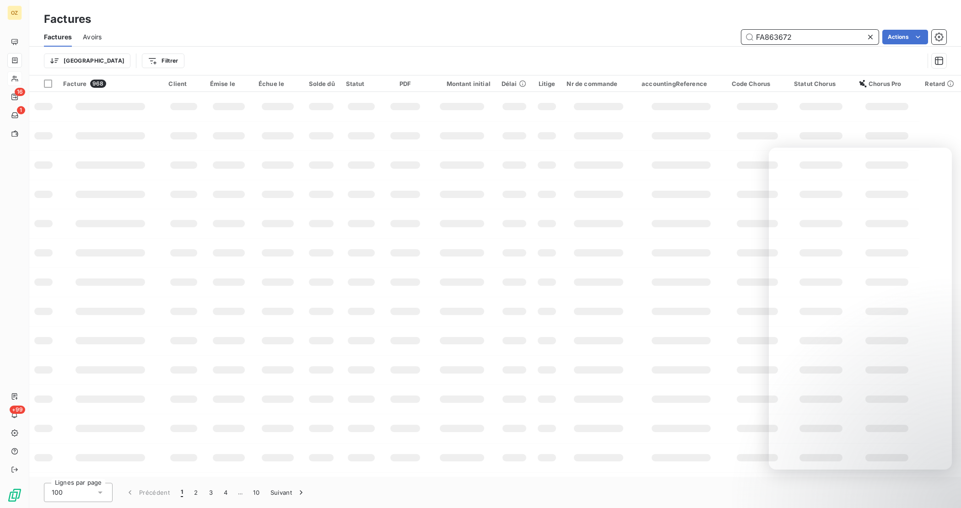
click at [801, 36] on input "FA863672" at bounding box center [809, 37] width 137 height 15
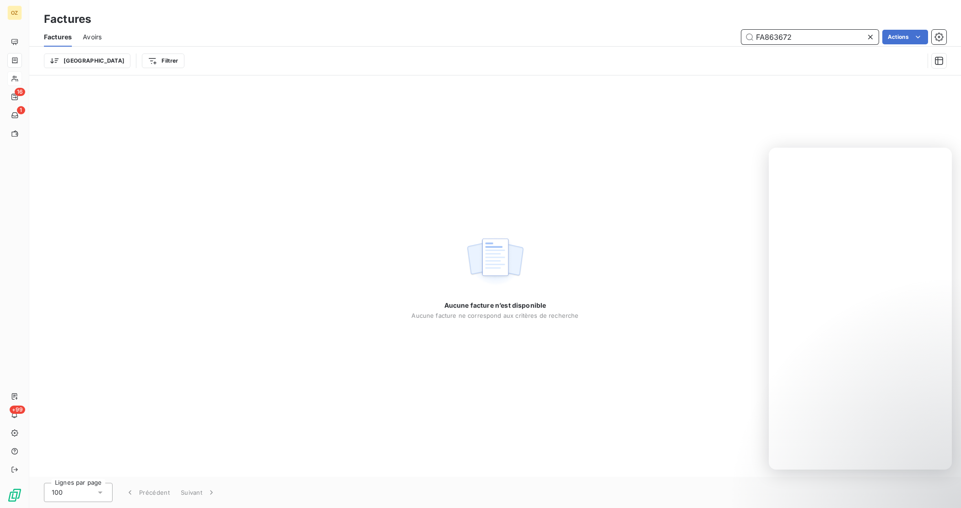
click at [831, 31] on input "FA863672" at bounding box center [809, 37] width 137 height 15
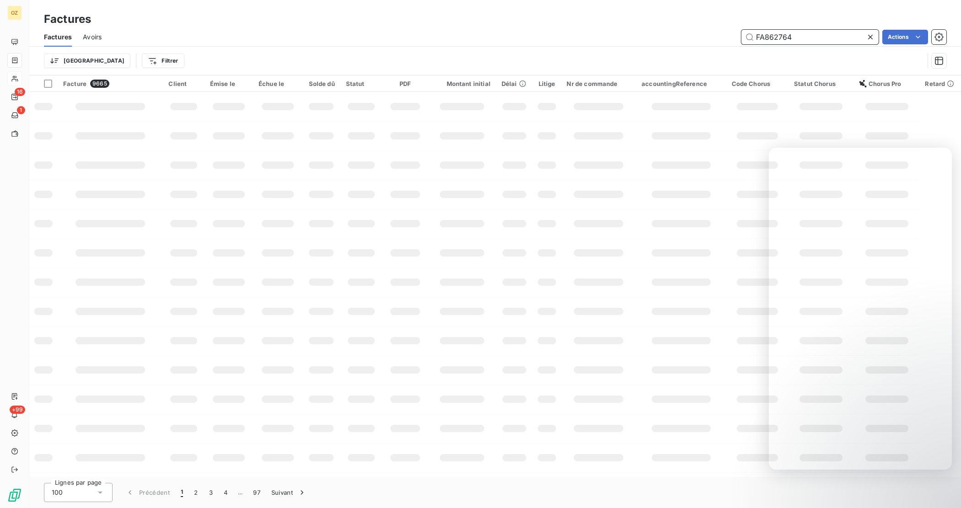
click at [831, 31] on input "FA862764" at bounding box center [809, 37] width 137 height 15
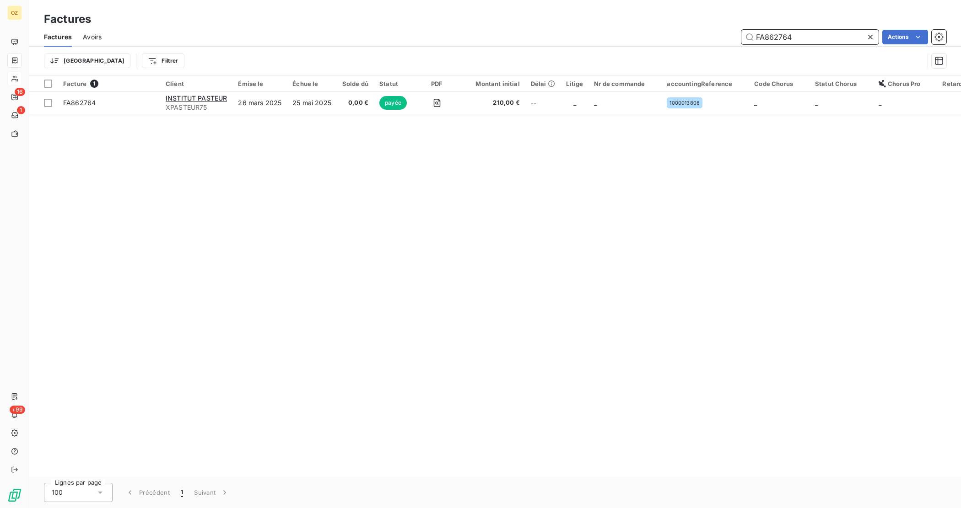
click at [831, 33] on input "FA862764" at bounding box center [809, 37] width 137 height 15
type input "FA863066"
